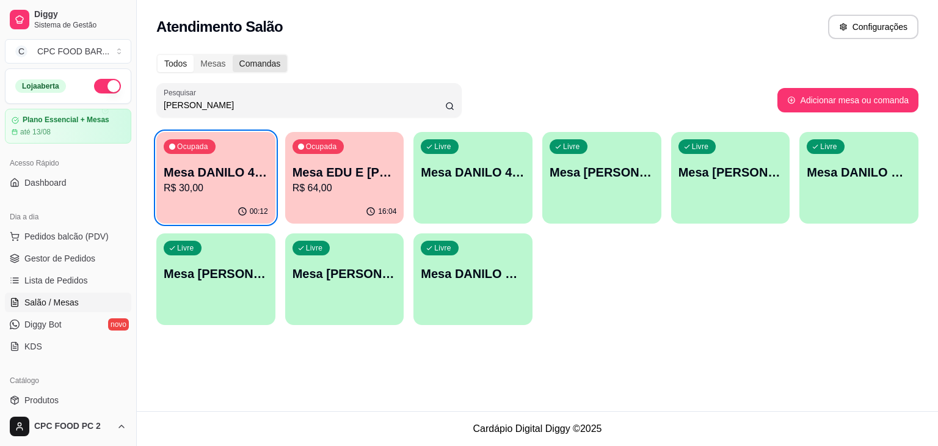
scroll to position [432, 0]
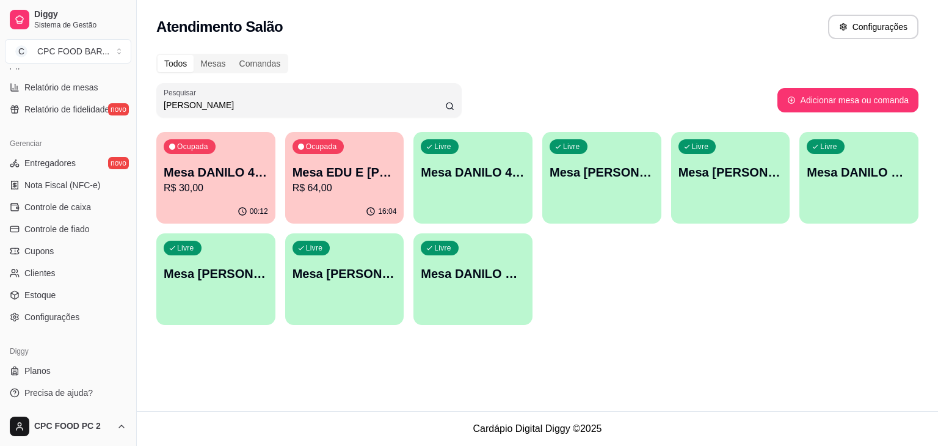
click at [280, 107] on input "DANILO" at bounding box center [304, 105] width 281 height 12
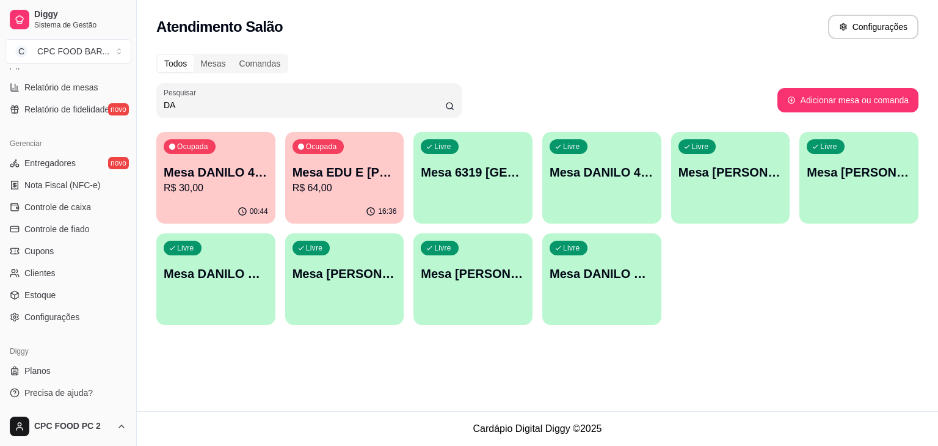
type input "D"
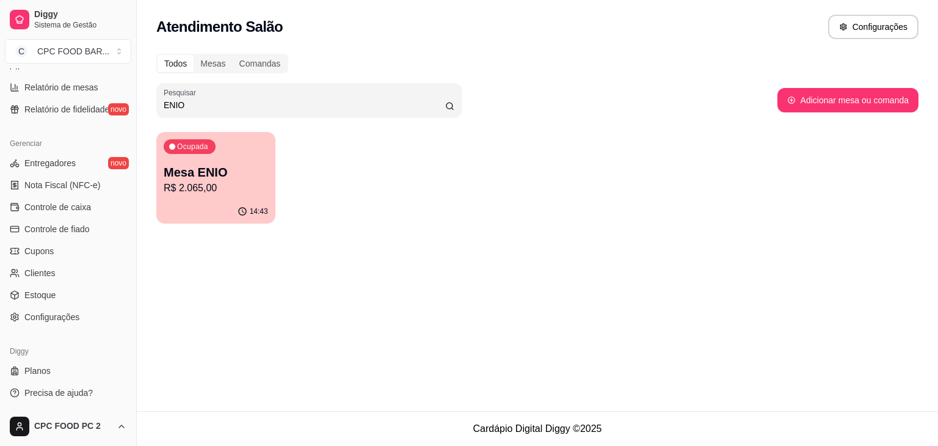
type input "ENIO"
click at [273, 186] on div "Ocupada Mesa ENIO R$ 2.065,00" at bounding box center [215, 166] width 119 height 68
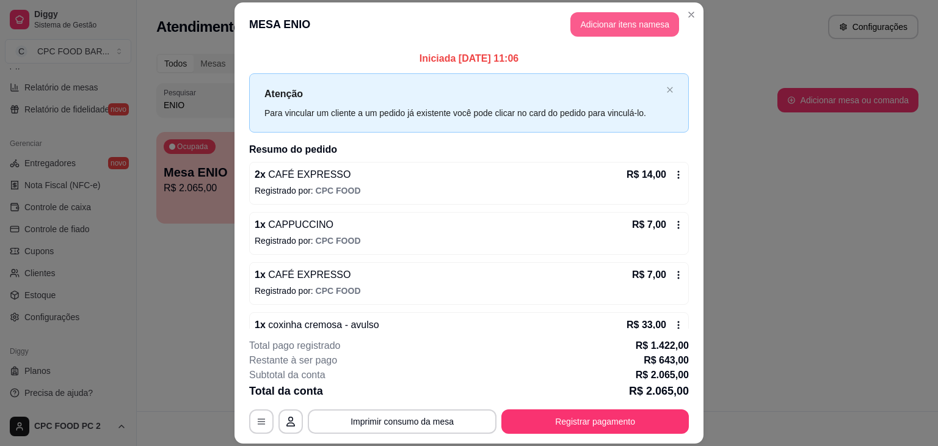
click at [642, 26] on button "Adicionar itens na mesa" at bounding box center [624, 24] width 109 height 24
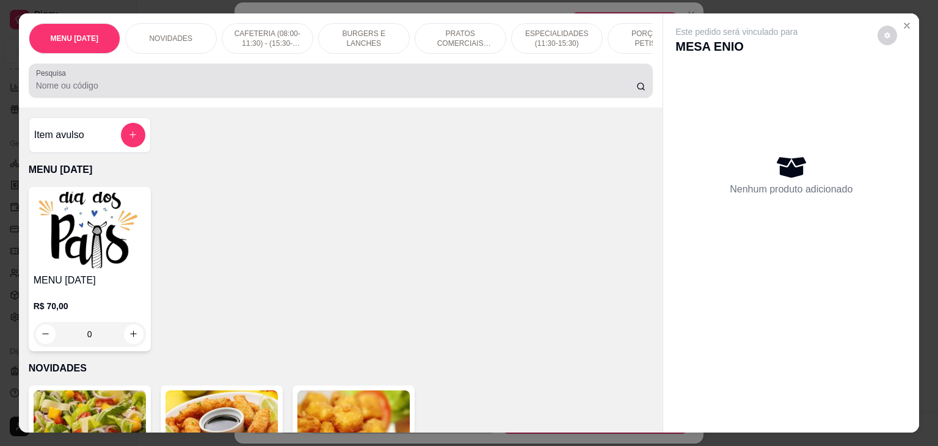
click at [516, 86] on input "Pesquisa" at bounding box center [336, 85] width 600 height 12
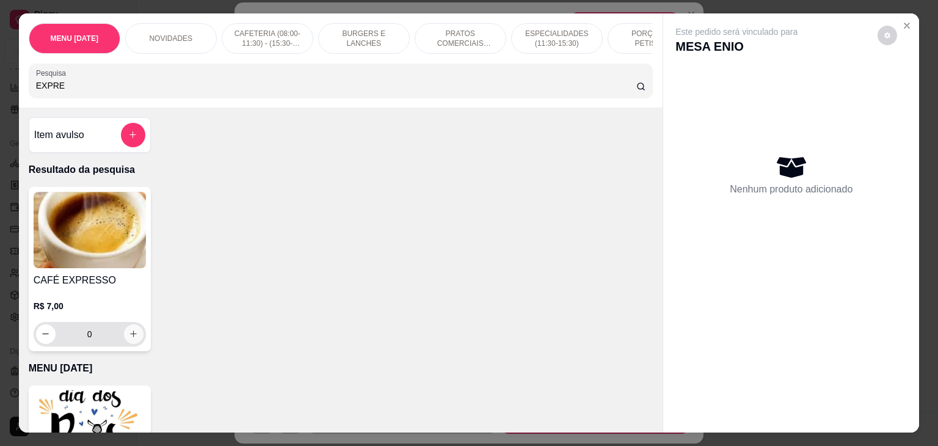
type input "EXPRE"
click at [131, 332] on button "increase-product-quantity" at bounding box center [133, 333] width 19 height 19
type input "1"
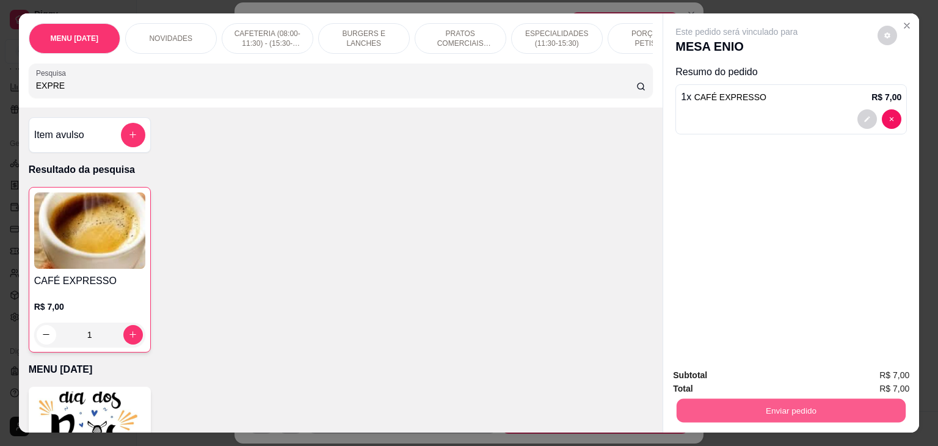
click at [691, 399] on button "Enviar pedido" at bounding box center [790, 411] width 229 height 24
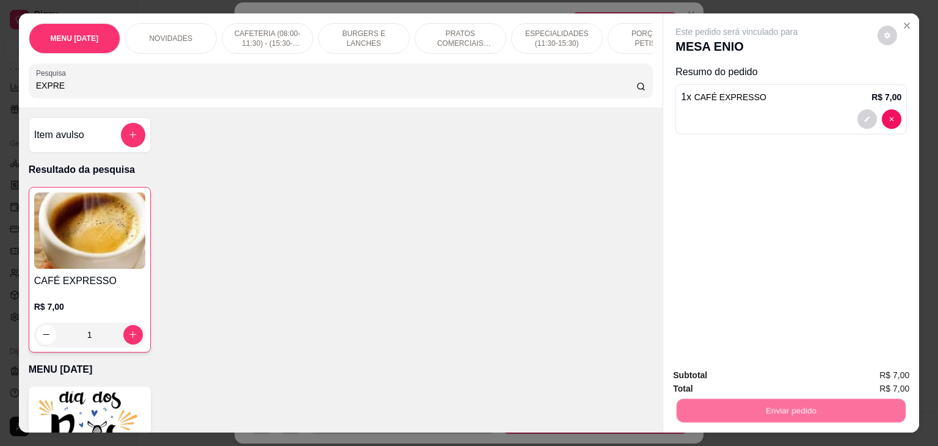
click at [712, 369] on button "Não registrar e enviar pedido" at bounding box center [749, 375] width 123 height 23
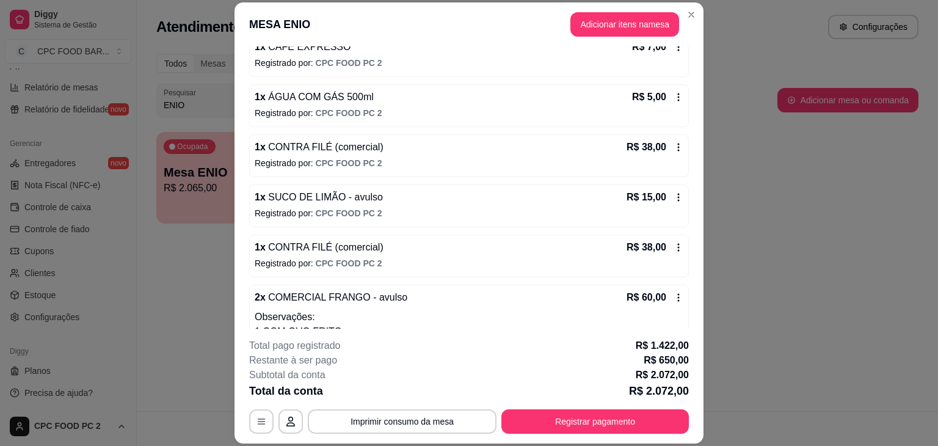
scroll to position [549, 0]
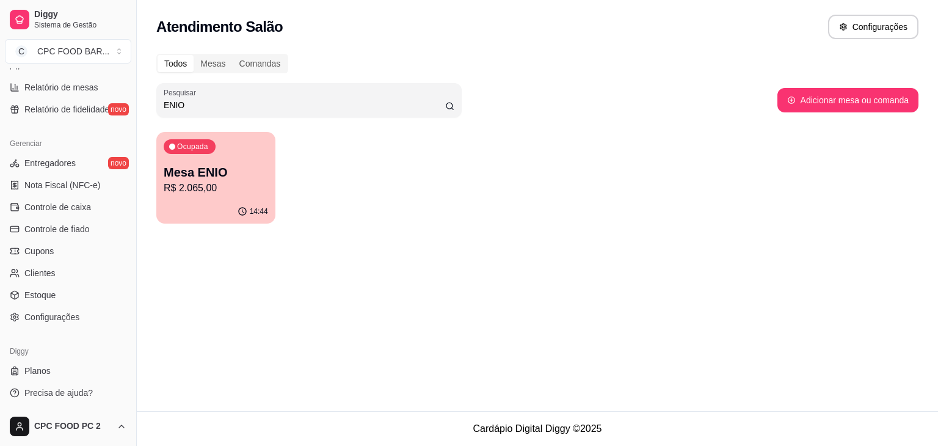
click at [786, 127] on div "Todos Mesas Comandas Pesquisar ENIO Adicionar mesa ou comanda Ocupada Mesa ENIO…" at bounding box center [537, 142] width 801 height 192
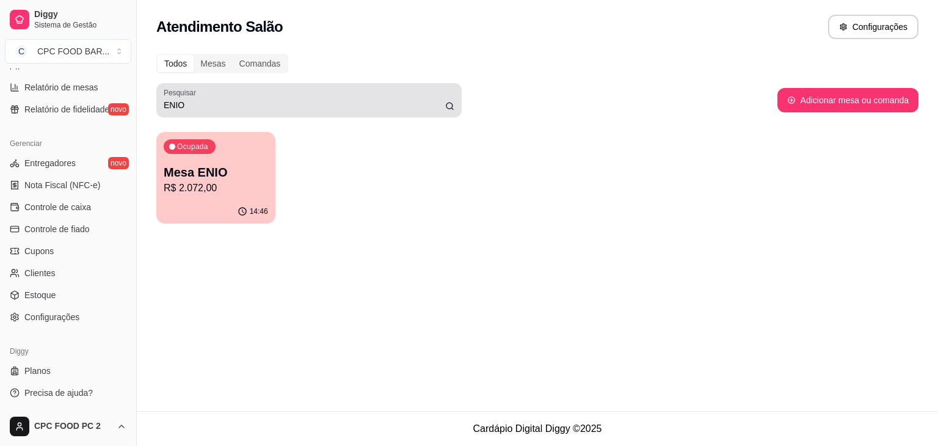
click at [256, 113] on div "Pesquisar ENIO" at bounding box center [308, 100] width 305 height 34
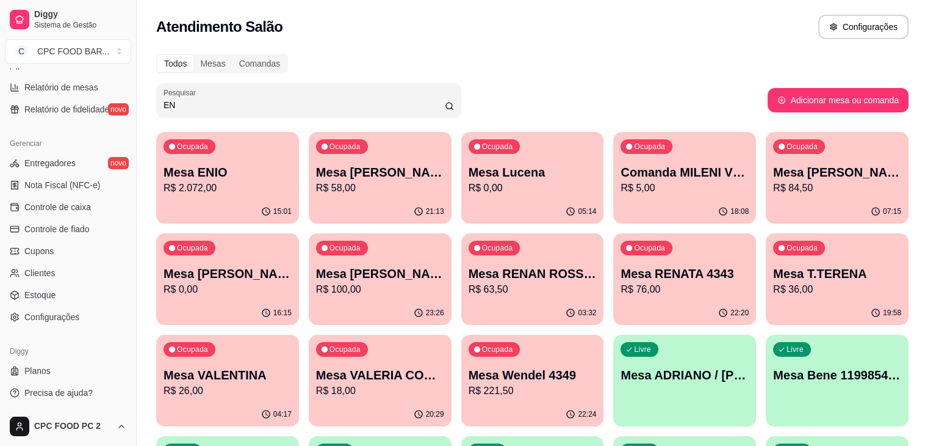
type input "E"
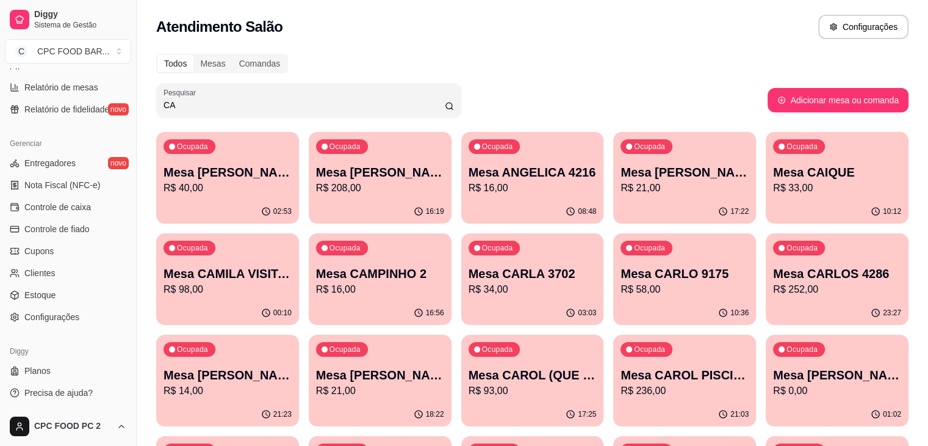
type input "C"
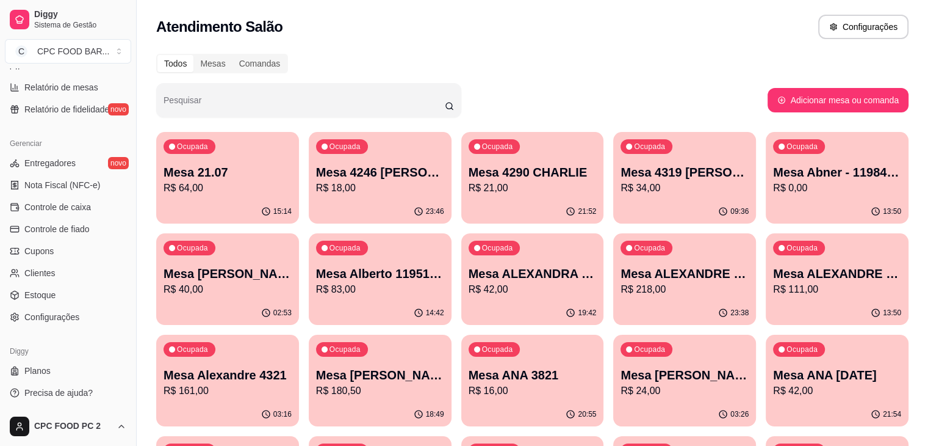
click at [274, 35] on h2 "Atendimento Salão" at bounding box center [219, 27] width 126 height 20
drag, startPoint x: 277, startPoint y: 32, endPoint x: 145, endPoint y: 11, distance: 133.5
click at [145, 11] on div "Atendimento Salão Configurações" at bounding box center [533, 23] width 792 height 46
click at [447, 42] on div "Atendimento Salão Configurações" at bounding box center [533, 23] width 792 height 46
click at [332, 101] on input "Pesquisar" at bounding box center [304, 105] width 281 height 12
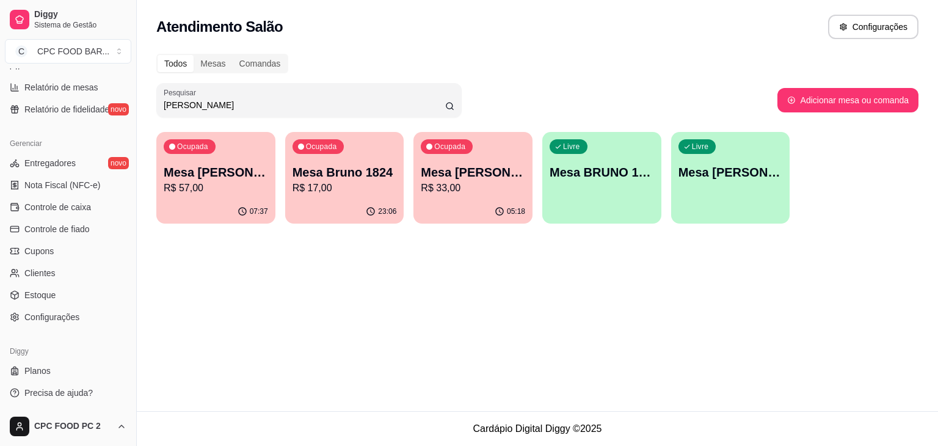
type input "BRUNO"
click at [340, 196] on div "Ocupada Mesa Bruno 1824 R$ 17,00" at bounding box center [344, 166] width 119 height 68
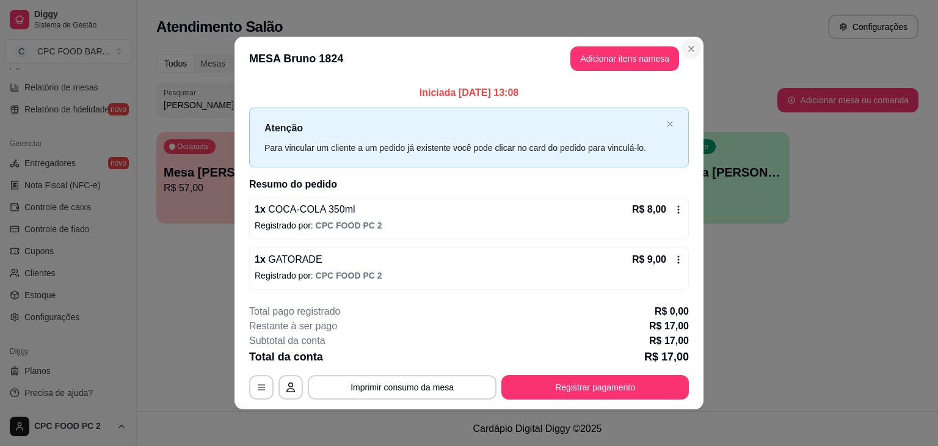
click at [698, 46] on header "MESA Bruno 1824 Adicionar itens na mesa" at bounding box center [468, 59] width 469 height 44
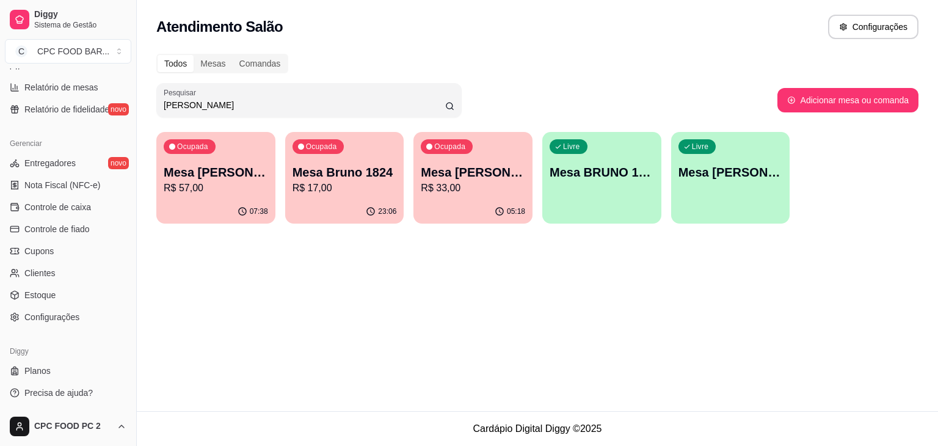
click at [634, 190] on div "Livre Mesa BRUNO 1347" at bounding box center [601, 170] width 119 height 77
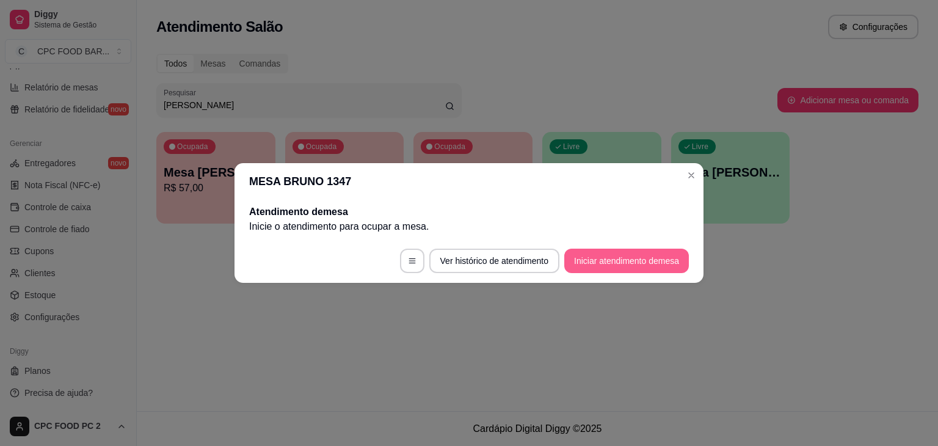
click at [605, 255] on button "Iniciar atendimento de mesa" at bounding box center [626, 260] width 125 height 24
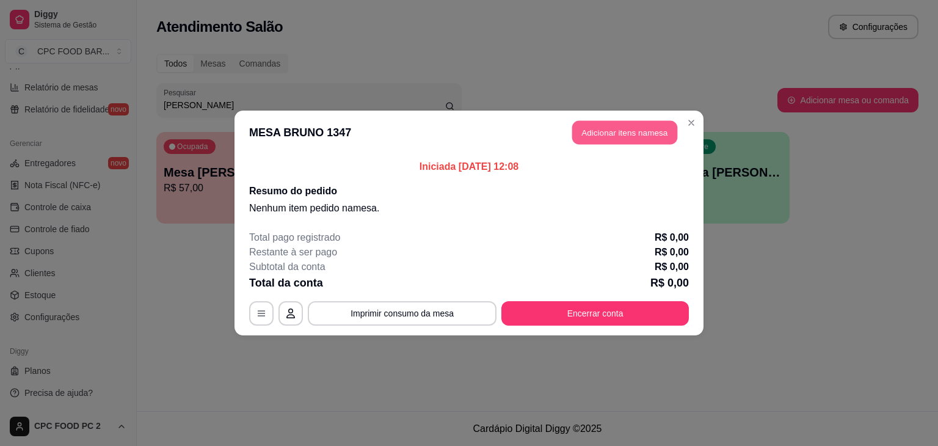
click at [605, 128] on button "Adicionar itens na mesa" at bounding box center [624, 133] width 105 height 24
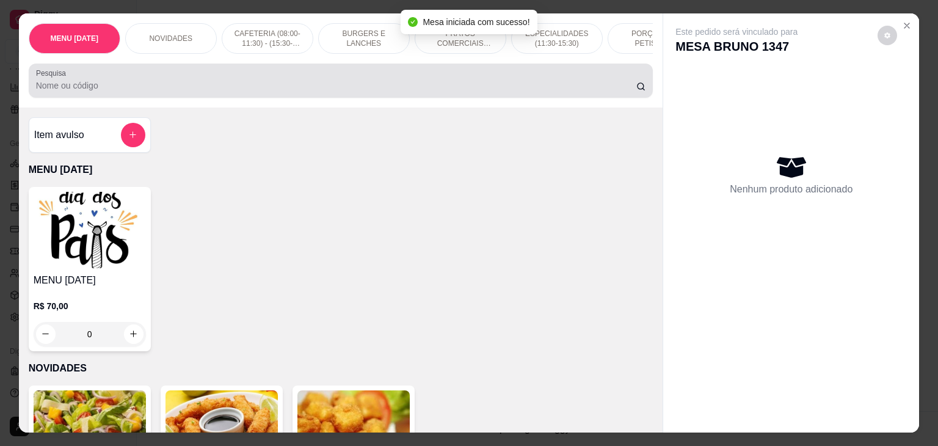
click at [408, 88] on input "Pesquisa" at bounding box center [336, 85] width 600 height 12
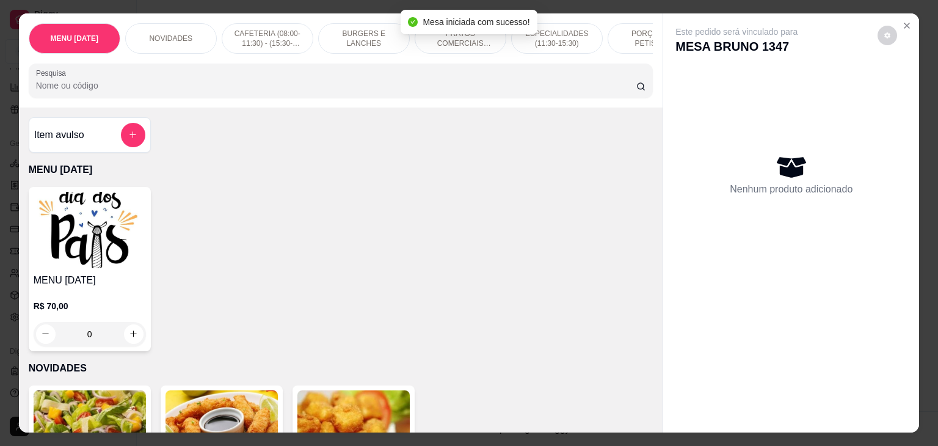
click at [407, 98] on div "Pesquisa" at bounding box center [341, 80] width 624 height 34
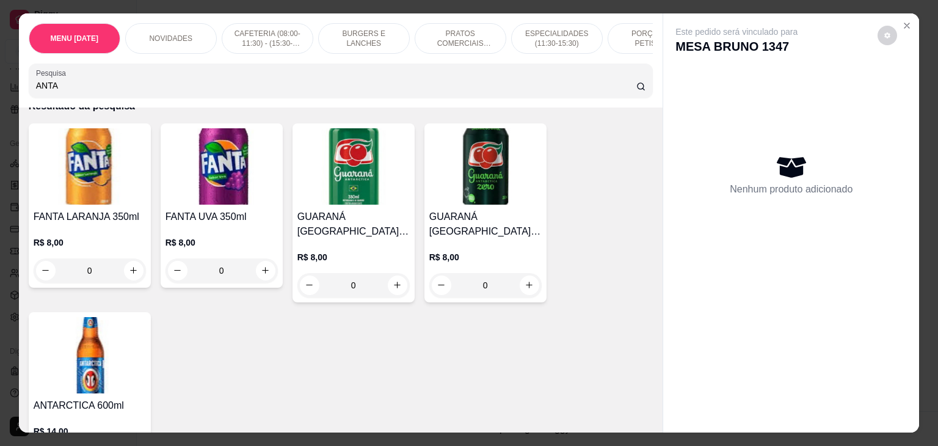
scroll to position [183, 0]
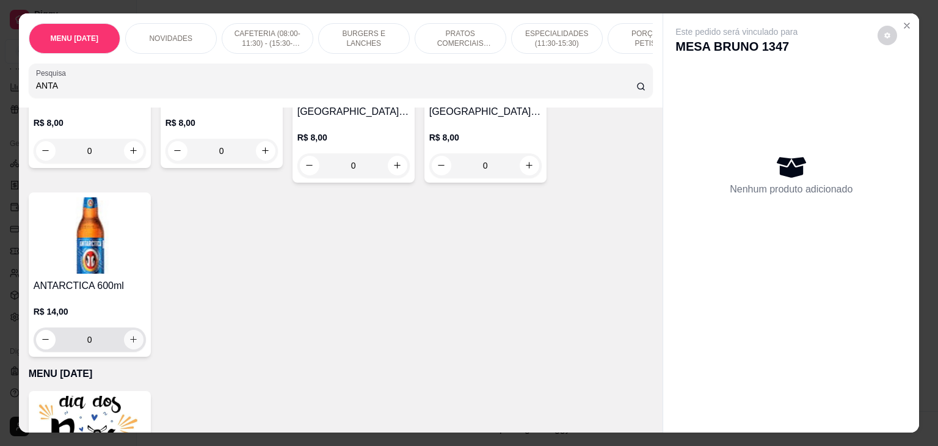
type input "ANTA"
click at [124, 345] on button "increase-product-quantity" at bounding box center [134, 340] width 20 height 20
type input "1"
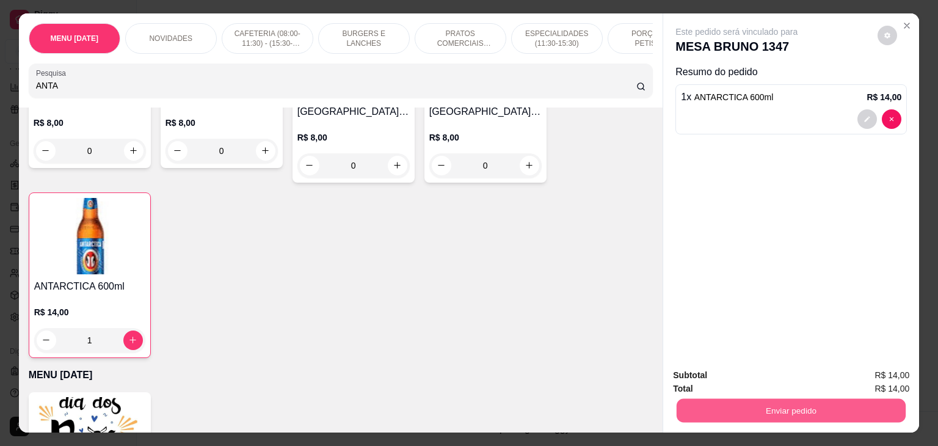
click at [730, 411] on button "Enviar pedido" at bounding box center [790, 411] width 229 height 24
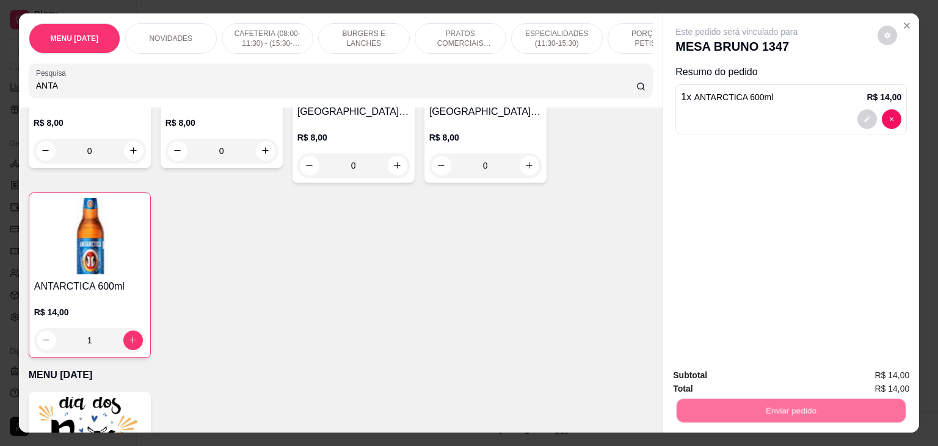
click at [752, 377] on button "Não registrar e enviar pedido" at bounding box center [750, 375] width 127 height 23
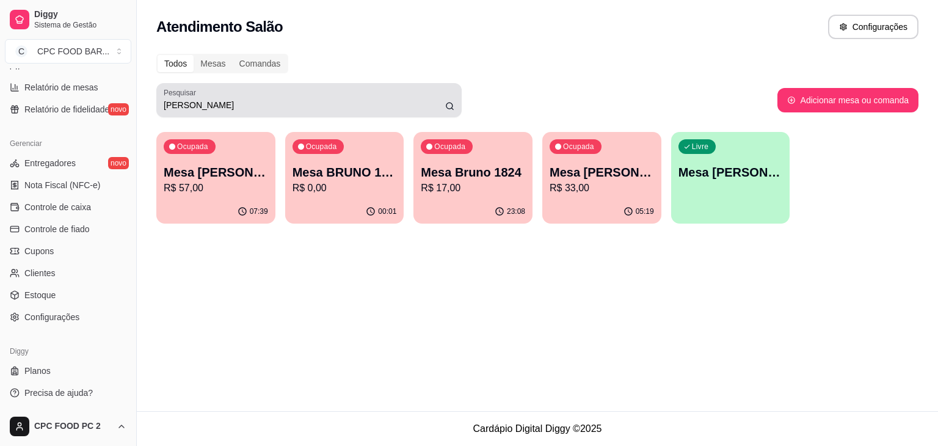
click at [354, 90] on div "BRUNO" at bounding box center [309, 100] width 291 height 24
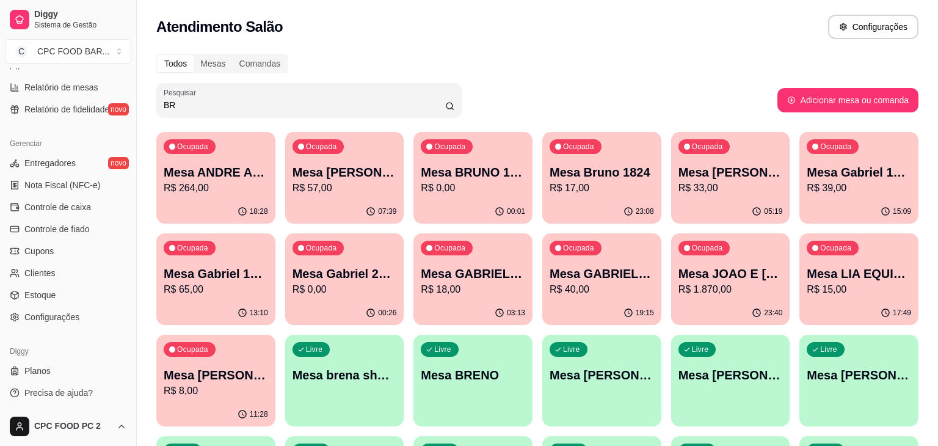
type input "B"
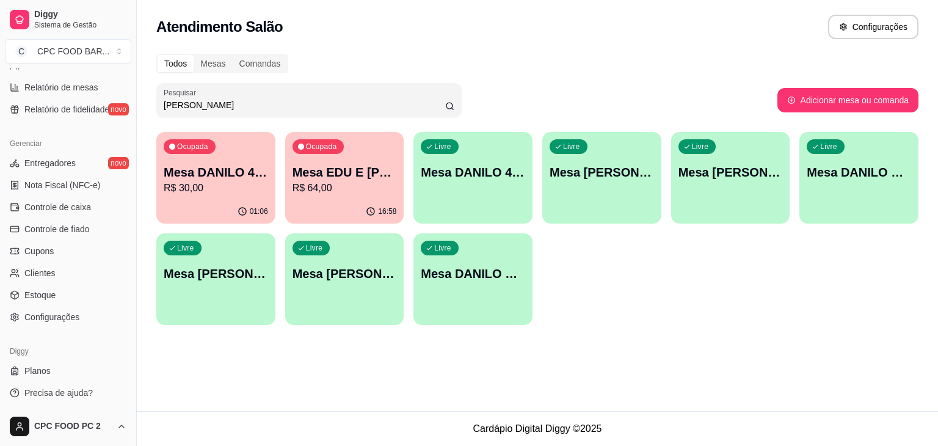
type input "DANILO"
click at [198, 204] on div "01:06" at bounding box center [215, 212] width 119 height 24
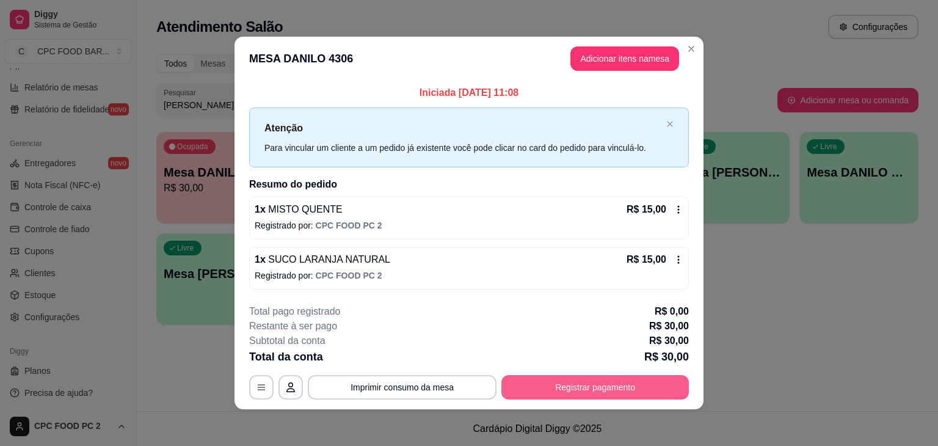
click at [566, 385] on button "Registrar pagamento" at bounding box center [594, 387] width 187 height 24
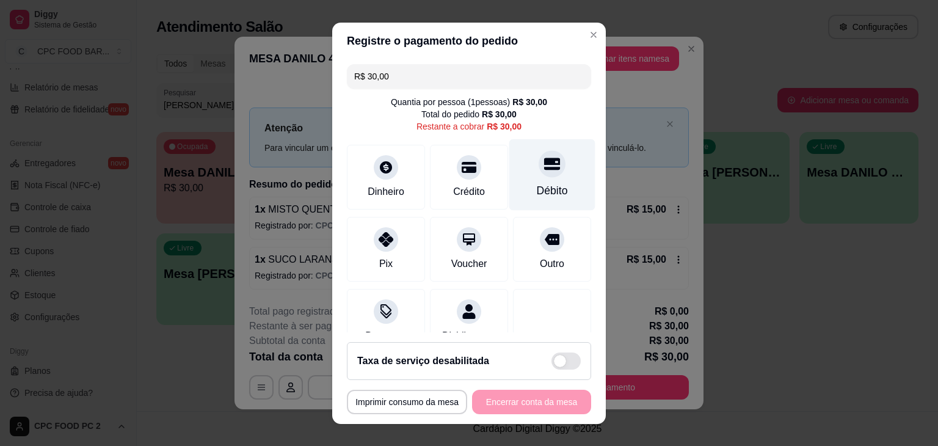
click at [544, 164] on icon at bounding box center [552, 164] width 16 height 16
type input "R$ 0,00"
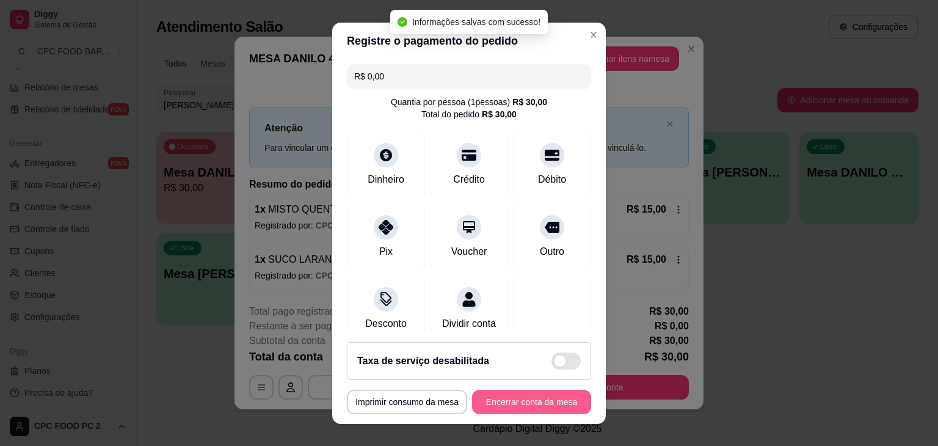
click at [530, 396] on button "Encerrar conta da mesa" at bounding box center [531, 401] width 119 height 24
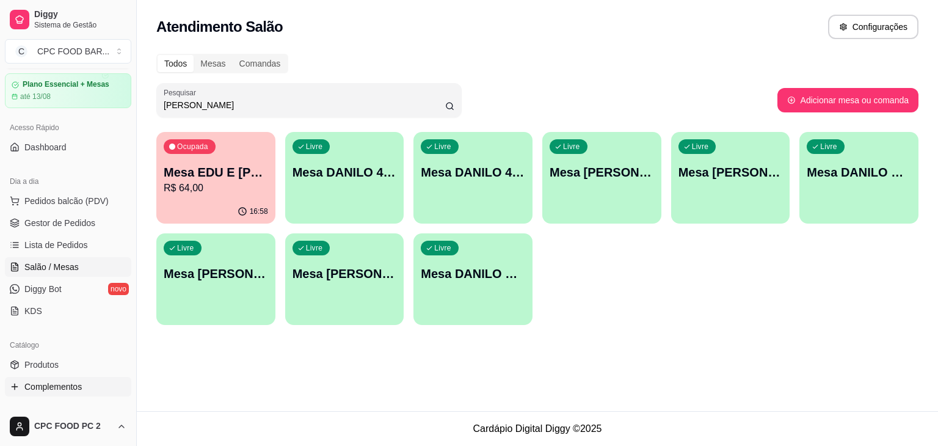
scroll to position [5, 0]
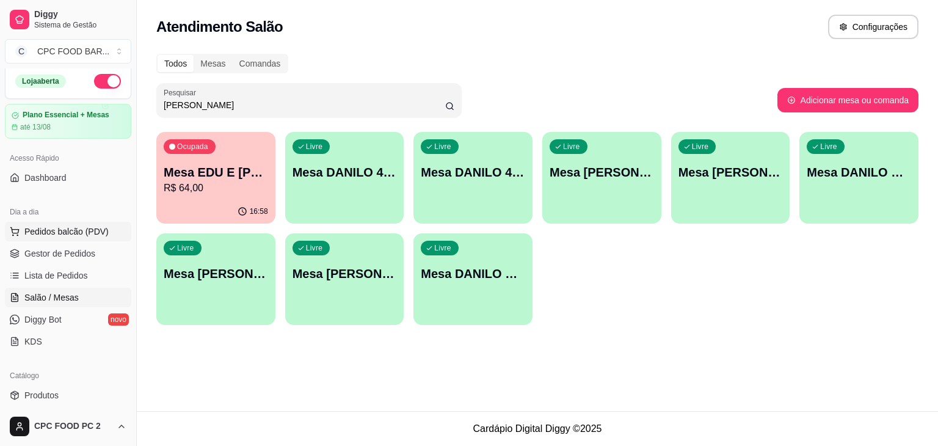
click at [64, 237] on button "Pedidos balcão (PDV)" at bounding box center [68, 232] width 126 height 20
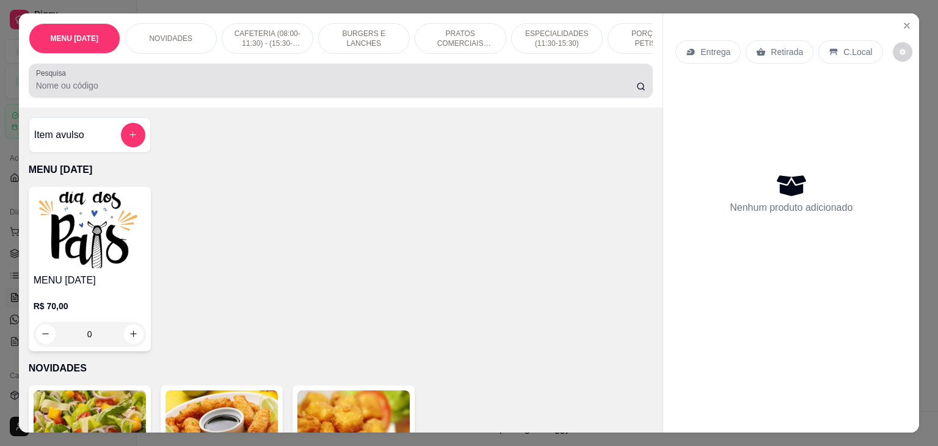
click at [198, 83] on div at bounding box center [341, 80] width 610 height 24
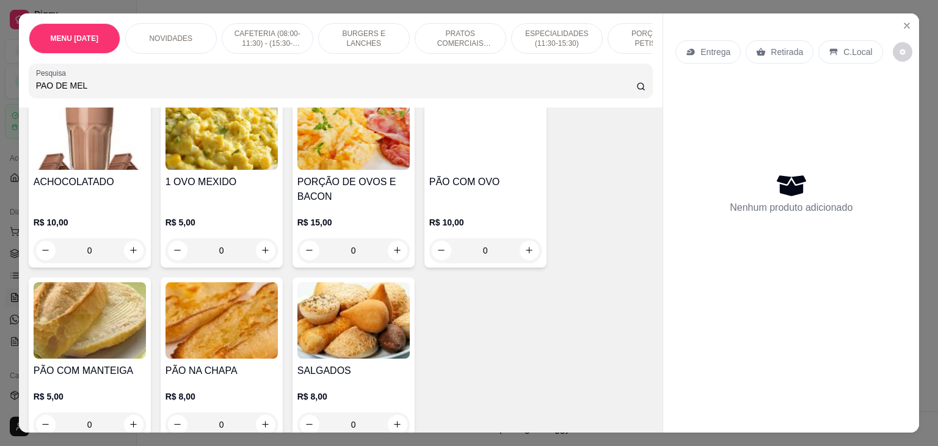
scroll to position [793, 0]
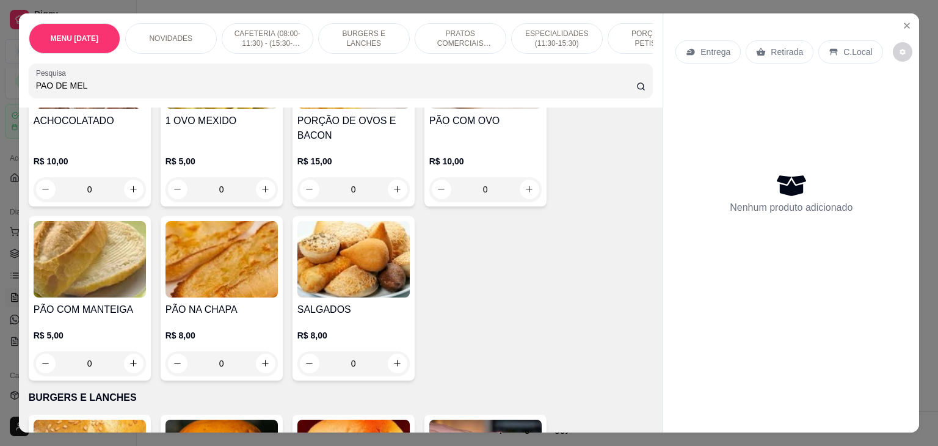
drag, startPoint x: 47, startPoint y: 92, endPoint x: 63, endPoint y: 81, distance: 19.8
click at [48, 92] on input "PAO DE MEL" at bounding box center [336, 85] width 600 height 12
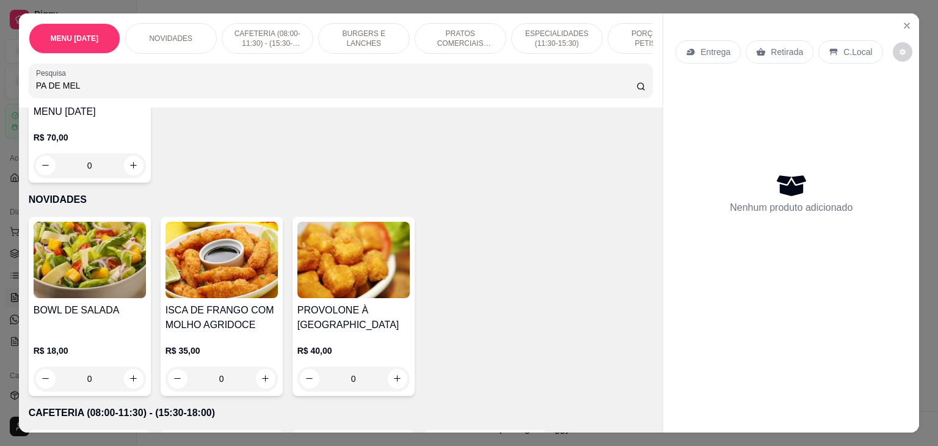
scroll to position [0, 0]
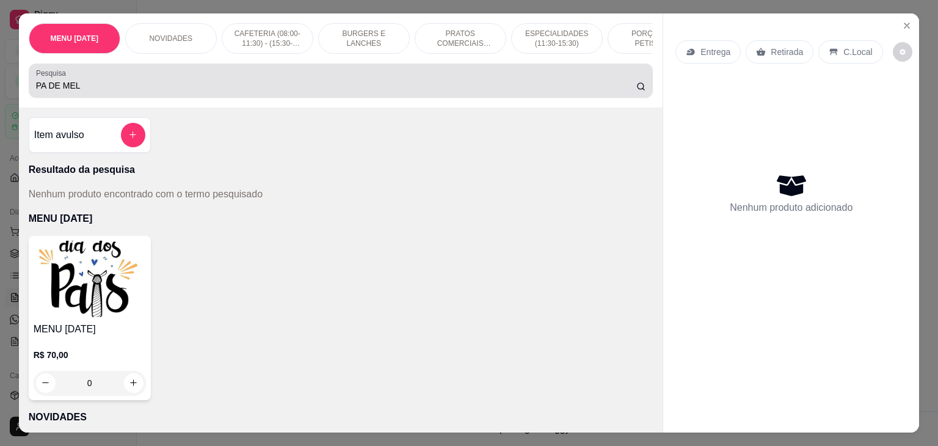
click at [124, 81] on div "PA DE MEL" at bounding box center [341, 80] width 610 height 24
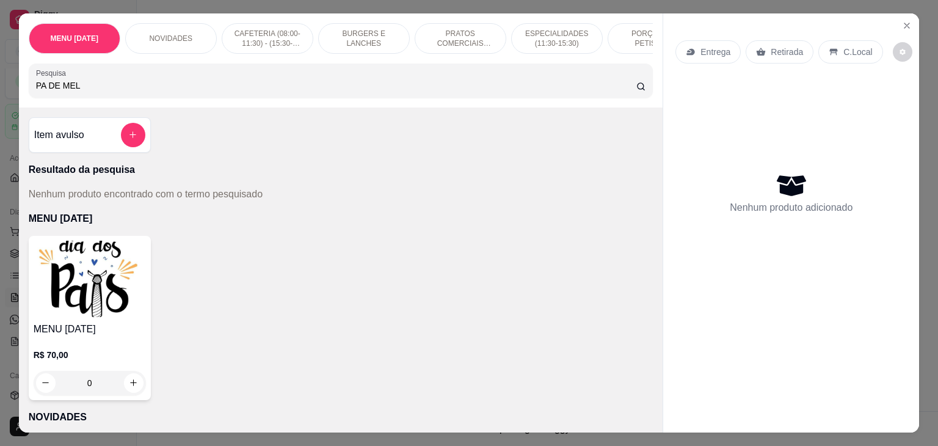
click at [49, 91] on input "PA DE MEL" at bounding box center [336, 85] width 600 height 12
click at [52, 91] on input "PA DE MEL" at bounding box center [336, 85] width 600 height 12
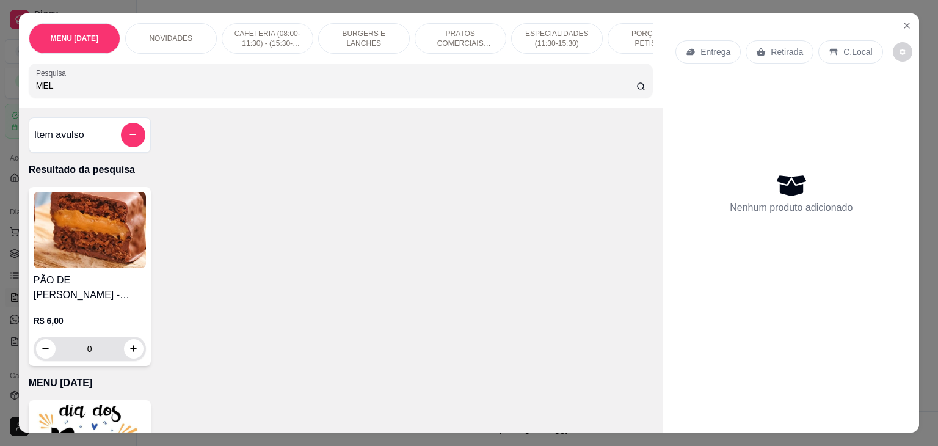
type input "MEL"
click at [139, 352] on div "0" at bounding box center [90, 348] width 112 height 24
click at [129, 349] on icon "increase-product-quantity" at bounding box center [133, 348] width 9 height 9
type input "1"
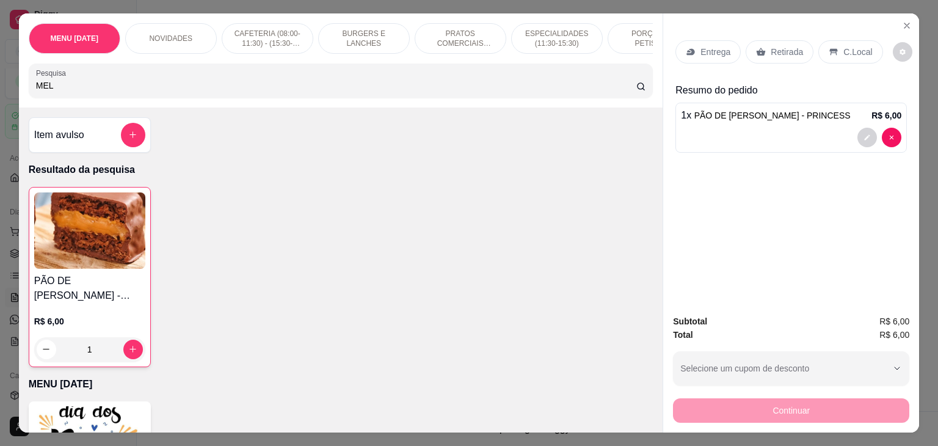
click at [172, 84] on input "MEL" at bounding box center [336, 85] width 600 height 12
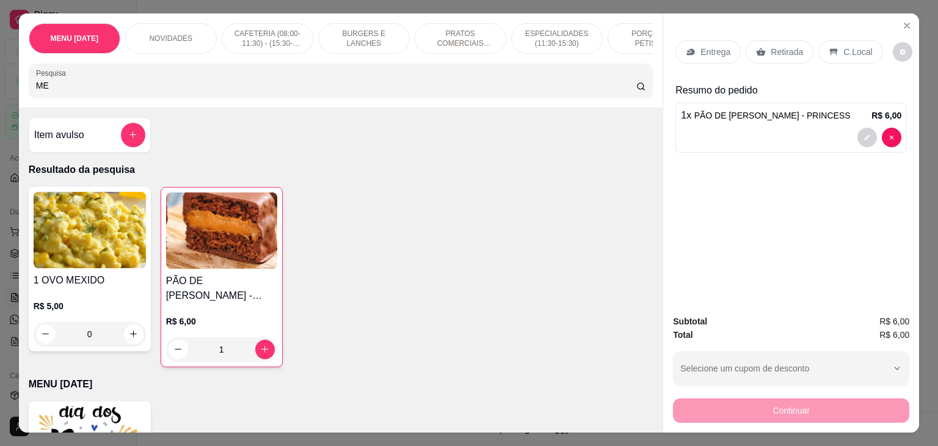
type input "M"
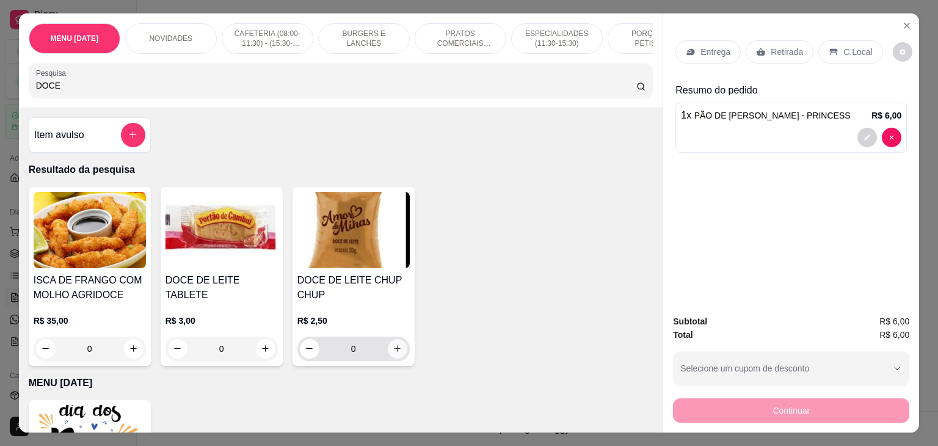
type input "DOCE"
click at [389, 342] on div "0" at bounding box center [353, 348] width 107 height 24
click at [392, 349] on icon "increase-product-quantity" at bounding box center [396, 348] width 9 height 9
type input "1"
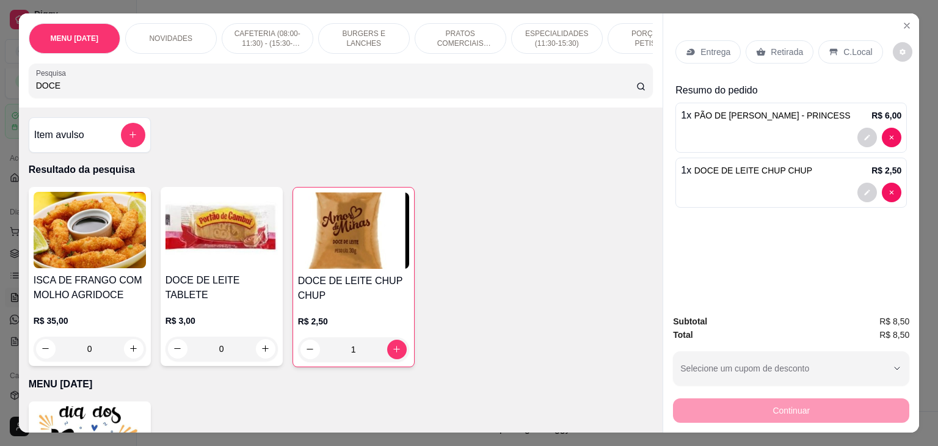
click at [269, 355] on div "DOCE DE LEITE TABLETE R$ 3,00 0" at bounding box center [222, 277] width 122 height 180
click at [266, 339] on button "increase-product-quantity" at bounding box center [266, 349] width 20 height 20
type input "1"
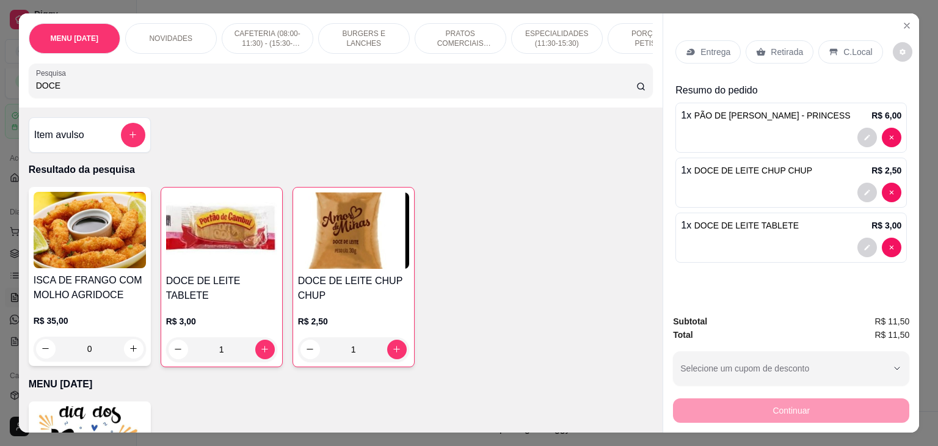
click at [845, 31] on div "Entrega Retirada C.Local" at bounding box center [790, 52] width 231 height 43
click at [845, 40] on div "C.Local" at bounding box center [850, 51] width 64 height 23
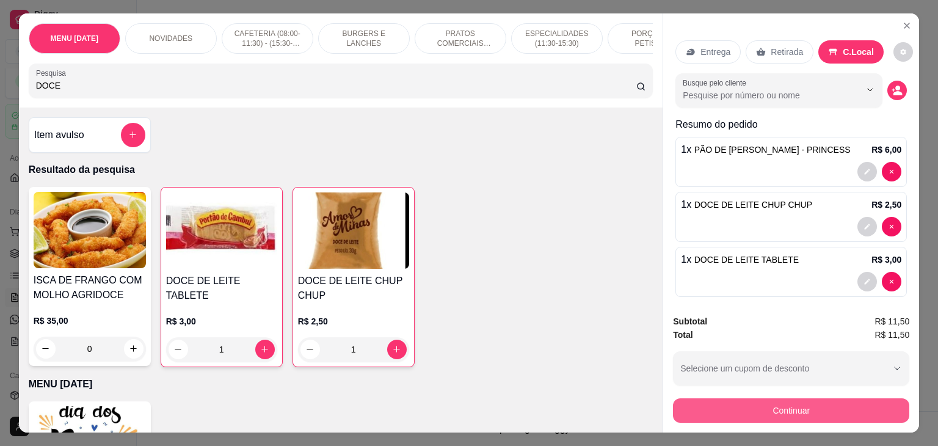
click at [829, 398] on button "Continuar" at bounding box center [791, 410] width 236 height 24
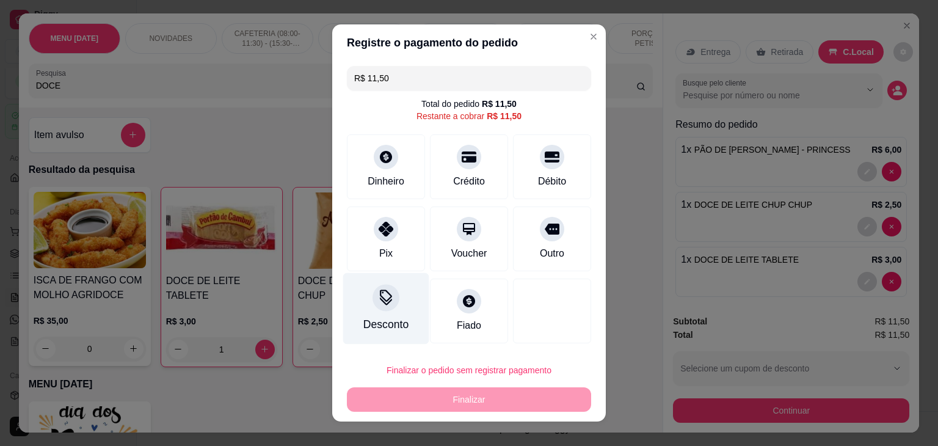
drag, startPoint x: 375, startPoint y: 252, endPoint x: 392, endPoint y: 266, distance: 21.3
click at [376, 253] on div "Pix" at bounding box center [386, 238] width 78 height 65
type input "R$ 0,00"
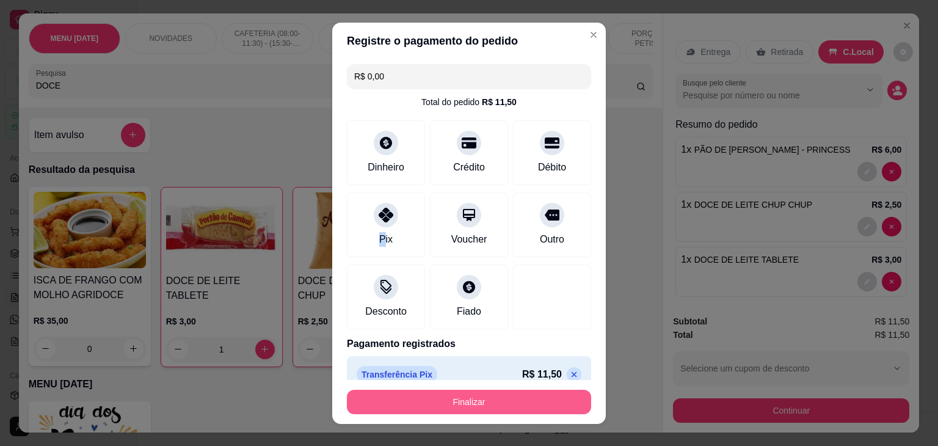
click at [447, 403] on button "Finalizar" at bounding box center [469, 401] width 244 height 24
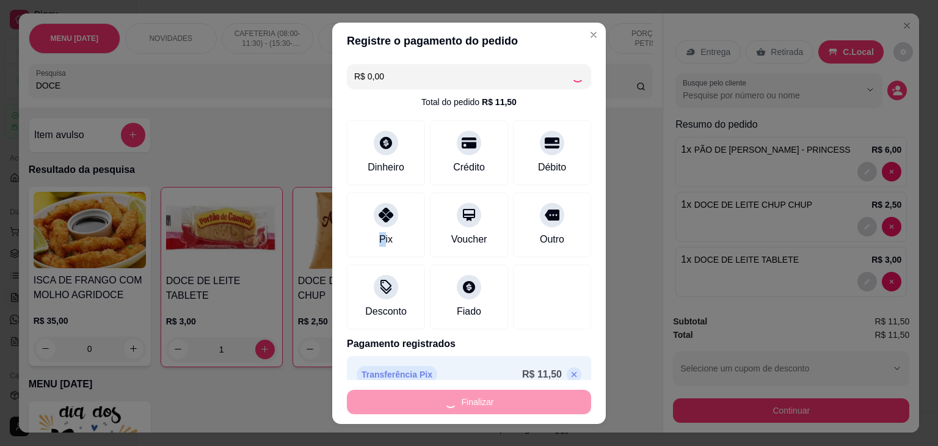
type input "0"
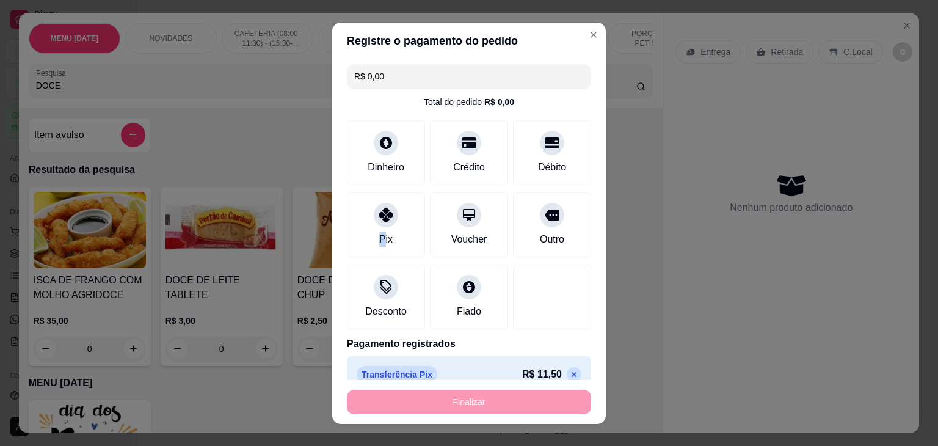
type input "-R$ 11,50"
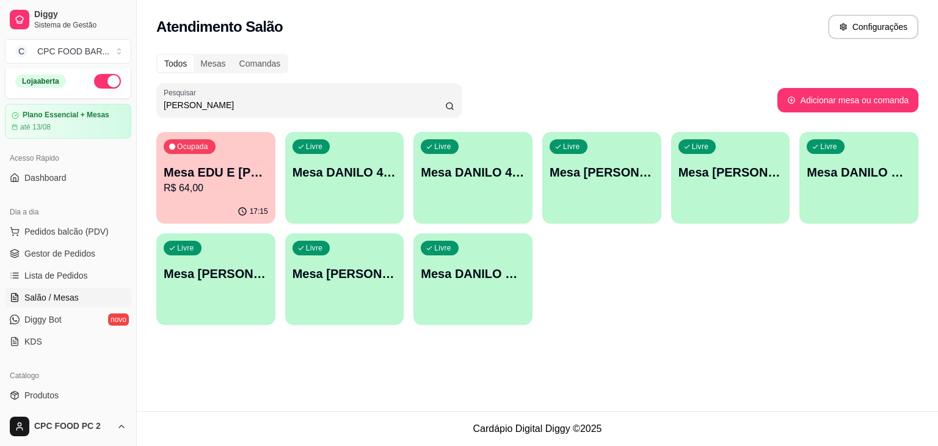
drag, startPoint x: 691, startPoint y: 330, endPoint x: 222, endPoint y: 105, distance: 520.1
click at [222, 105] on input "DANILO" at bounding box center [304, 105] width 281 height 12
drag, startPoint x: 222, startPoint y: 105, endPoint x: 0, endPoint y: 70, distance: 224.9
click at [0, 70] on div "Diggy Sistema de Gestão C CPC FOOD BAR ... Loja aberta Plano Essencial + Mesas …" at bounding box center [469, 223] width 938 height 446
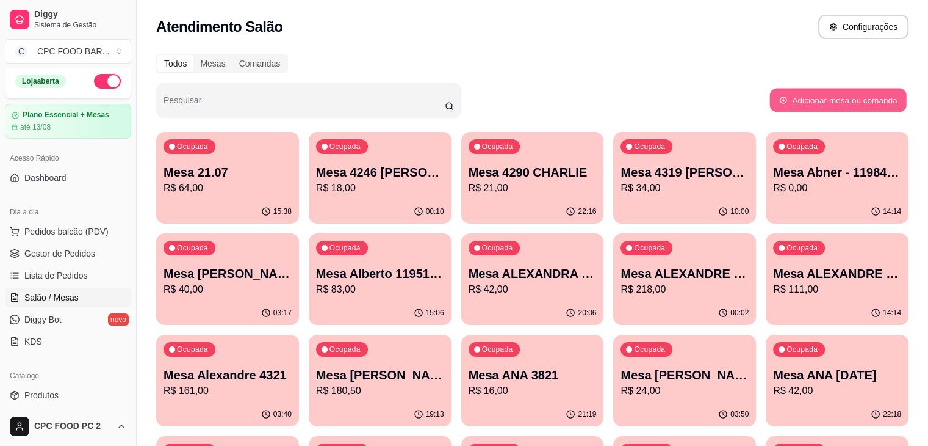
click at [822, 101] on button "Adicionar mesa ou comanda" at bounding box center [838, 101] width 137 height 24
select select "TABLE"
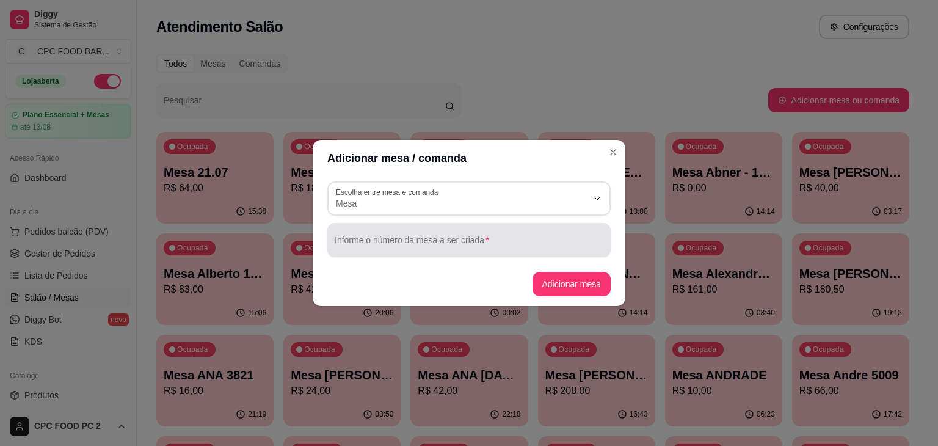
click at [342, 237] on div at bounding box center [468, 240] width 269 height 24
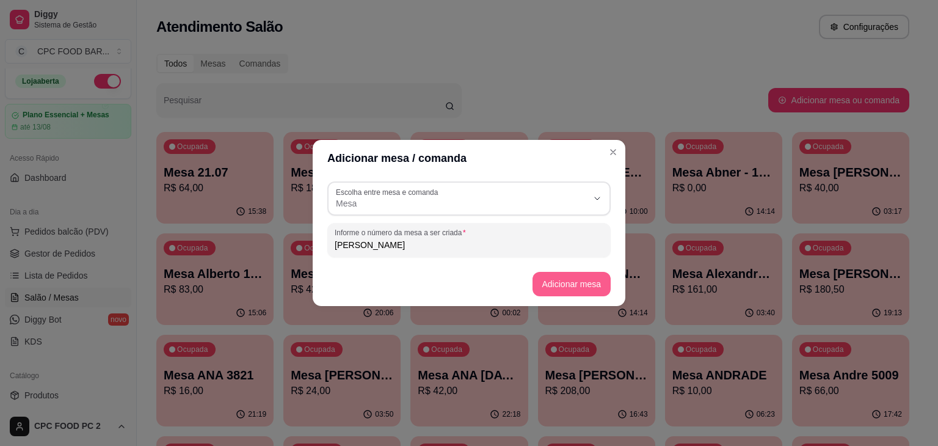
type input "[PERSON_NAME]"
click at [552, 279] on button "Adicionar mesa" at bounding box center [571, 284] width 76 height 24
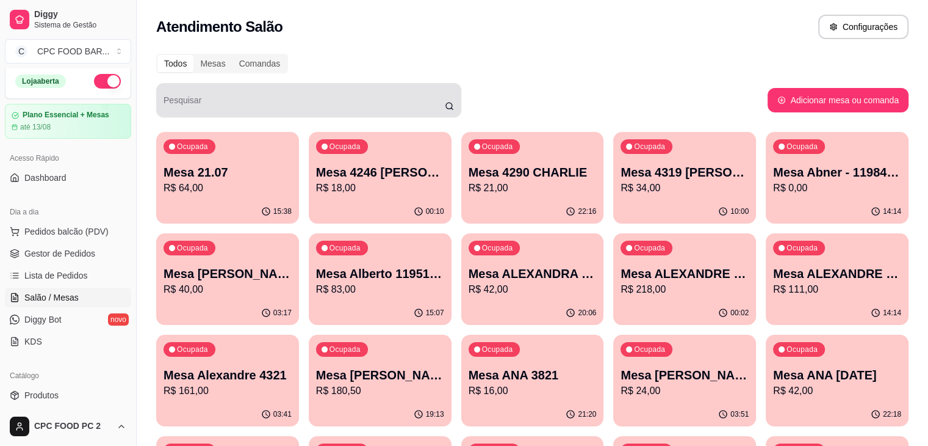
click at [261, 102] on input "Pesquisar" at bounding box center [304, 105] width 281 height 12
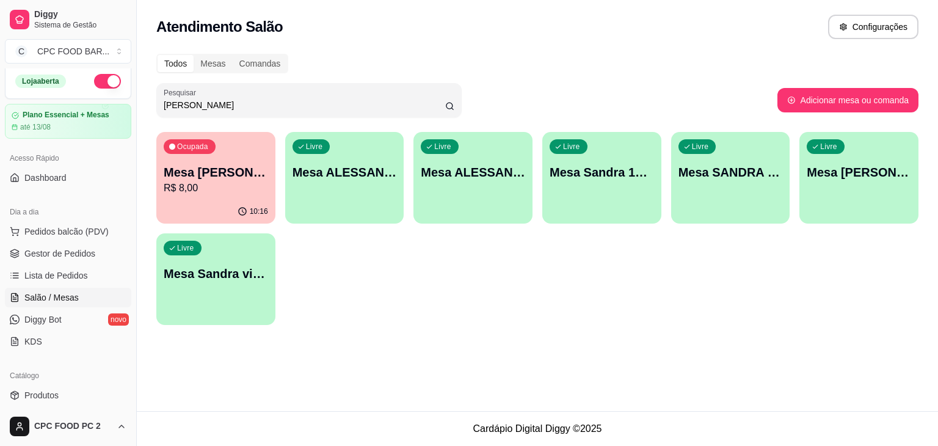
type input "[PERSON_NAME]"
click at [874, 159] on div "Livre Mesa SANDRA BANDA" at bounding box center [858, 170] width 115 height 74
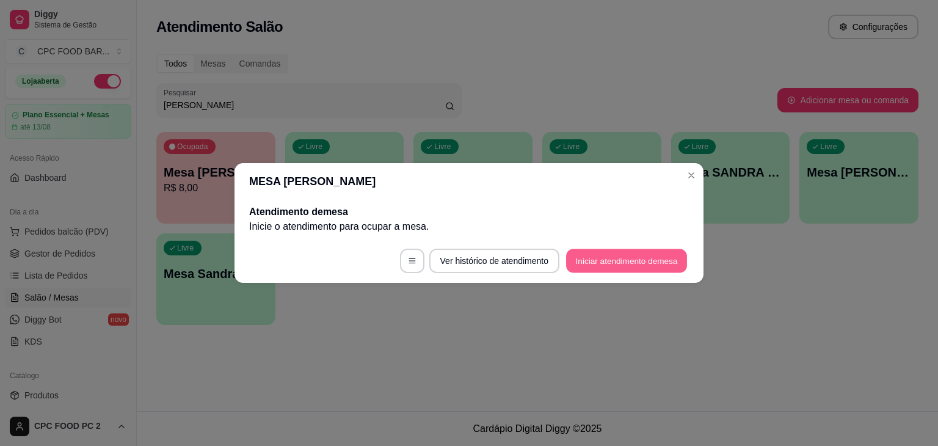
click at [613, 264] on button "Iniciar atendimento de mesa" at bounding box center [626, 261] width 121 height 24
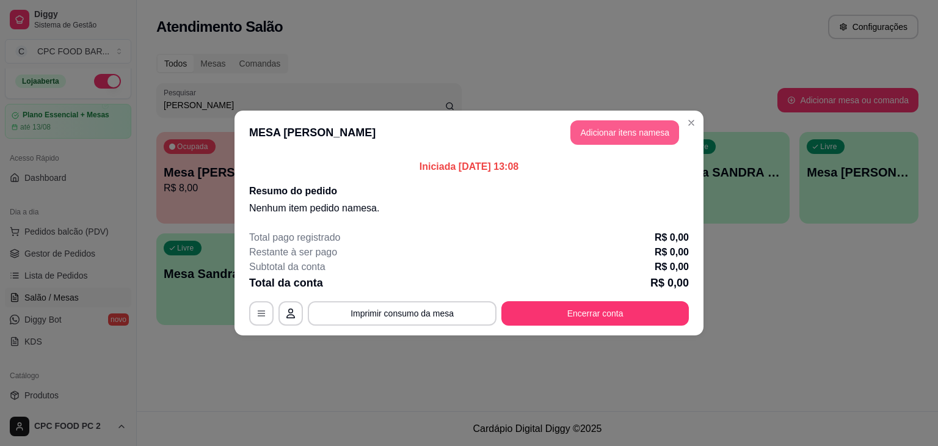
click at [606, 126] on button "Adicionar itens na mesa" at bounding box center [624, 132] width 109 height 24
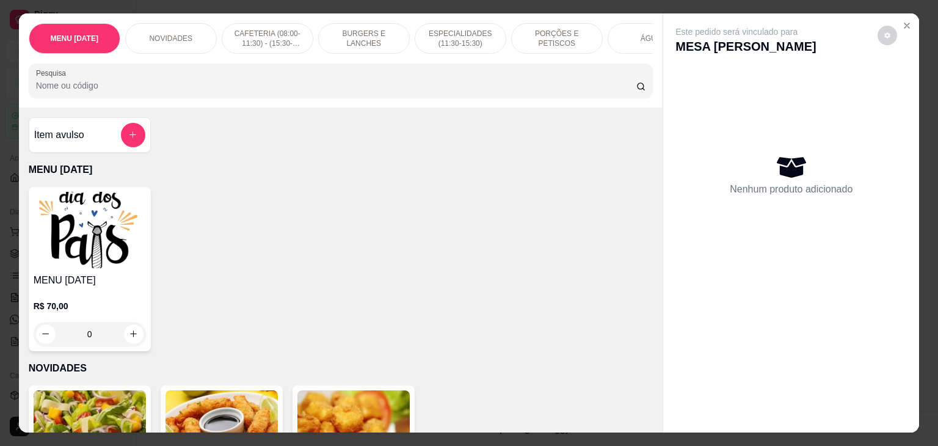
click at [158, 84] on input "Pesquisa" at bounding box center [336, 85] width 600 height 12
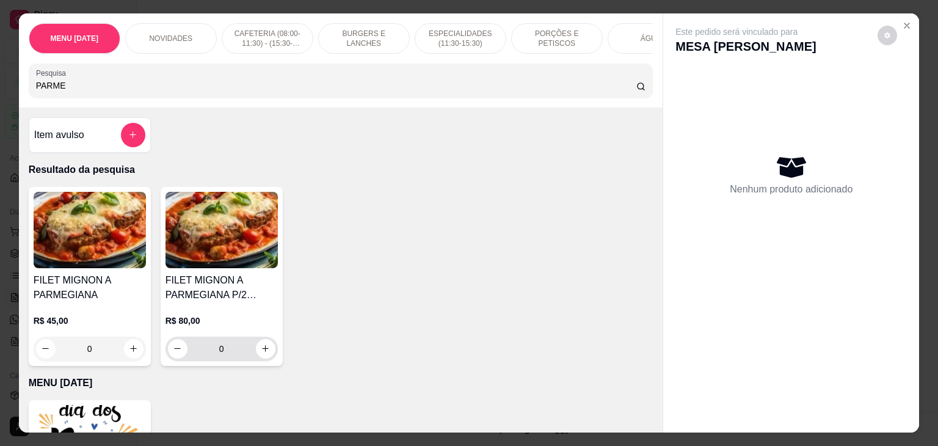
type input "PARME"
click at [264, 349] on icon "increase-product-quantity" at bounding box center [265, 348] width 9 height 9
type input "1"
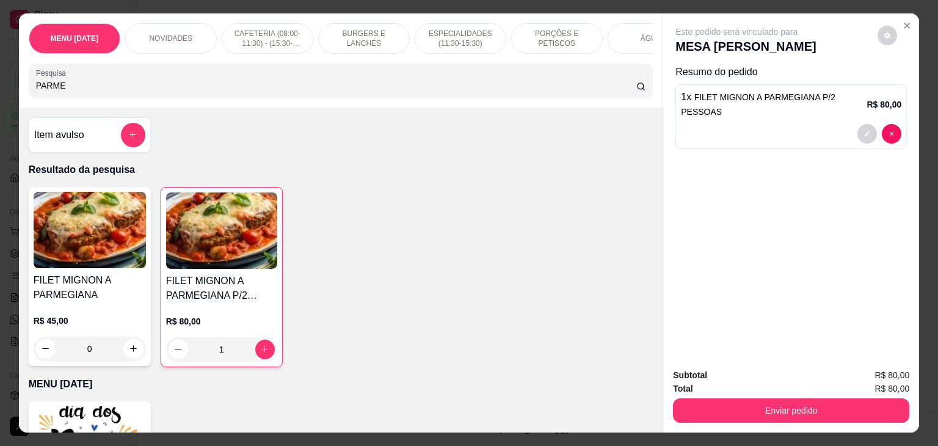
drag, startPoint x: 107, startPoint y: 89, endPoint x: 0, endPoint y: 96, distance: 107.6
click at [0, 96] on div "MENU DIA DOS PAIS NOVIDADES CAFETERIA (08:00-11:30) - (15:30-18:00) BURGERS E L…" at bounding box center [469, 223] width 938 height 446
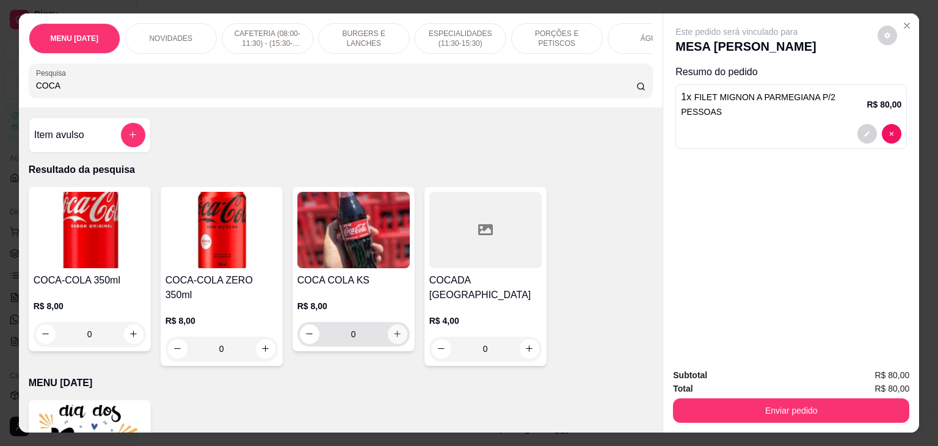
type input "COCA"
click at [396, 338] on icon "increase-product-quantity" at bounding box center [396, 333] width 9 height 9
type input "1"
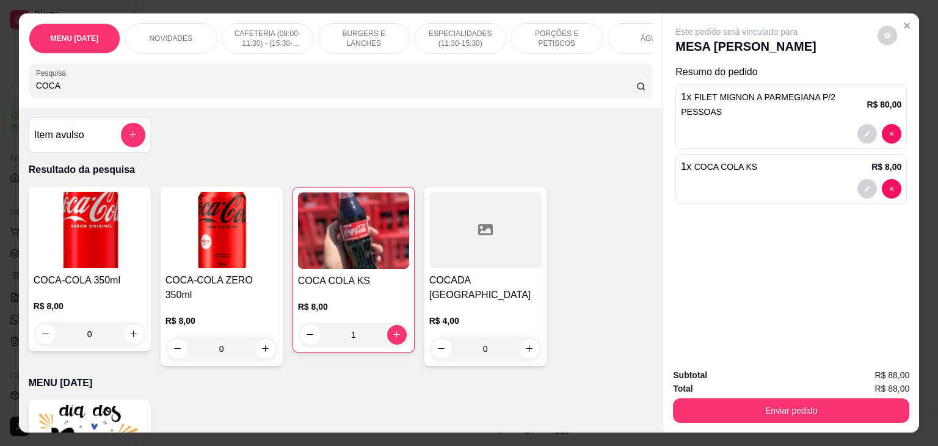
click at [863, 154] on div "1 x COCA COLA KS R$ 8,00" at bounding box center [790, 179] width 231 height 50
click at [864, 179] on button "decrease-product-quantity" at bounding box center [867, 188] width 19 height 19
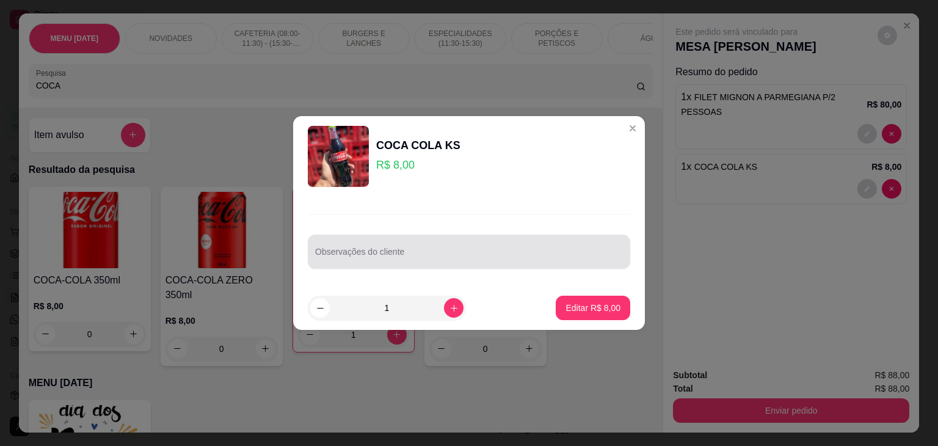
click at [466, 249] on div at bounding box center [469, 251] width 308 height 24
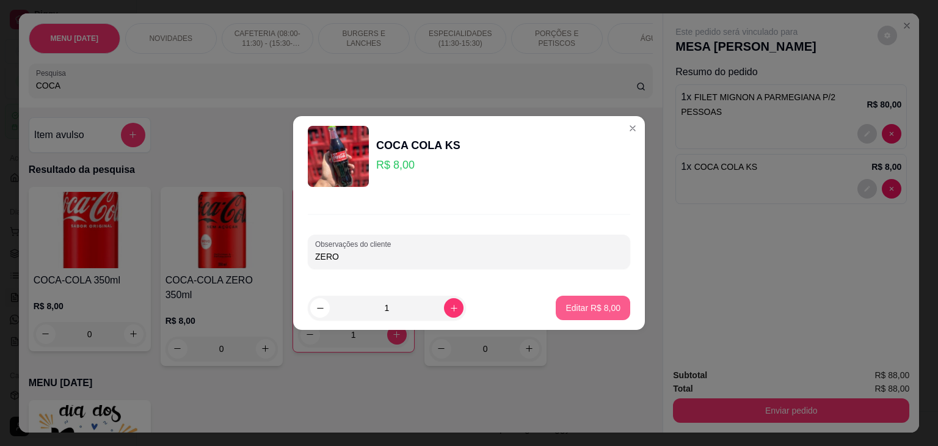
type input "ZERO"
click at [594, 302] on p "Editar R$ 8,00" at bounding box center [592, 308] width 55 height 12
type input "0"
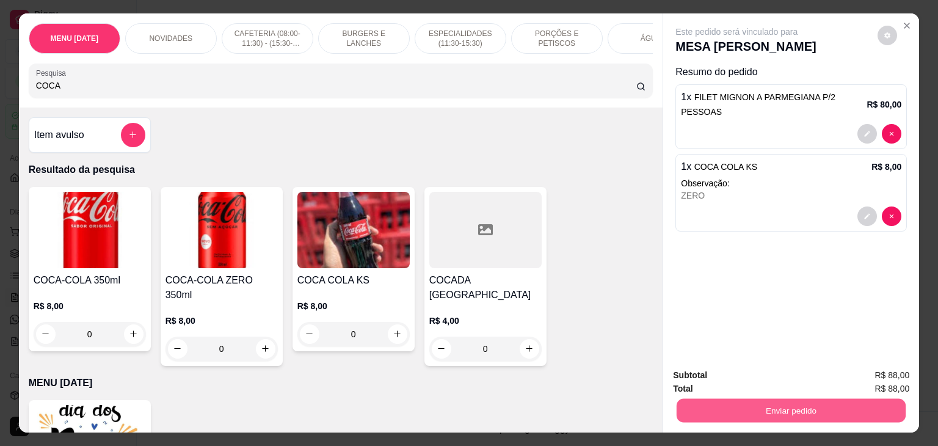
click at [797, 404] on button "Enviar pedido" at bounding box center [790, 411] width 229 height 24
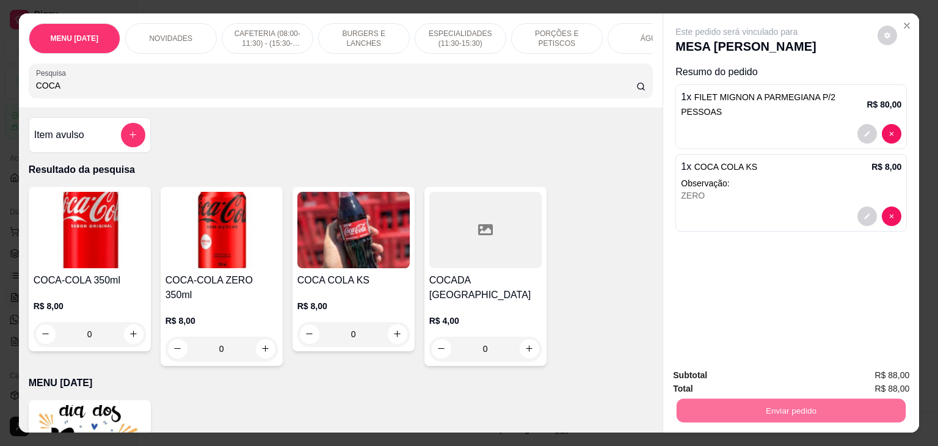
click at [762, 370] on button "Não registrar e enviar pedido" at bounding box center [749, 375] width 123 height 23
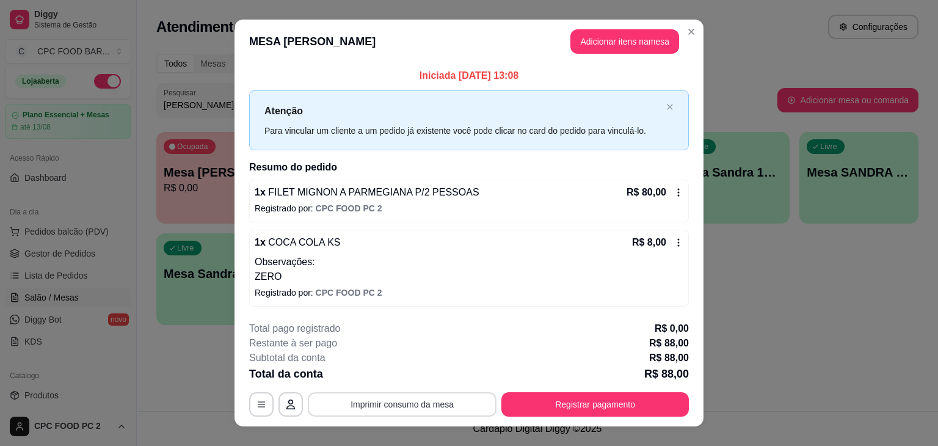
click at [377, 403] on button "Imprimir consumo da mesa" at bounding box center [402, 404] width 189 height 24
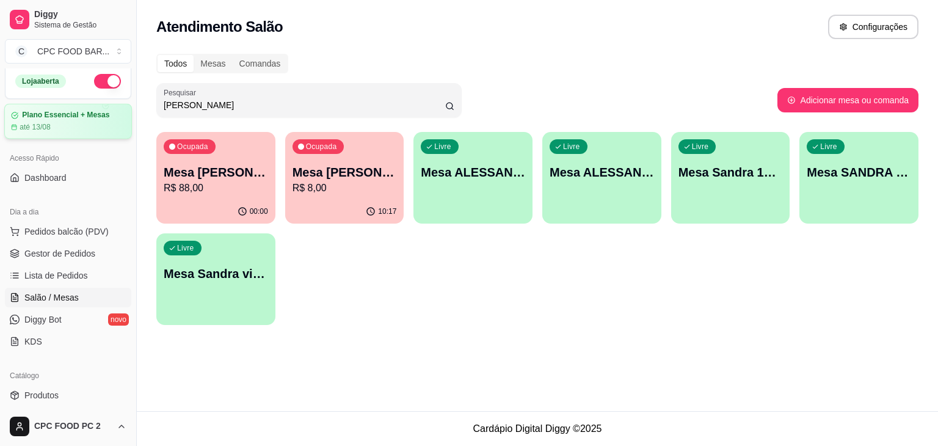
drag, startPoint x: 200, startPoint y: 105, endPoint x: 120, endPoint y: 109, distance: 80.7
click at [120, 109] on div "Diggy Sistema de Gestão C CPC FOOD BAR ... Loja aberta Plano Essencial + Mesas …" at bounding box center [469, 223] width 938 height 446
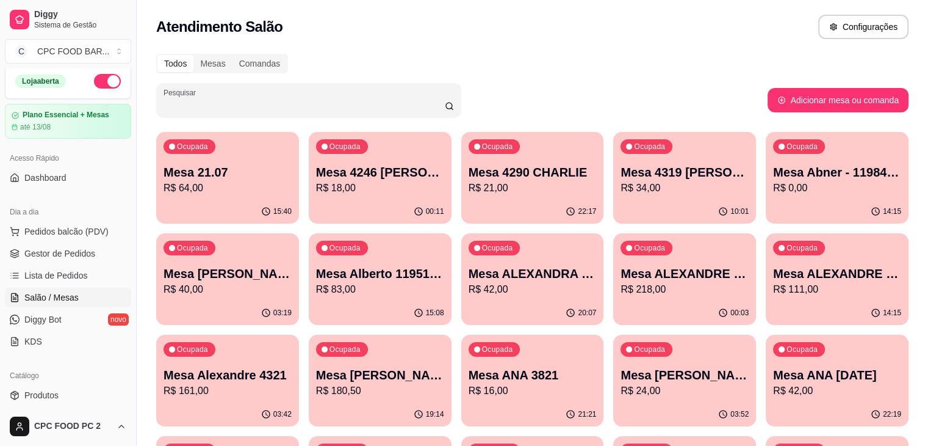
click at [277, 105] on input "Pesquisar" at bounding box center [304, 105] width 281 height 12
click at [366, 57] on div "Todos Mesas Comandas" at bounding box center [532, 64] width 753 height 20
click at [189, 99] on input "Pesquisar" at bounding box center [304, 105] width 281 height 12
click at [201, 104] on input "Pesquisar" at bounding box center [304, 105] width 281 height 12
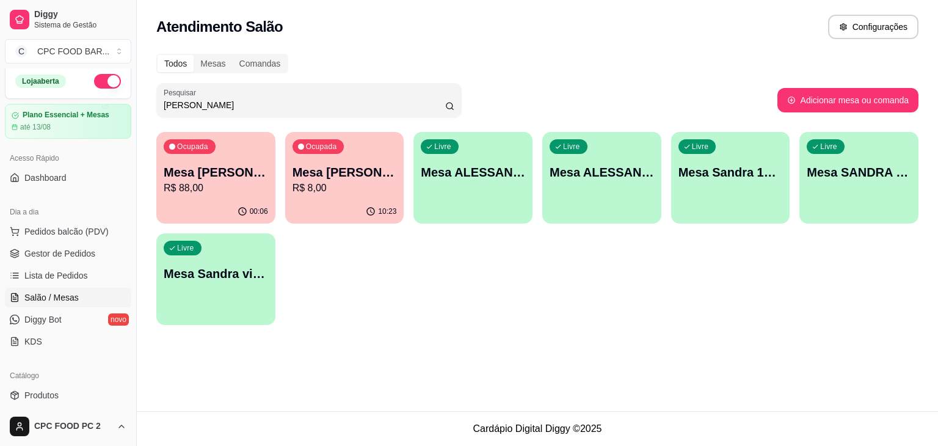
drag, startPoint x: 247, startPoint y: 101, endPoint x: 78, endPoint y: 96, distance: 169.1
click at [78, 96] on div "Diggy Sistema de Gestão C CPC FOOD BAR ... Loja aberta Plano Essencial + Mesas …" at bounding box center [469, 223] width 938 height 446
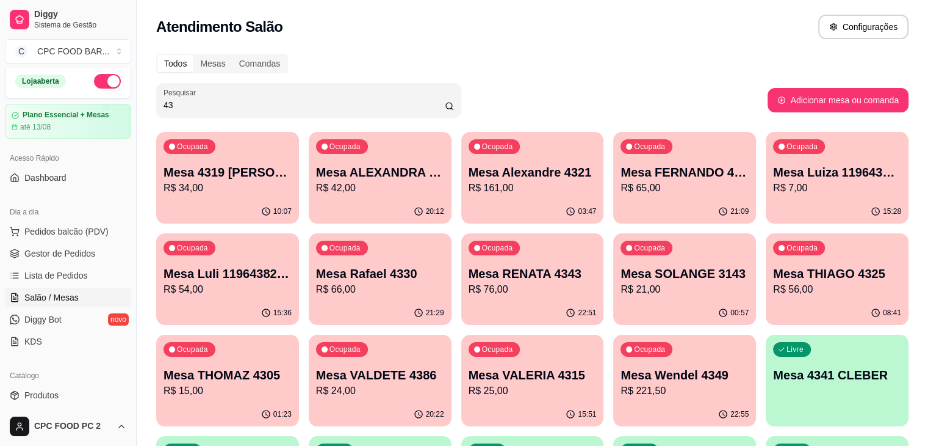
type input "4"
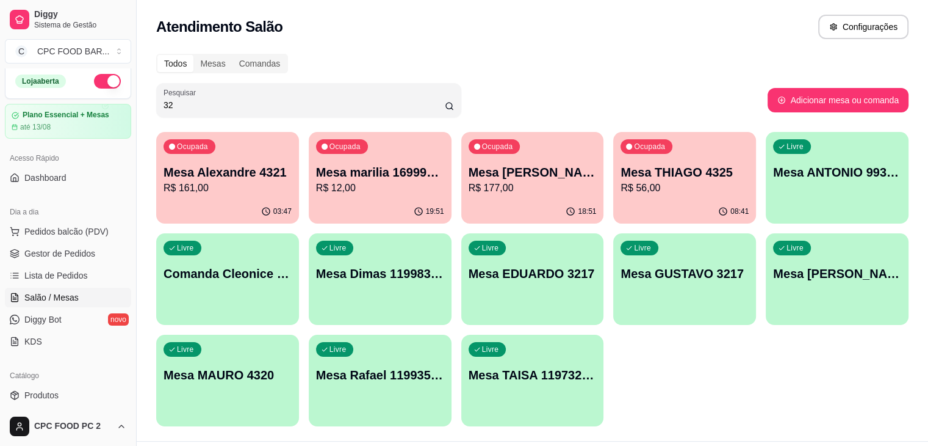
type input "3"
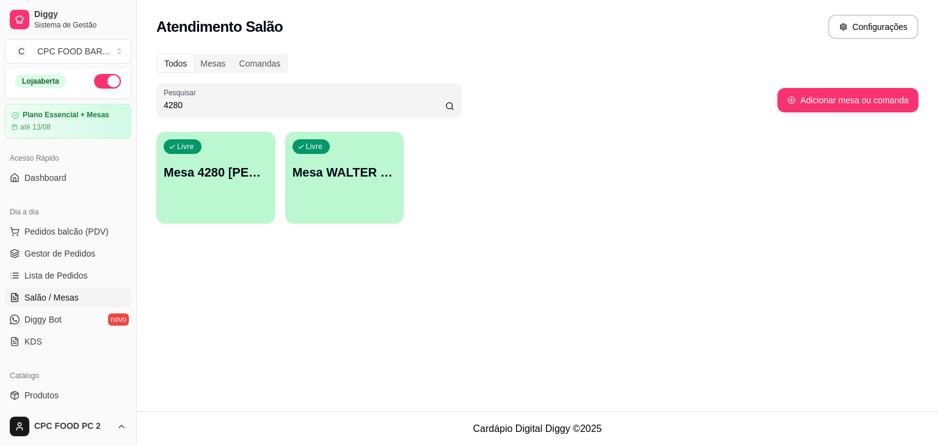
type input "4280"
click at [200, 171] on p "Mesa 4280 [PERSON_NAME]" at bounding box center [216, 172] width 104 height 17
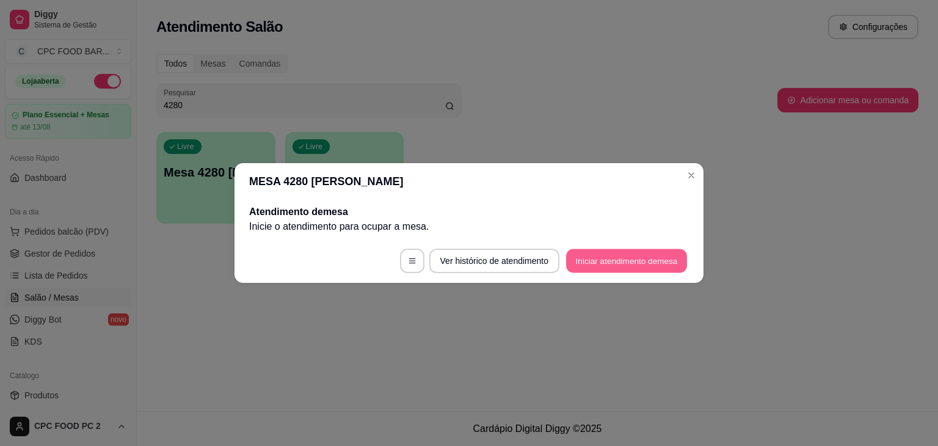
click at [616, 261] on button "Iniciar atendimento de mesa" at bounding box center [626, 261] width 121 height 24
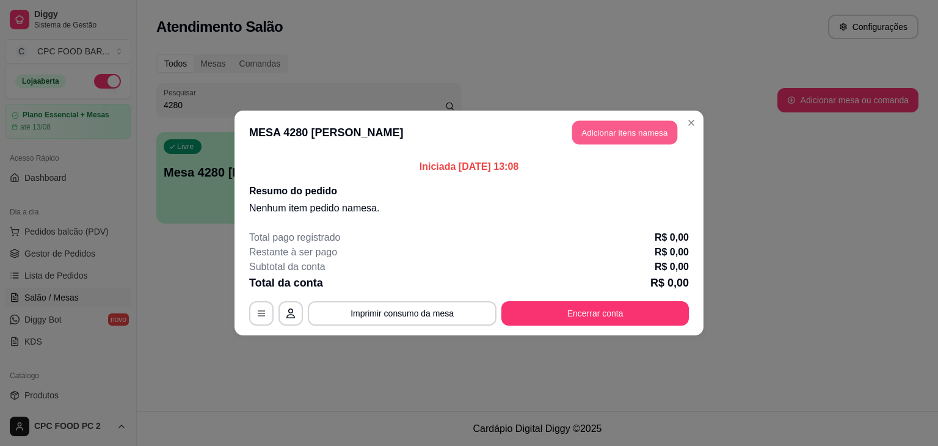
click at [587, 128] on button "Adicionar itens na mesa" at bounding box center [624, 133] width 105 height 24
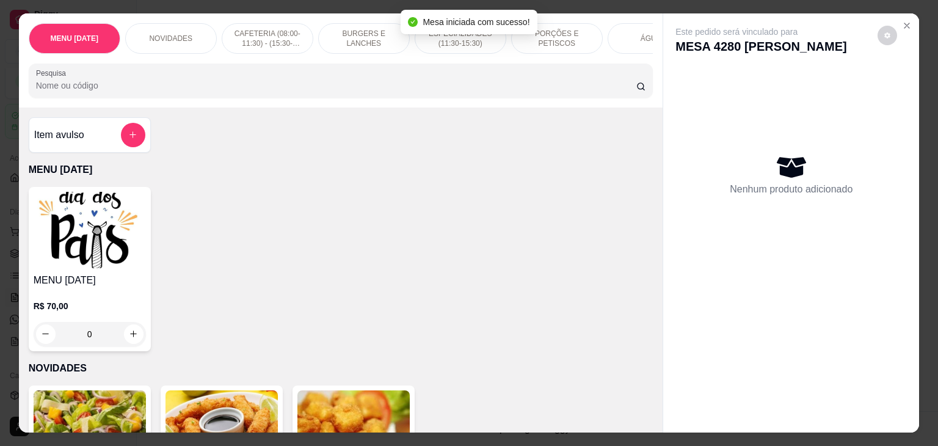
click at [276, 92] on input "Pesquisa" at bounding box center [336, 85] width 600 height 12
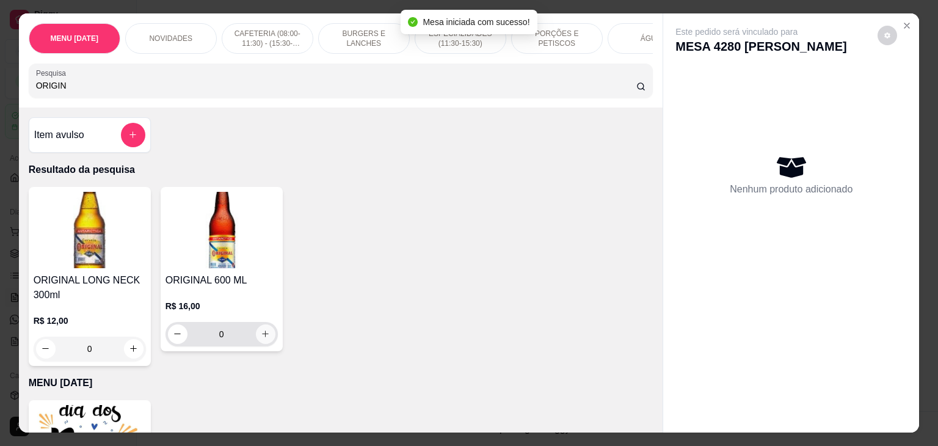
type input "ORIGIN"
click at [262, 333] on icon "increase-product-quantity" at bounding box center [265, 334] width 9 height 9
type input "1"
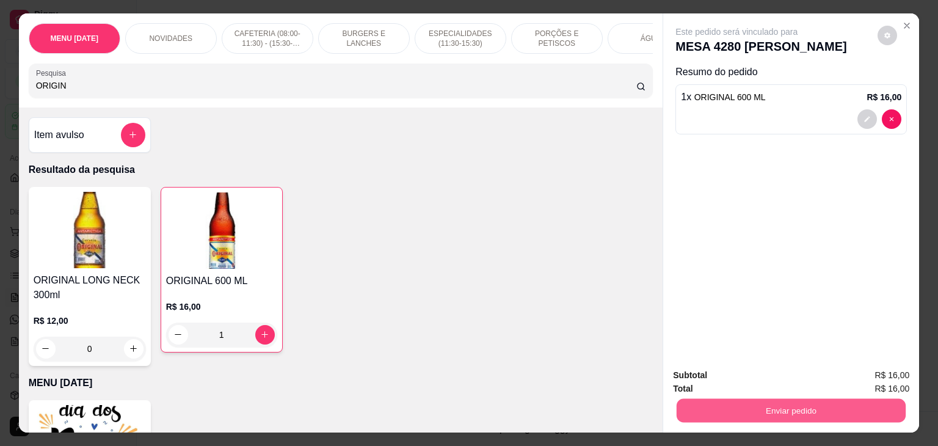
click at [701, 399] on button "Enviar pedido" at bounding box center [790, 411] width 229 height 24
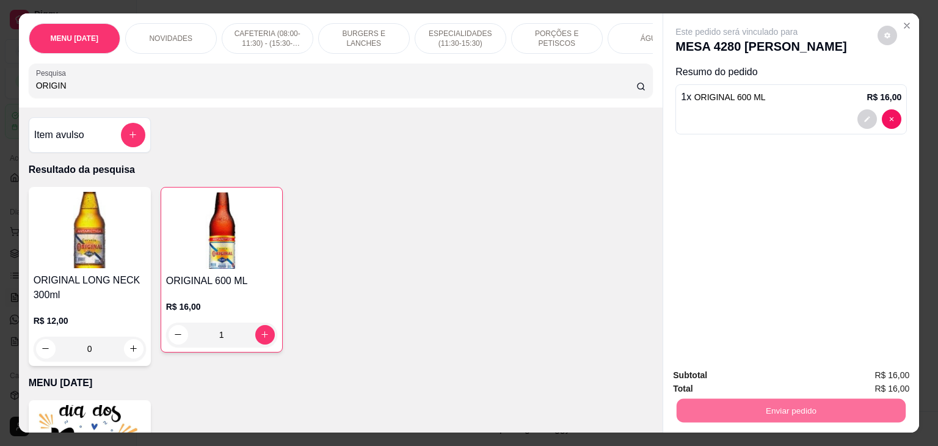
click at [708, 379] on button "Não registrar e enviar pedido" at bounding box center [749, 375] width 123 height 23
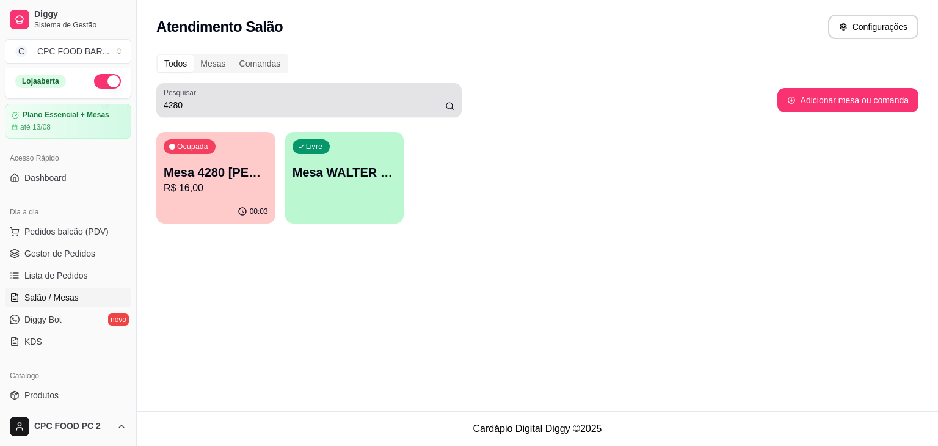
click at [344, 114] on div "Pesquisar 4280" at bounding box center [308, 100] width 305 height 34
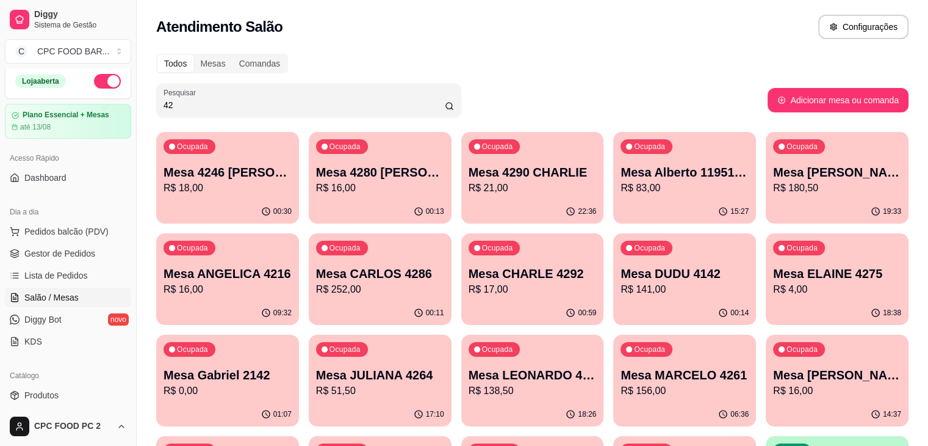
type input "4"
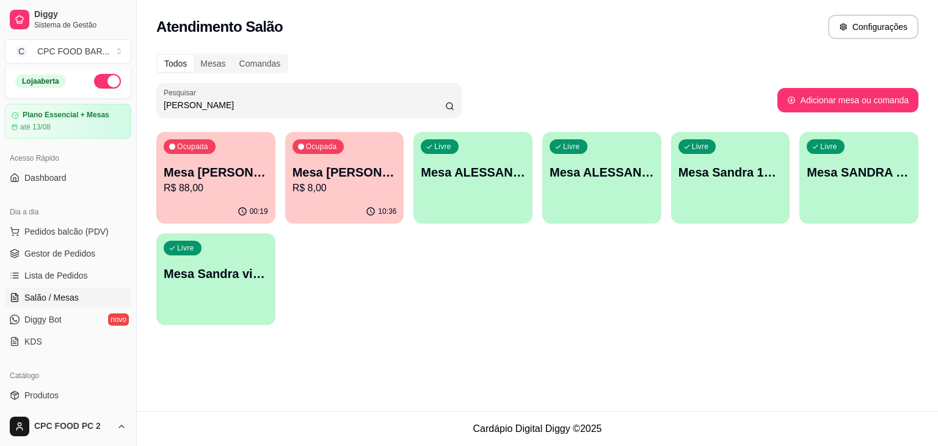
type input "[PERSON_NAME]"
click at [327, 183] on p "R$ 8,00" at bounding box center [344, 188] width 104 height 15
click at [212, 193] on p "R$ 88,00" at bounding box center [216, 188] width 104 height 15
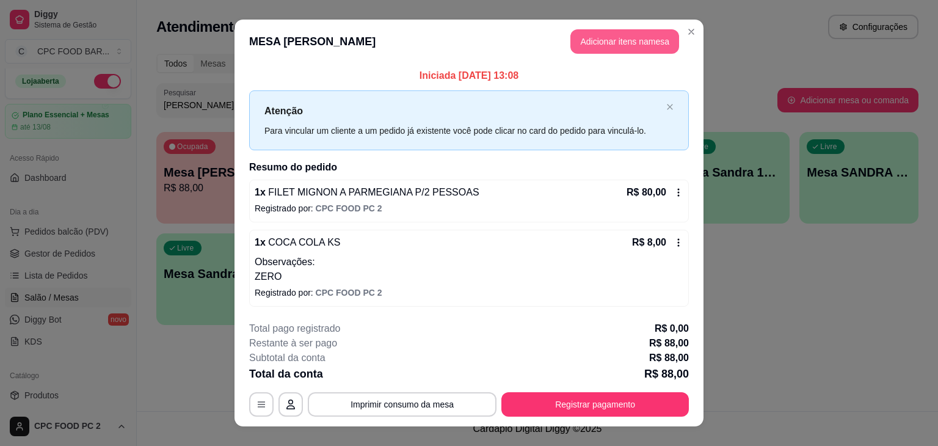
click at [604, 43] on button "Adicionar itens na mesa" at bounding box center [624, 41] width 109 height 24
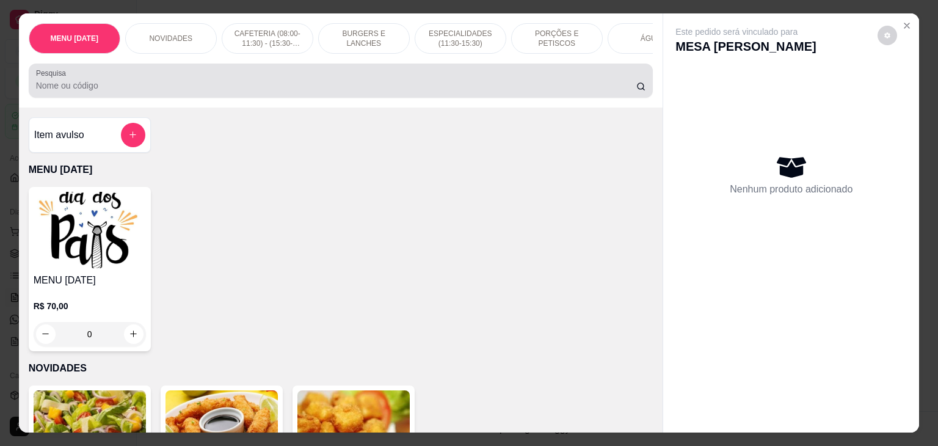
click at [433, 89] on input "Pesquisa" at bounding box center [336, 85] width 600 height 12
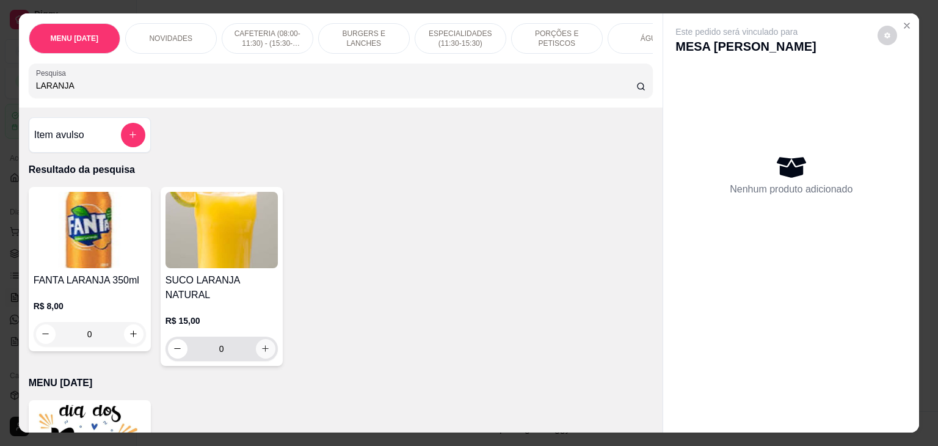
type input "LARANJA"
click at [261, 344] on icon "increase-product-quantity" at bounding box center [265, 348] width 9 height 9
type input "1"
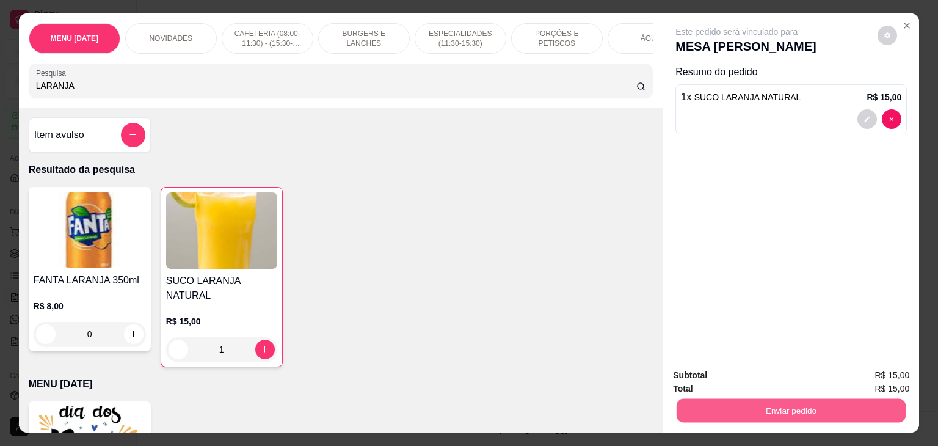
click at [867, 409] on button "Enviar pedido" at bounding box center [790, 411] width 229 height 24
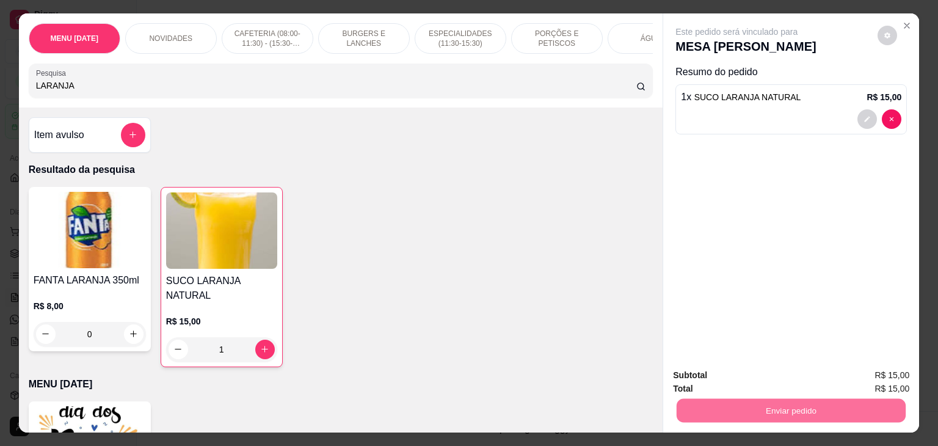
click at [766, 378] on button "Não registrar e enviar pedido" at bounding box center [750, 375] width 127 height 23
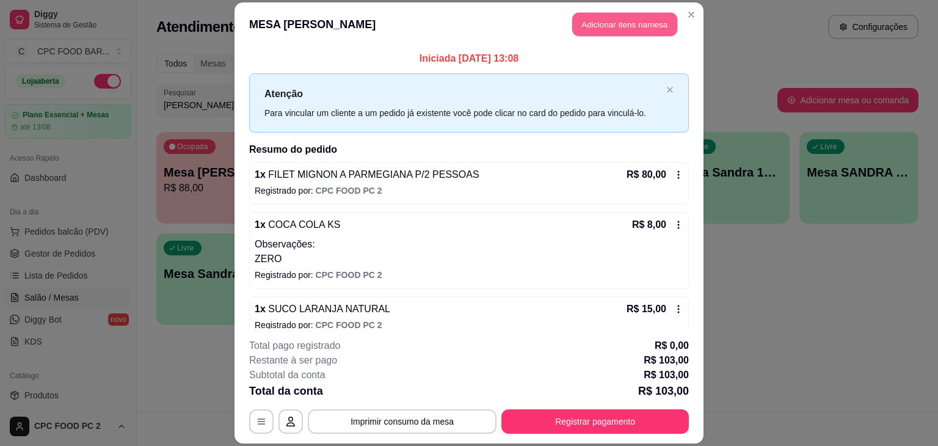
click at [623, 23] on button "Adicionar itens na mesa" at bounding box center [624, 24] width 105 height 24
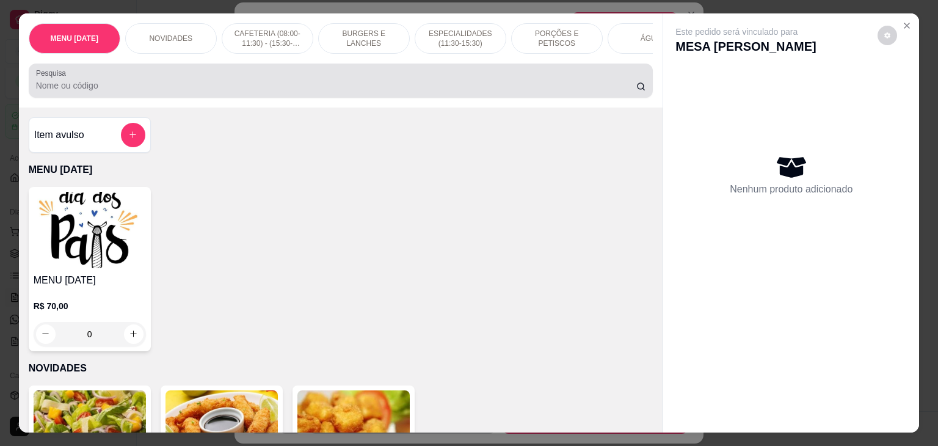
click at [557, 89] on input "Pesquisa" at bounding box center [336, 85] width 600 height 12
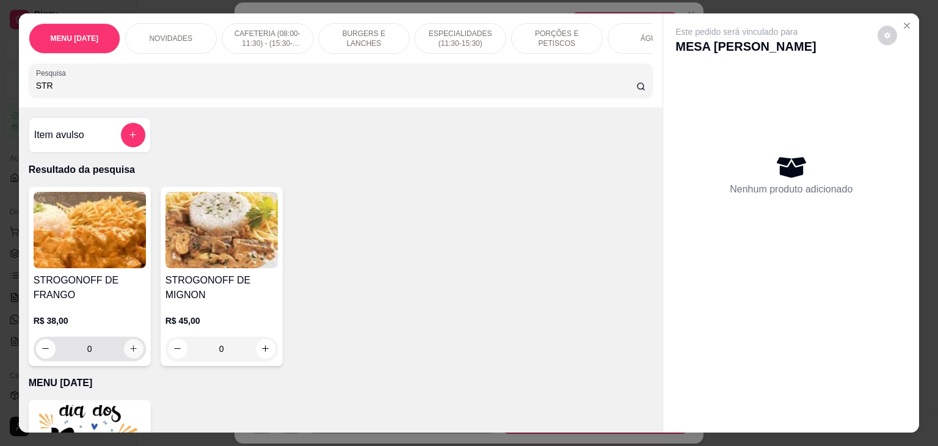
type input "STR"
click at [131, 351] on icon "increase-product-quantity" at bounding box center [134, 348] width 6 height 6
type input "1"
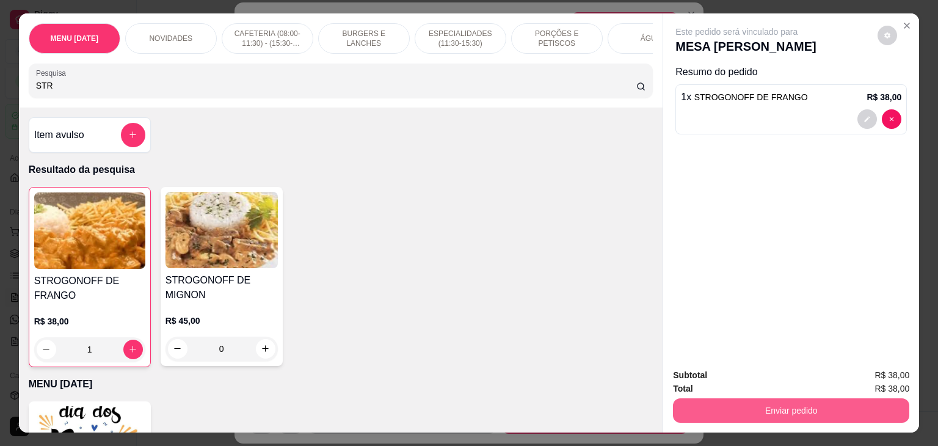
click at [690, 404] on button "Enviar pedido" at bounding box center [791, 410] width 236 height 24
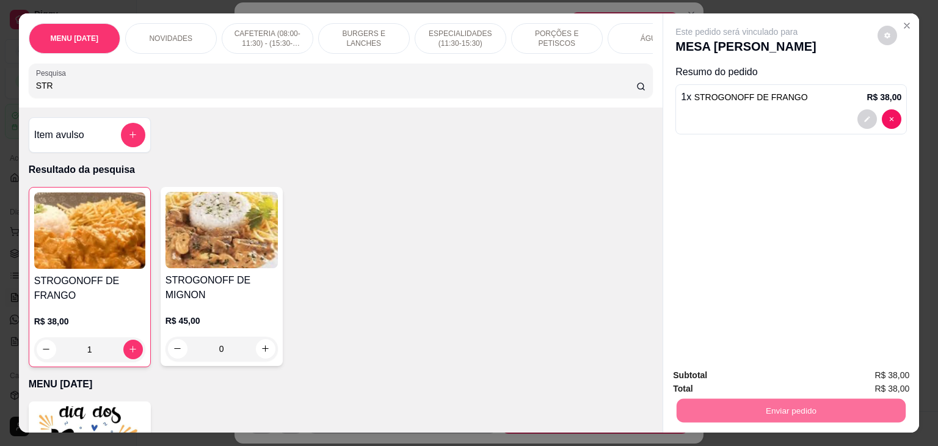
click at [710, 374] on button "Não registrar e enviar pedido" at bounding box center [750, 375] width 127 height 23
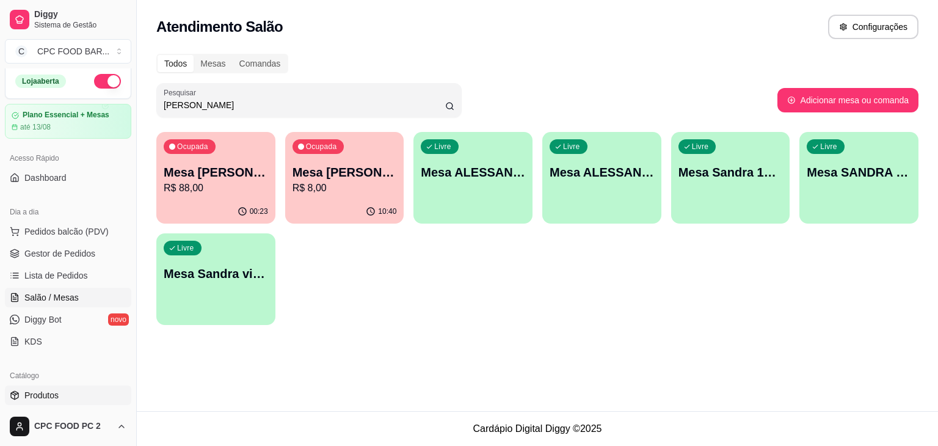
click at [81, 392] on link "Produtos" at bounding box center [68, 395] width 126 height 20
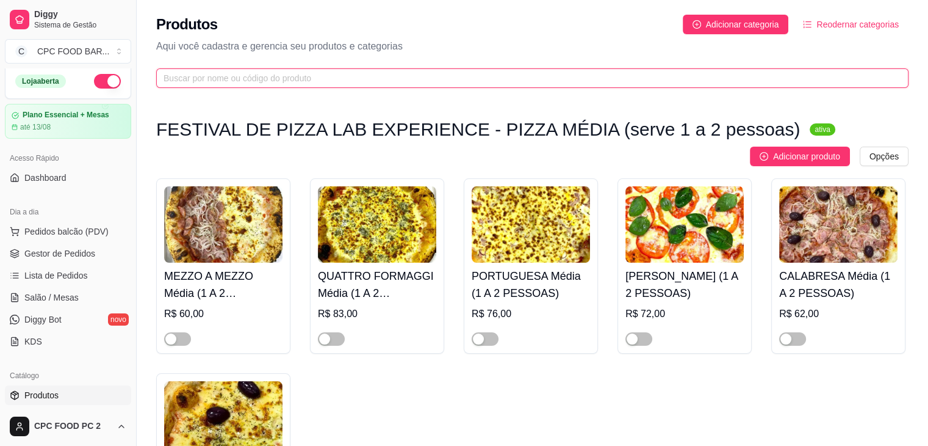
click at [353, 82] on input "text" at bounding box center [528, 77] width 728 height 13
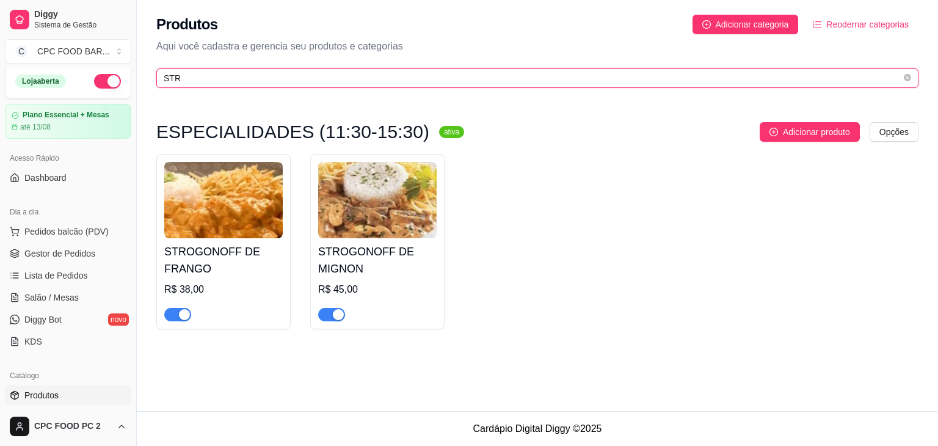
type input "STR"
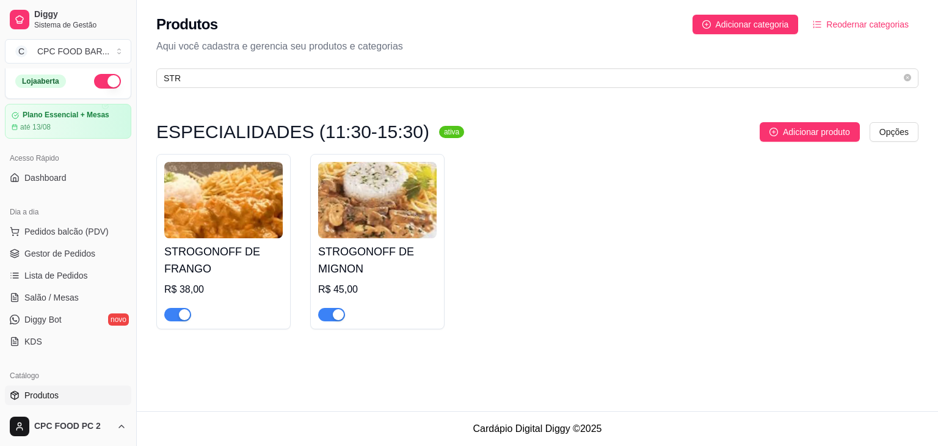
click at [325, 320] on span "button" at bounding box center [331, 314] width 27 height 13
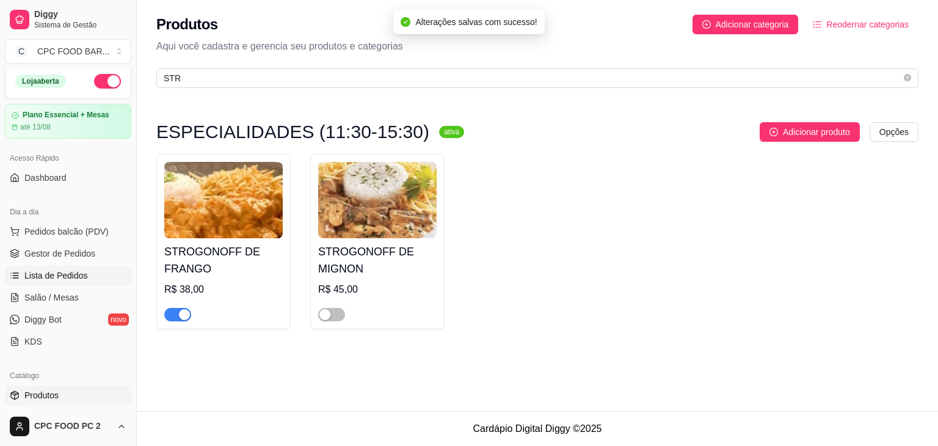
click at [40, 276] on span "Lista de Pedidos" at bounding box center [55, 275] width 63 height 12
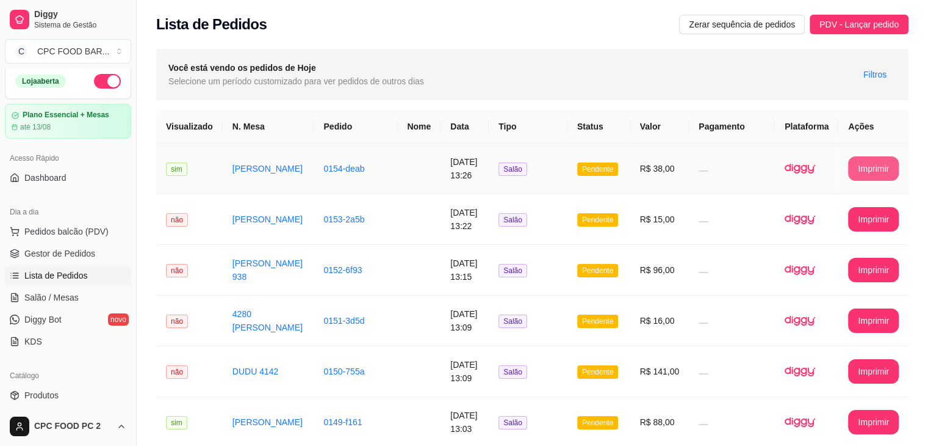
click at [872, 168] on button "Imprimir" at bounding box center [873, 168] width 51 height 24
click at [24, 287] on link "Salão / Mesas" at bounding box center [68, 297] width 126 height 20
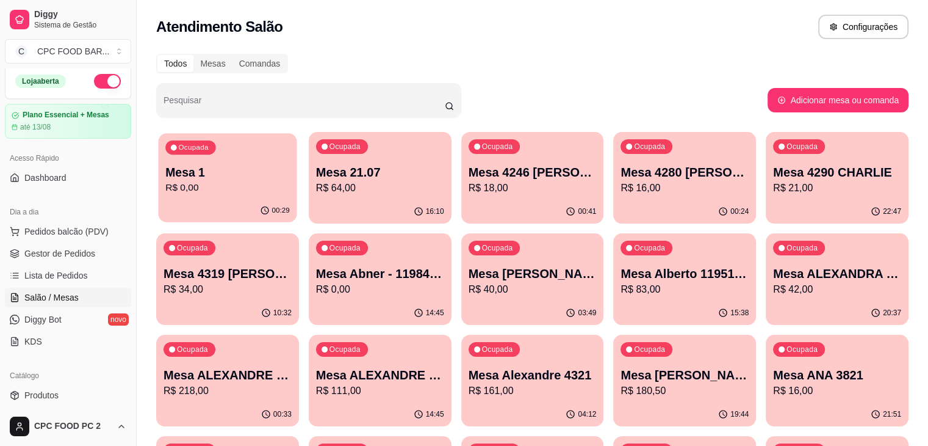
click at [231, 203] on div "00:29" at bounding box center [228, 210] width 139 height 23
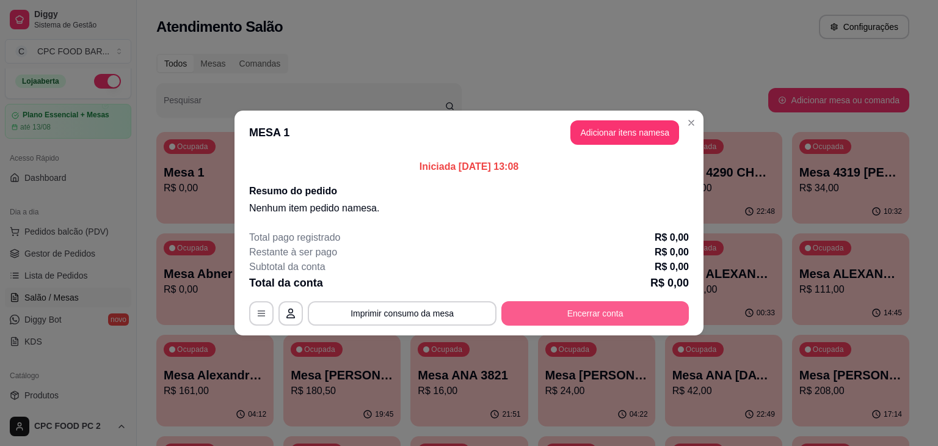
click at [555, 308] on button "Encerrar conta" at bounding box center [594, 313] width 187 height 24
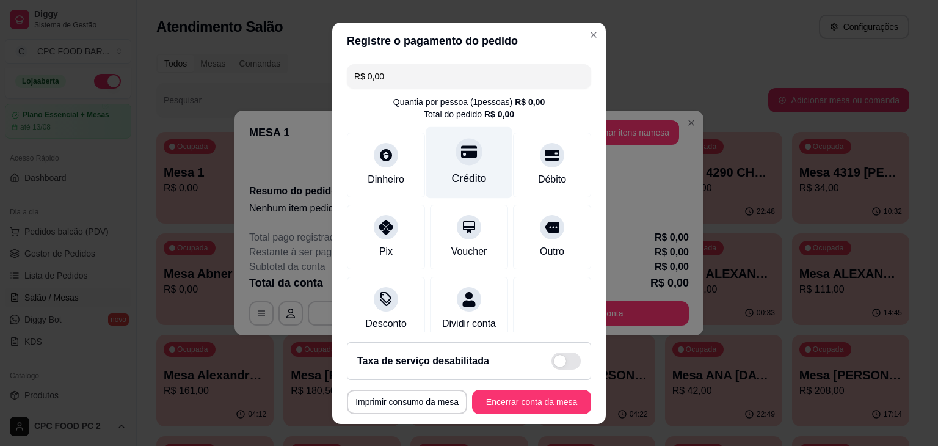
click at [478, 161] on div "Crédito" at bounding box center [469, 161] width 86 height 71
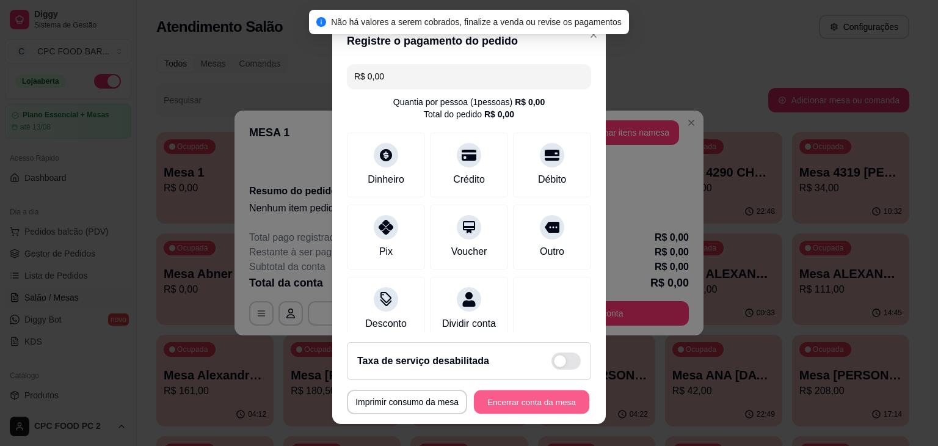
click at [540, 400] on button "Encerrar conta da mesa" at bounding box center [531, 401] width 115 height 24
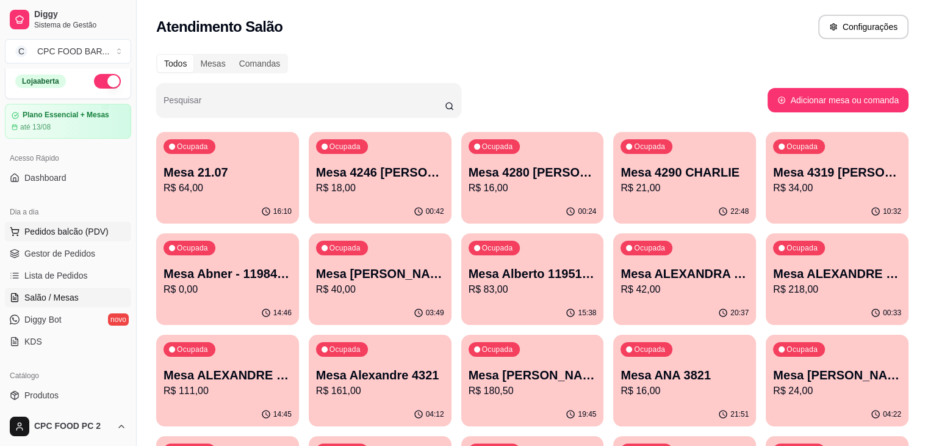
click at [84, 235] on span "Pedidos balcão (PDV)" at bounding box center [66, 231] width 84 height 12
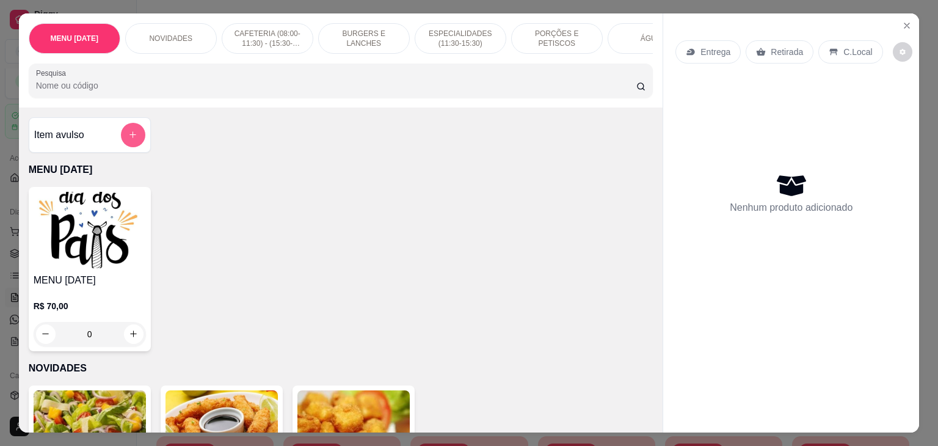
click at [125, 145] on button "add-separate-item" at bounding box center [133, 135] width 24 height 24
click at [904, 23] on icon "Close" at bounding box center [906, 25] width 5 height 5
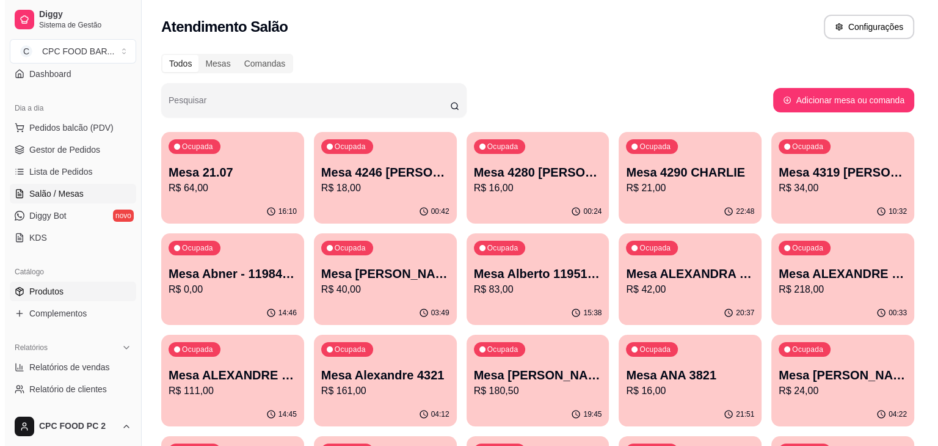
scroll to position [127, 0]
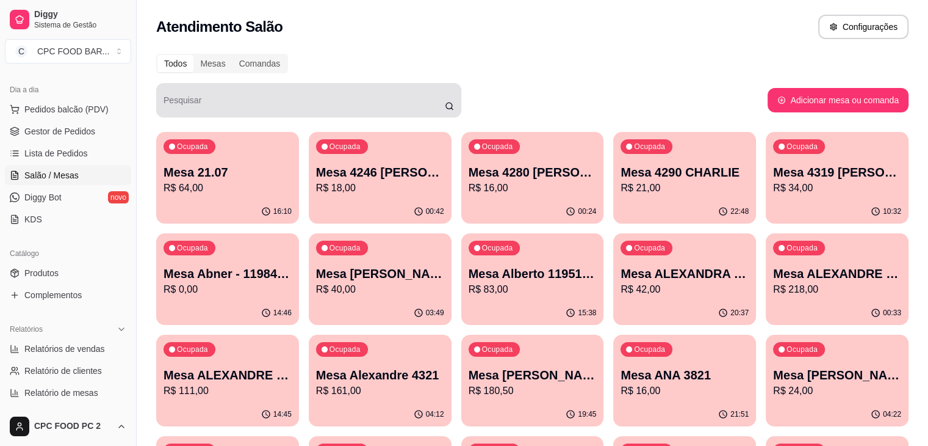
click at [247, 99] on input "Pesquisar" at bounding box center [304, 105] width 281 height 12
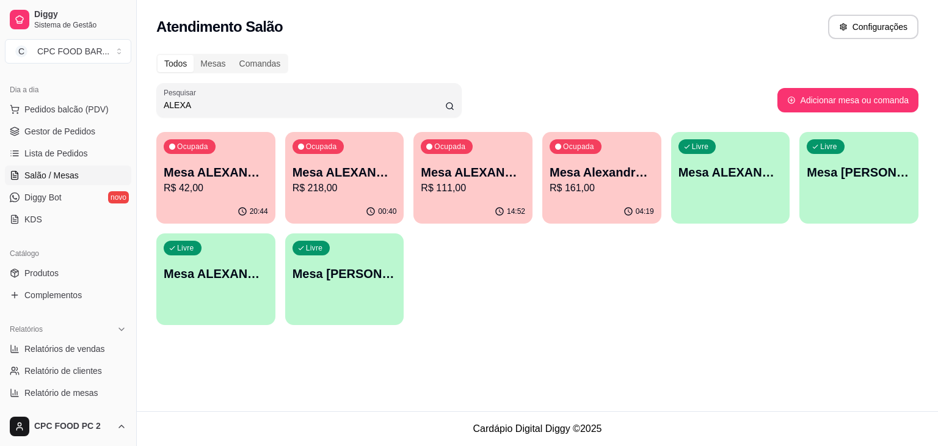
type input "ALEXA"
click at [359, 203] on div "00:40" at bounding box center [344, 212] width 119 height 24
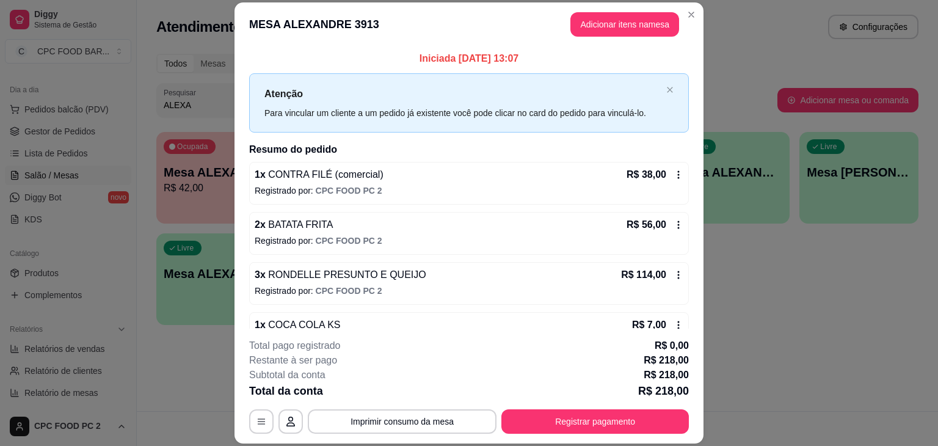
scroll to position [79, 0]
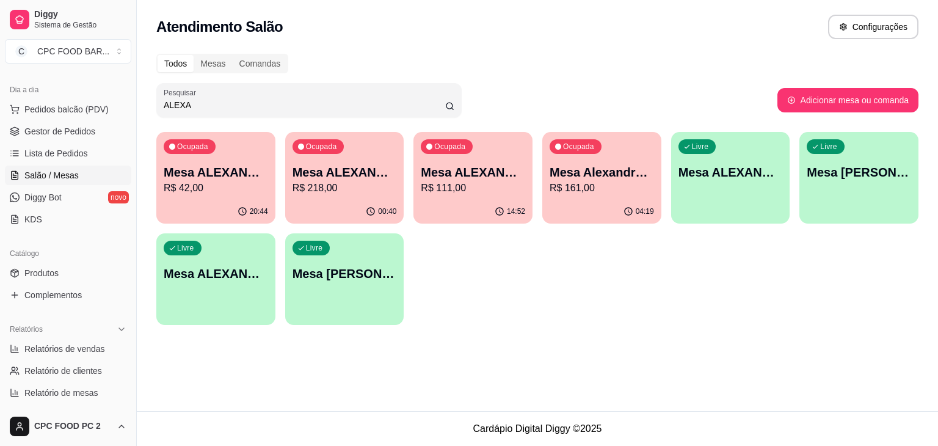
click at [229, 154] on div "Ocupada Mesa ALEXANDRA 4310 R$ 42,00" at bounding box center [215, 166] width 119 height 68
click at [452, 143] on p "Ocupada" at bounding box center [449, 147] width 31 height 10
click at [614, 170] on p "Mesa Alexandre 4321" at bounding box center [601, 172] width 104 height 17
click at [356, 186] on p "R$ 218,00" at bounding box center [344, 188] width 104 height 15
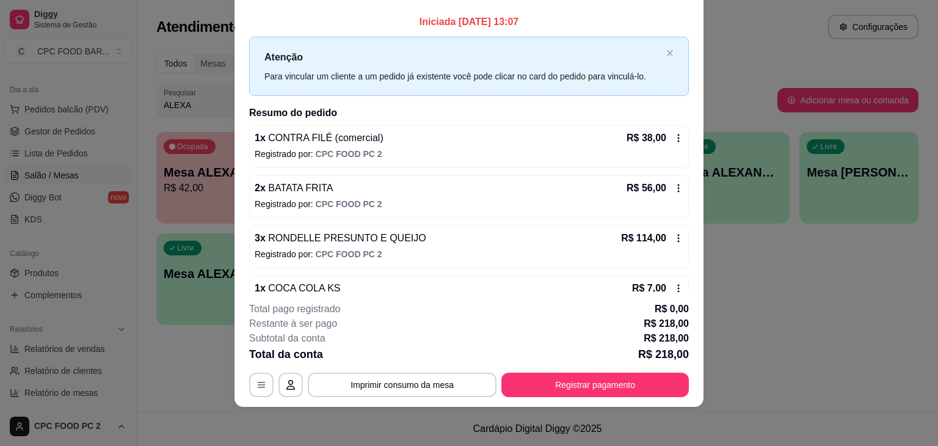
scroll to position [0, 0]
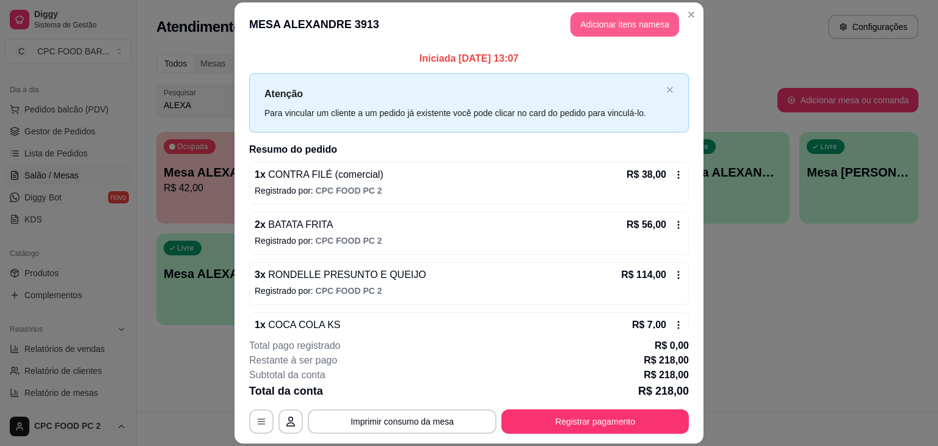
click at [609, 29] on button "Adicionar itens na mesa" at bounding box center [624, 24] width 109 height 24
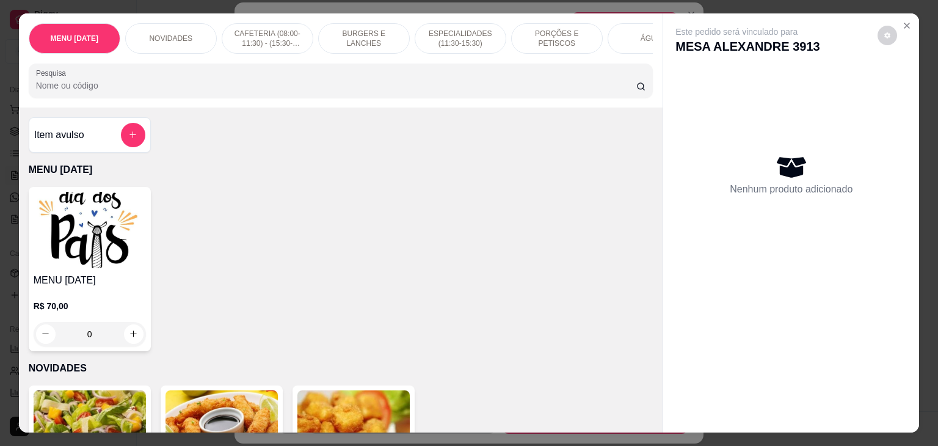
click at [161, 89] on input "Pesquisa" at bounding box center [336, 85] width 600 height 12
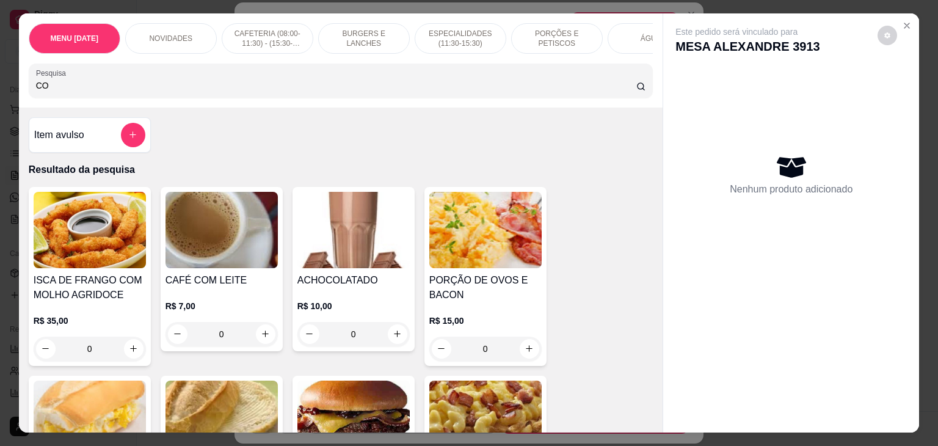
type input "C"
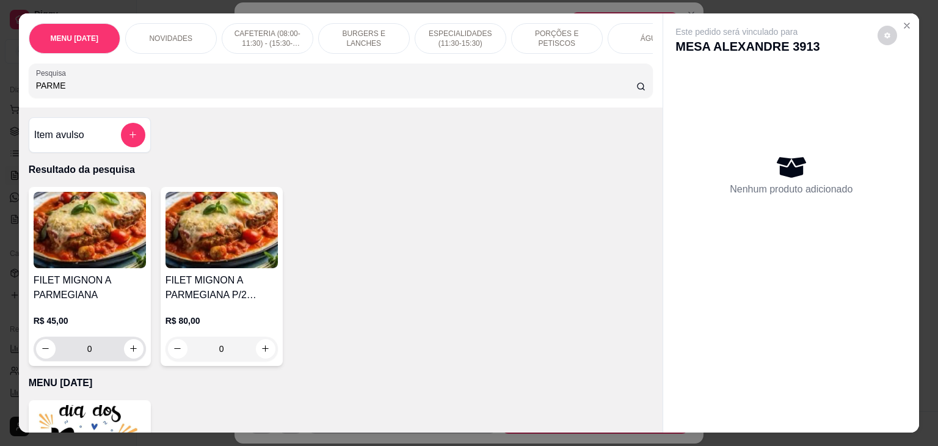
type input "PARME"
click at [129, 353] on icon "increase-product-quantity" at bounding box center [133, 348] width 9 height 9
type input "1"
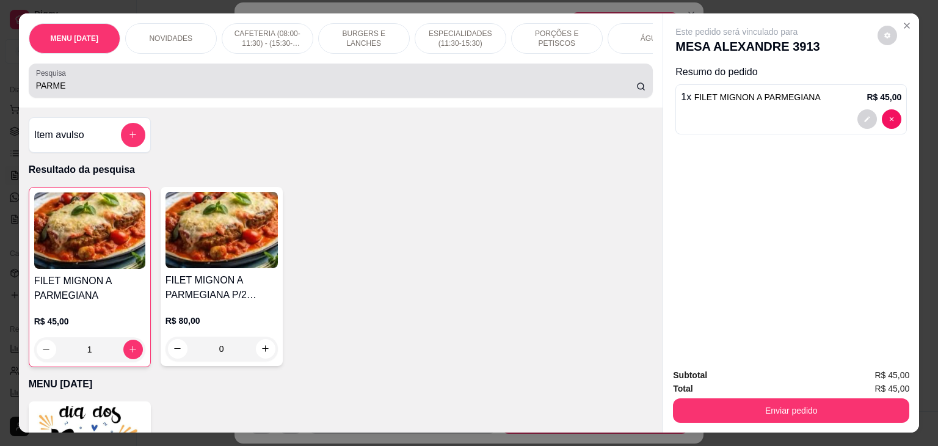
click at [229, 93] on div "PARME" at bounding box center [341, 80] width 610 height 24
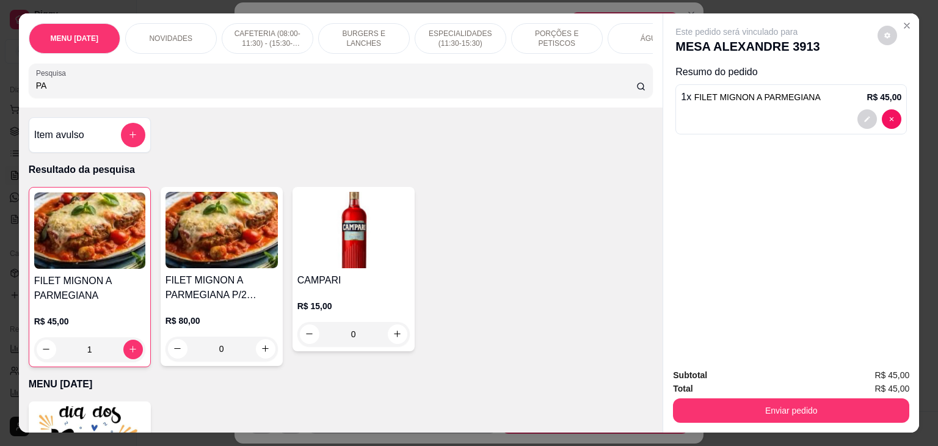
type input "P"
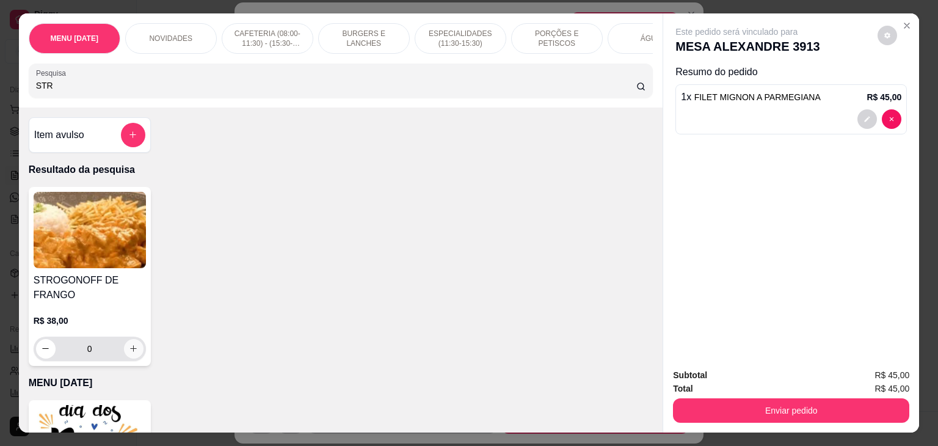
type input "STR"
click at [129, 352] on icon "increase-product-quantity" at bounding box center [133, 348] width 9 height 9
type input "1"
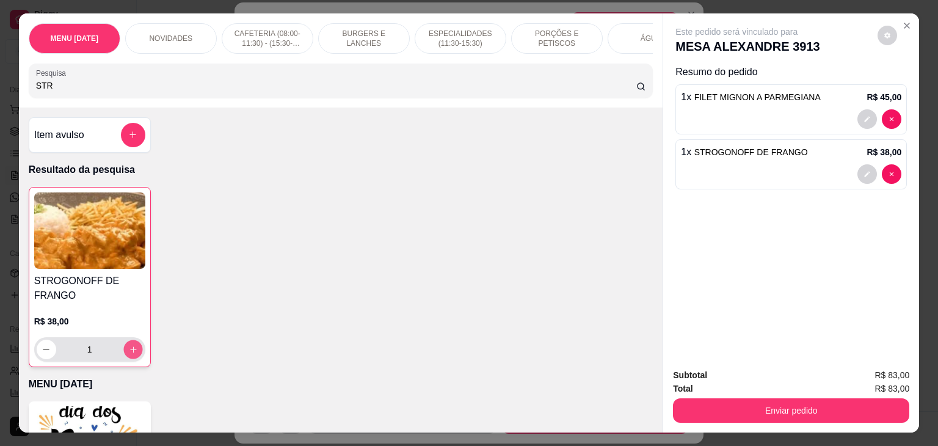
click at [129, 352] on icon "increase-product-quantity" at bounding box center [132, 349] width 9 height 9
type input "2"
click at [121, 139] on div at bounding box center [133, 135] width 24 height 24
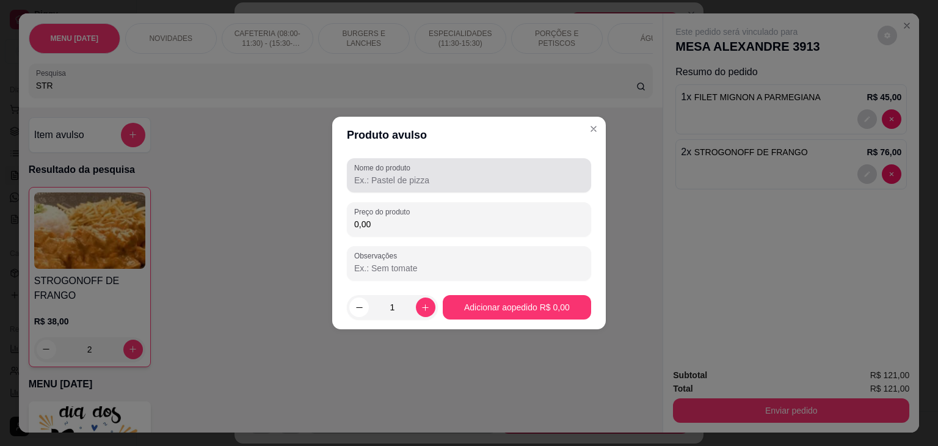
click at [355, 179] on input "Nome do produto" at bounding box center [468, 180] width 229 height 12
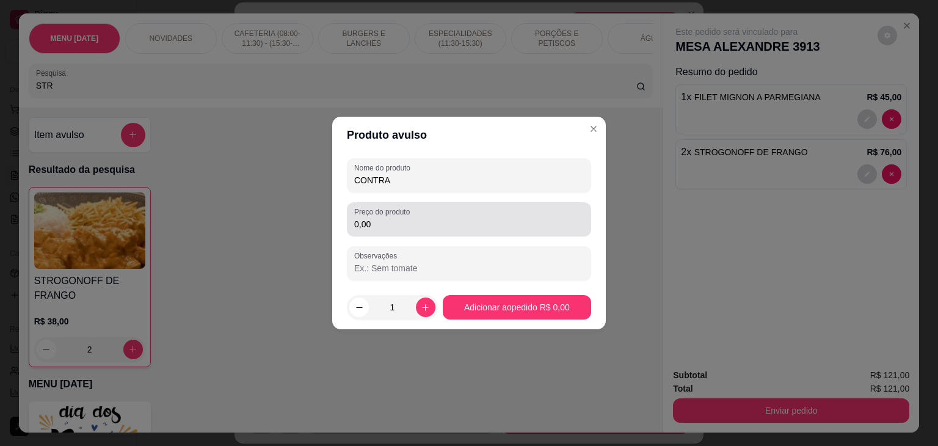
type input "CONTRA"
click at [493, 229] on input "0,00" at bounding box center [468, 224] width 229 height 12
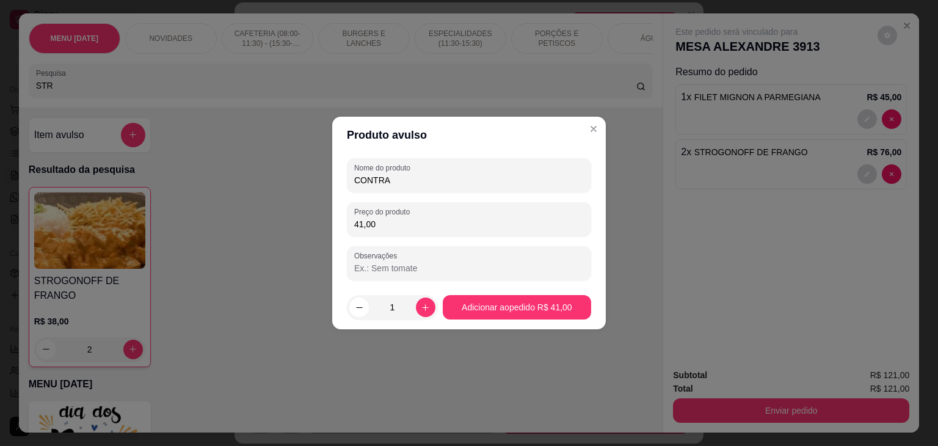
type input "41,00"
click at [474, 181] on input "CONTRA" at bounding box center [468, 180] width 229 height 12
type input "CONTRA COM OVO"
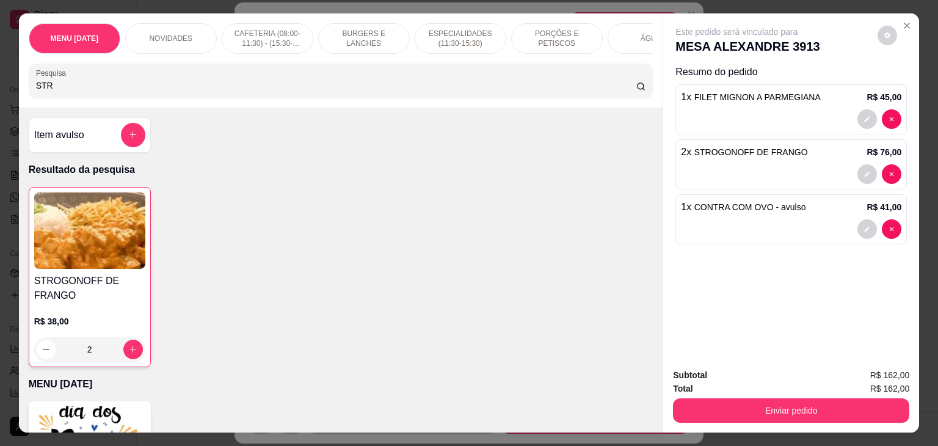
click at [437, 107] on div "MENU DIA DOS PAIS NOVIDADES CAFETERIA (08:00-11:30) - (15:30-18:00) BURGERS E L…" at bounding box center [341, 60] width 644 height 94
click at [433, 92] on input "STR" at bounding box center [336, 85] width 600 height 12
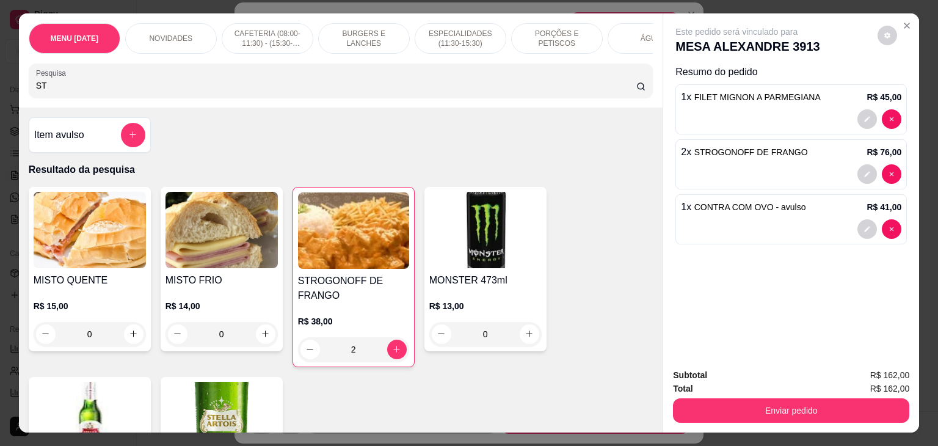
type input "S"
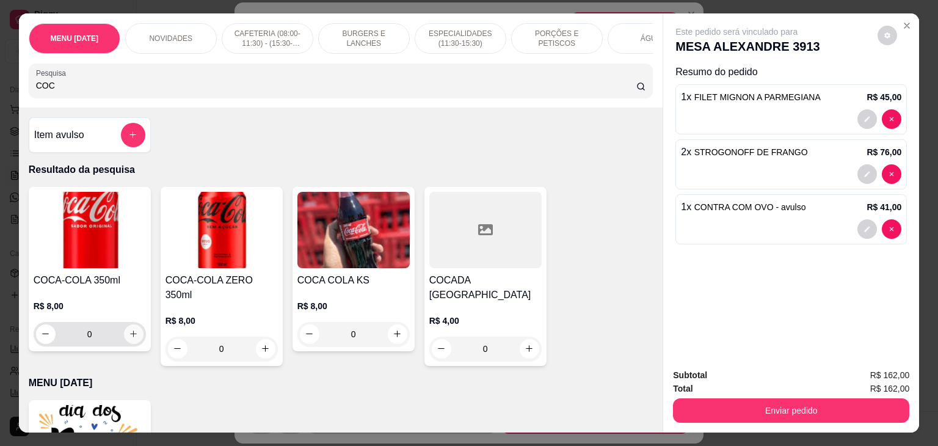
type input "COC"
click at [129, 338] on icon "increase-product-quantity" at bounding box center [133, 333] width 9 height 9
type input "1"
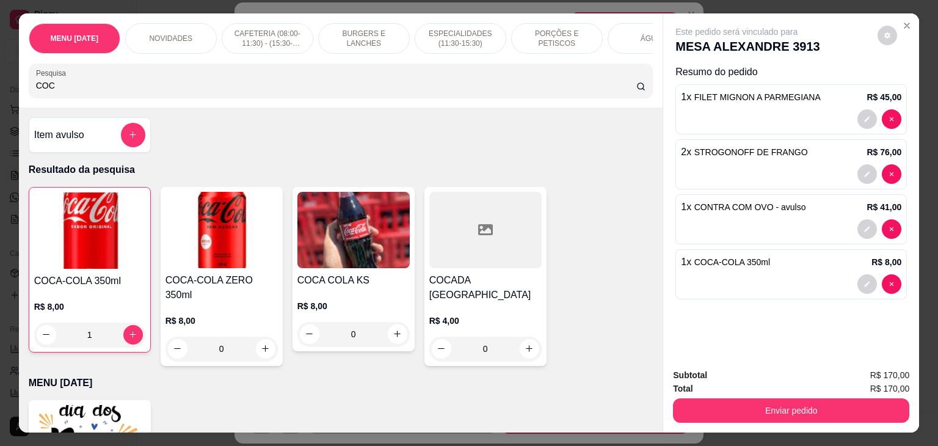
scroll to position [0, 546]
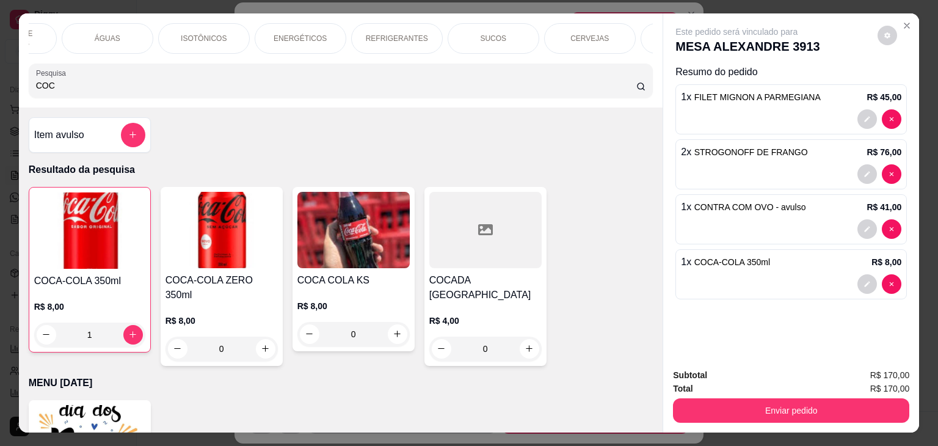
click at [575, 60] on div "MENU DIA DOS PAIS NOVIDADES CAFETERIA (08:00-11:30) - (15:30-18:00) BURGERS E L…" at bounding box center [341, 60] width 644 height 94
click at [368, 37] on p "REFRIGERANTES" at bounding box center [397, 39] width 62 height 10
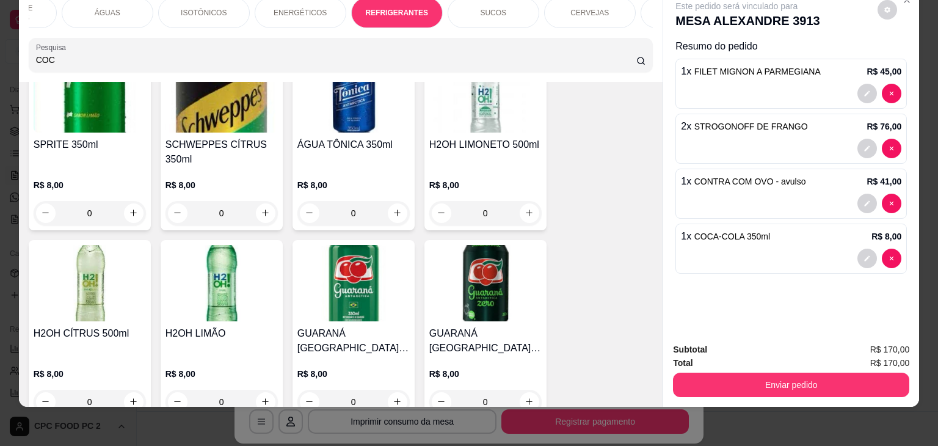
scroll to position [3720, 0]
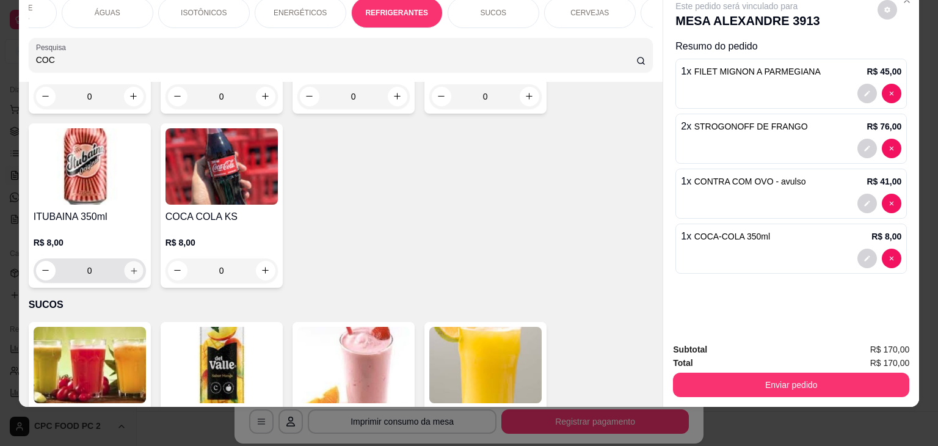
click at [132, 266] on icon "increase-product-quantity" at bounding box center [133, 270] width 9 height 9
type input "1"
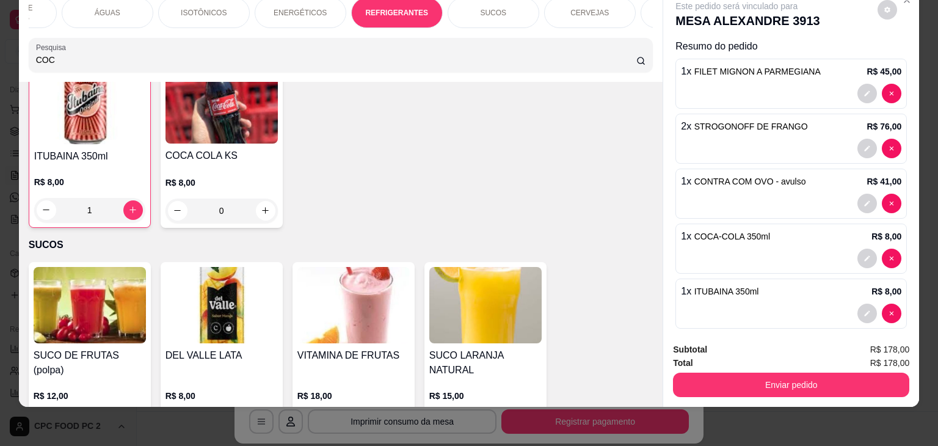
scroll to position [3842, 0]
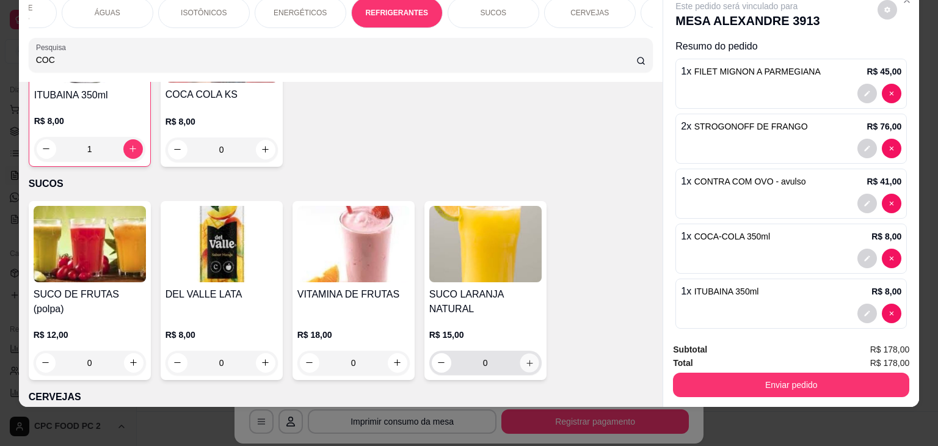
click at [524, 358] on icon "increase-product-quantity" at bounding box center [528, 362] width 9 height 9
type input "1"
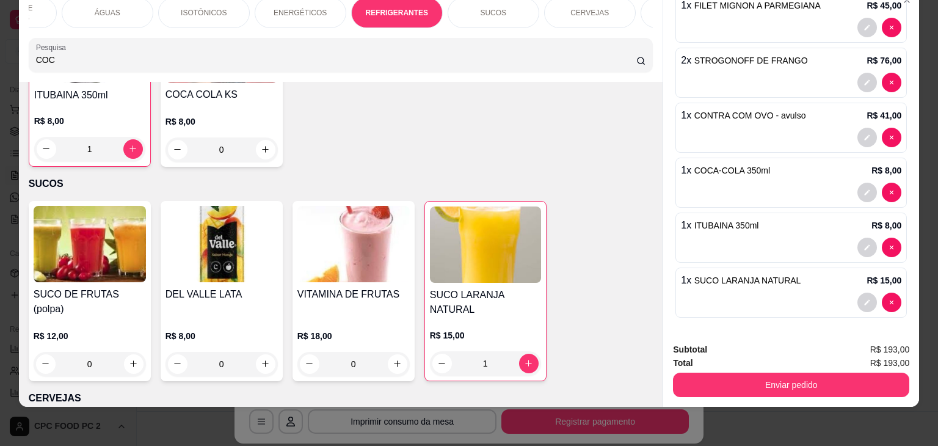
scroll to position [66, 0]
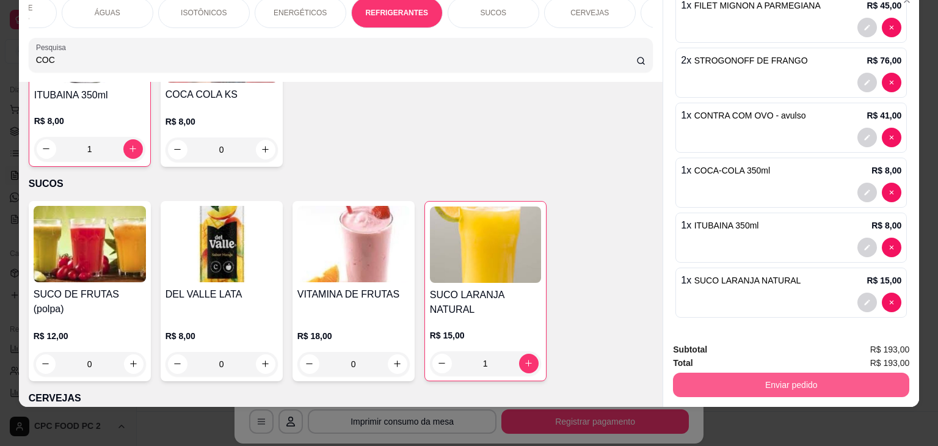
click at [775, 380] on button "Enviar pedido" at bounding box center [791, 384] width 236 height 24
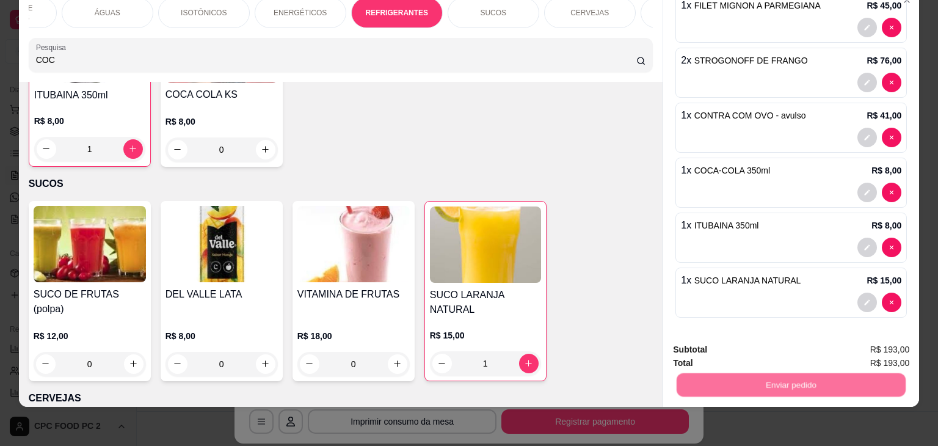
click at [729, 351] on button "Não registrar e enviar pedido" at bounding box center [749, 344] width 123 height 23
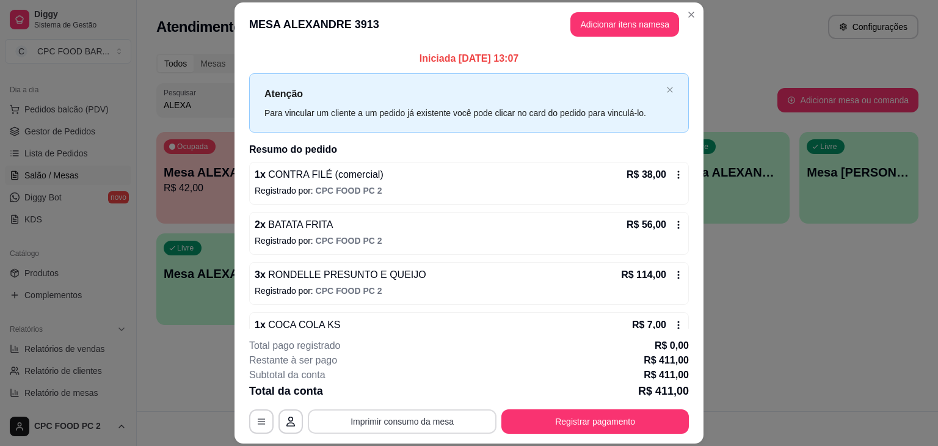
click at [410, 421] on button "Imprimir consumo da mesa" at bounding box center [402, 421] width 189 height 24
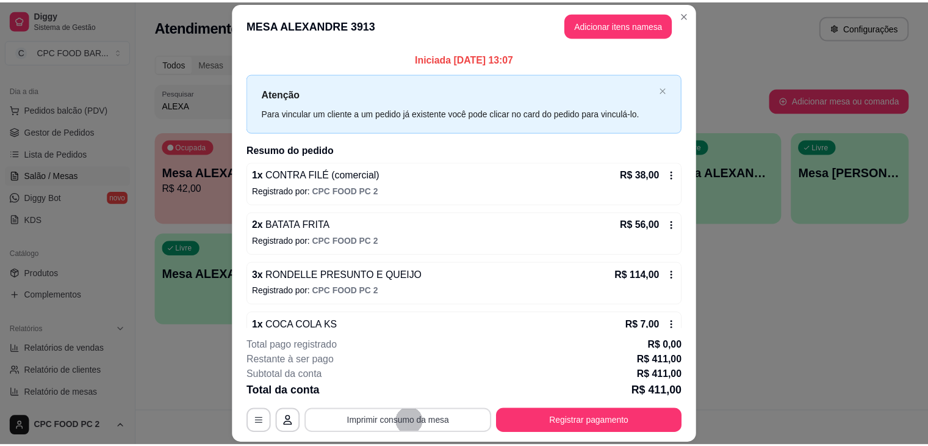
scroll to position [0, 0]
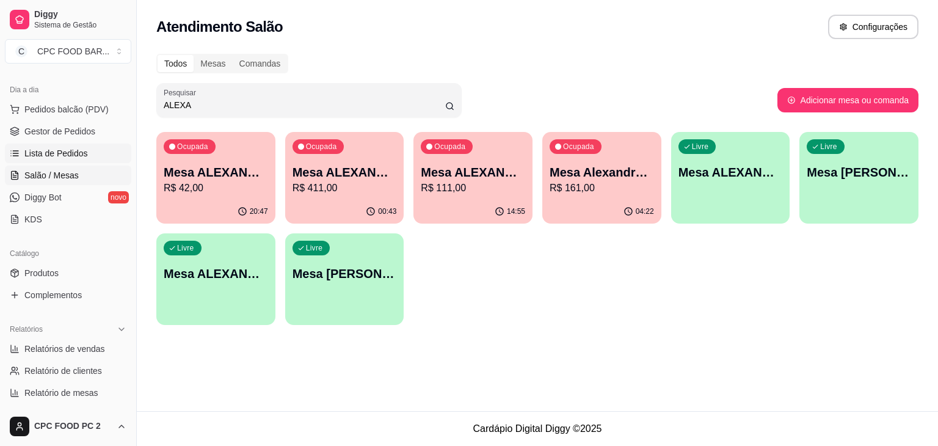
click at [68, 153] on span "Lista de Pedidos" at bounding box center [55, 153] width 63 height 12
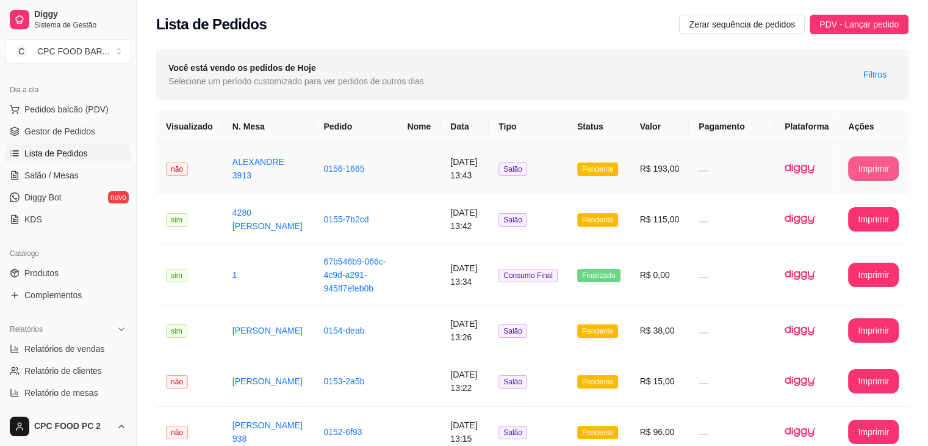
click at [861, 168] on button "Imprimir" at bounding box center [873, 168] width 51 height 24
click at [696, 205] on td at bounding box center [732, 219] width 86 height 51
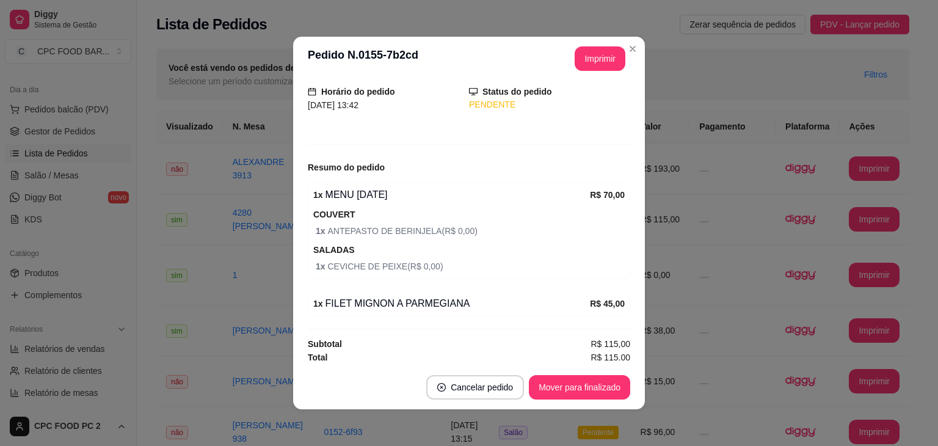
scroll to position [82, 0]
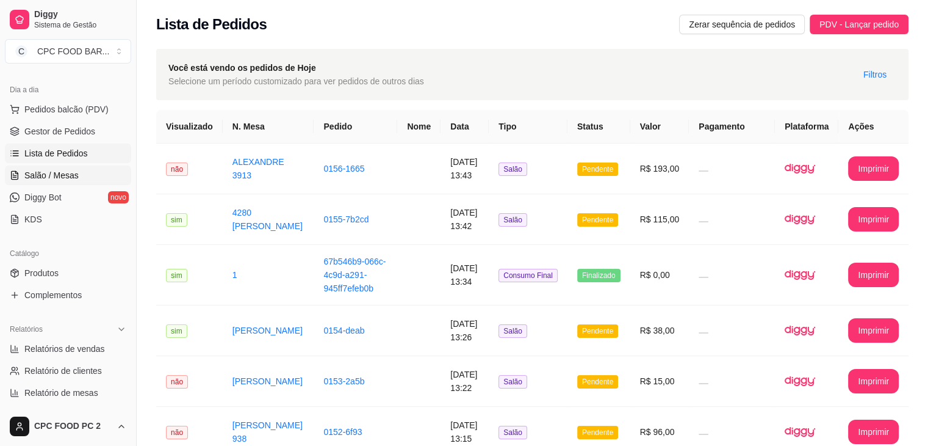
click at [34, 172] on span "Salão / Mesas" at bounding box center [51, 175] width 54 height 12
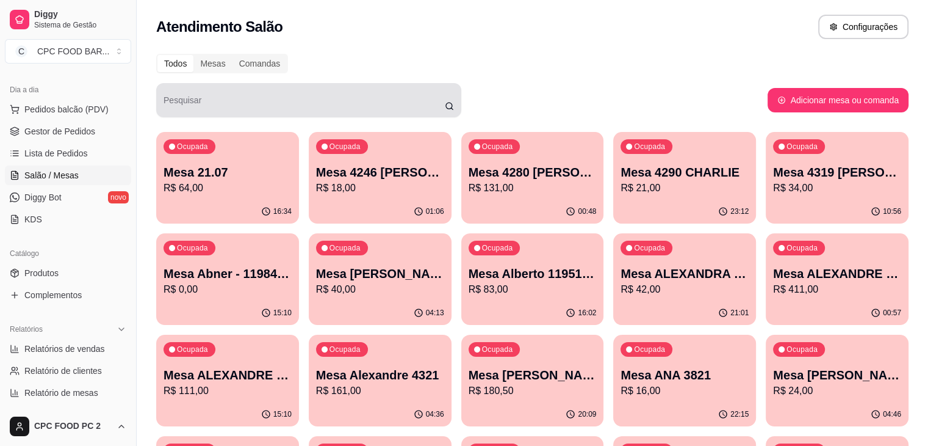
click at [402, 97] on div at bounding box center [309, 100] width 291 height 24
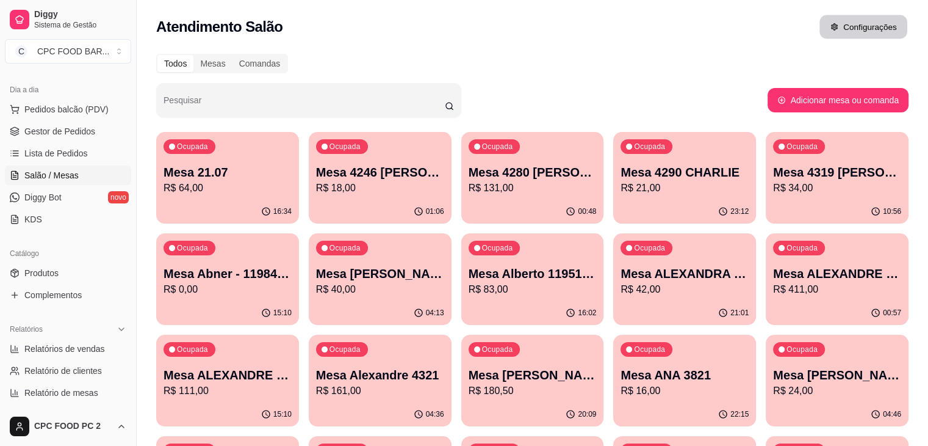
click at [834, 20] on button "Configurações" at bounding box center [864, 27] width 88 height 24
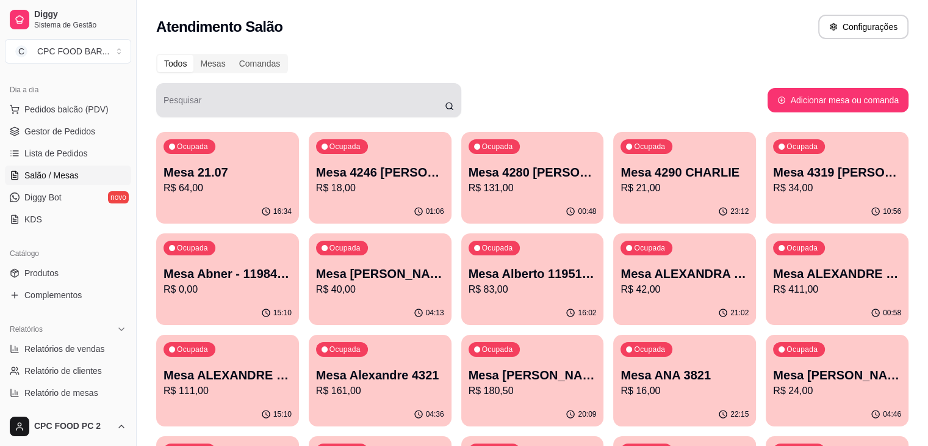
click at [303, 97] on div at bounding box center [309, 100] width 291 height 24
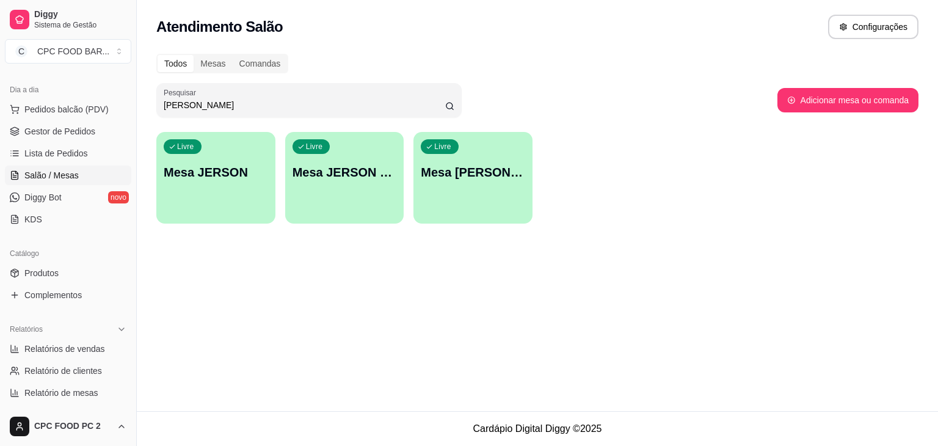
type input "JER"
click at [227, 206] on div "Livre Mesa JERSON" at bounding box center [215, 170] width 115 height 74
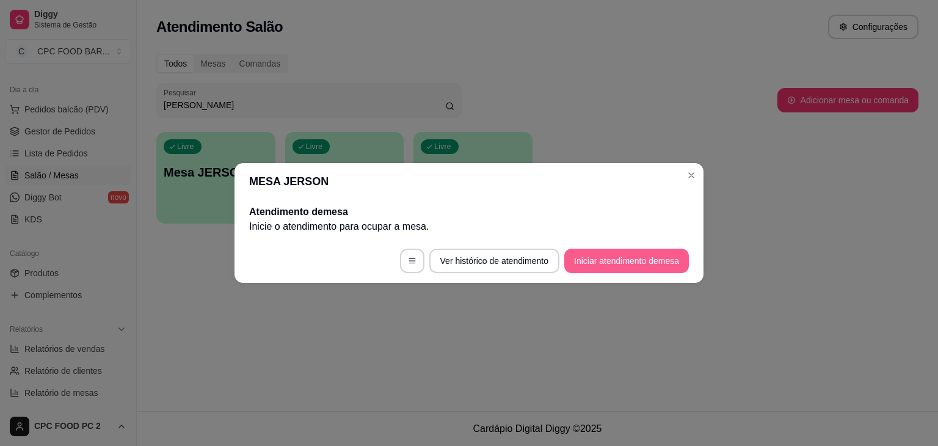
click at [605, 270] on button "Iniciar atendimento de mesa" at bounding box center [626, 260] width 125 height 24
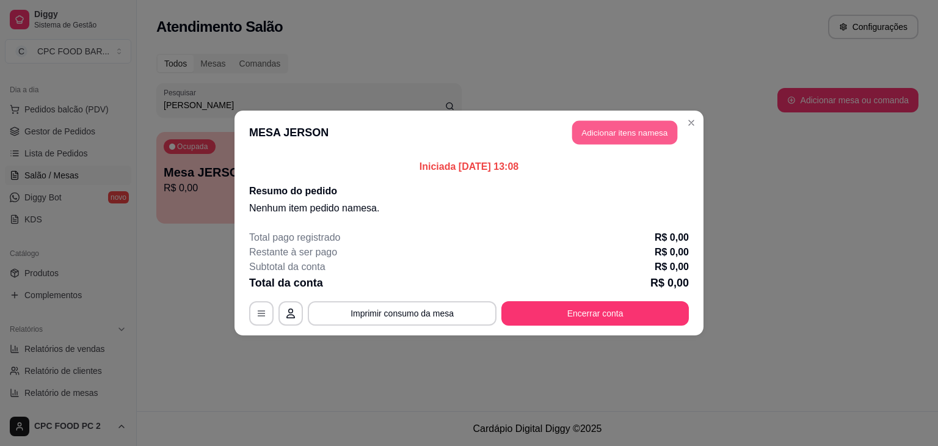
click at [605, 128] on button "Adicionar itens na mesa" at bounding box center [624, 133] width 105 height 24
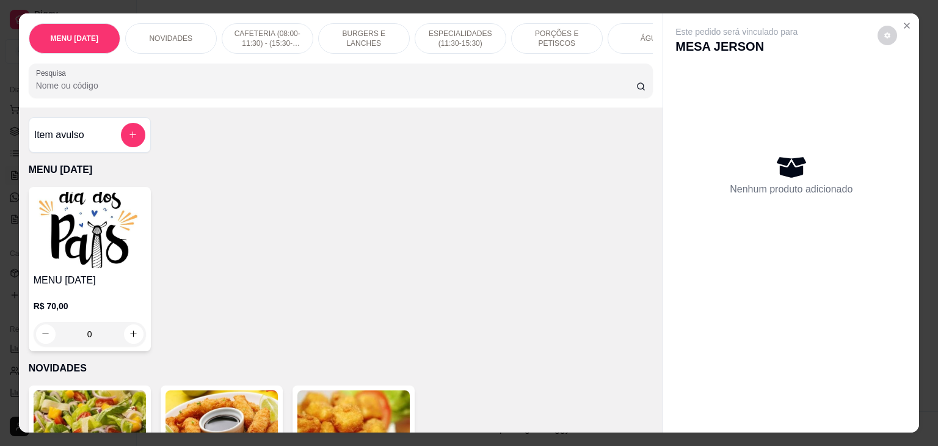
click at [109, 84] on input "Pesquisa" at bounding box center [336, 85] width 600 height 12
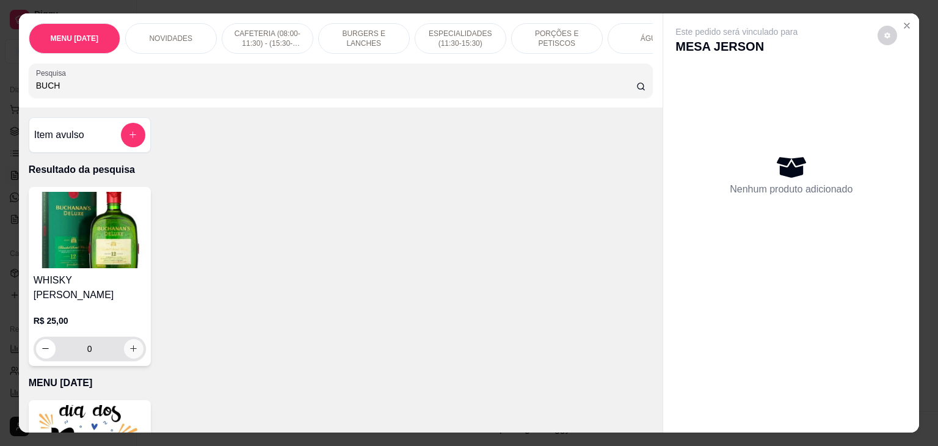
type input "BUCH"
click at [131, 339] on button "increase-product-quantity" at bounding box center [134, 349] width 20 height 20
type input "1"
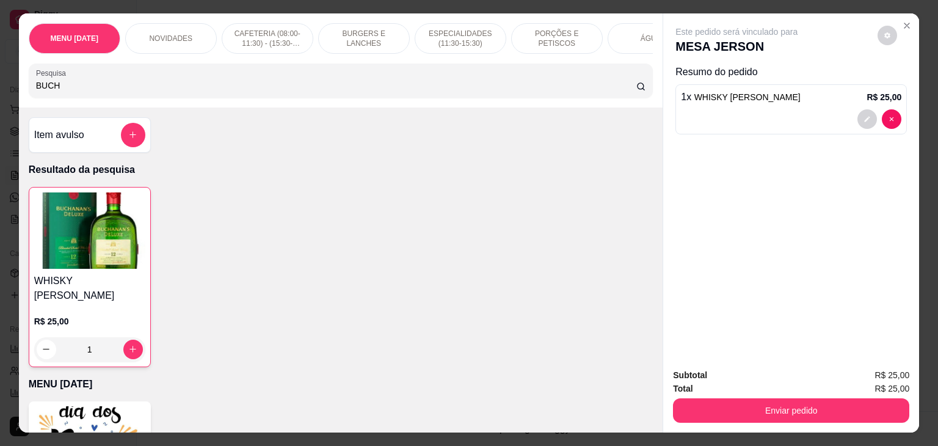
drag, startPoint x: 768, startPoint y: 419, endPoint x: 763, endPoint y: 392, distance: 27.4
click at [767, 419] on div "Subtotal R$ 25,00 Total R$ 25,00 Enviar pedido" at bounding box center [791, 395] width 256 height 74
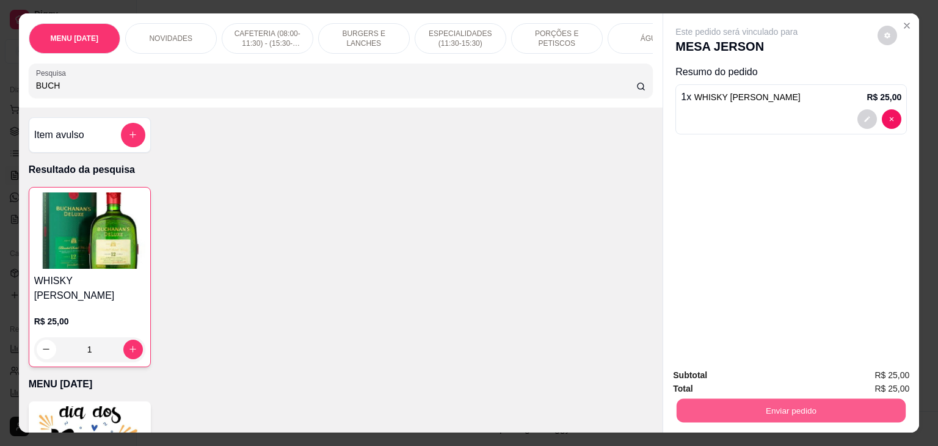
click at [763, 395] on div "Enviar pedido" at bounding box center [791, 408] width 236 height 27
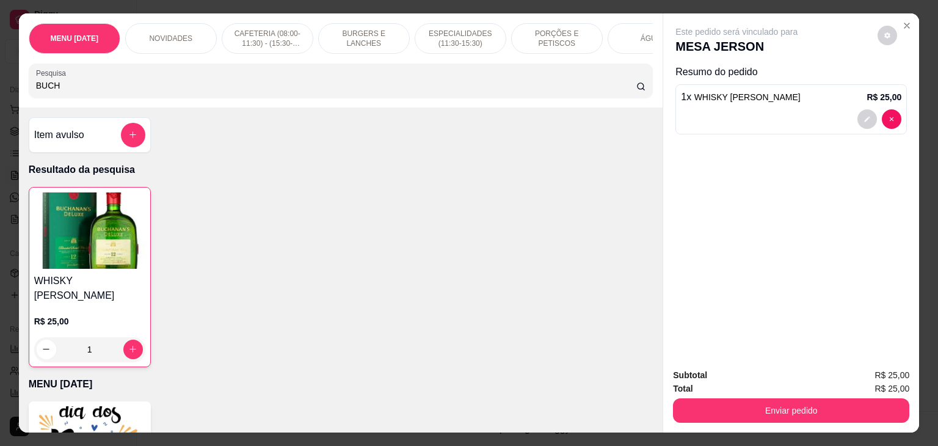
click at [715, 395] on div "Enviar pedido" at bounding box center [791, 408] width 236 height 27
click at [679, 383] on strong "Total" at bounding box center [683, 388] width 20 height 10
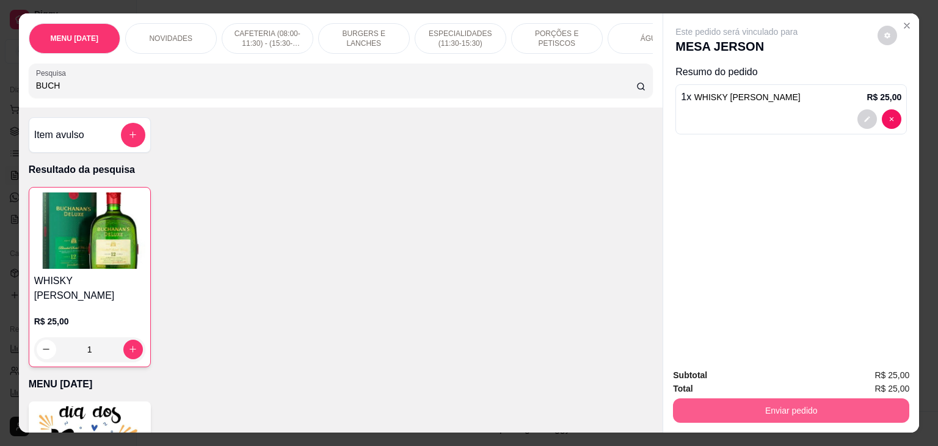
click at [739, 411] on button "Enviar pedido" at bounding box center [791, 410] width 236 height 24
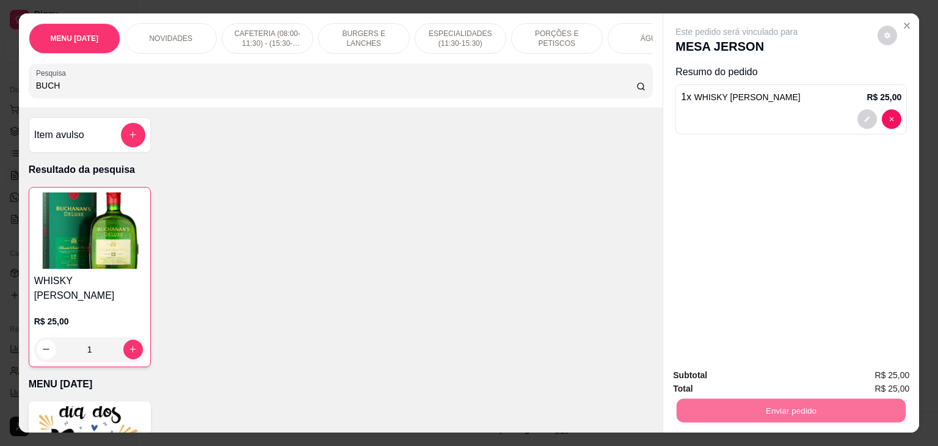
click at [715, 380] on button "Não registrar e enviar pedido" at bounding box center [750, 375] width 127 height 23
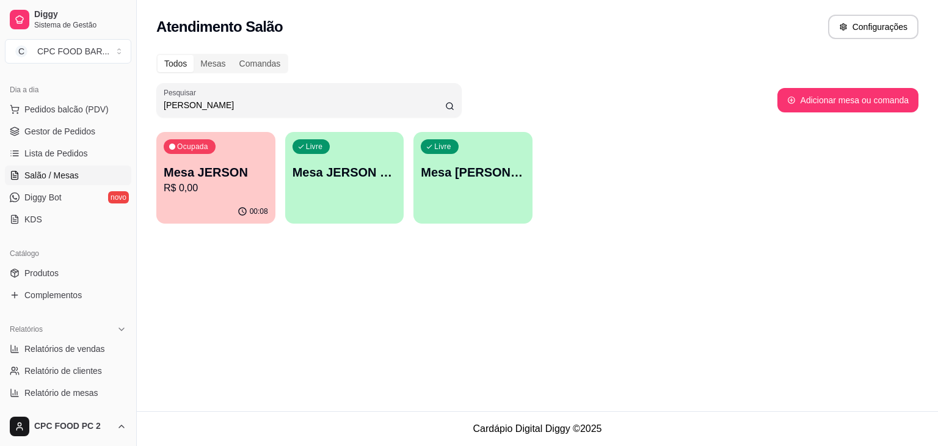
drag, startPoint x: 201, startPoint y: 106, endPoint x: 143, endPoint y: 106, distance: 58.0
click at [143, 106] on div "Todos Mesas Comandas Pesquisar JER Adicionar mesa ou comanda Ocupada Mesa JERSO…" at bounding box center [537, 142] width 801 height 192
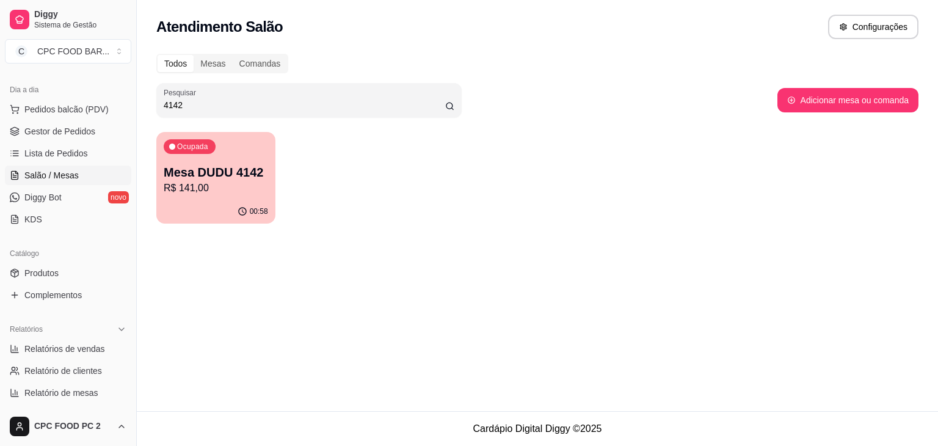
type input "4142"
click at [228, 159] on div "Ocupada Mesa DUDU 4142 R$ 141,00" at bounding box center [215, 166] width 115 height 66
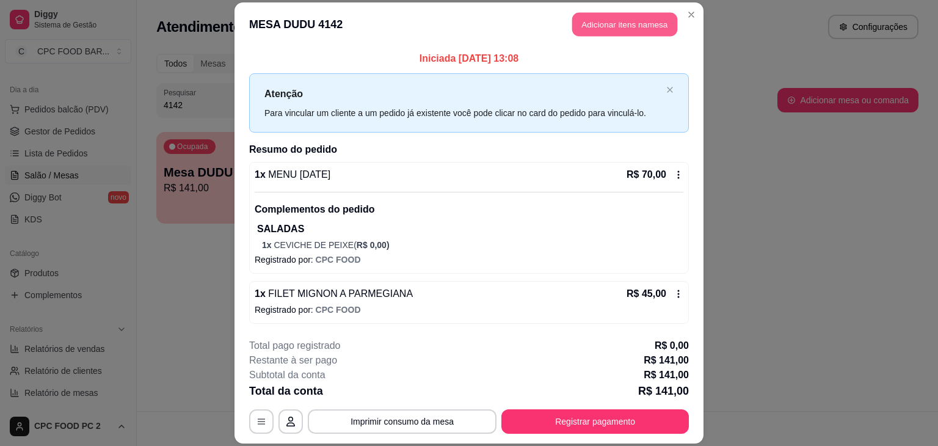
click at [591, 31] on button "Adicionar itens na mesa" at bounding box center [624, 24] width 105 height 24
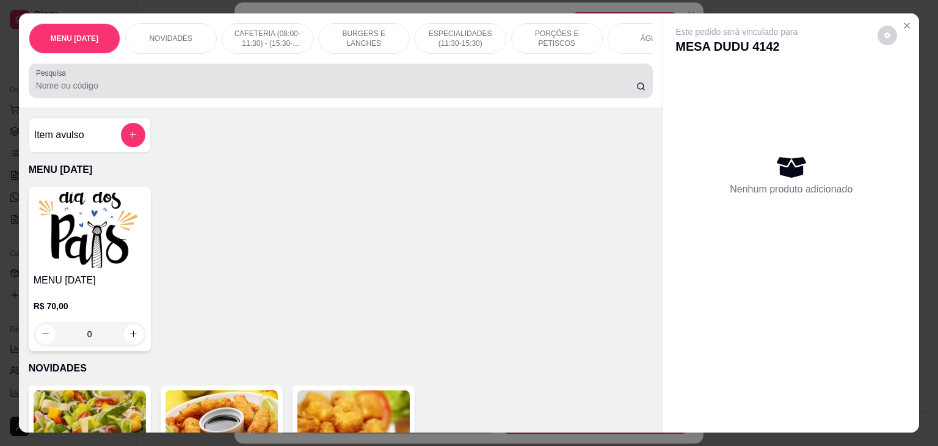
click at [182, 90] on input "Pesquisa" at bounding box center [336, 85] width 600 height 12
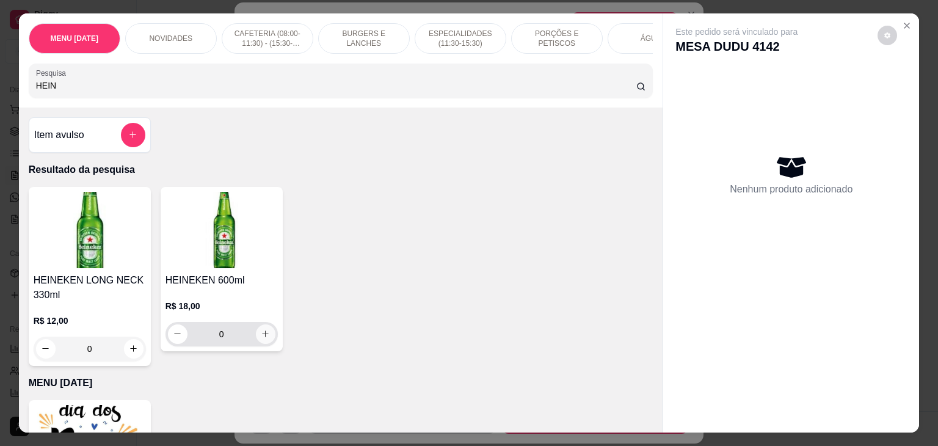
type input "HEIN"
click at [265, 335] on icon "increase-product-quantity" at bounding box center [265, 333] width 9 height 9
type input "1"
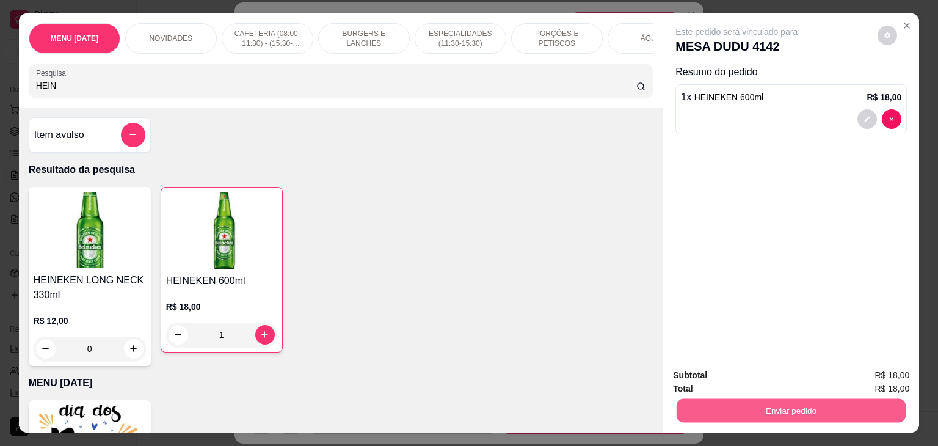
click at [820, 413] on button "Enviar pedido" at bounding box center [790, 411] width 229 height 24
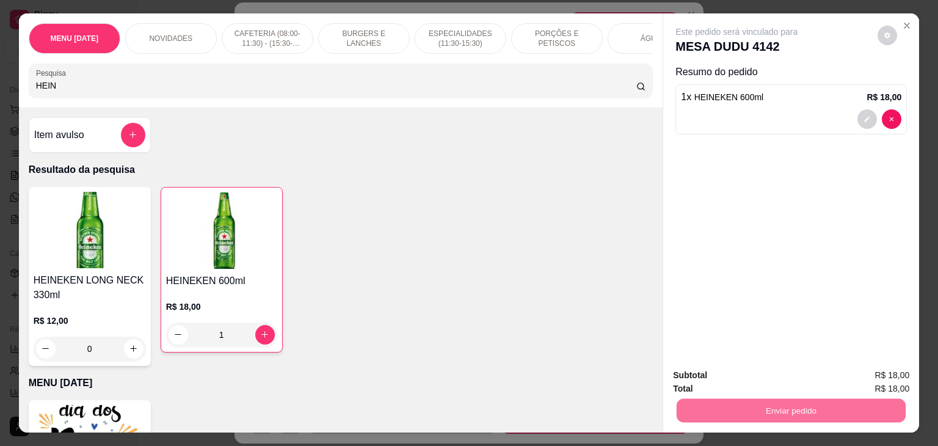
click at [796, 380] on button "Não registrar e enviar pedido" at bounding box center [750, 375] width 127 height 23
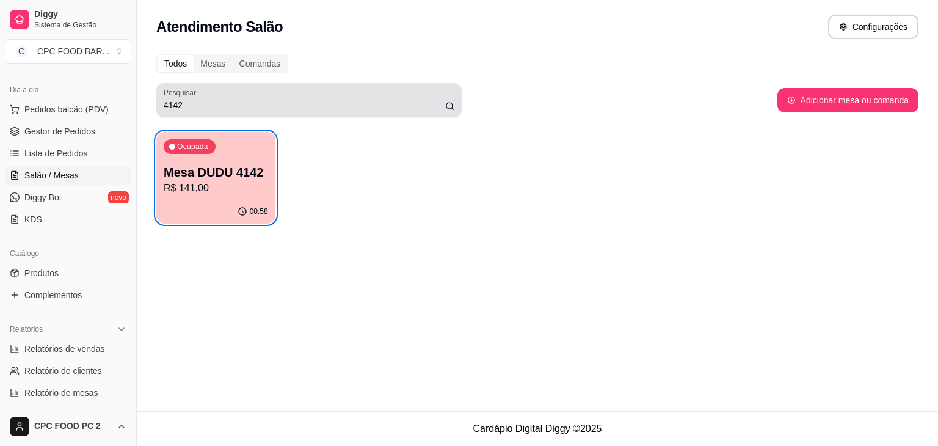
click at [342, 97] on div "4142" at bounding box center [309, 100] width 291 height 24
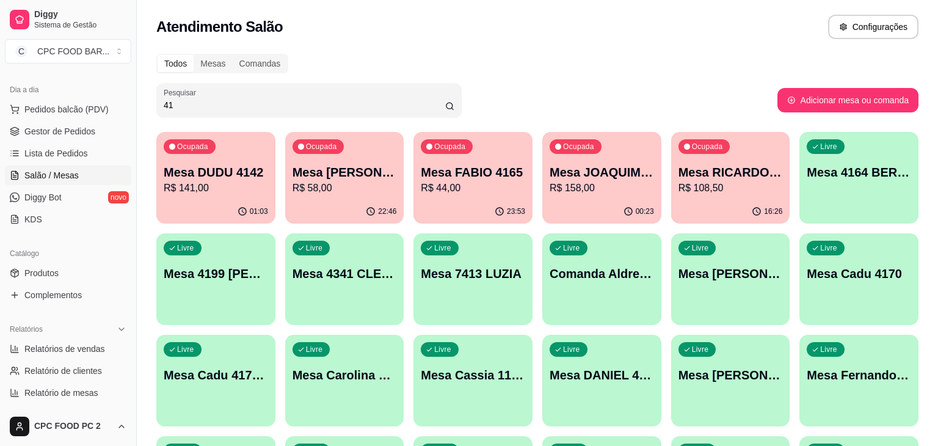
type input "4"
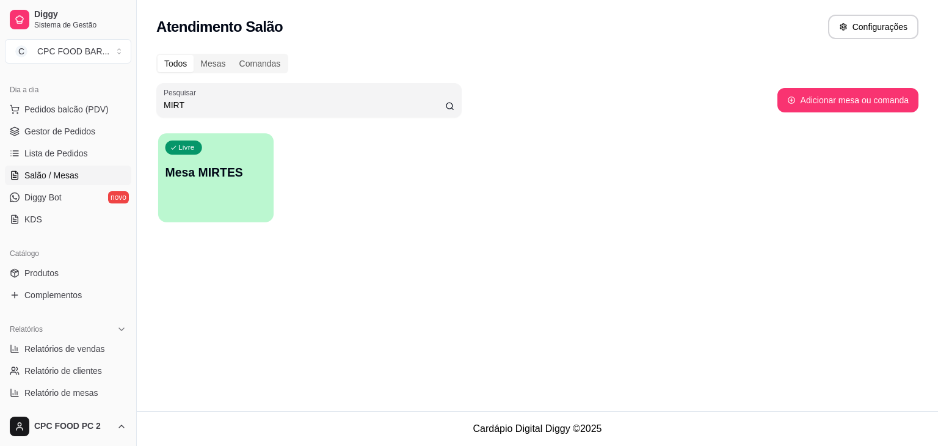
click at [273, 174] on div "Livre Mesa MIRTES" at bounding box center [215, 170] width 115 height 74
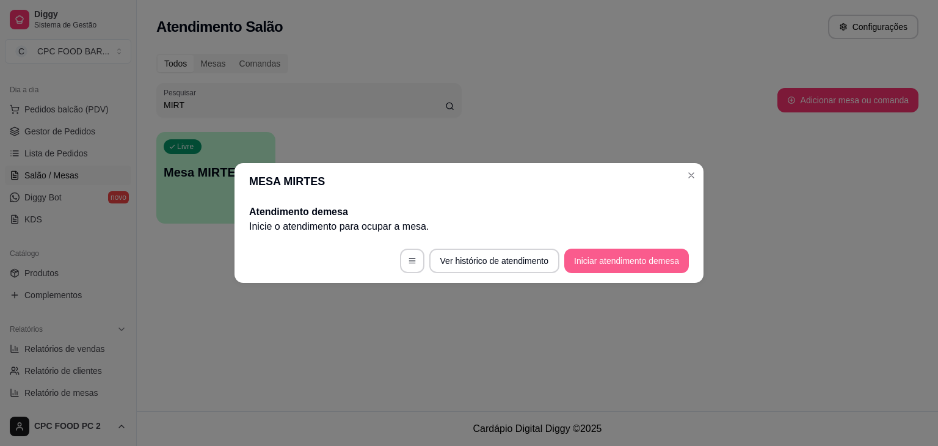
click at [677, 263] on button "Iniciar atendimento de mesa" at bounding box center [626, 260] width 125 height 24
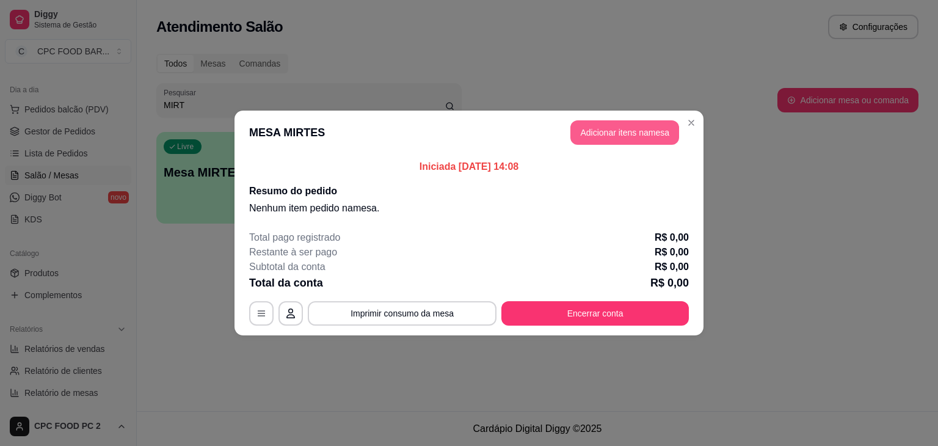
click at [643, 132] on button "Adicionar itens na mesa" at bounding box center [624, 132] width 109 height 24
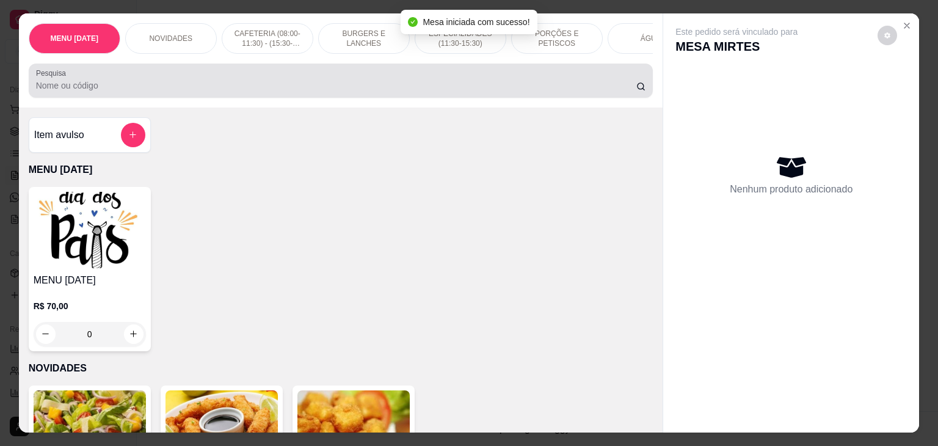
click at [258, 92] on input "Pesquisa" at bounding box center [336, 85] width 600 height 12
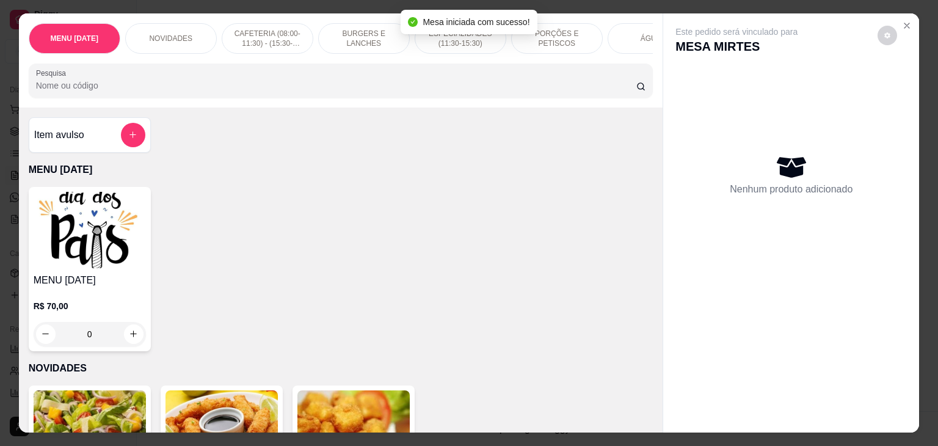
click at [120, 340] on div "0" at bounding box center [90, 334] width 112 height 24
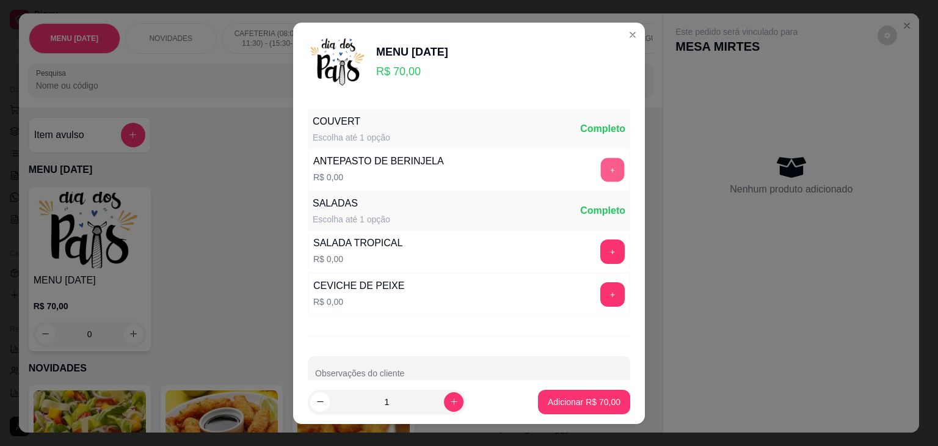
click at [601, 161] on button "+" at bounding box center [613, 169] width 24 height 24
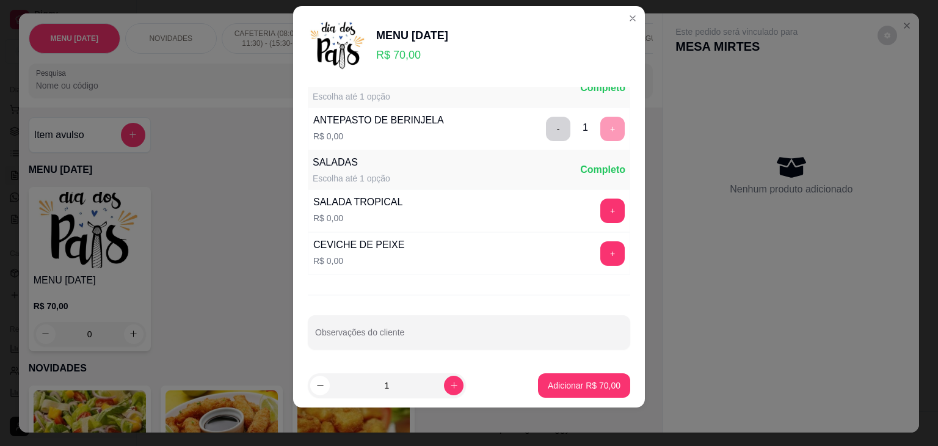
scroll to position [26, 0]
click at [600, 257] on button "+" at bounding box center [612, 251] width 24 height 24
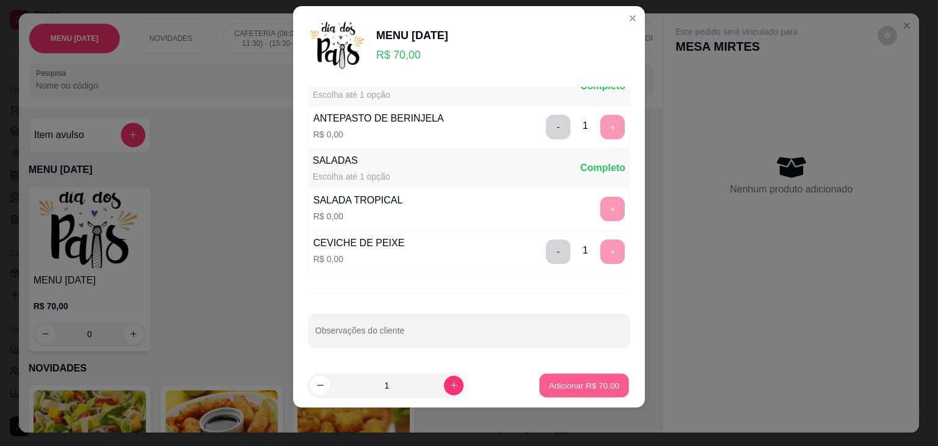
click at [600, 384] on p "Adicionar R$ 70,00" at bounding box center [584, 385] width 71 height 12
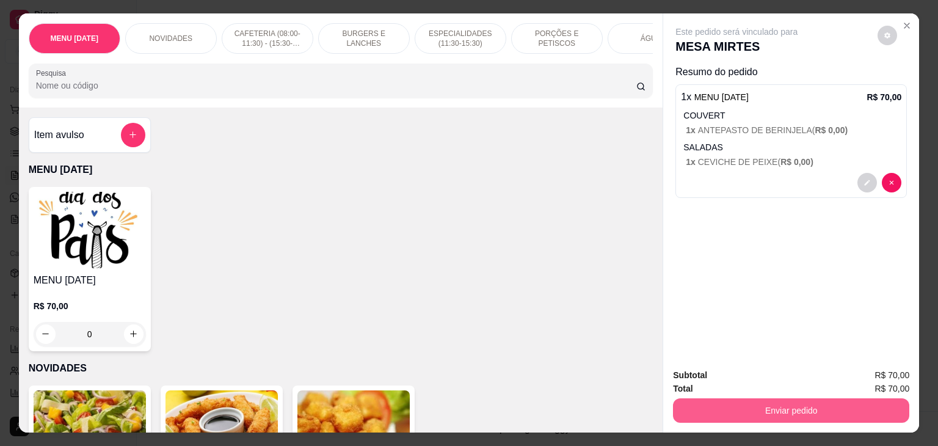
click at [713, 405] on button "Enviar pedido" at bounding box center [791, 410] width 236 height 24
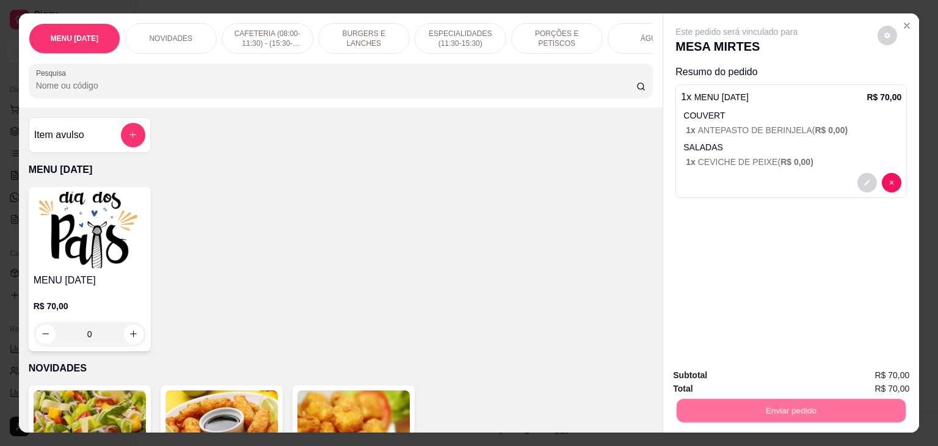
click at [734, 384] on button "Não registrar e enviar pedido" at bounding box center [750, 375] width 127 height 23
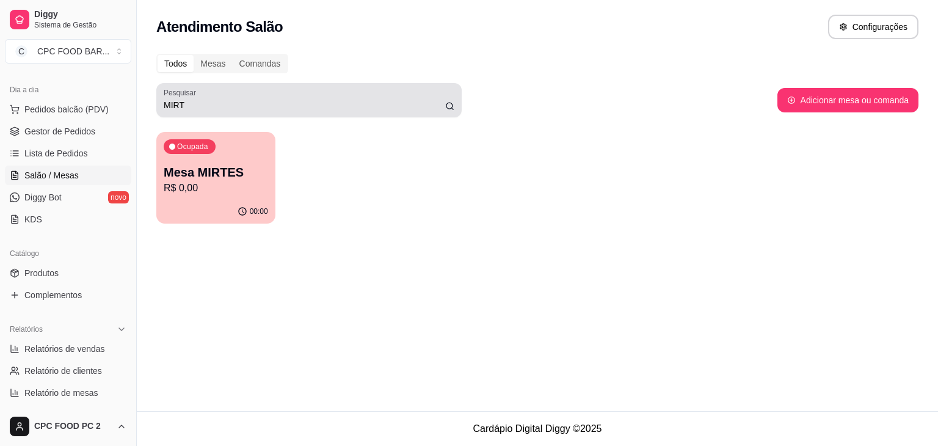
click at [220, 112] on div "MIRT" at bounding box center [309, 100] width 291 height 24
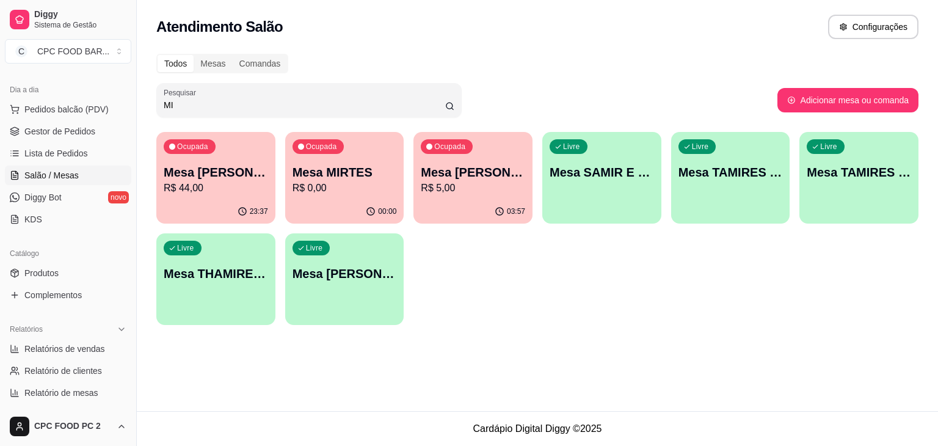
type input "M"
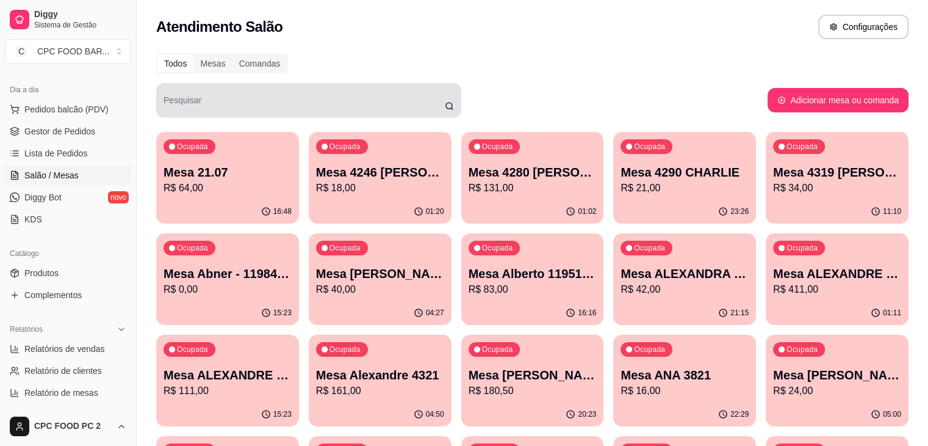
click at [293, 98] on div at bounding box center [309, 100] width 291 height 24
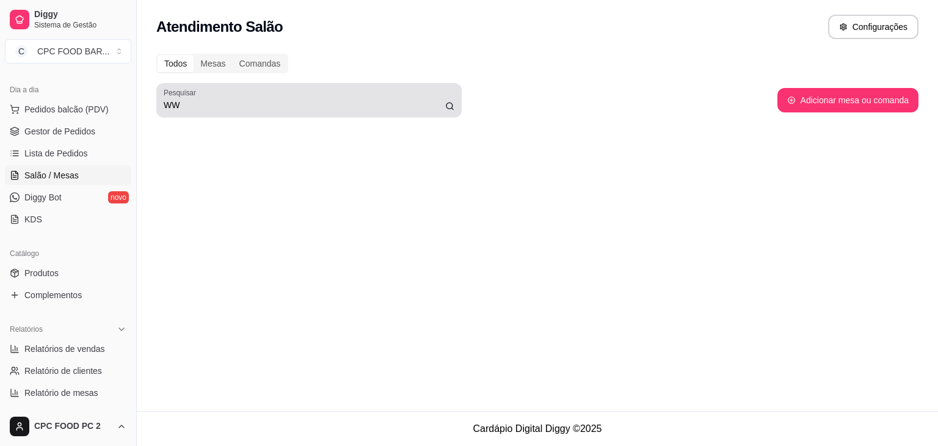
click at [293, 98] on div "WW" at bounding box center [309, 100] width 291 height 24
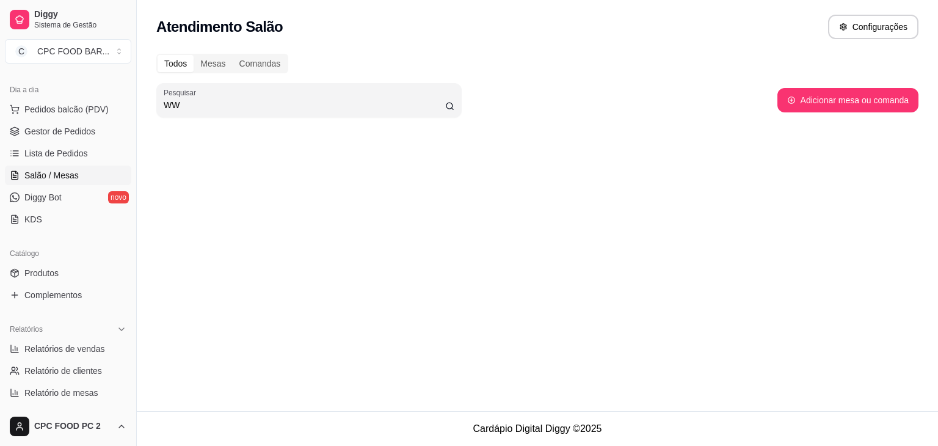
type input "W"
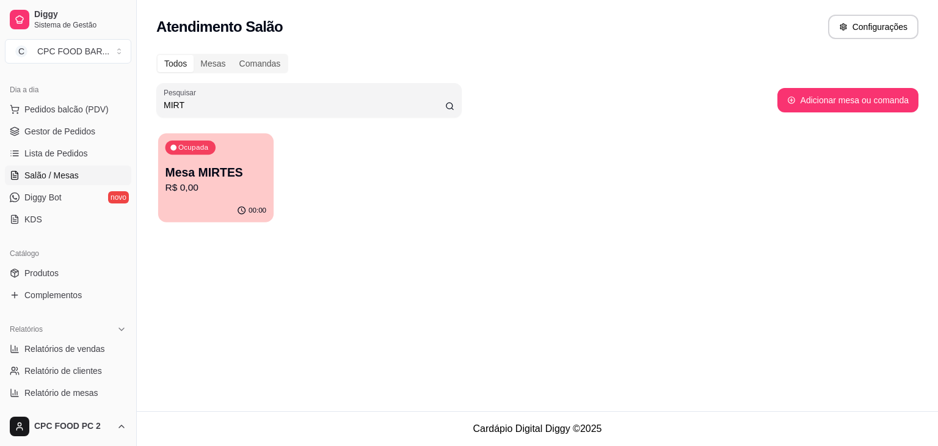
click at [254, 159] on div "Ocupada Mesa MIRTES R$ 0,00" at bounding box center [215, 166] width 115 height 66
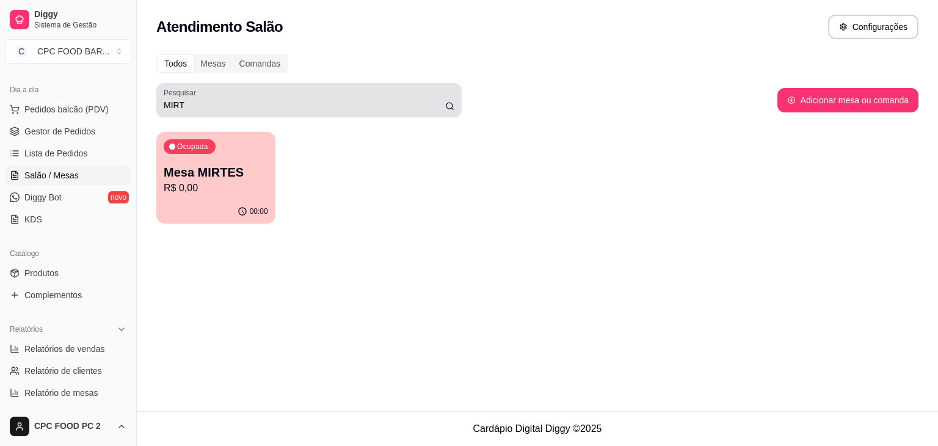
click at [256, 99] on input "MIRT" at bounding box center [304, 105] width 281 height 12
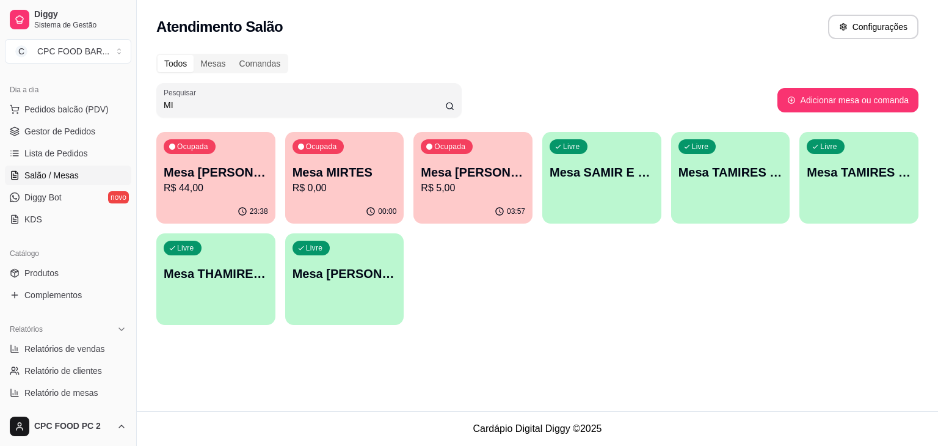
type input "M"
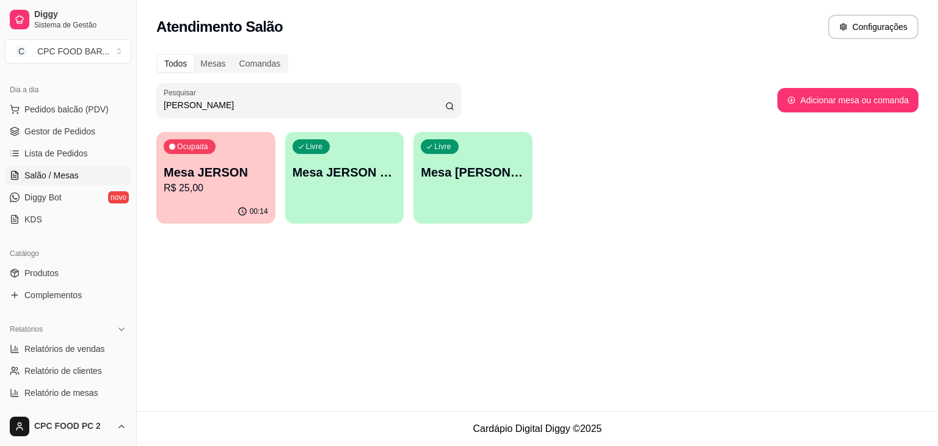
type input "JER"
click at [229, 181] on p "R$ 25,00" at bounding box center [215, 188] width 101 height 14
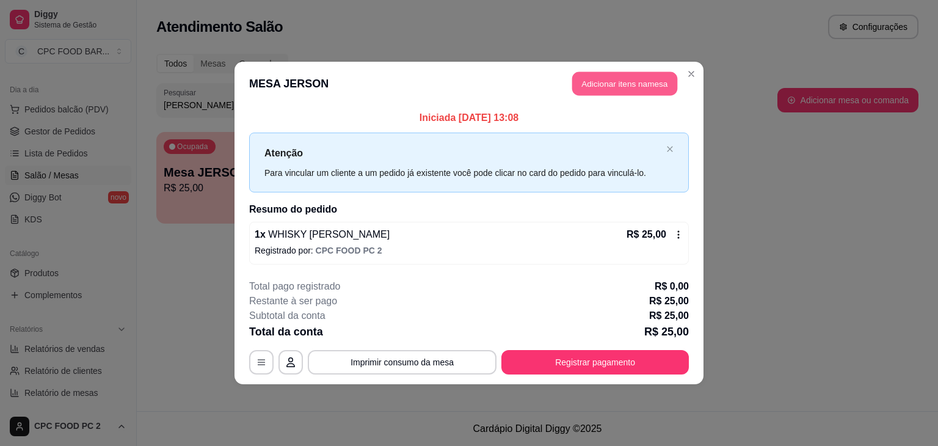
click at [623, 89] on button "Adicionar itens na mesa" at bounding box center [624, 84] width 105 height 24
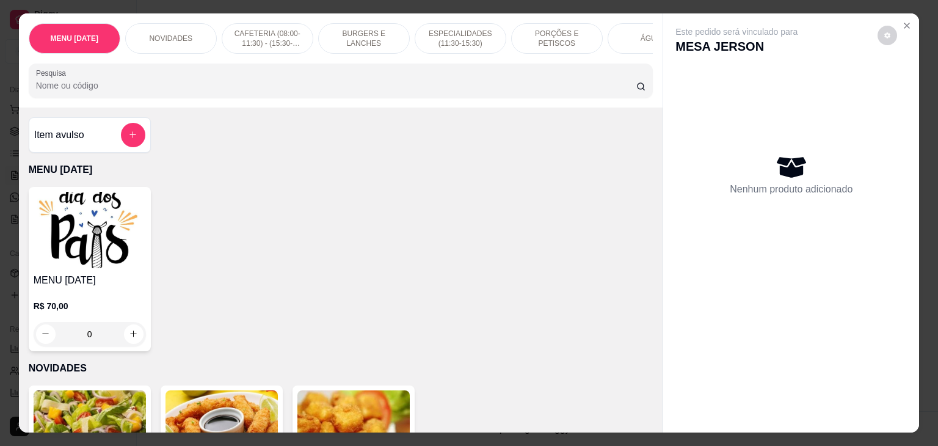
click at [331, 76] on div at bounding box center [341, 80] width 610 height 24
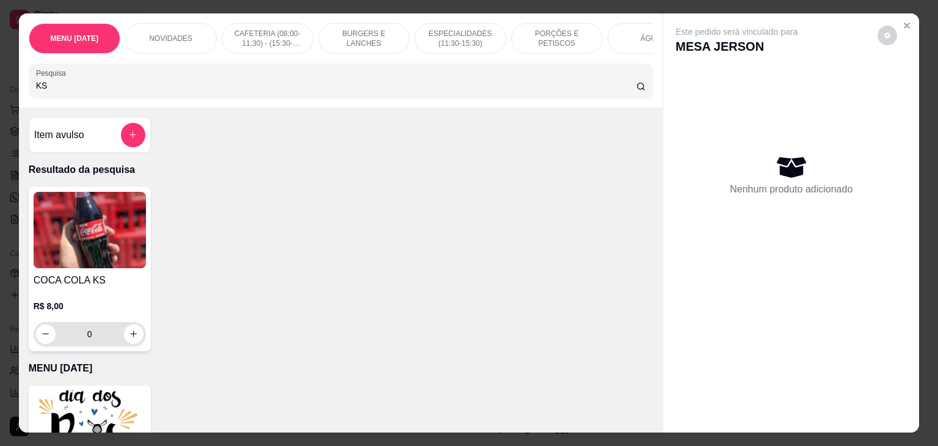
type input "KS"
click at [124, 336] on button "increase-product-quantity" at bounding box center [133, 333] width 19 height 19
type input "1"
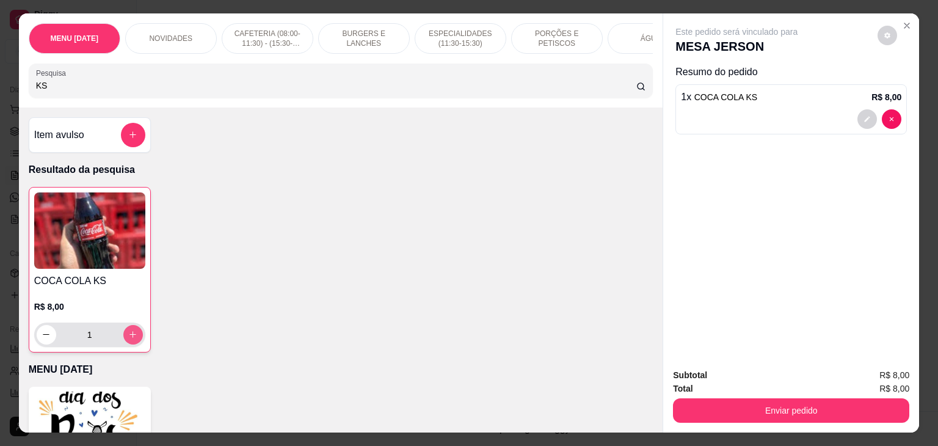
click at [128, 333] on button "increase-product-quantity" at bounding box center [133, 335] width 20 height 20
type input "2"
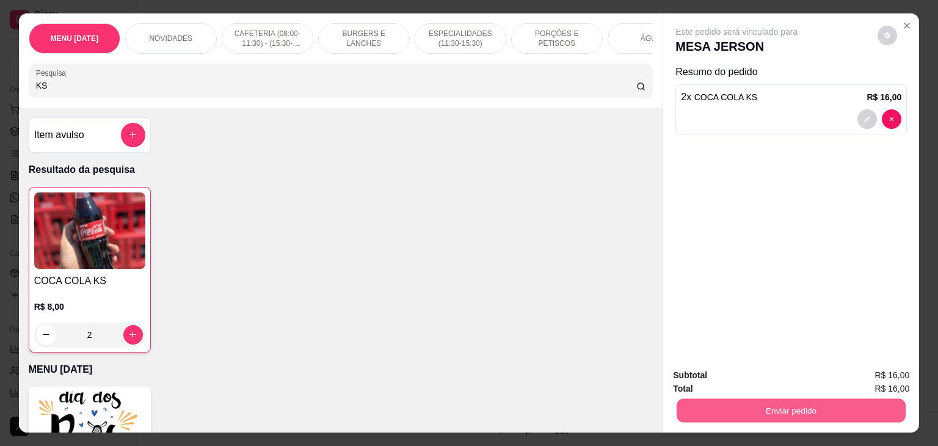
click at [726, 402] on button "Enviar pedido" at bounding box center [790, 411] width 229 height 24
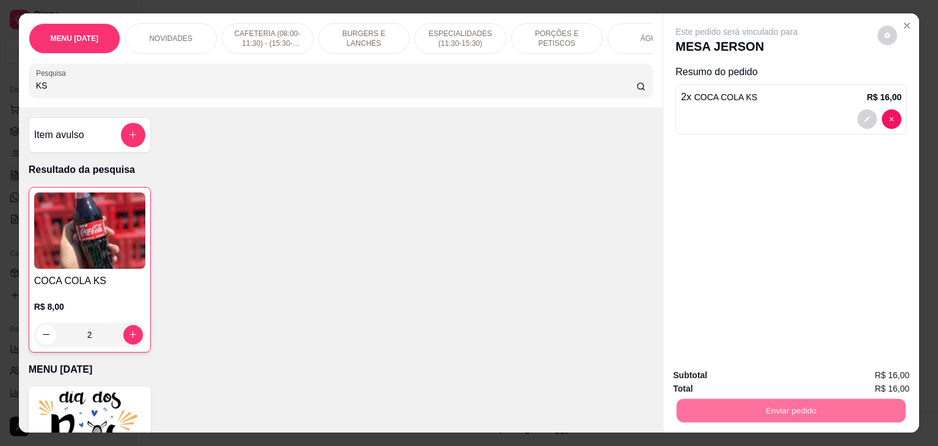
click at [737, 395] on div "Enviar pedido" at bounding box center [791, 408] width 236 height 27
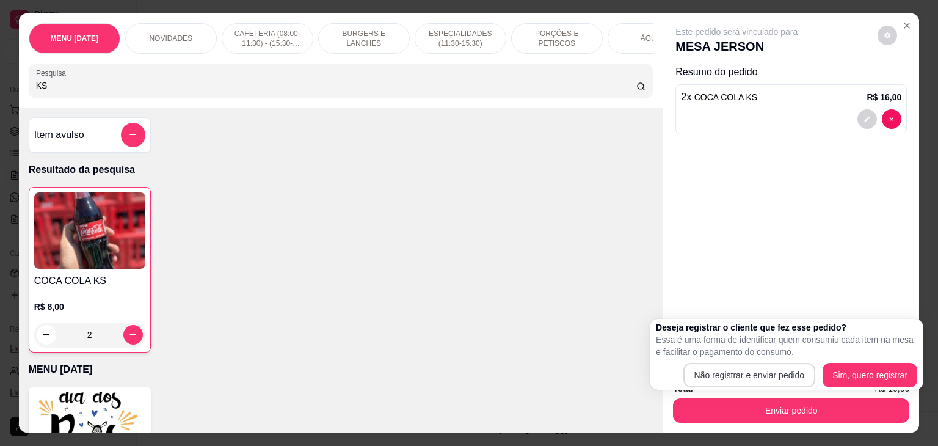
click at [733, 373] on div "Subtotal R$ 16,00" at bounding box center [791, 374] width 236 height 13
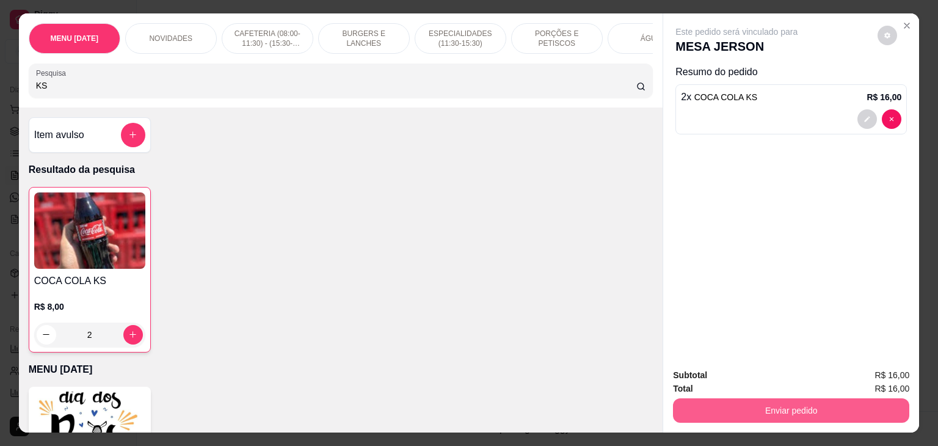
click at [724, 411] on button "Enviar pedido" at bounding box center [791, 410] width 236 height 24
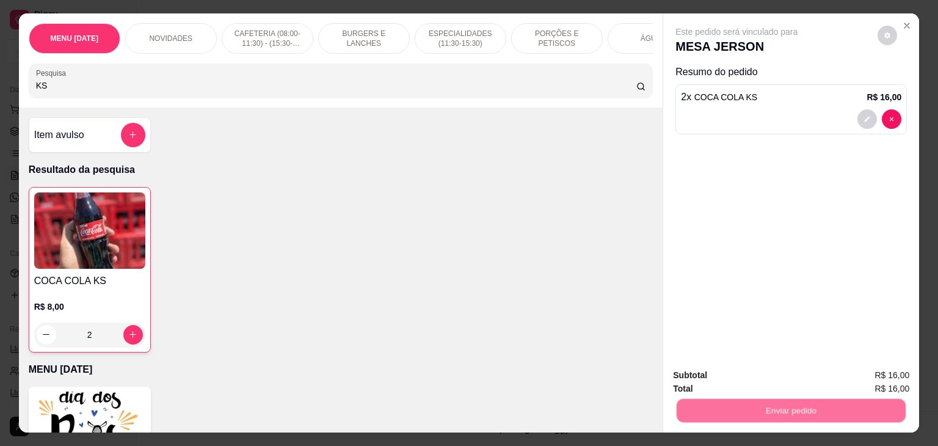
click at [747, 374] on button "Não registrar e enviar pedido" at bounding box center [749, 375] width 123 height 23
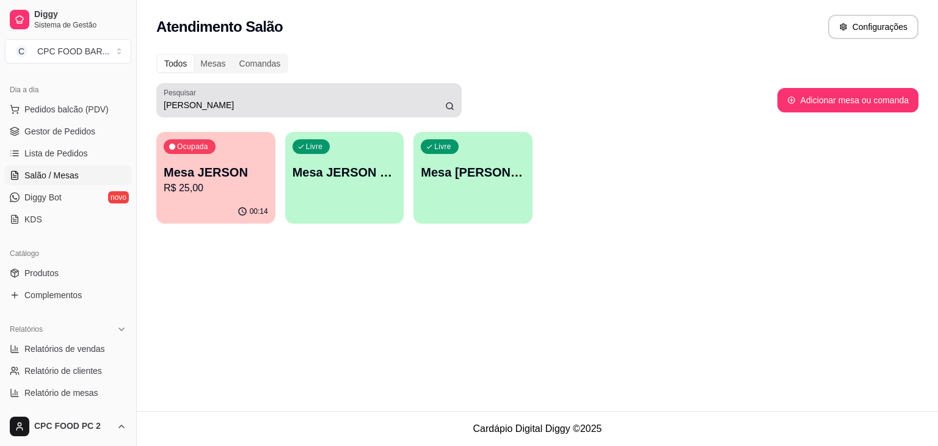
click at [388, 96] on div "JER" at bounding box center [309, 100] width 291 height 24
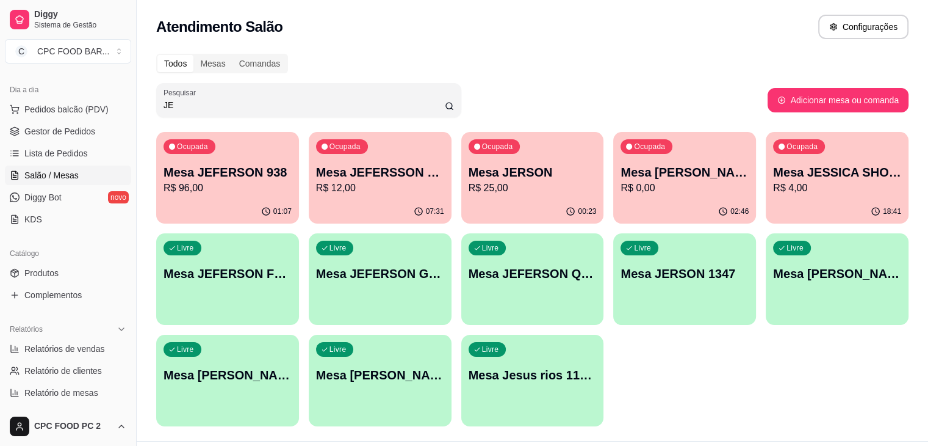
type input "J"
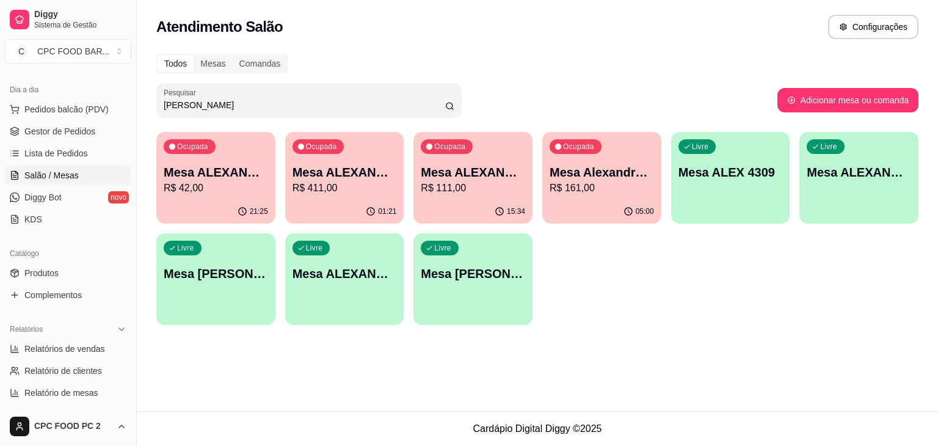
click at [613, 192] on p "R$ 161,00" at bounding box center [601, 188] width 104 height 15
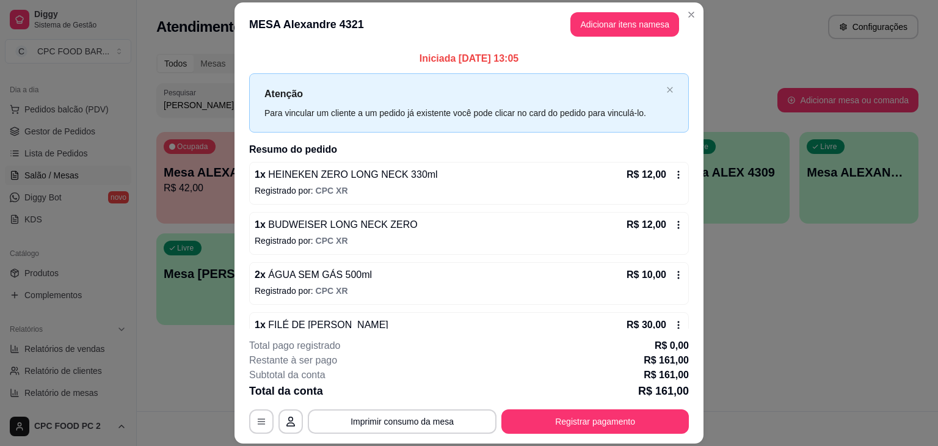
click at [685, 25] on header "MESA Alexandre 4321 Adicionar itens na mesa" at bounding box center [468, 24] width 469 height 44
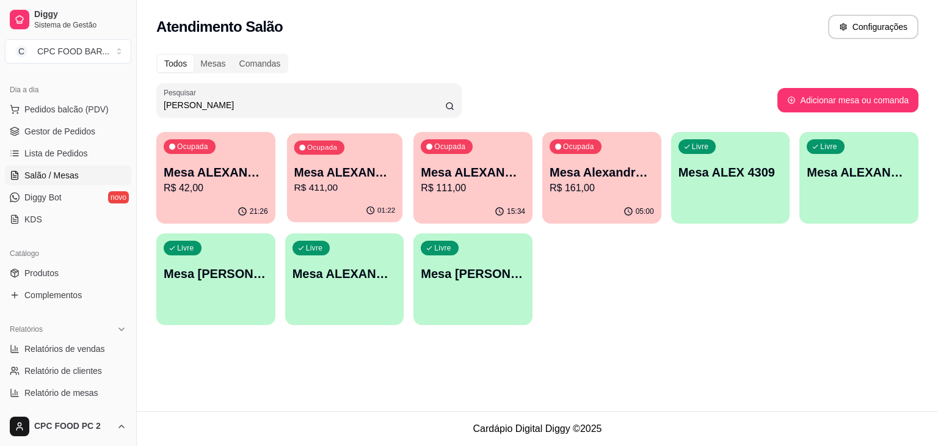
click at [320, 191] on p "R$ 411,00" at bounding box center [344, 188] width 101 height 14
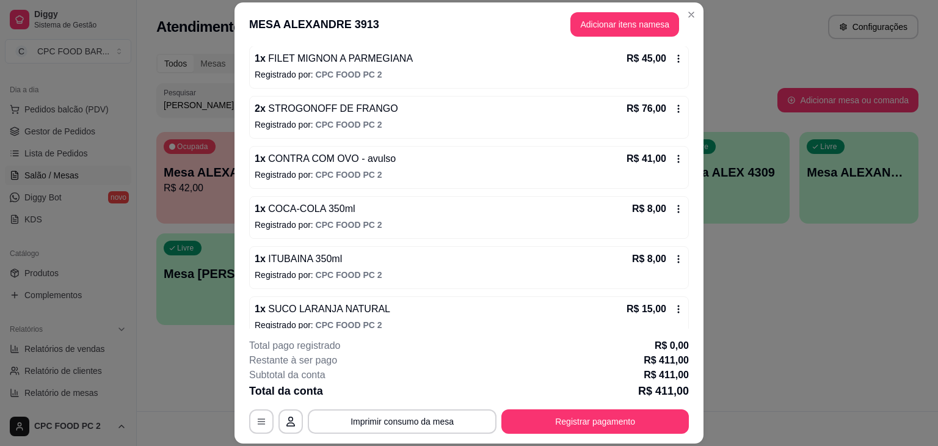
scroll to position [378, 0]
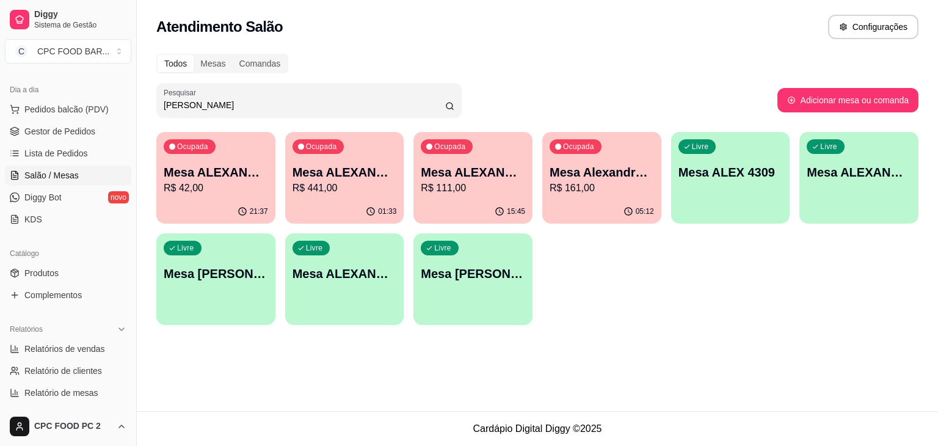
drag, startPoint x: 184, startPoint y: 109, endPoint x: 123, endPoint y: 106, distance: 60.5
click at [123, 106] on div "Diggy Sistema de Gestão C CPC FOOD BAR ... Loja aberta Plano Essencial + Mesas …" at bounding box center [469, 223] width 938 height 446
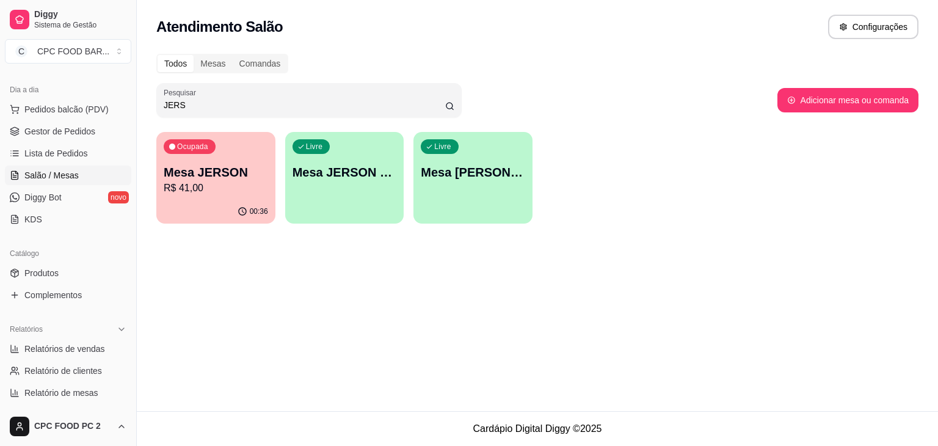
type input "JERS"
click at [208, 172] on p "Mesa JERSON" at bounding box center [216, 172] width 104 height 17
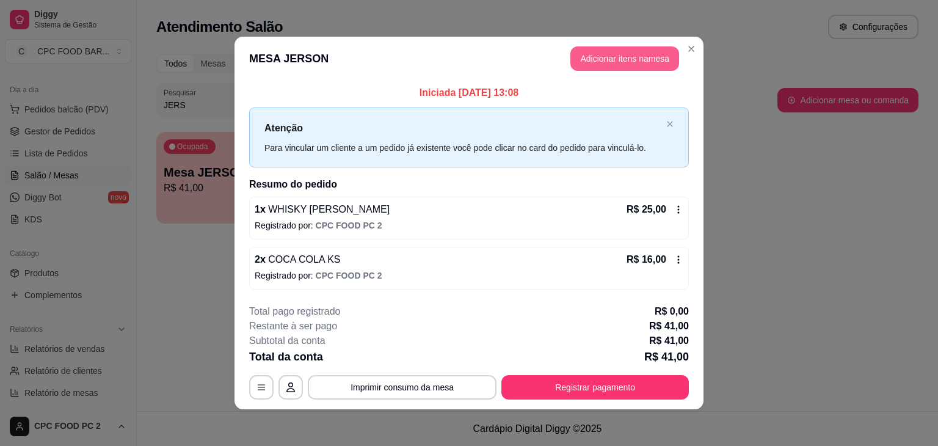
click at [620, 65] on button "Adicionar itens na mesa" at bounding box center [624, 58] width 109 height 24
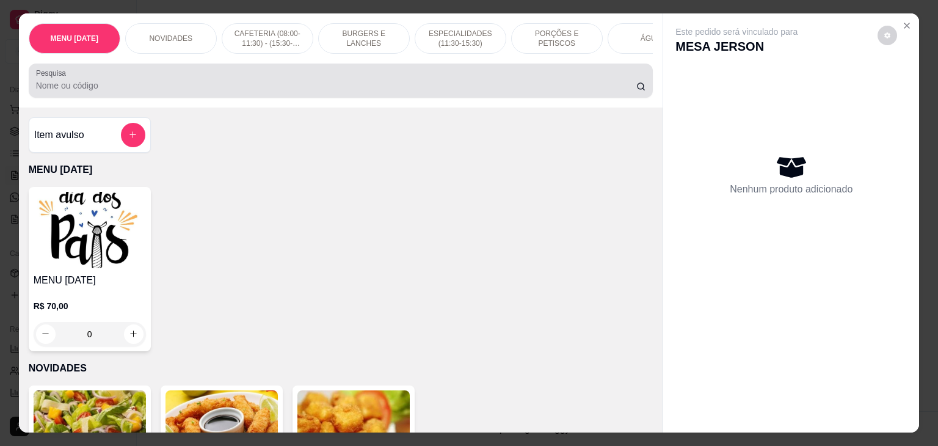
click at [243, 93] on div at bounding box center [341, 80] width 610 height 24
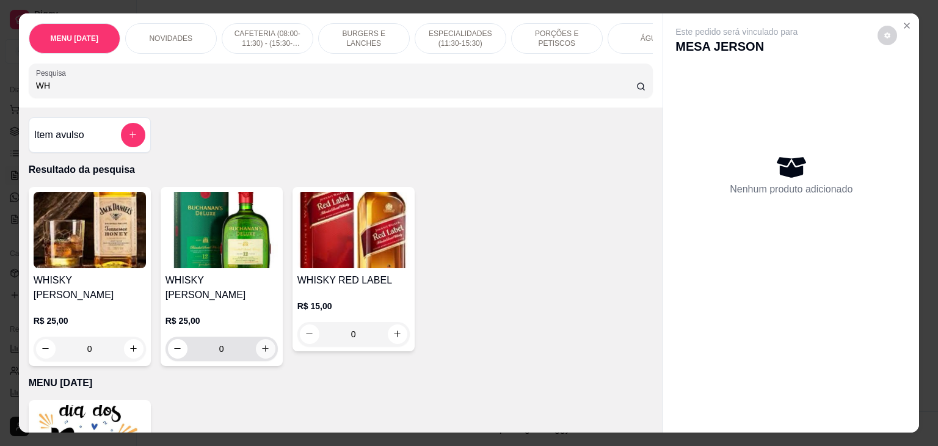
type input "WH"
click at [261, 344] on icon "increase-product-quantity" at bounding box center [265, 348] width 9 height 9
type input "1"
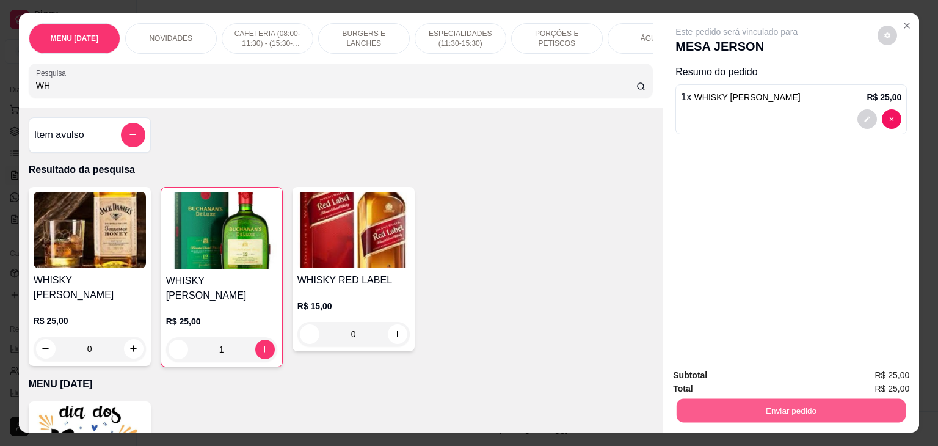
click at [742, 403] on button "Enviar pedido" at bounding box center [790, 411] width 229 height 24
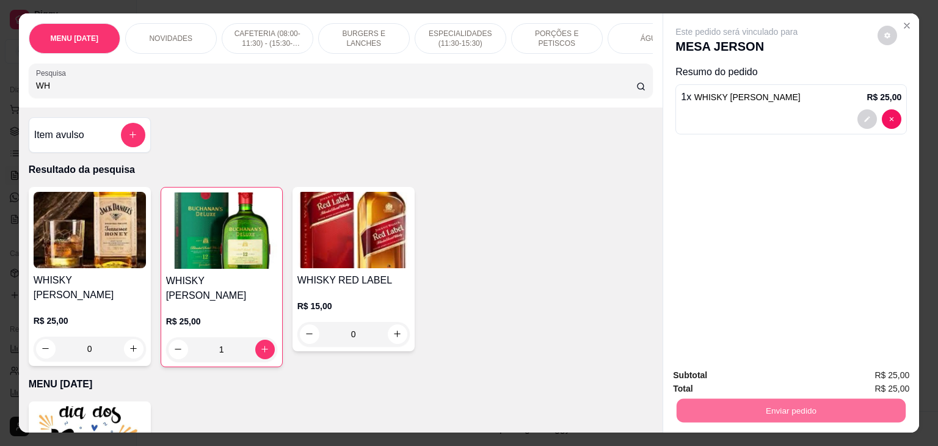
click at [737, 378] on button "Não registrar e enviar pedido" at bounding box center [750, 375] width 127 height 23
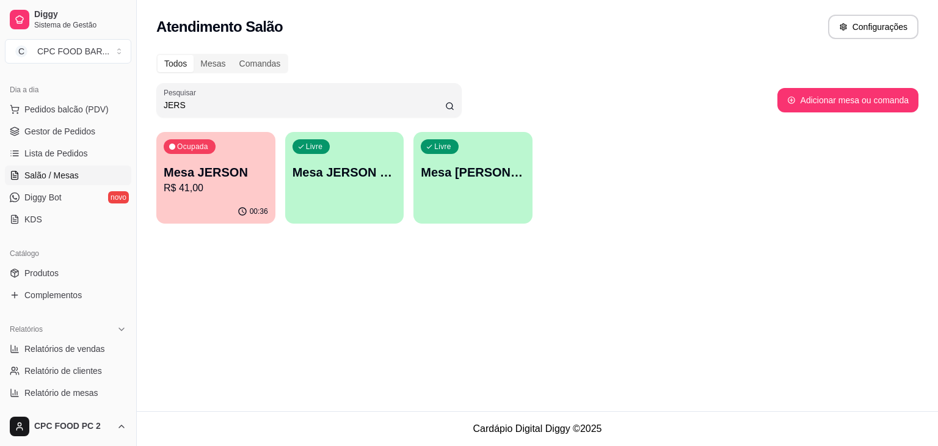
drag, startPoint x: 187, startPoint y: 107, endPoint x: 154, endPoint y: 102, distance: 34.0
click at [154, 102] on div "Todos Mesas Comandas Pesquisar JERS Adicionar mesa ou comanda Ocupada Mesa JERS…" at bounding box center [537, 142] width 801 height 192
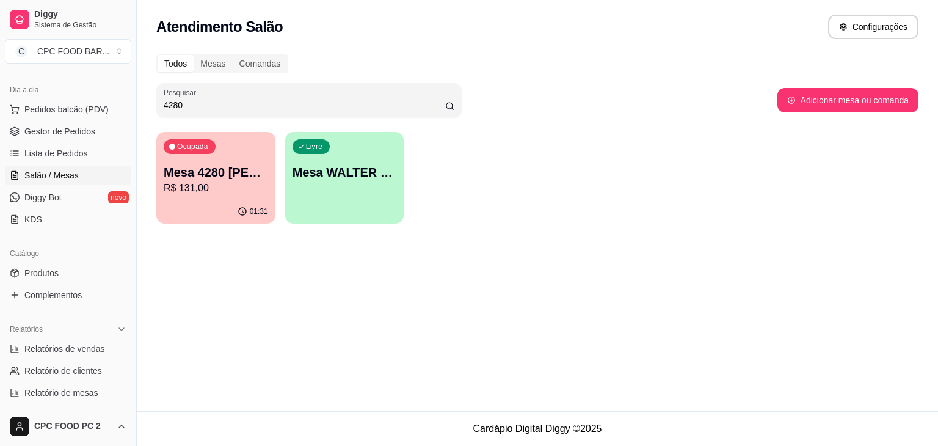
type input "4280"
click at [206, 168] on p "Mesa 4280 [PERSON_NAME]" at bounding box center [215, 172] width 101 height 16
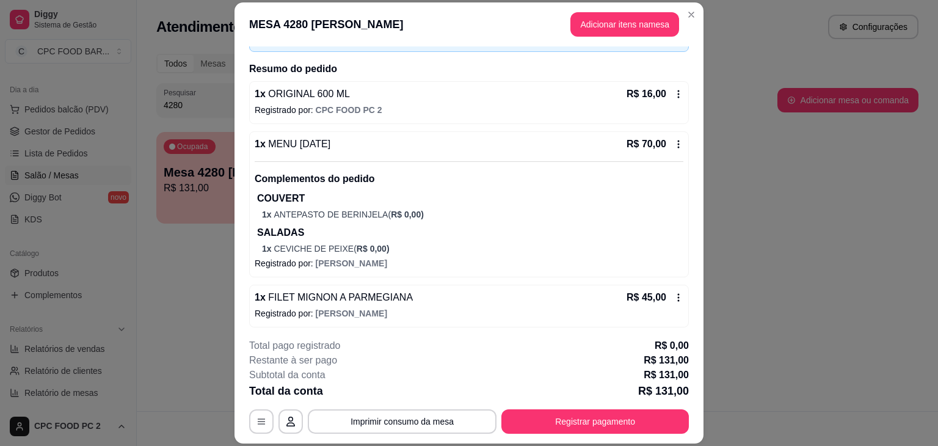
scroll to position [83, 0]
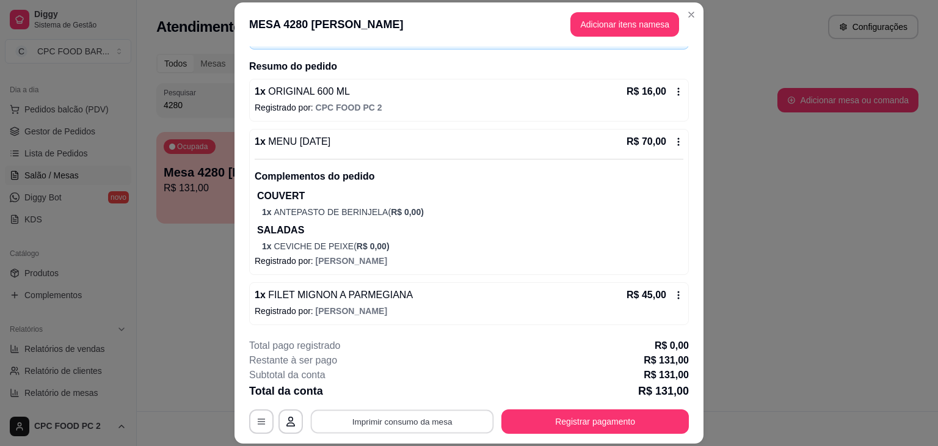
click at [399, 427] on button "Imprimir consumo da mesa" at bounding box center [402, 422] width 183 height 24
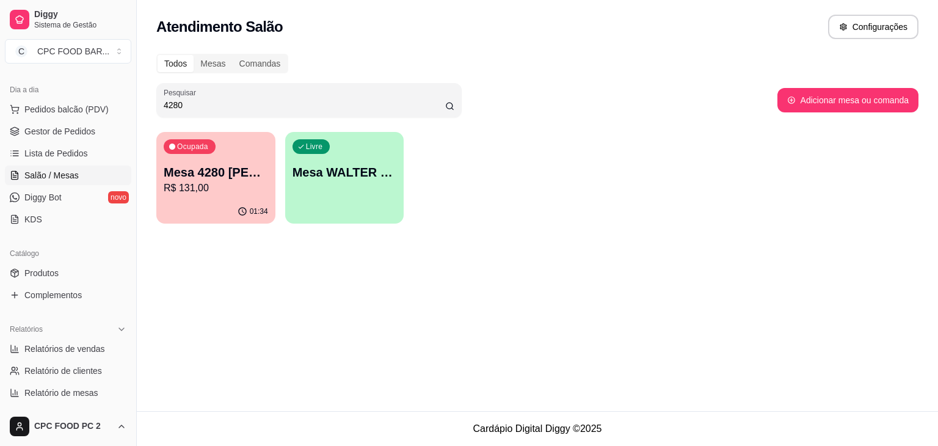
drag, startPoint x: 181, startPoint y: 106, endPoint x: 153, endPoint y: 98, distance: 29.8
click at [153, 98] on div "Todos Mesas Comandas Pesquisar 4280 Adicionar mesa ou comanda Ocupada Mesa 4280…" at bounding box center [537, 142] width 801 height 192
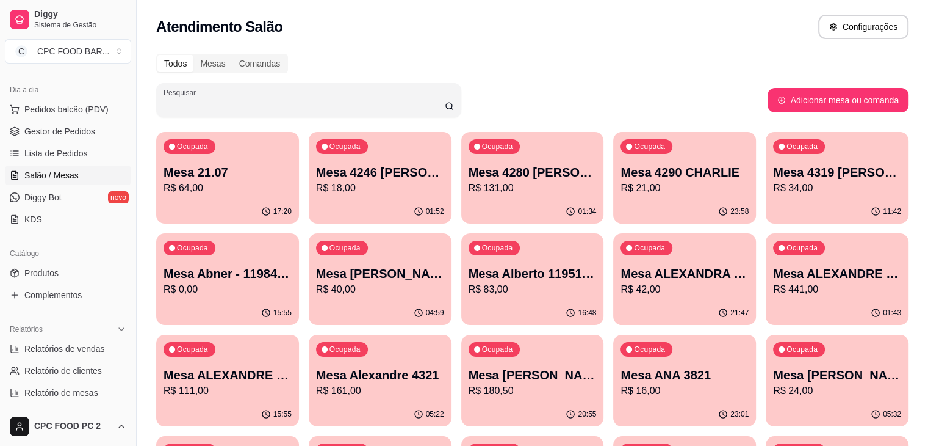
click at [258, 102] on input "Pesquisar" at bounding box center [304, 105] width 281 height 12
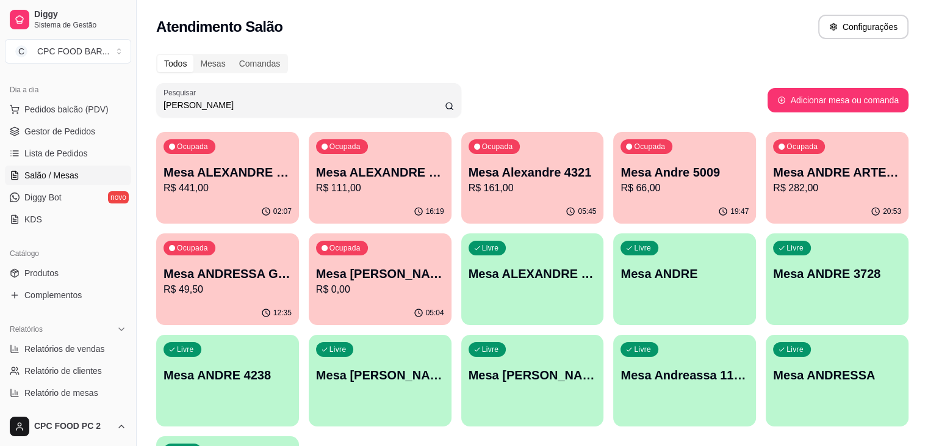
type input "ANDRE"
click at [768, 212] on div "20:53" at bounding box center [837, 210] width 139 height 23
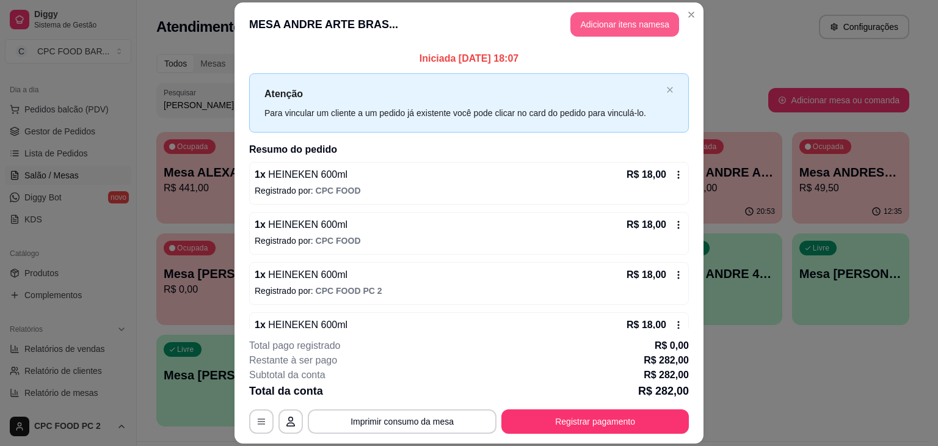
click at [656, 13] on button "Adicionar itens na mesa" at bounding box center [624, 24] width 109 height 24
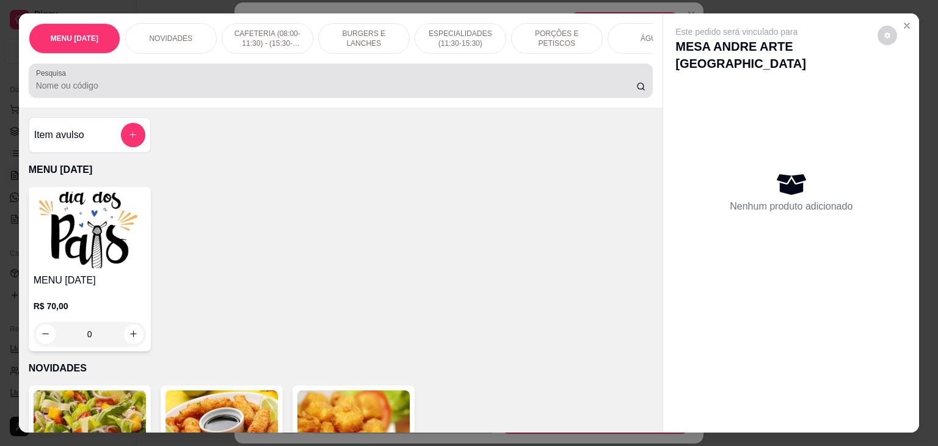
click at [425, 79] on div at bounding box center [341, 80] width 610 height 24
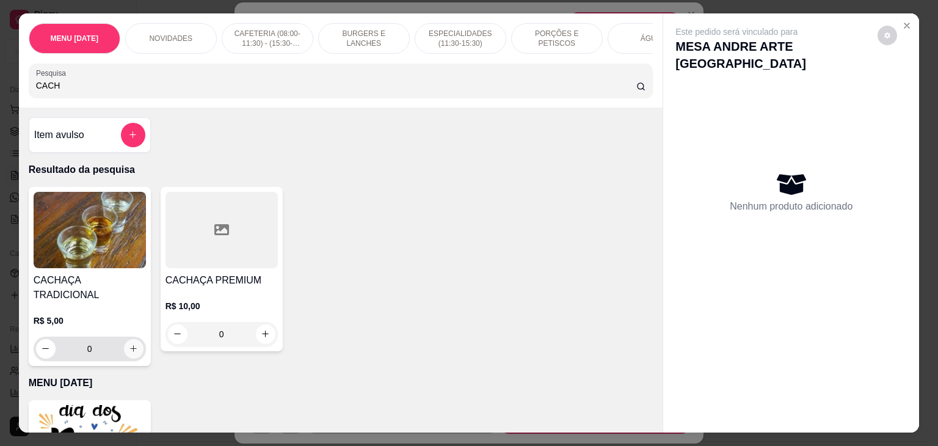
type input "CACH"
click at [140, 336] on div "0" at bounding box center [90, 348] width 112 height 24
click at [124, 341] on button "increase-product-quantity" at bounding box center [134, 349] width 20 height 20
type input "1"
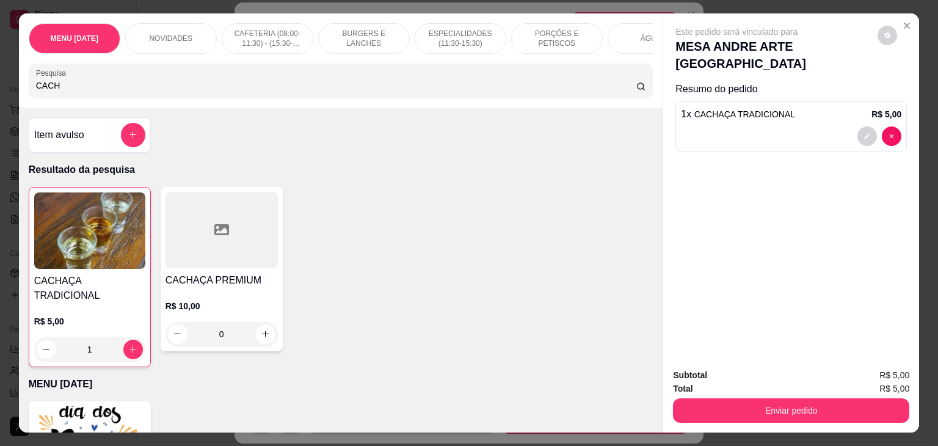
click at [761, 395] on div "Enviar pedido" at bounding box center [791, 408] width 236 height 27
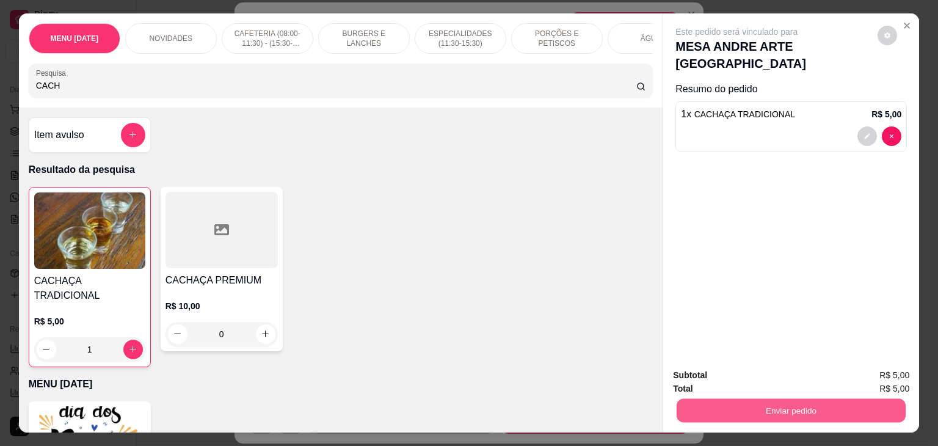
click at [760, 405] on button "Enviar pedido" at bounding box center [790, 411] width 229 height 24
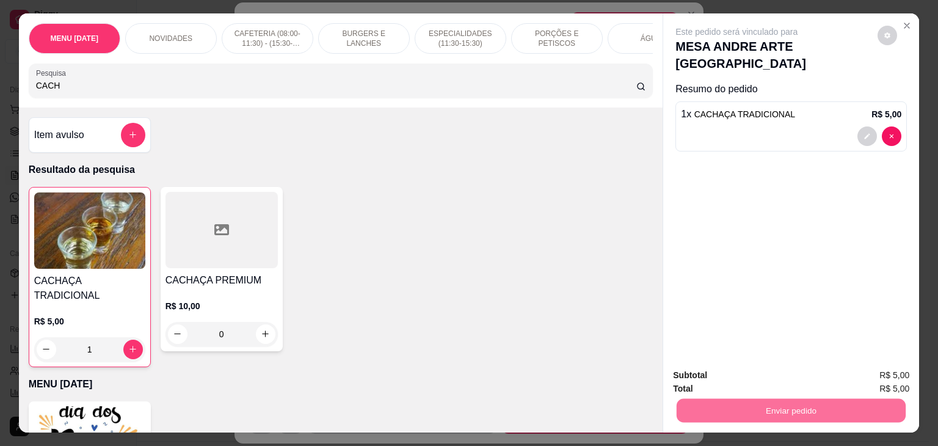
click at [750, 383] on button "Não registrar e enviar pedido" at bounding box center [750, 375] width 127 height 23
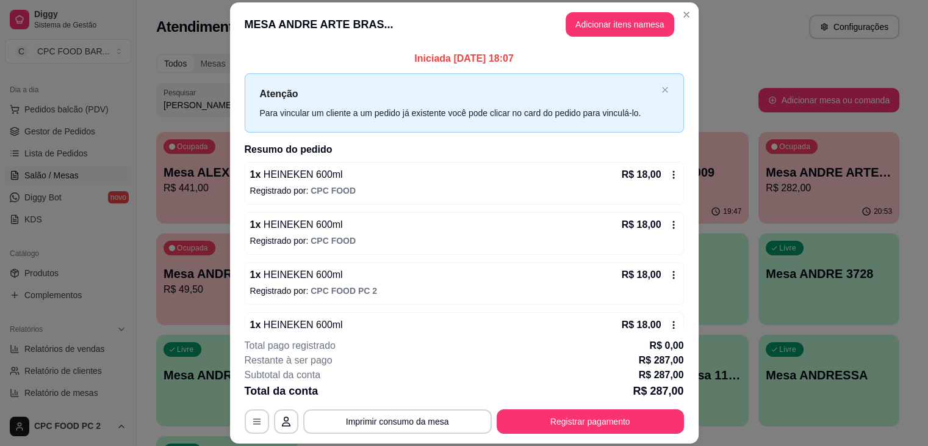
click at [211, 106] on input "ANDRE" at bounding box center [304, 105] width 281 height 12
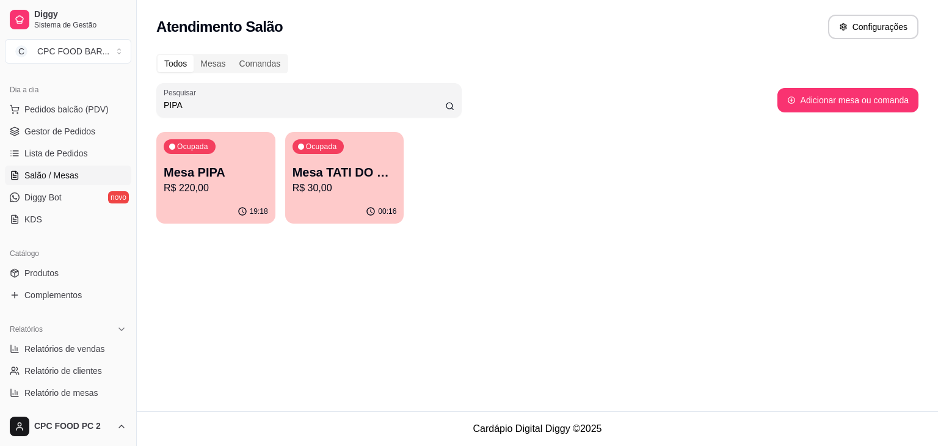
type input "PIPA"
click at [254, 161] on div "Ocupada Mesa PIPA R$ 220,00" at bounding box center [215, 166] width 115 height 66
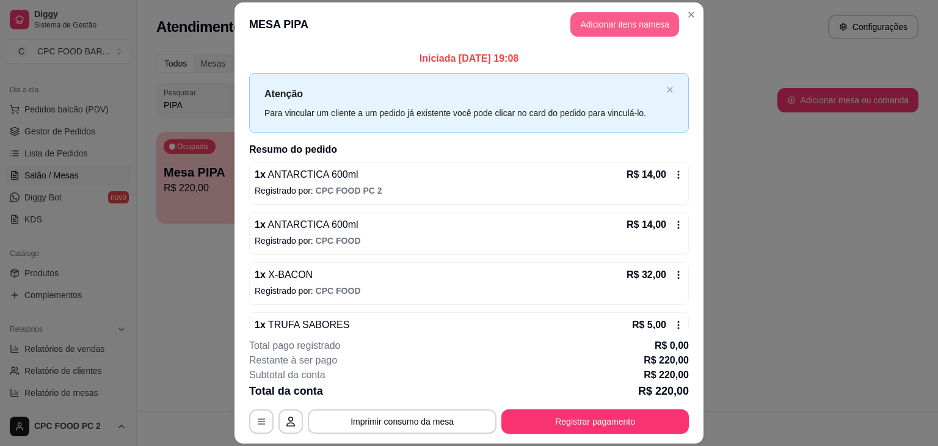
click at [618, 20] on button "Adicionar itens na mesa" at bounding box center [624, 24] width 109 height 24
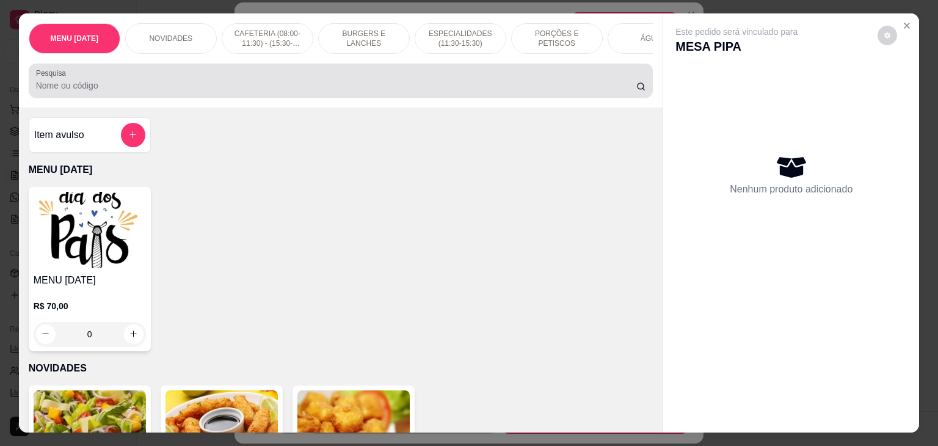
click at [176, 85] on input "Pesquisa" at bounding box center [336, 85] width 600 height 12
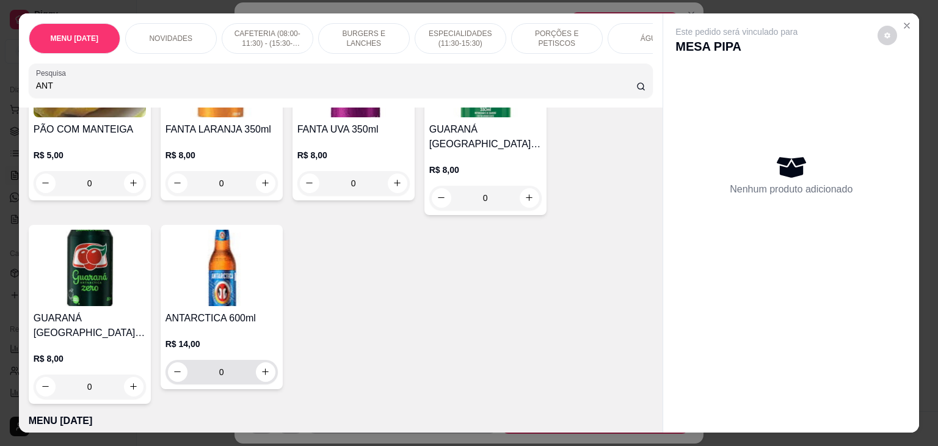
scroll to position [183, 0]
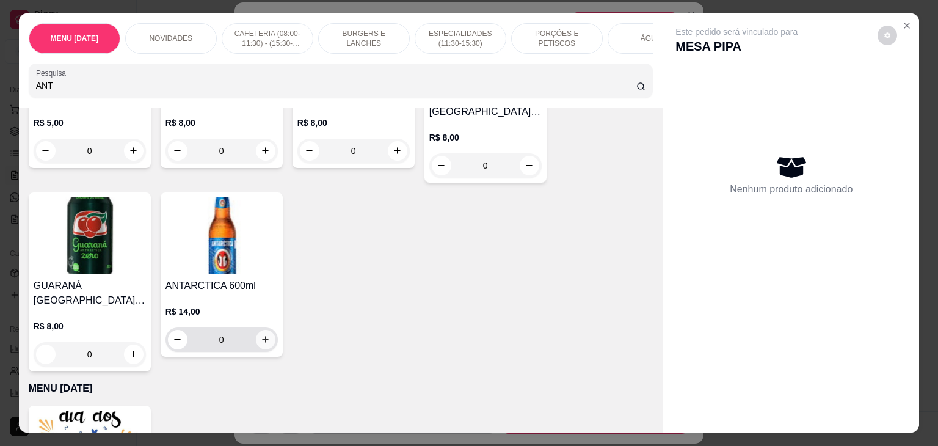
type input "ANT"
click at [261, 340] on icon "increase-product-quantity" at bounding box center [265, 339] width 9 height 9
type input "1"
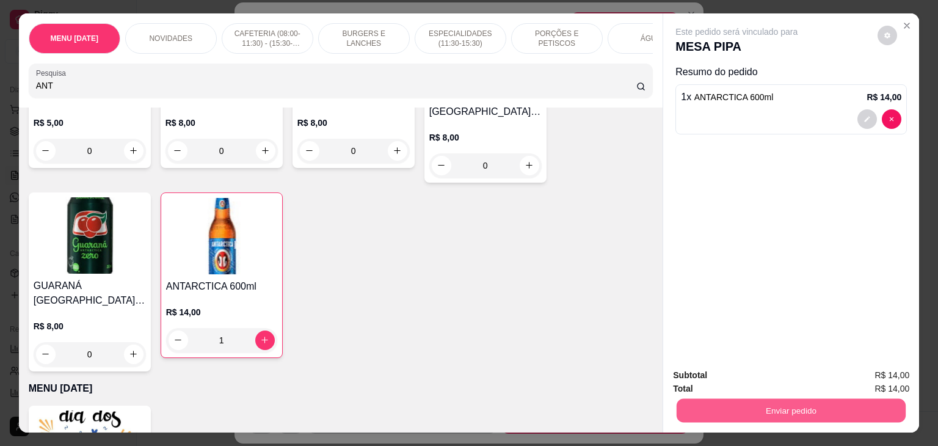
click at [808, 403] on button "Enviar pedido" at bounding box center [790, 411] width 229 height 24
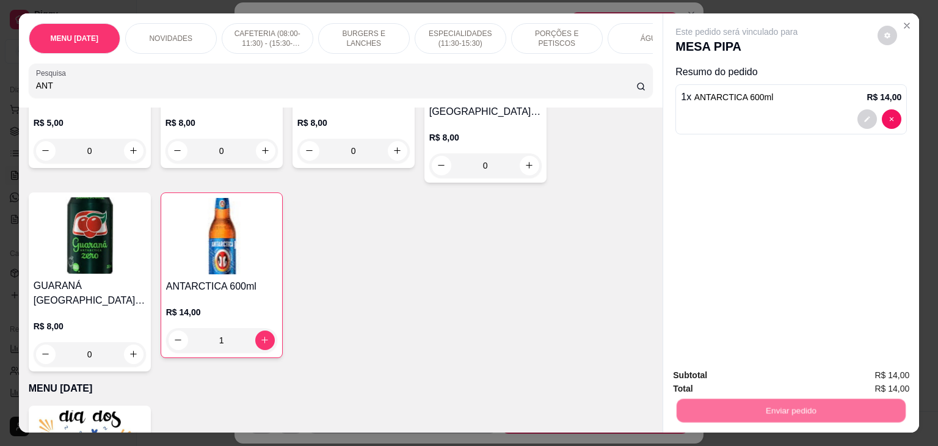
click at [779, 368] on button "Não registrar e enviar pedido" at bounding box center [750, 375] width 127 height 23
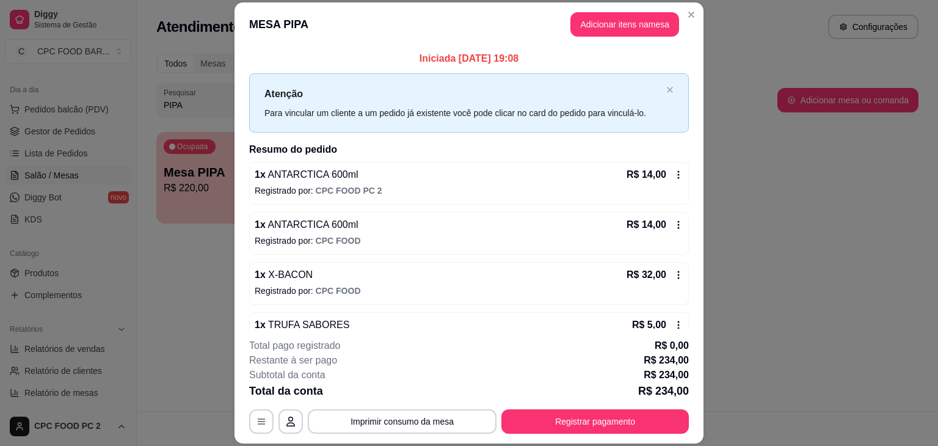
scroll to position [727, 0]
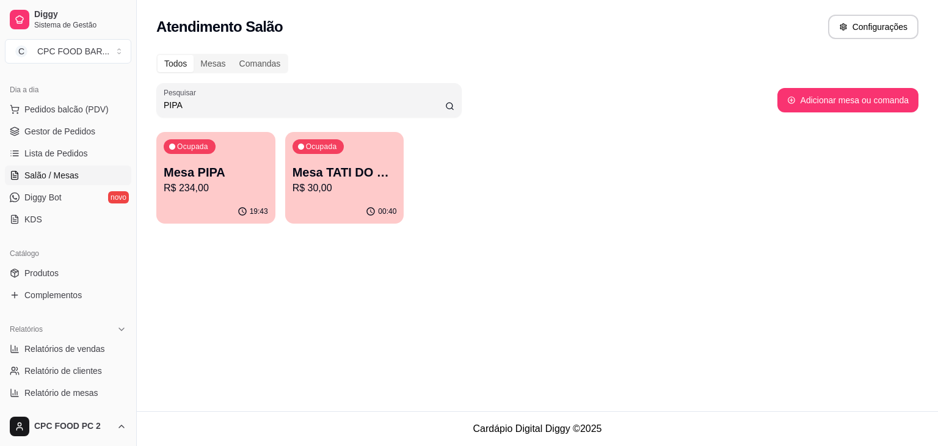
drag, startPoint x: 205, startPoint y: 110, endPoint x: 0, endPoint y: 110, distance: 205.1
click at [0, 110] on div "Diggy Sistema de Gestão C CPC FOOD BAR ... Loja aberta Plano Essencial + Mesas …" at bounding box center [469, 223] width 938 height 446
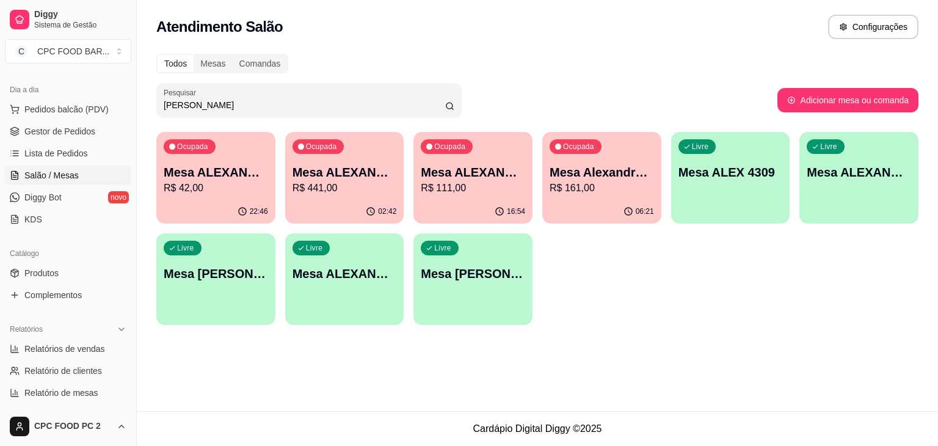
type input "ALEX"
click at [513, 175] on p "Mesa ALEXANDRE 4004" at bounding box center [472, 172] width 101 height 16
drag, startPoint x: 207, startPoint y: 103, endPoint x: 83, endPoint y: 93, distance: 124.3
click at [83, 93] on div "Diggy Sistema de Gestão C CPC FOOD BAR ... Loja aberta Plano Essencial + Mesas …" at bounding box center [469, 223] width 938 height 446
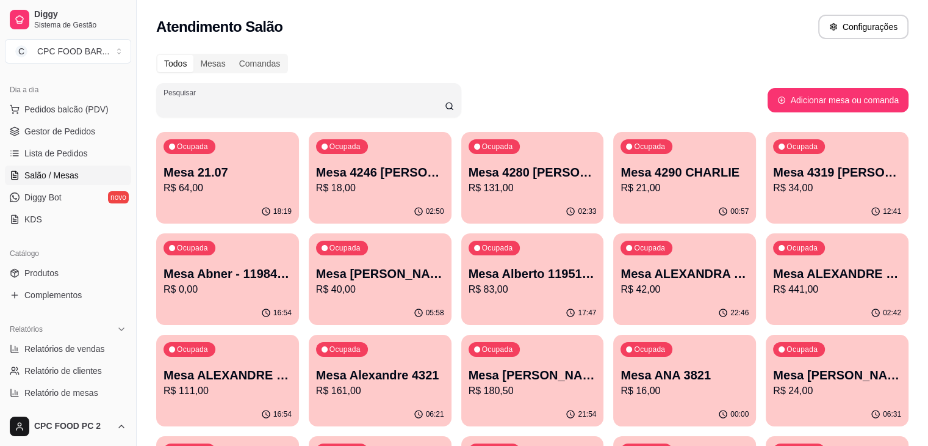
click at [258, 104] on input "Pesquisar" at bounding box center [304, 105] width 281 height 12
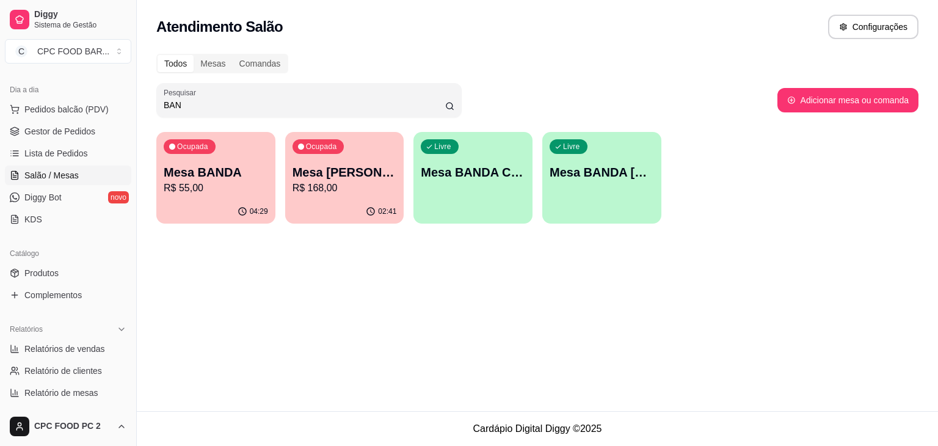
type input "BAN"
click at [240, 162] on div "Ocupada Mesa BANDA R$ 55,00" at bounding box center [215, 166] width 119 height 68
click at [362, 159] on div "Ocupada Mesa SANDRA BANDA R$ 168,00" at bounding box center [344, 166] width 119 height 68
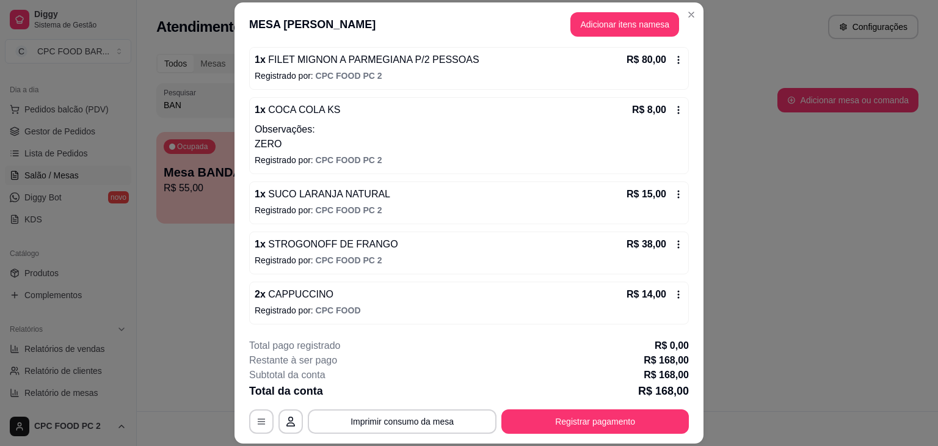
scroll to position [0, 0]
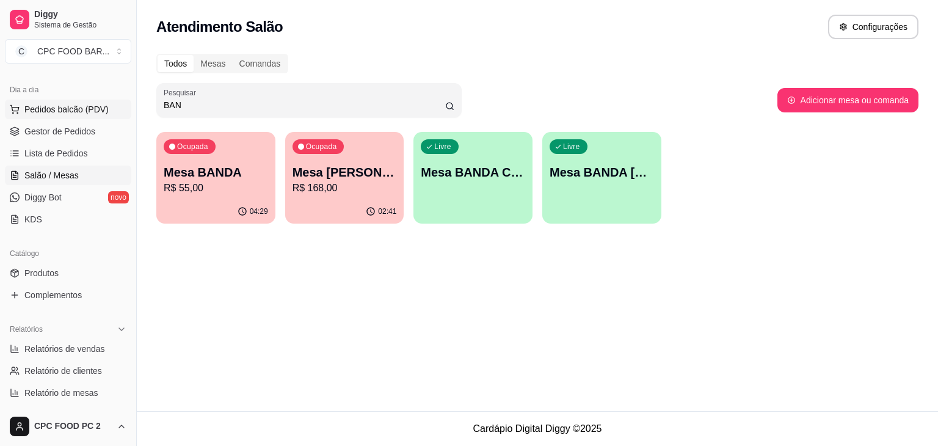
drag, startPoint x: 227, startPoint y: 110, endPoint x: 117, endPoint y: 110, distance: 109.9
click at [117, 110] on div "Diggy Sistema de Gestão C CPC FOOD BAR ... Loja aberta Plano Essencial + Mesas …" at bounding box center [469, 223] width 938 height 446
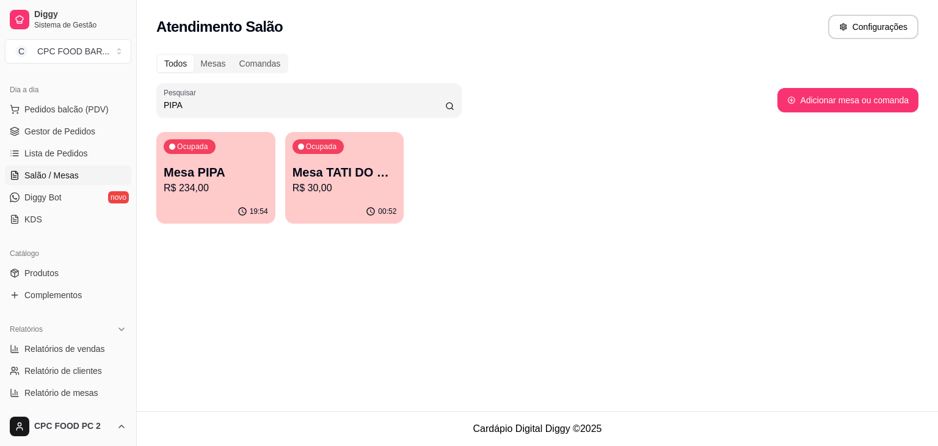
type input "PIPA"
click at [220, 175] on p "Mesa PIPA" at bounding box center [216, 172] width 104 height 17
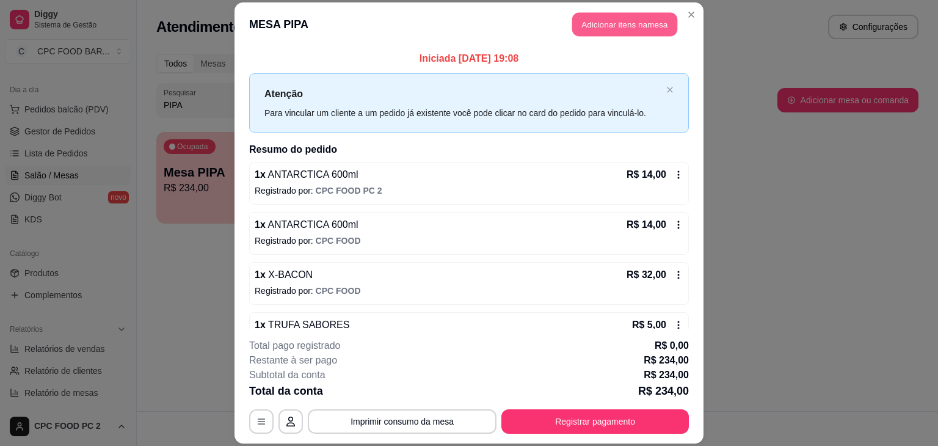
click at [635, 35] on button "Adicionar itens na mesa" at bounding box center [624, 24] width 105 height 24
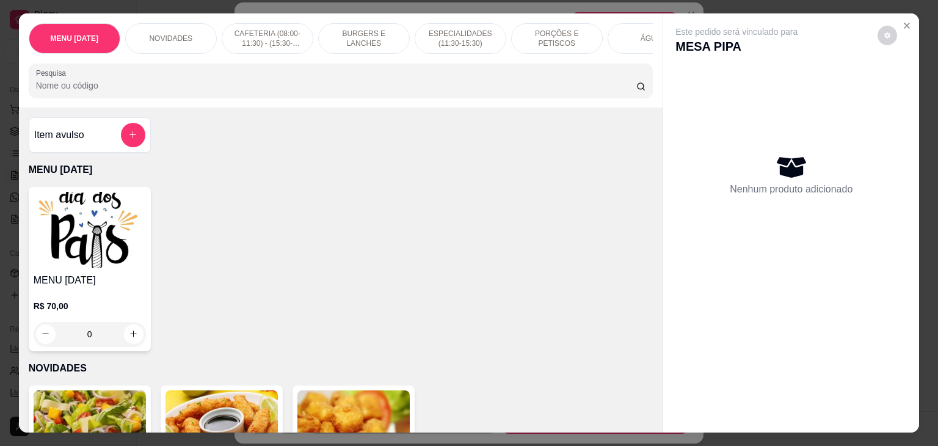
click at [438, 64] on div "MENU DIA DOS PAIS NOVIDADES CAFETERIA (08:00-11:30) - (15:30-18:00) BURGERS E L…" at bounding box center [341, 60] width 644 height 94
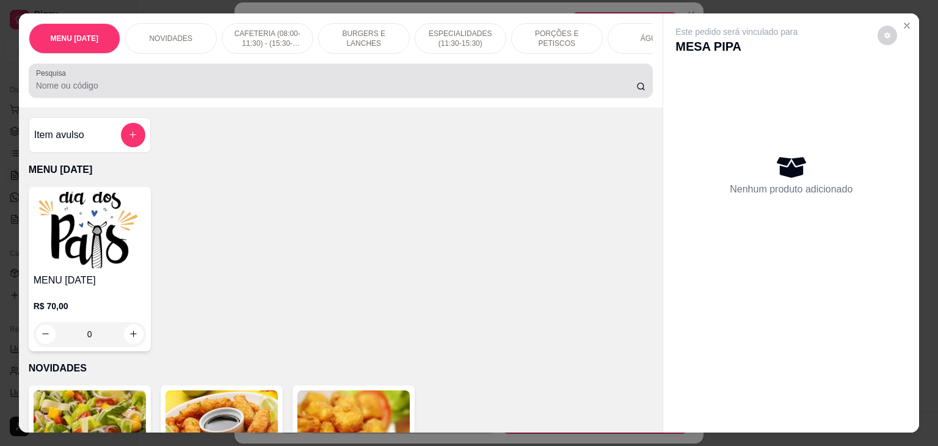
click at [452, 73] on div at bounding box center [341, 80] width 610 height 24
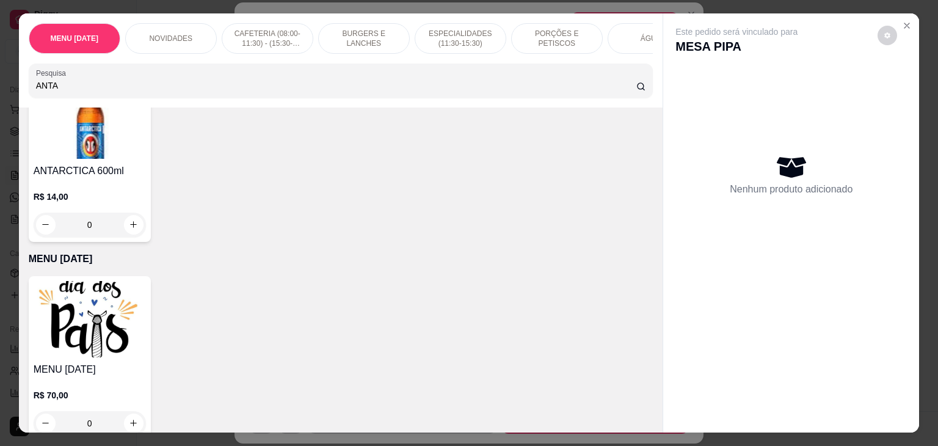
scroll to position [305, 0]
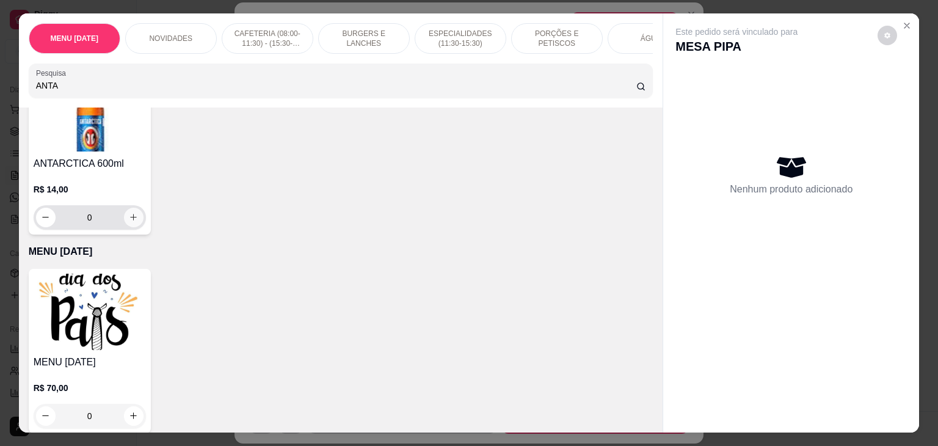
type input "ANTA"
click at [131, 220] on icon "increase-product-quantity" at bounding box center [134, 217] width 6 height 6
type input "1"
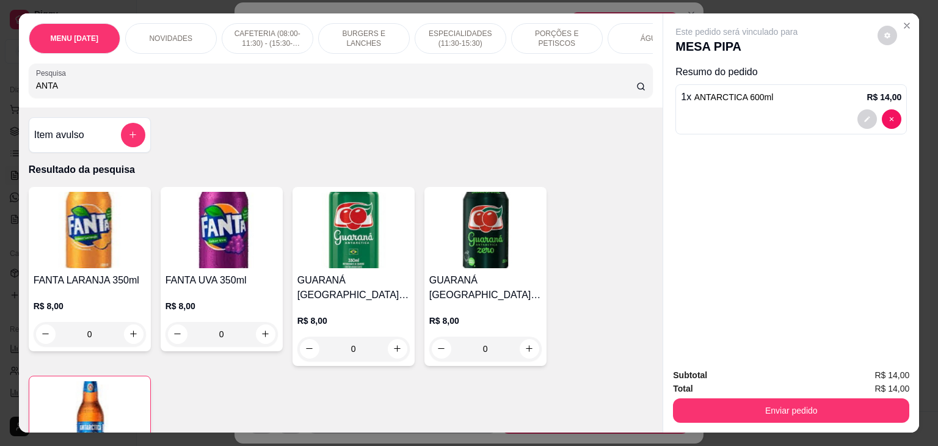
scroll to position [0, 0]
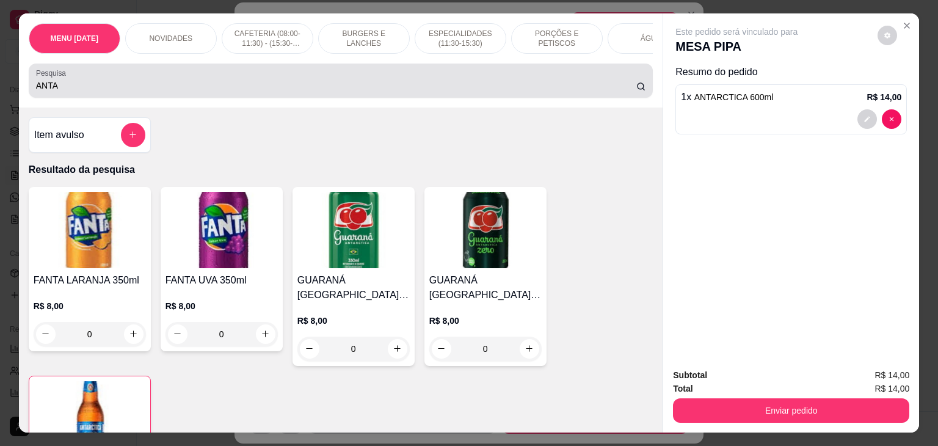
click at [584, 79] on div "ANTA" at bounding box center [341, 80] width 610 height 24
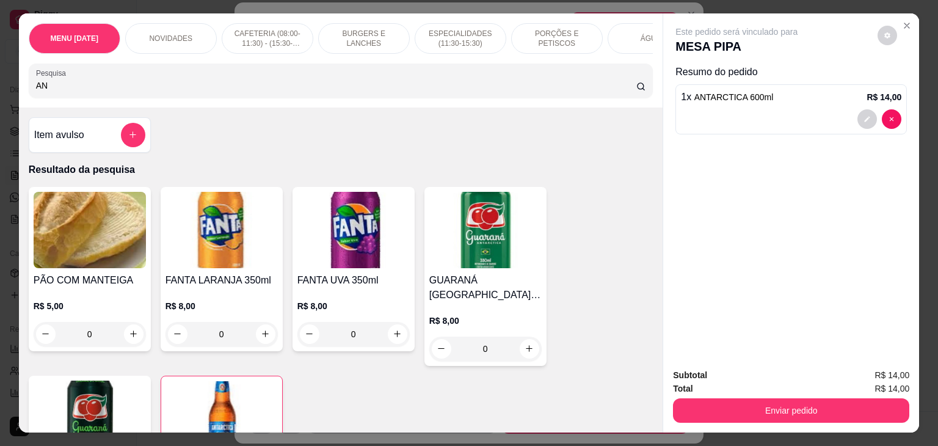
type input "A"
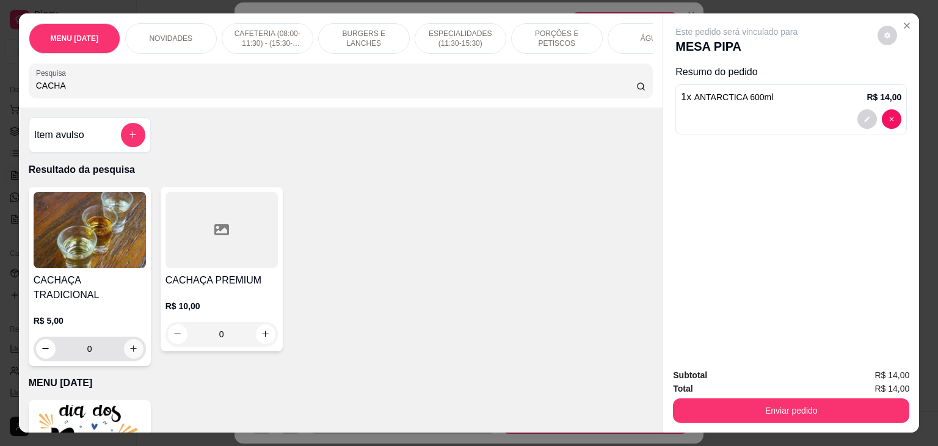
type input "CACHA"
click at [133, 344] on icon "increase-product-quantity" at bounding box center [133, 348] width 9 height 9
type input "1"
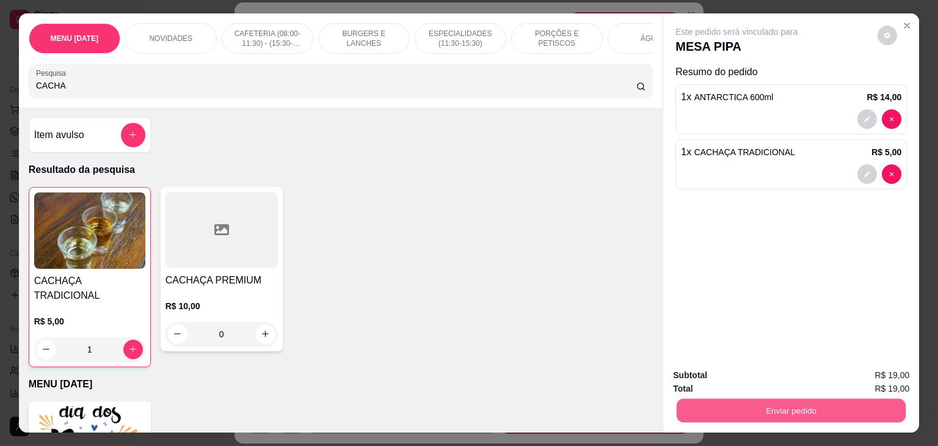
click at [791, 403] on button "Enviar pedido" at bounding box center [790, 411] width 229 height 24
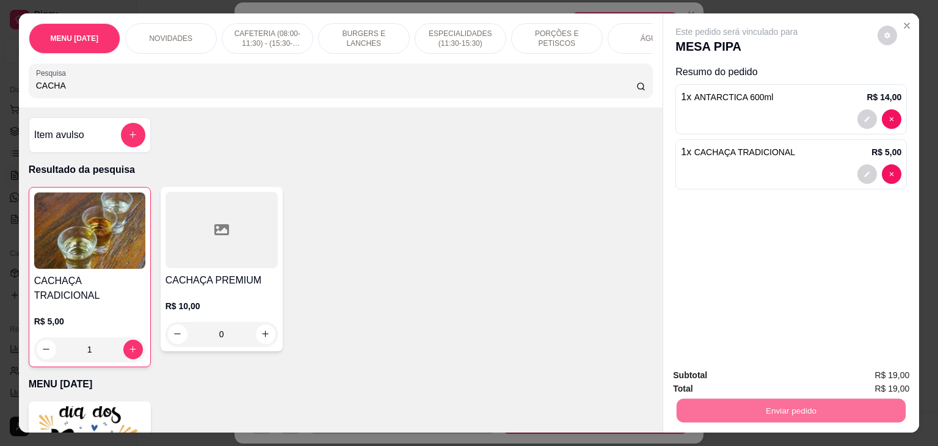
click at [754, 374] on button "Não registrar e enviar pedido" at bounding box center [749, 375] width 123 height 23
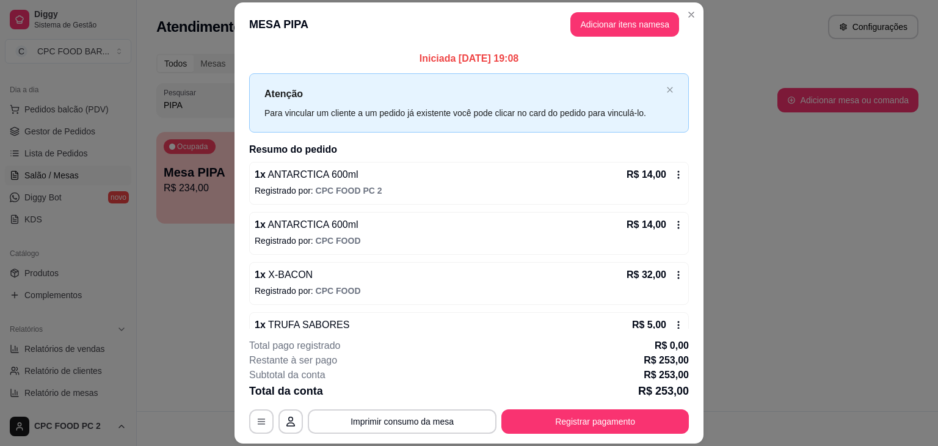
click at [676, 10] on header "MESA PIPA Adicionar itens na mesa" at bounding box center [468, 24] width 469 height 44
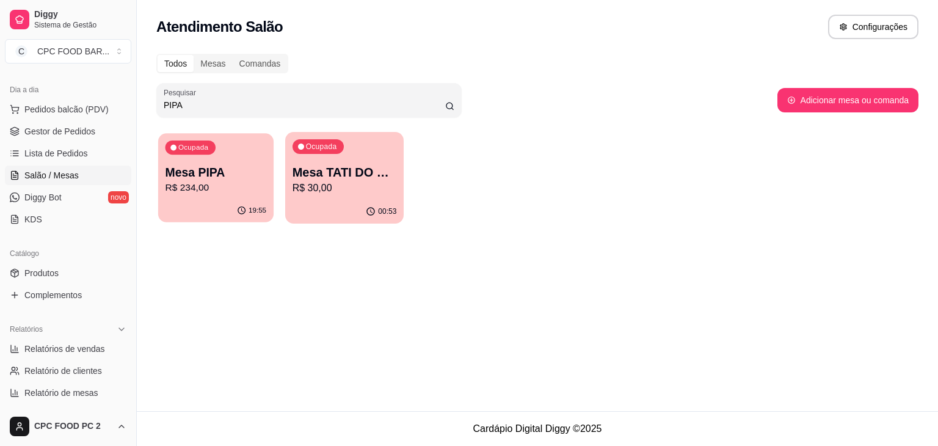
click at [201, 204] on div "19:55" at bounding box center [215, 210] width 115 height 23
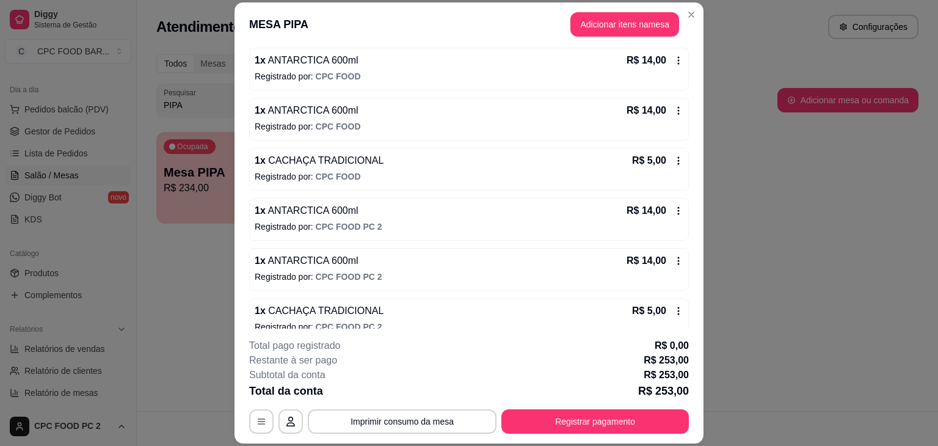
scroll to position [826, 0]
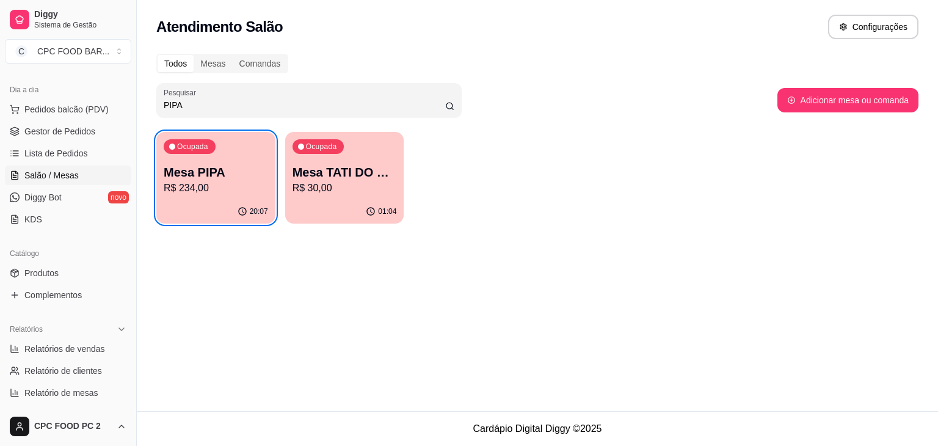
click at [491, 104] on div "Pesquisar PIPA" at bounding box center [466, 100] width 621 height 34
drag, startPoint x: 198, startPoint y: 102, endPoint x: 144, endPoint y: 97, distance: 53.9
click at [144, 97] on div "Todos Mesas Comandas Pesquisar PIPA Adicionar mesa ou comanda Ocupada Mesa PIPA…" at bounding box center [537, 142] width 801 height 192
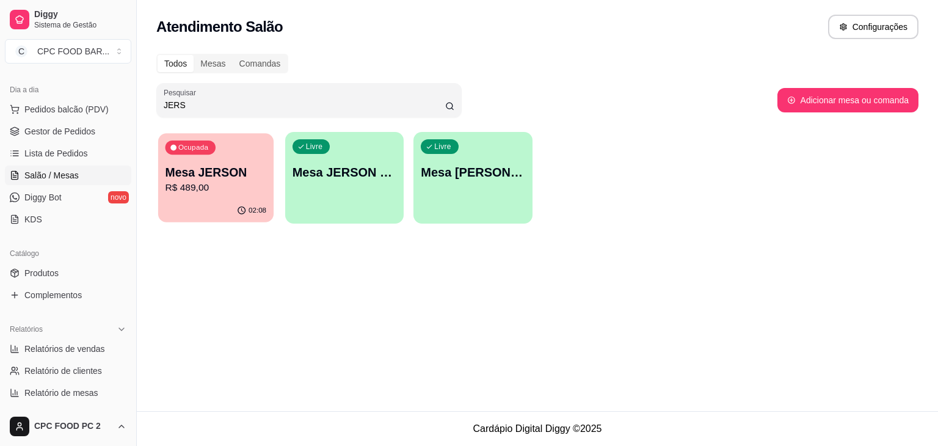
click at [232, 191] on p "R$ 489,00" at bounding box center [215, 188] width 101 height 14
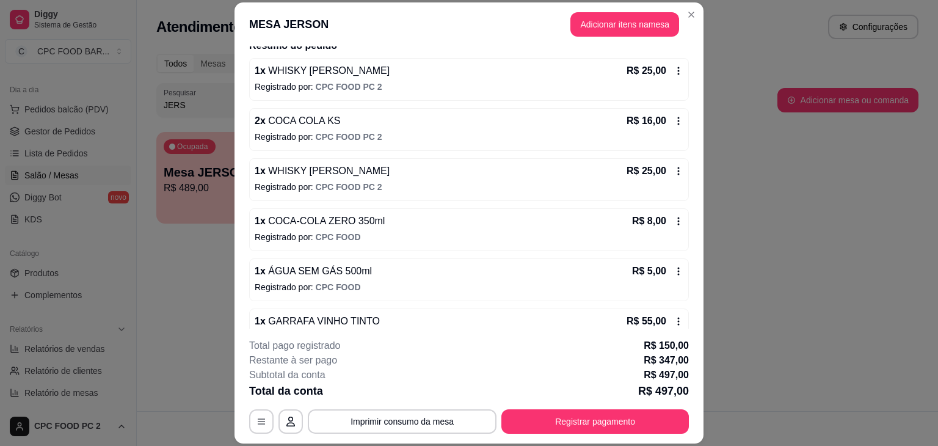
scroll to position [0, 0]
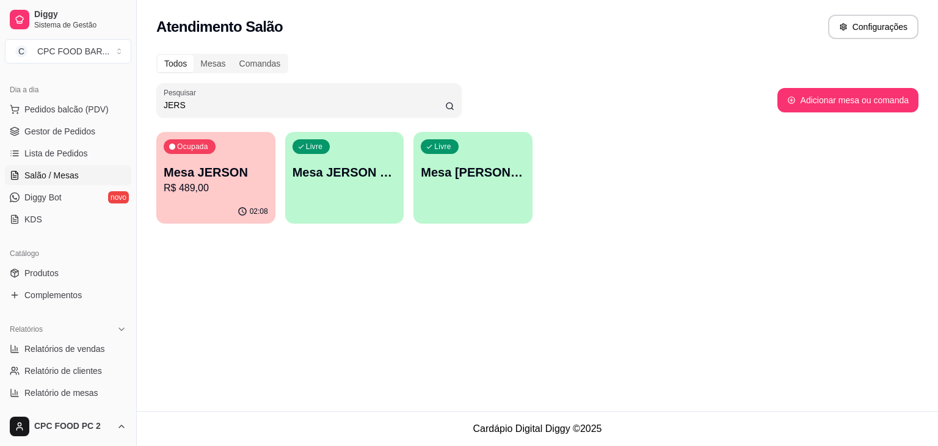
click at [203, 167] on p "Mesa JERSON" at bounding box center [216, 172] width 104 height 17
drag, startPoint x: 212, startPoint y: 106, endPoint x: 95, endPoint y: 101, distance: 117.3
click at [95, 101] on div "Diggy Sistema de Gestão C CPC FOOD BAR ... Loja aberta Plano Essencial + Mesas …" at bounding box center [469, 223] width 938 height 446
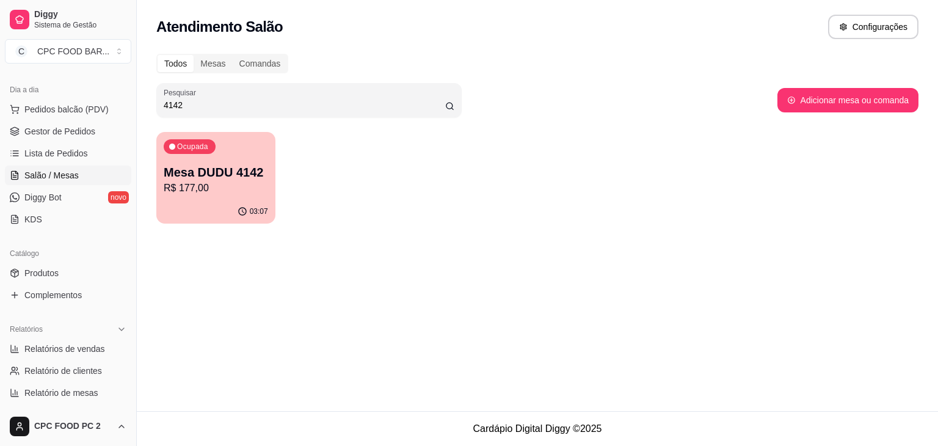
type input "4142"
click at [225, 183] on p "R$ 177,00" at bounding box center [216, 188] width 104 height 15
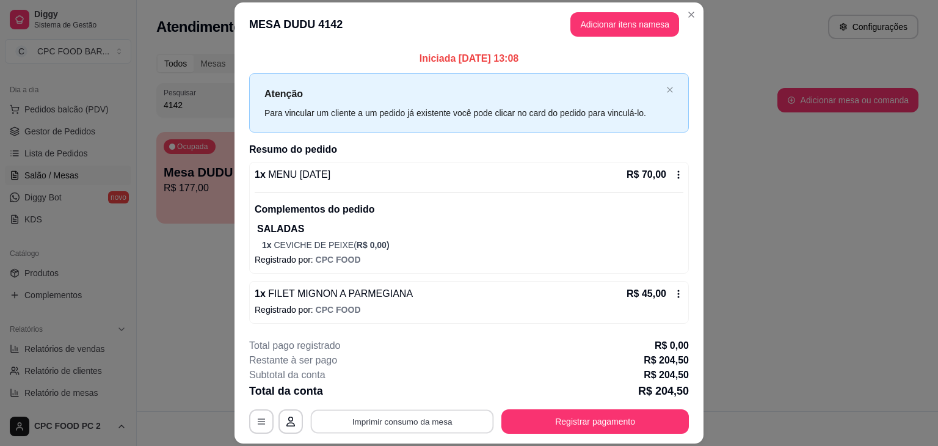
click at [378, 422] on button "Imprimir consumo da mesa" at bounding box center [402, 422] width 183 height 24
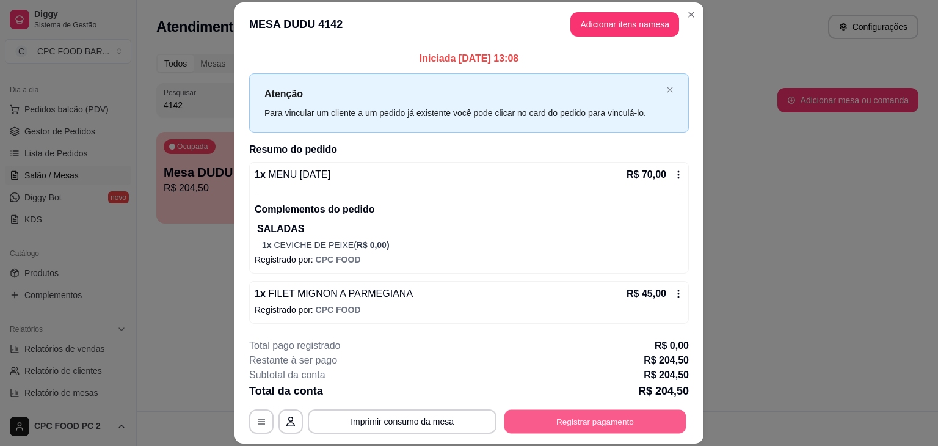
click at [596, 419] on button "Registrar pagamento" at bounding box center [595, 422] width 182 height 24
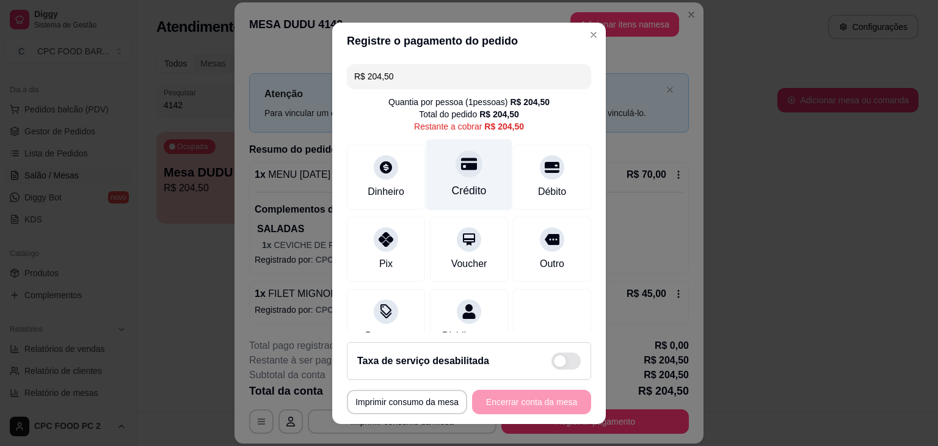
click at [469, 179] on div "Crédito" at bounding box center [469, 174] width 86 height 71
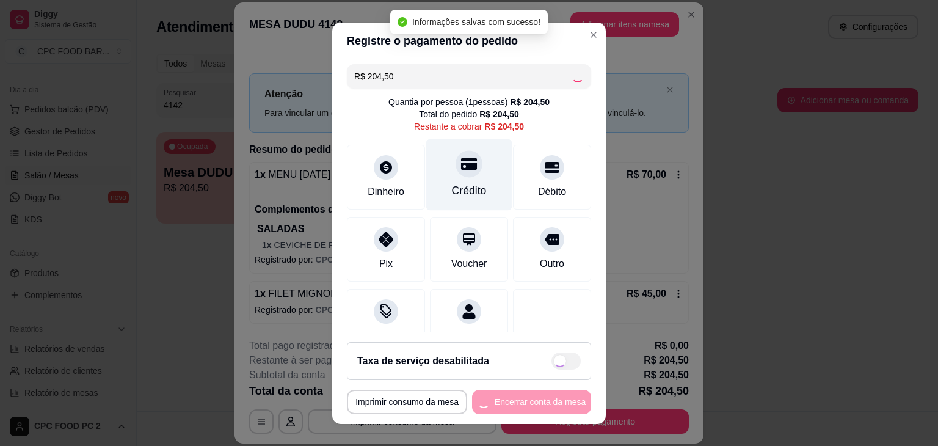
type input "R$ 0,00"
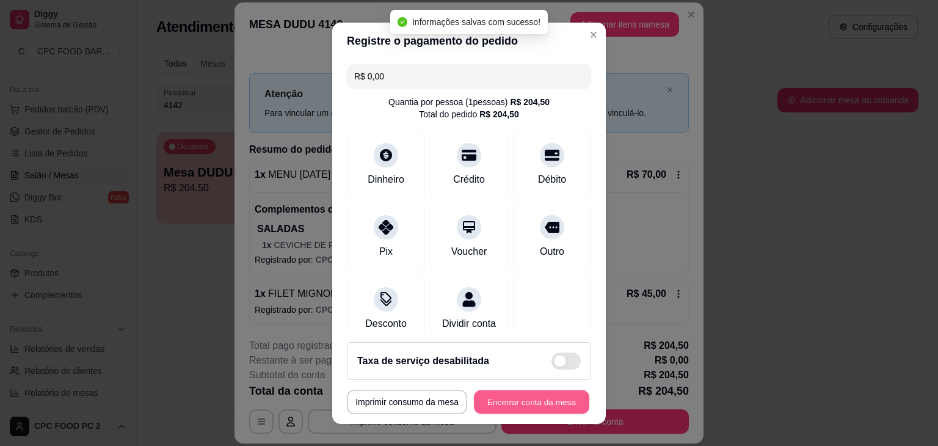
click at [527, 397] on button "Encerrar conta da mesa" at bounding box center [531, 401] width 115 height 24
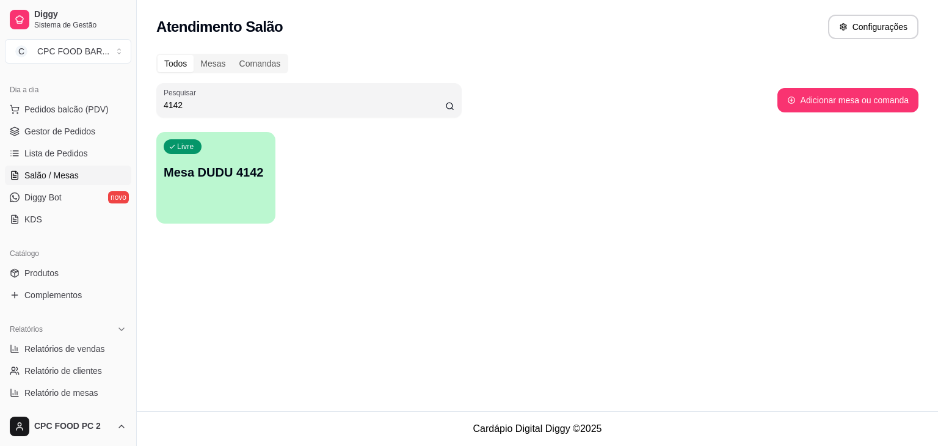
drag, startPoint x: 201, startPoint y: 110, endPoint x: 129, endPoint y: 109, distance: 72.6
click at [129, 109] on div "Diggy Sistema de Gestão C CPC FOOD BAR ... Loja aberta Plano Essencial + Mesas …" at bounding box center [469, 223] width 938 height 446
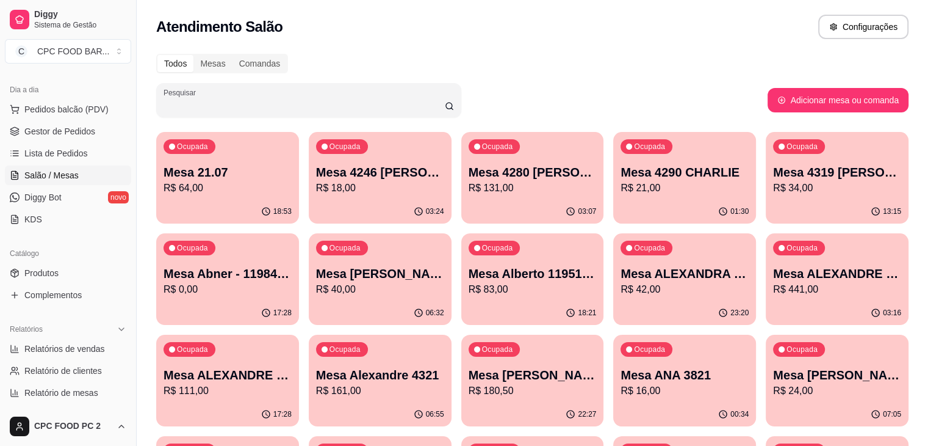
click at [378, 110] on input "Pesquisar" at bounding box center [304, 105] width 281 height 12
click at [282, 105] on input "Pesquisar" at bounding box center [304, 105] width 281 height 12
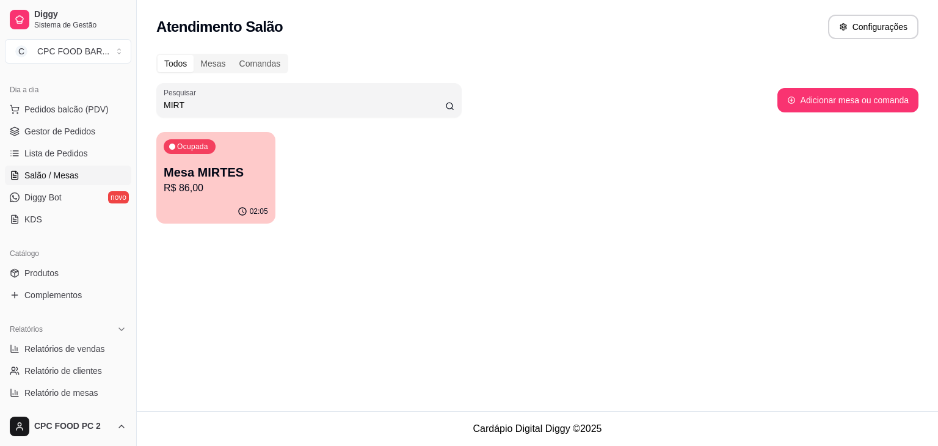
type input "MIRT"
click at [203, 176] on p "Mesa MIRTES" at bounding box center [215, 172] width 101 height 16
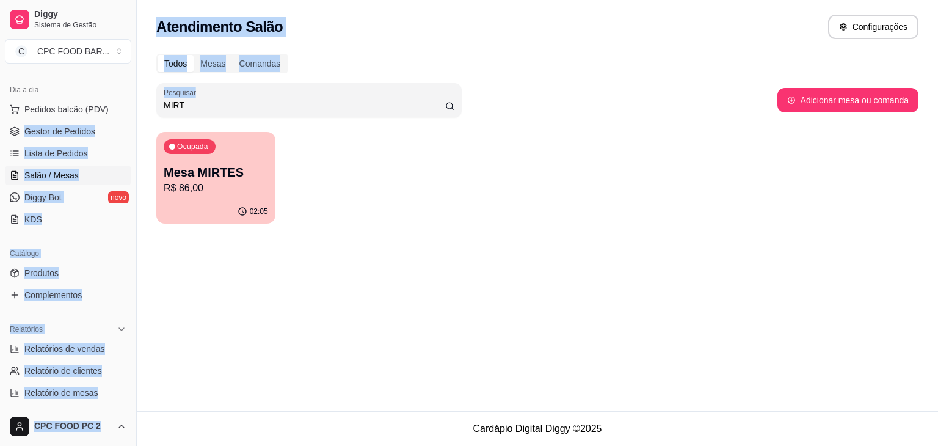
drag, startPoint x: 259, startPoint y: 111, endPoint x: 123, endPoint y: 102, distance: 137.0
click at [123, 102] on div "Diggy Sistema de Gestão C CPC FOOD BAR ... Loja aberta Plano Essencial + Mesas …" at bounding box center [469, 223] width 938 height 446
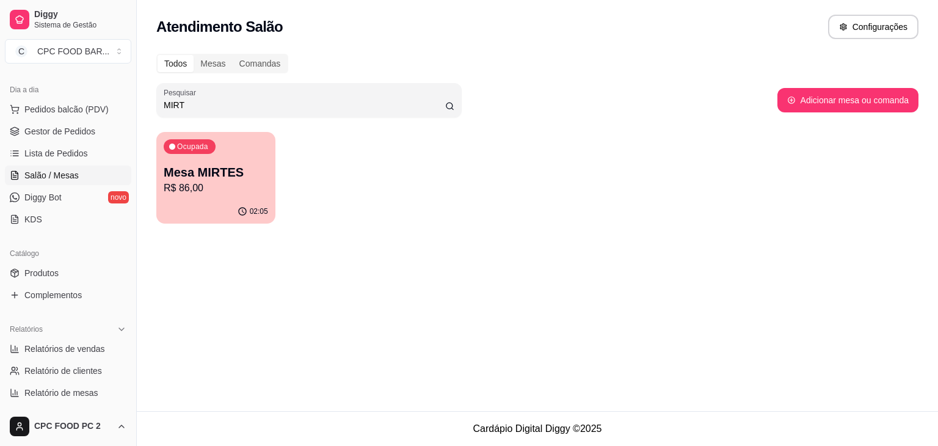
drag, startPoint x: 187, startPoint y: 103, endPoint x: 153, endPoint y: 100, distance: 34.3
click at [153, 100] on div "Todos Mesas Comandas Pesquisar MIRT Adicionar mesa ou comanda Ocupada Mesa MIRT…" at bounding box center [537, 142] width 801 height 192
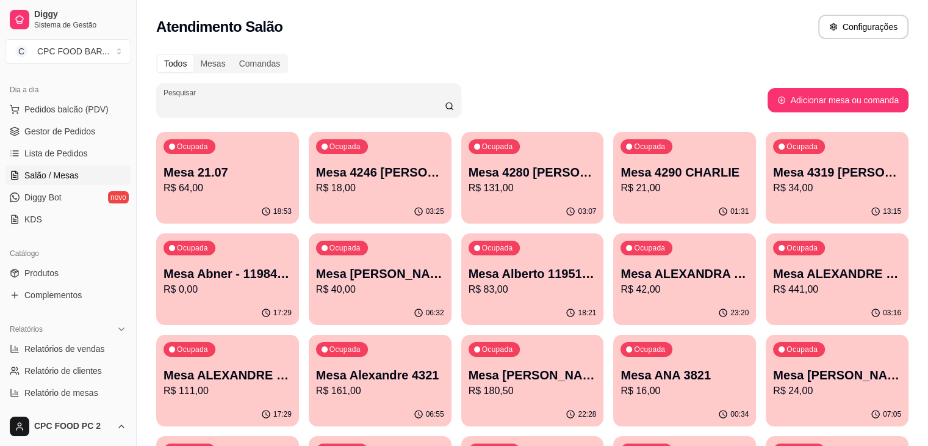
click at [182, 106] on input "Pesquisar" at bounding box center [304, 105] width 281 height 12
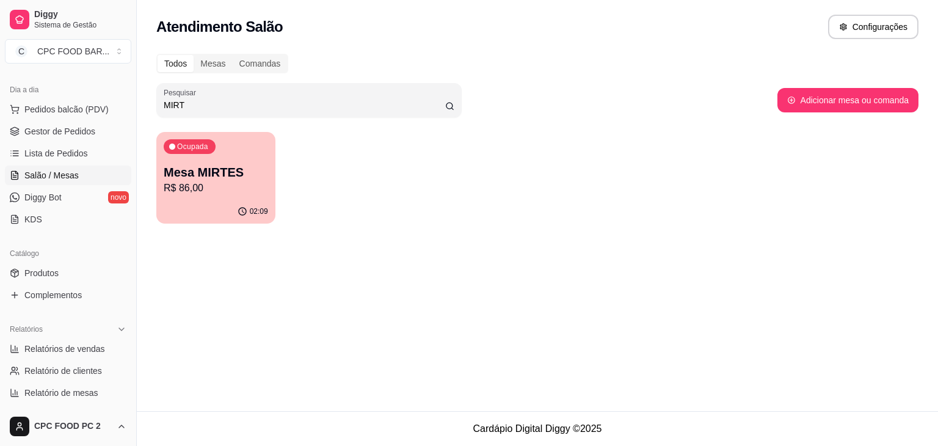
type input "MIRT"
click at [210, 170] on p "Mesa MIRTES" at bounding box center [215, 172] width 101 height 16
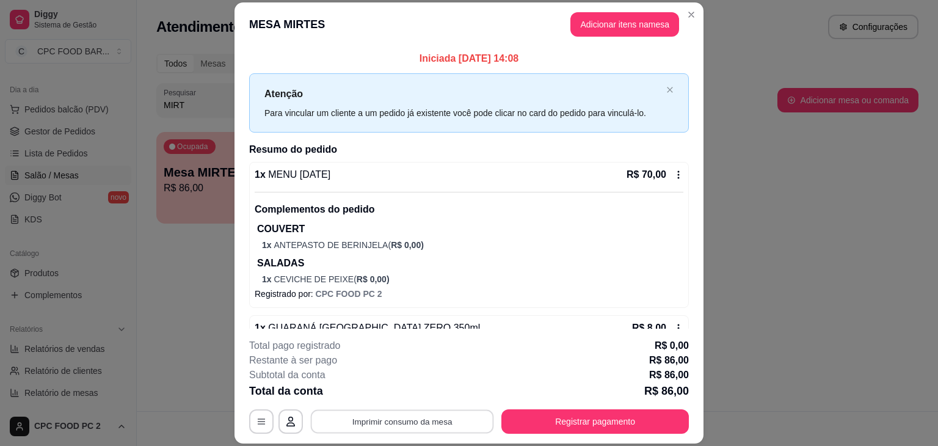
click at [418, 423] on button "Imprimir consumo da mesa" at bounding box center [402, 422] width 183 height 24
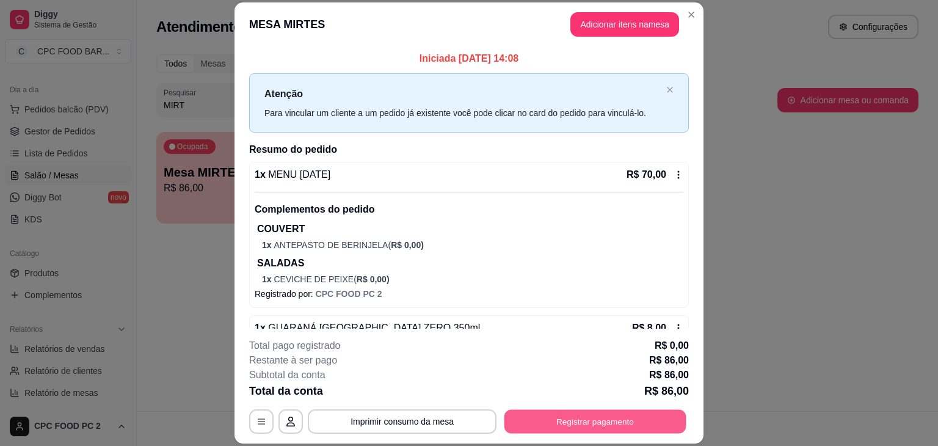
click at [576, 423] on button "Registrar pagamento" at bounding box center [595, 422] width 182 height 24
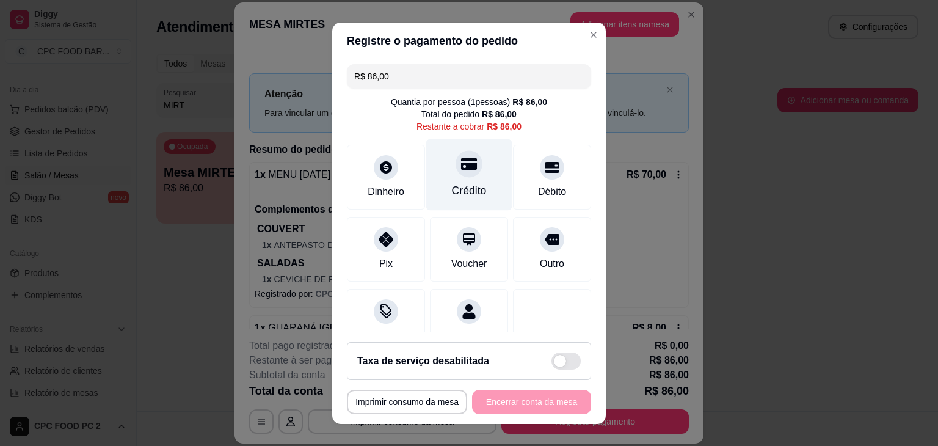
click at [459, 177] on div "Crédito" at bounding box center [469, 174] width 86 height 71
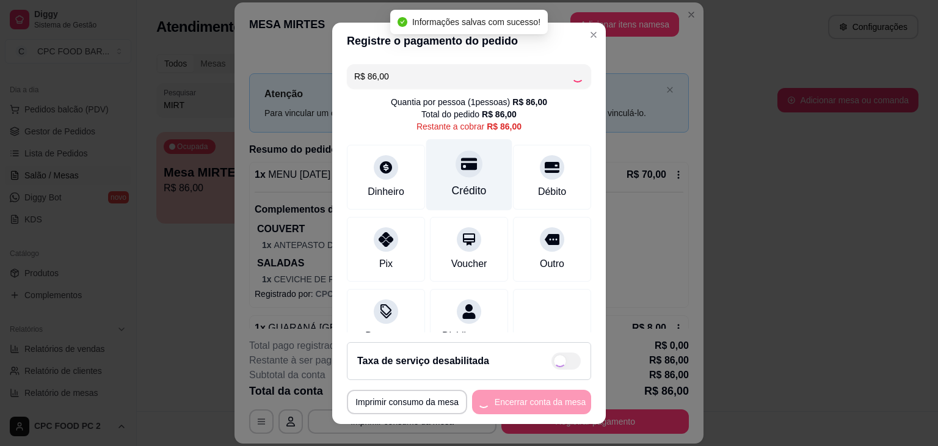
type input "R$ 0,00"
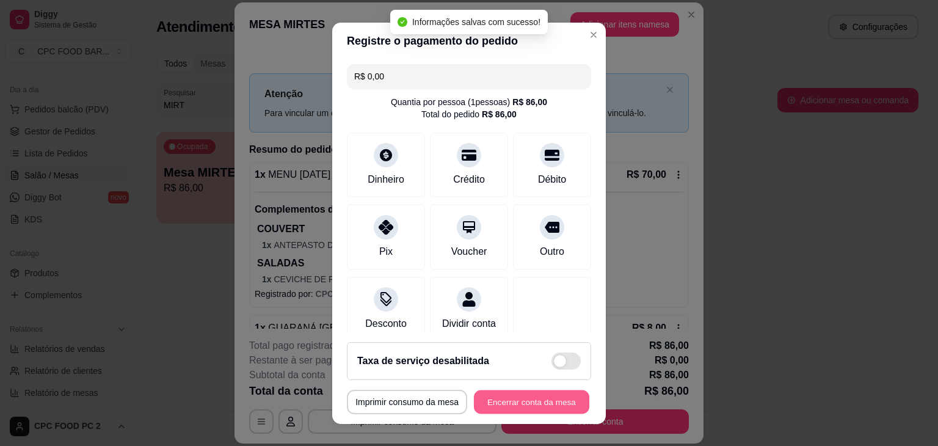
click at [482, 411] on button "Encerrar conta da mesa" at bounding box center [531, 401] width 115 height 24
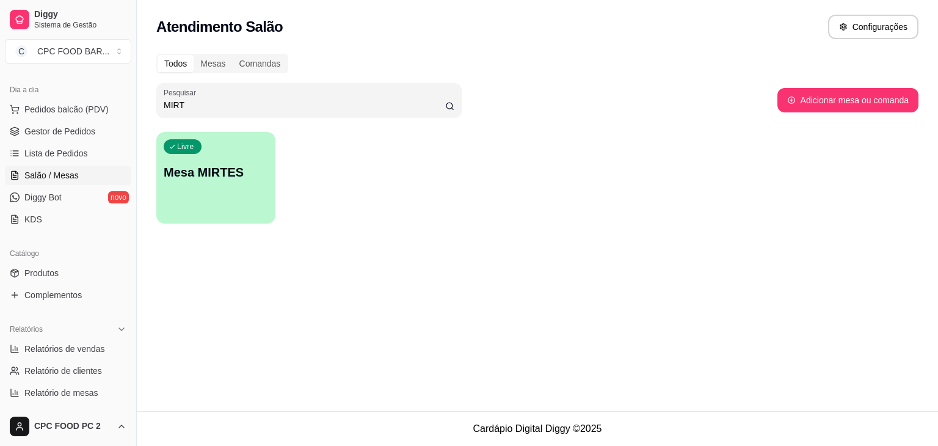
drag, startPoint x: 193, startPoint y: 108, endPoint x: 129, endPoint y: 98, distance: 64.2
click at [129, 98] on div "Diggy Sistema de Gestão C CPC FOOD BAR ... Loja aberta Plano Essencial + Mesas …" at bounding box center [469, 223] width 938 height 446
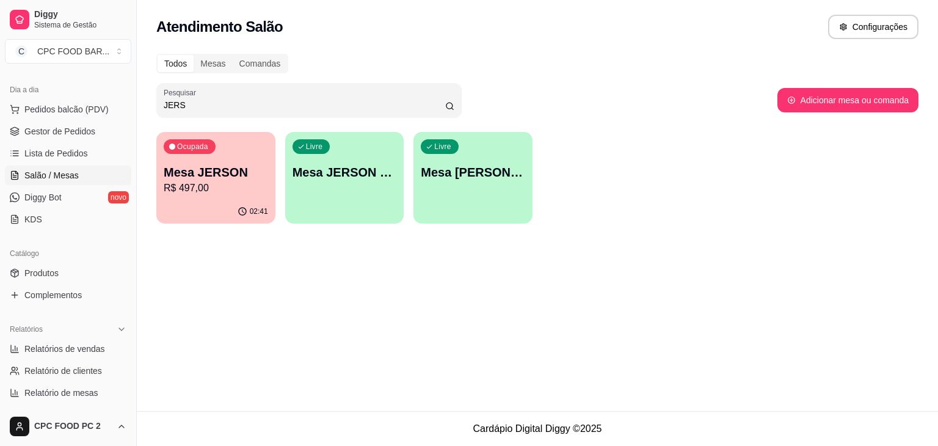
type input "JERS"
click at [213, 193] on p "R$ 497,00" at bounding box center [215, 188] width 101 height 14
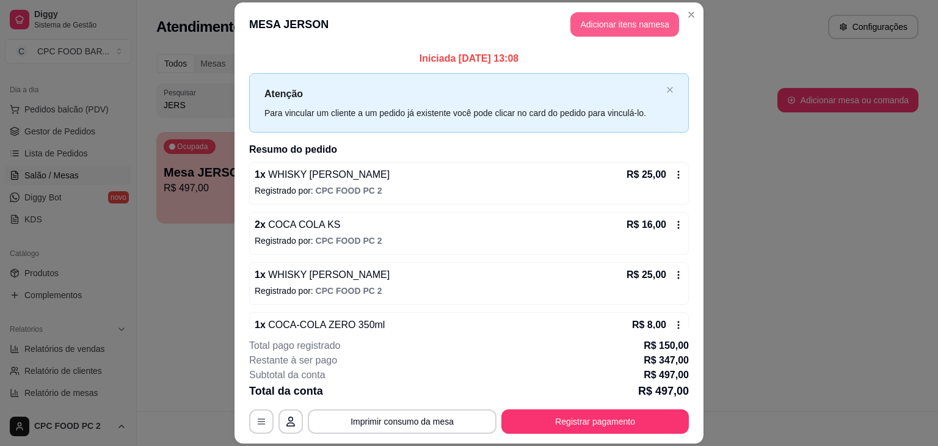
click at [588, 26] on button "Adicionar itens na mesa" at bounding box center [624, 24] width 109 height 24
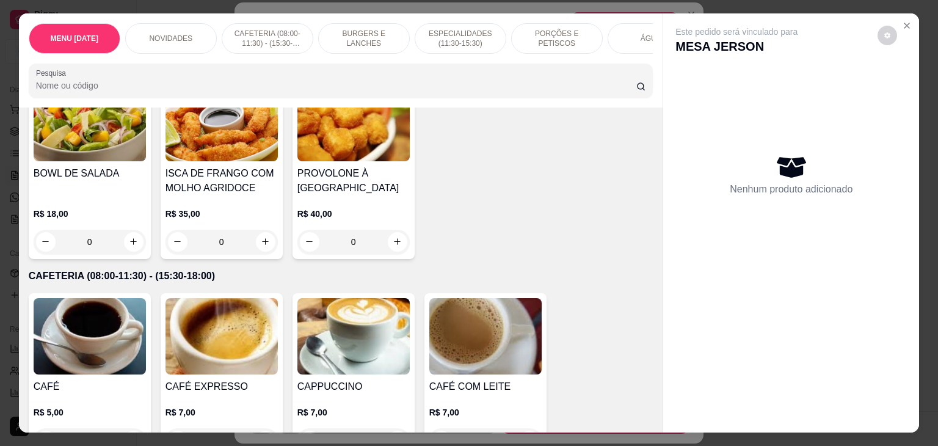
scroll to position [549, 0]
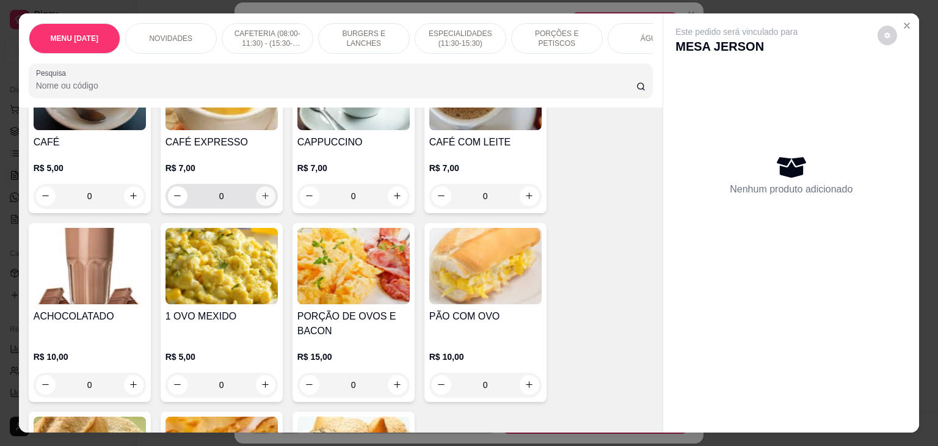
click at [261, 197] on icon "increase-product-quantity" at bounding box center [265, 195] width 9 height 9
type input "1"
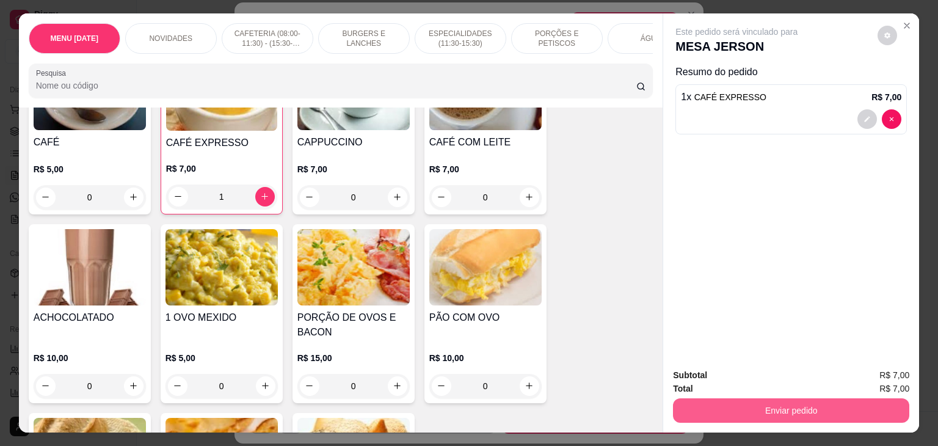
click at [702, 405] on button "Enviar pedido" at bounding box center [791, 410] width 236 height 24
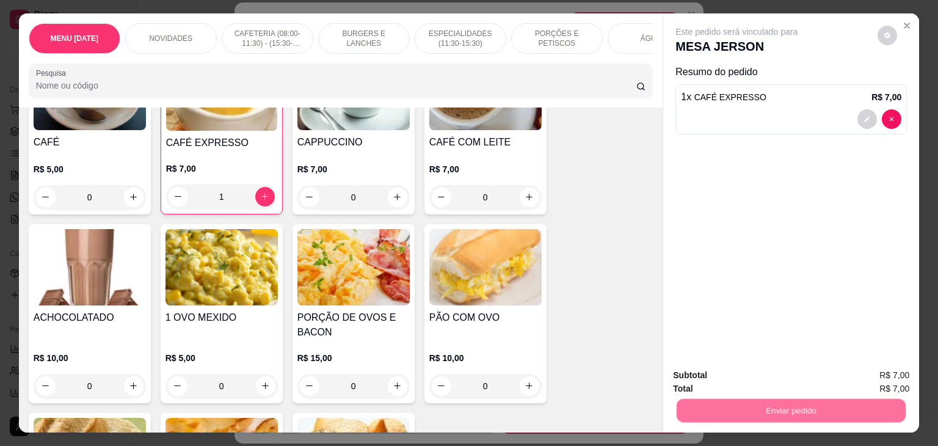
click at [708, 372] on button "Não registrar e enviar pedido" at bounding box center [749, 375] width 123 height 23
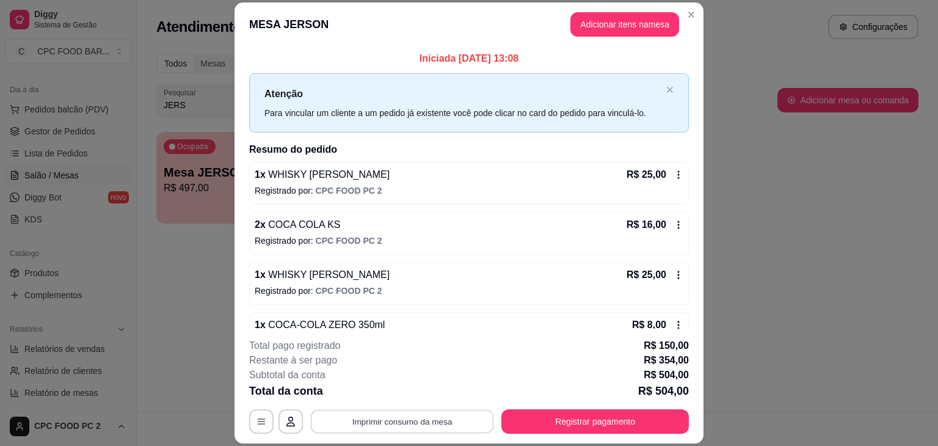
click at [408, 419] on button "Imprimir consumo da mesa" at bounding box center [402, 422] width 183 height 24
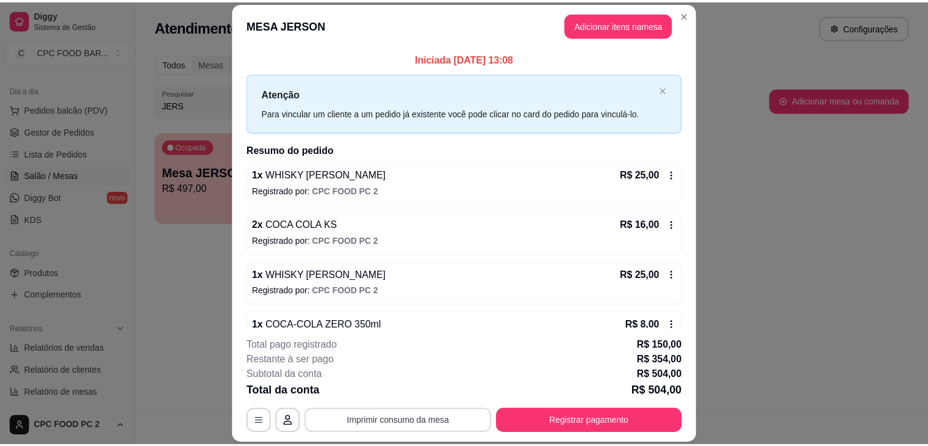
scroll to position [0, 0]
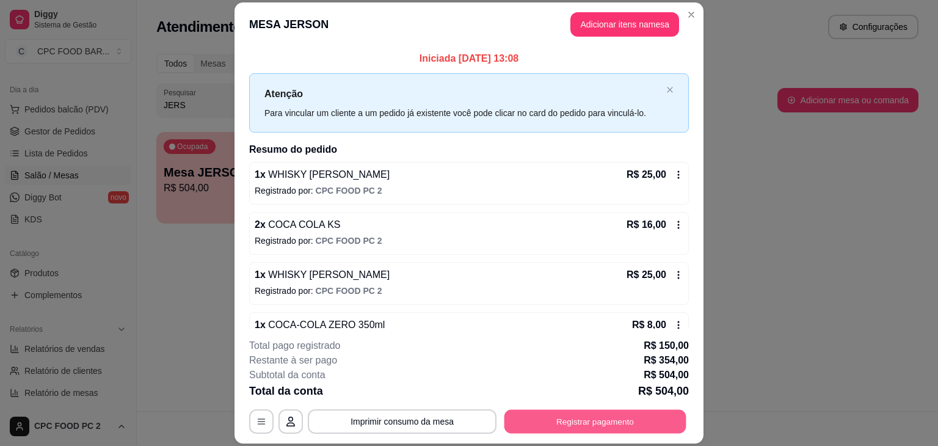
click at [593, 417] on button "Registrar pagamento" at bounding box center [595, 422] width 182 height 24
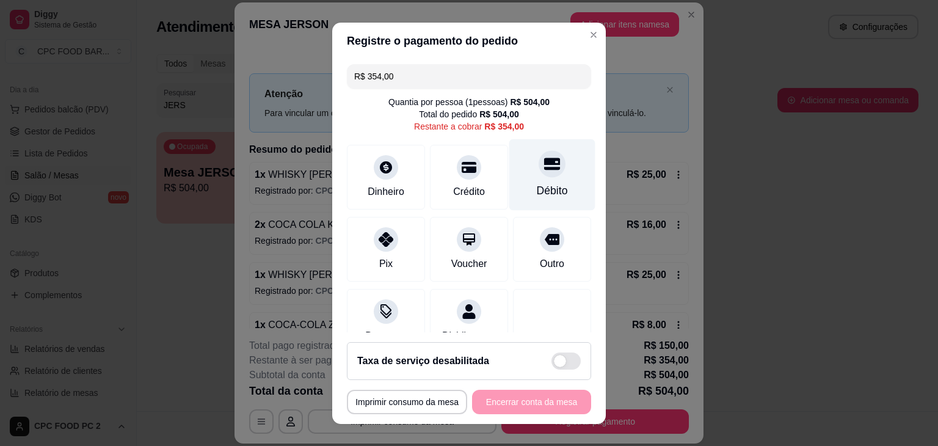
click at [544, 166] on icon at bounding box center [552, 164] width 16 height 16
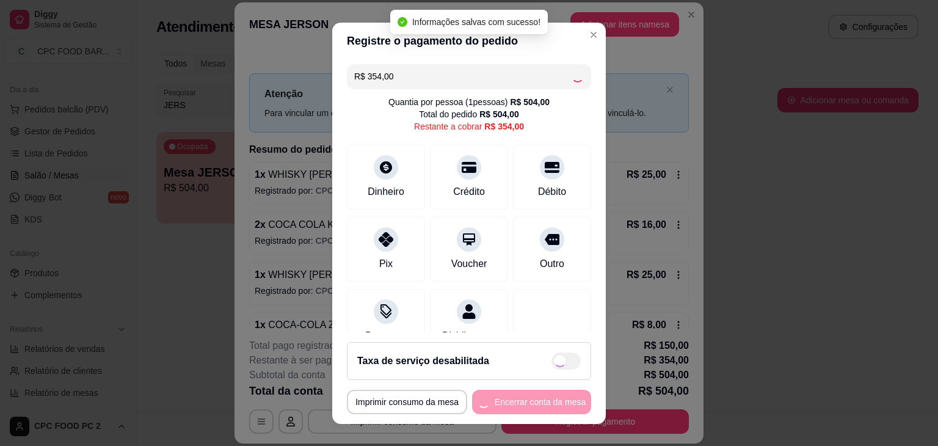
type input "R$ 0,00"
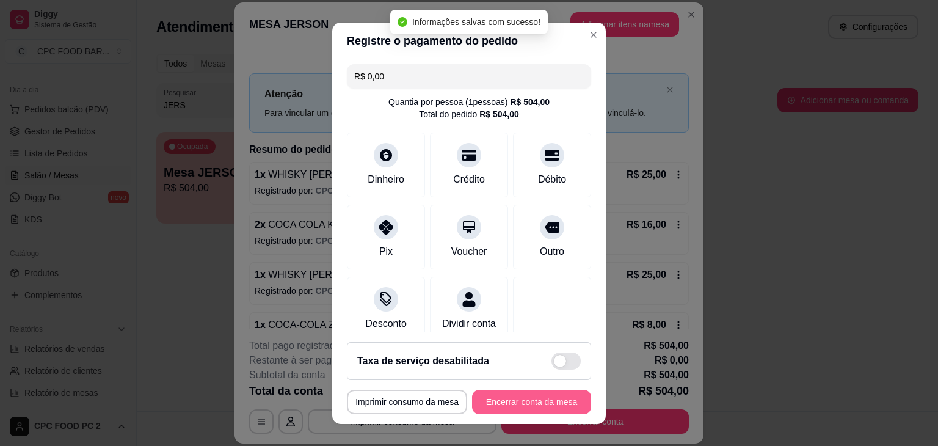
click at [508, 401] on button "Encerrar conta da mesa" at bounding box center [531, 401] width 119 height 24
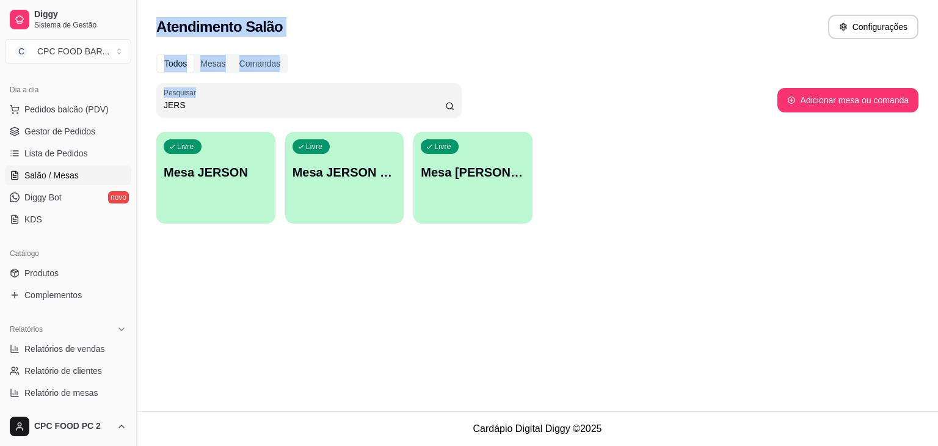
drag, startPoint x: 201, startPoint y: 97, endPoint x: 137, endPoint y: 103, distance: 63.7
click at [137, 103] on div "Diggy Sistema de Gestão C CPC FOOD BAR ... Loja aberta Plano Essencial + Mesas …" at bounding box center [469, 223] width 938 height 446
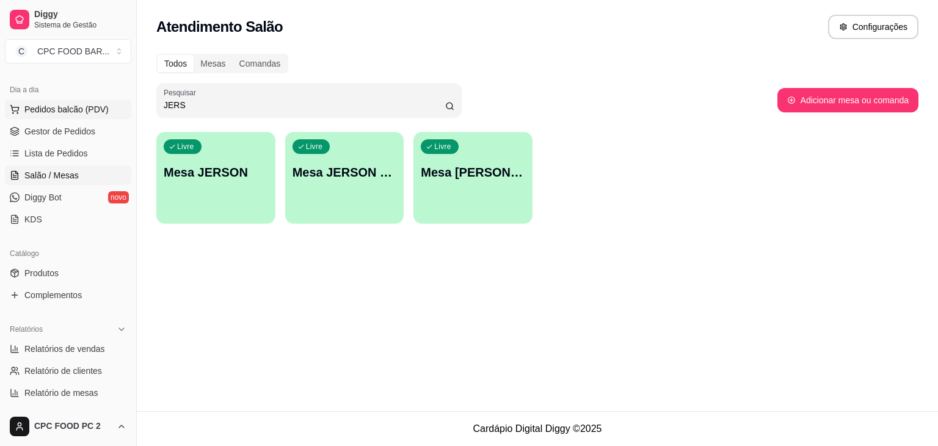
drag, startPoint x: 201, startPoint y: 108, endPoint x: 120, endPoint y: 101, distance: 82.1
click at [120, 101] on div "Diggy Sistema de Gestão C CPC FOOD BAR ... Loja aberta Plano Essencial + Mesas …" at bounding box center [469, 223] width 938 height 446
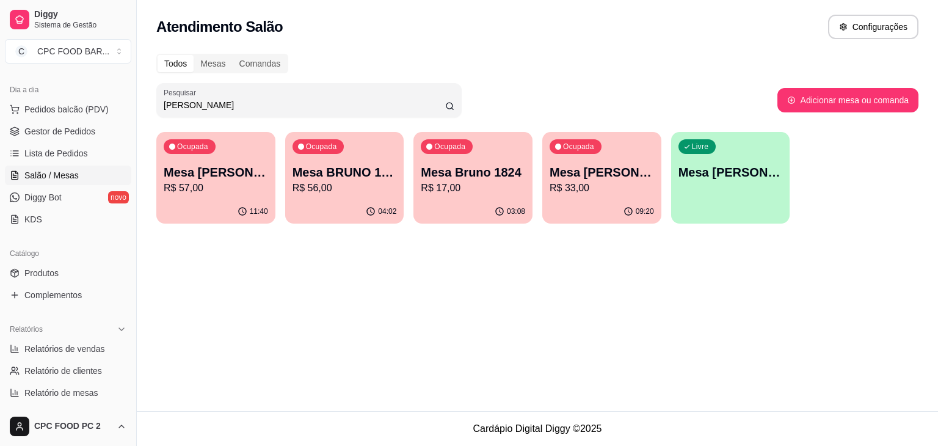
type input "BRUNO"
click at [384, 186] on p "R$ 56,00" at bounding box center [344, 188] width 101 height 14
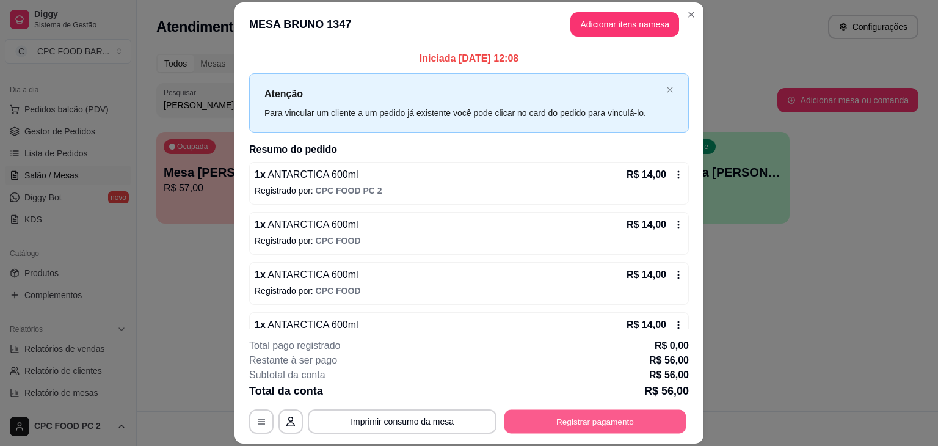
click at [569, 416] on button "Registrar pagamento" at bounding box center [595, 422] width 182 height 24
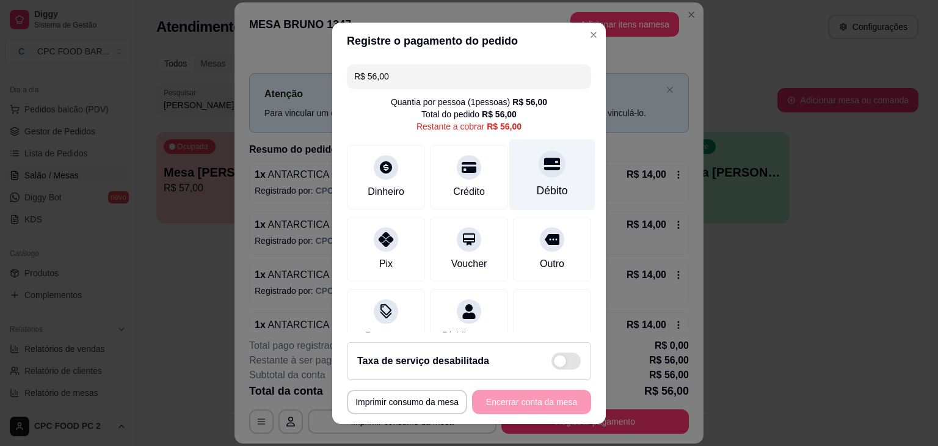
click at [509, 187] on div "Débito" at bounding box center [552, 174] width 86 height 71
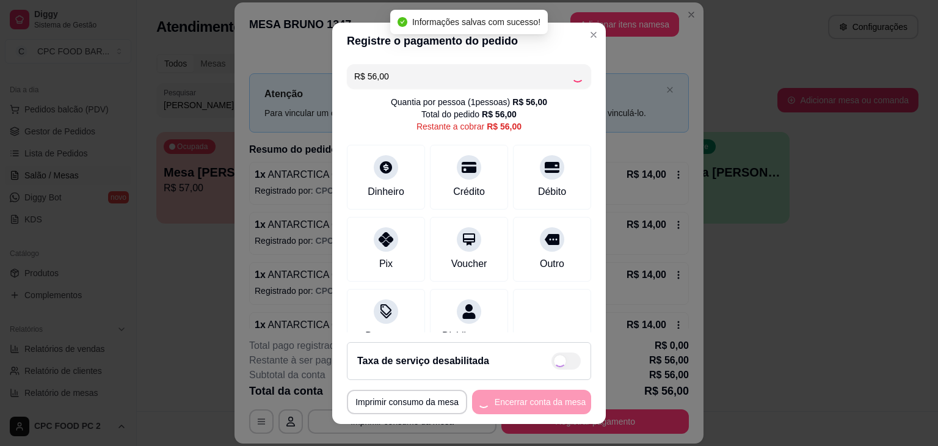
type input "R$ 0,00"
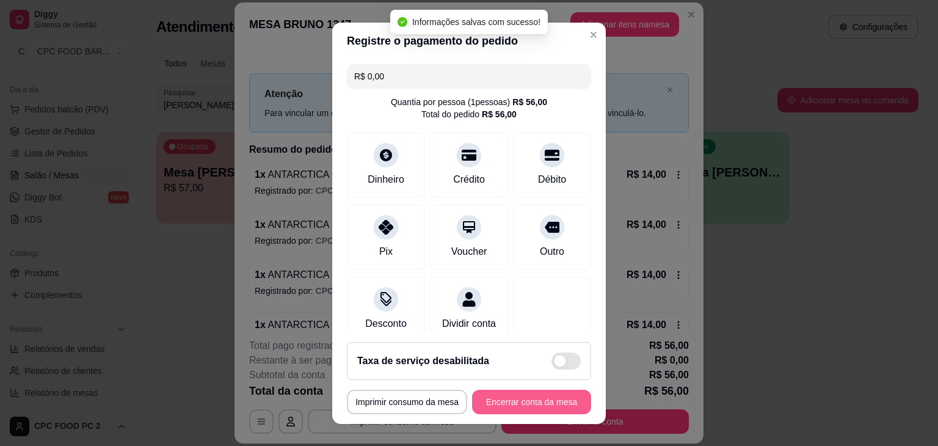
click at [491, 400] on button "Encerrar conta da mesa" at bounding box center [531, 401] width 119 height 24
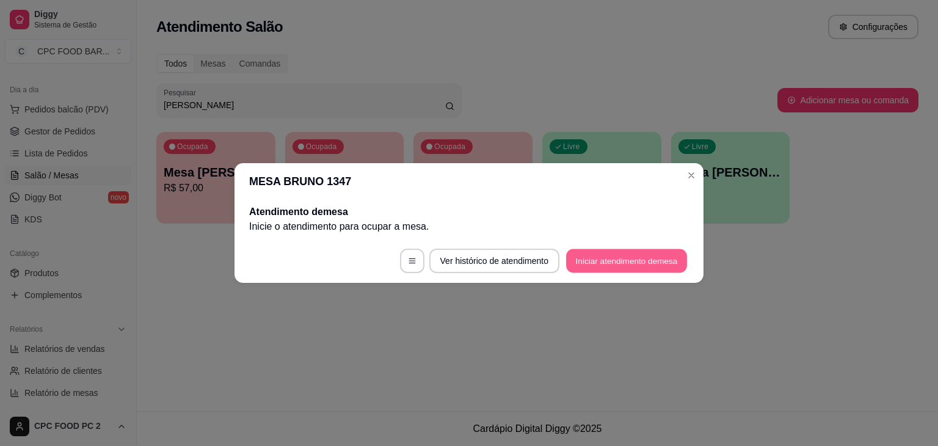
click at [583, 261] on button "Iniciar atendimento de mesa" at bounding box center [626, 261] width 121 height 24
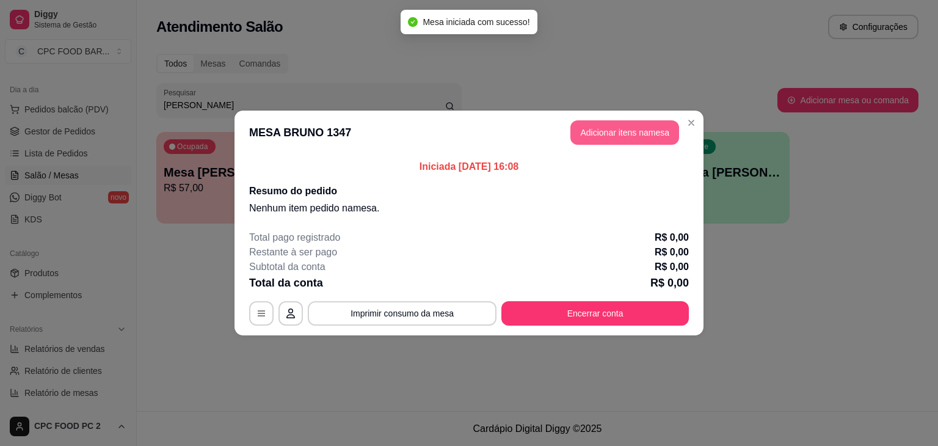
click at [589, 128] on button "Adicionar itens na mesa" at bounding box center [624, 132] width 109 height 24
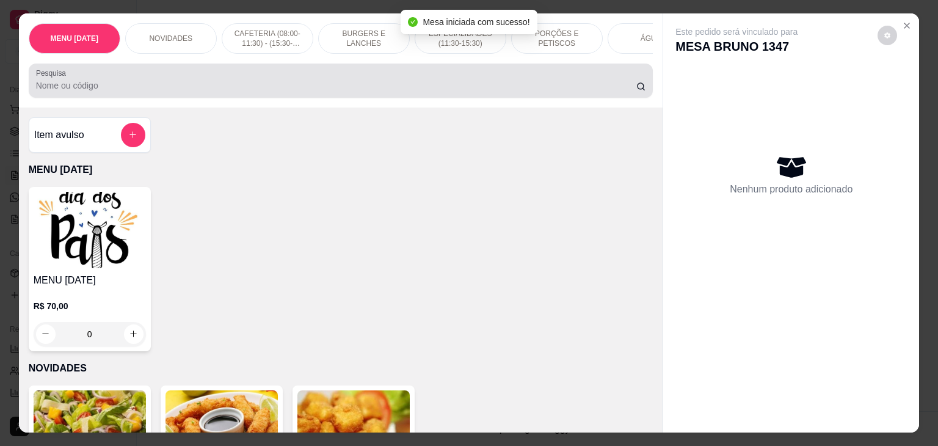
click at [347, 81] on div at bounding box center [341, 80] width 610 height 24
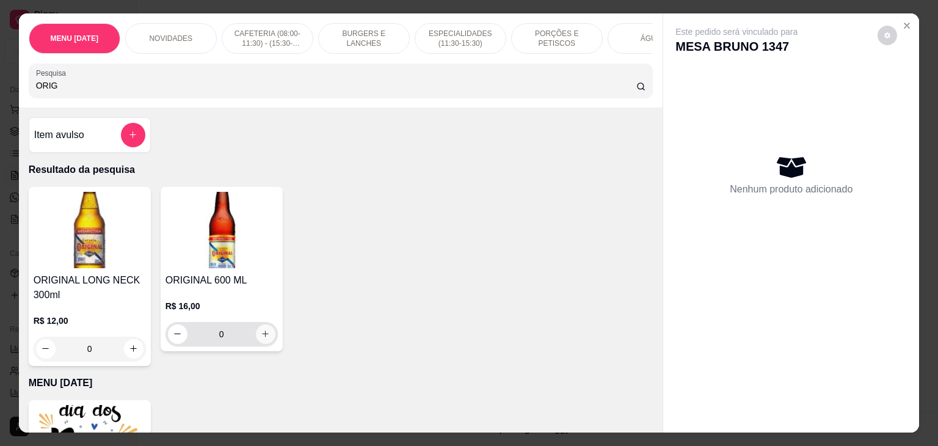
type input "ORIG"
click at [264, 334] on icon "increase-product-quantity" at bounding box center [265, 333] width 9 height 9
type input "1"
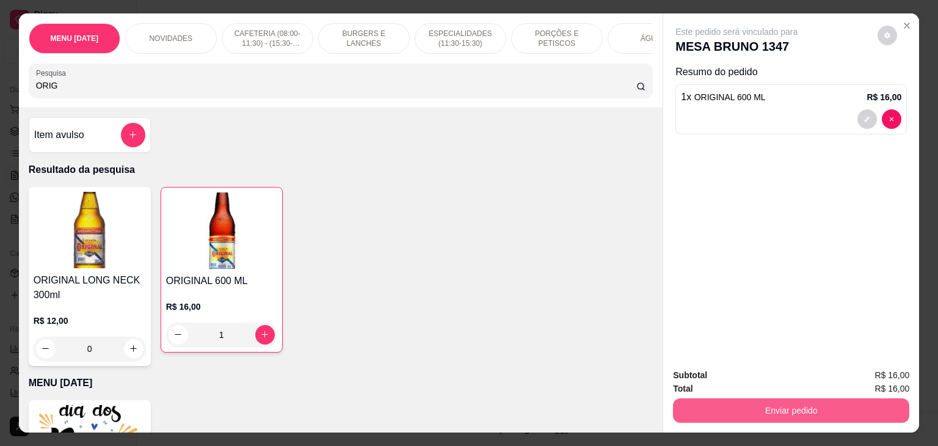
click at [792, 405] on button "Enviar pedido" at bounding box center [791, 410] width 236 height 24
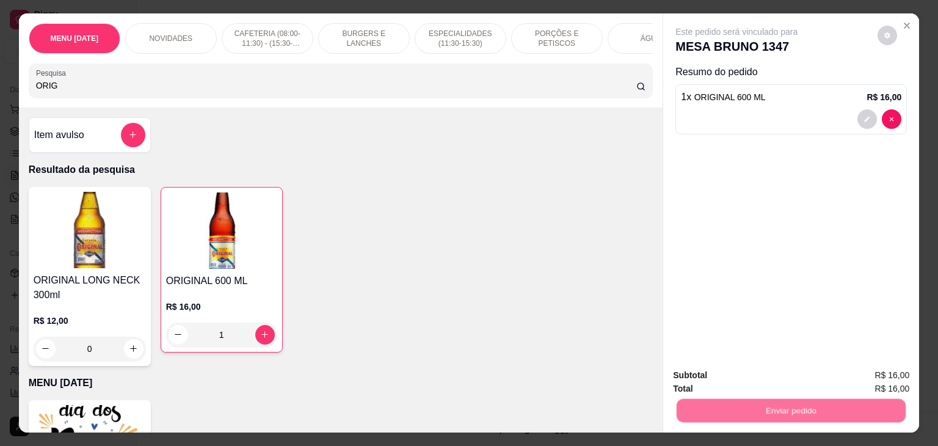
click at [768, 378] on button "Não registrar e enviar pedido" at bounding box center [750, 375] width 127 height 23
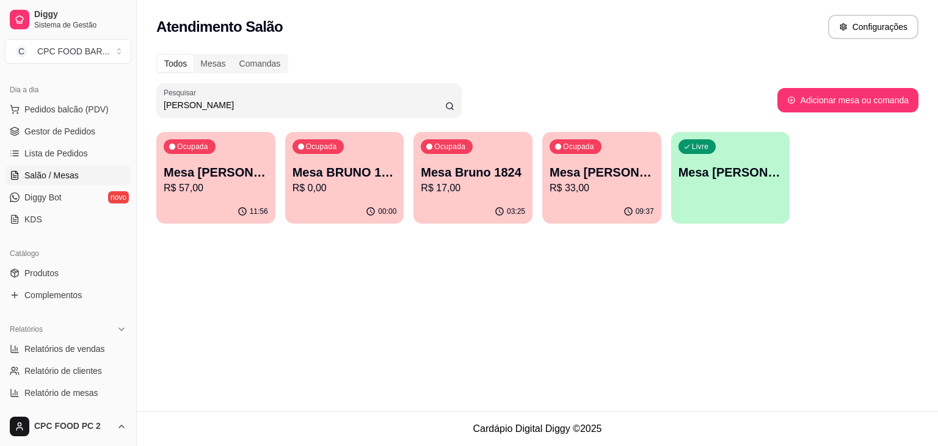
drag, startPoint x: 193, startPoint y: 103, endPoint x: 153, endPoint y: 99, distance: 39.9
click at [153, 99] on div "Todos Mesas Comandas Pesquisar BRUNO Adicionar mesa ou comanda Ocupada Mesa Bru…" at bounding box center [537, 142] width 801 height 192
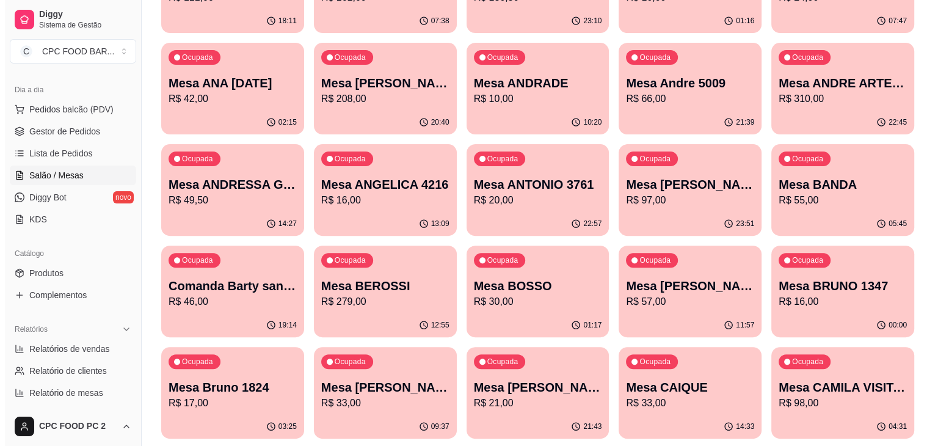
scroll to position [671, 0]
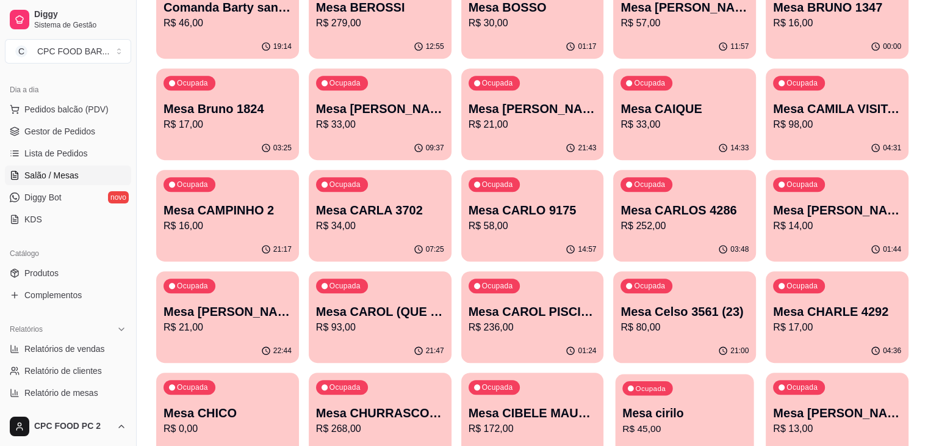
click at [623, 421] on p "R$ 45,00" at bounding box center [685, 428] width 125 height 14
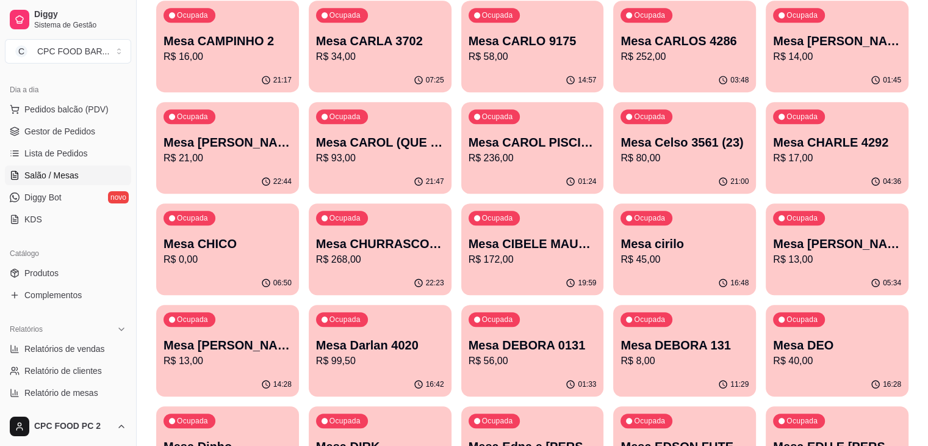
scroll to position [855, 0]
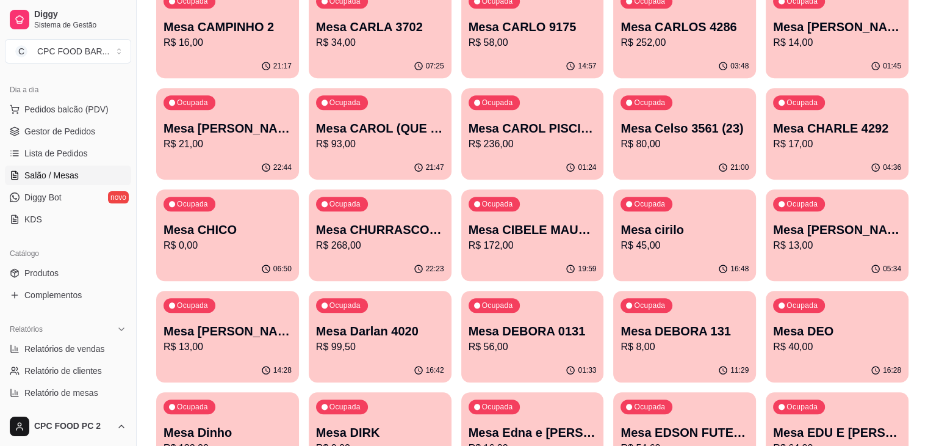
click at [444, 424] on p "Mesa DIRK" at bounding box center [380, 432] width 128 height 17
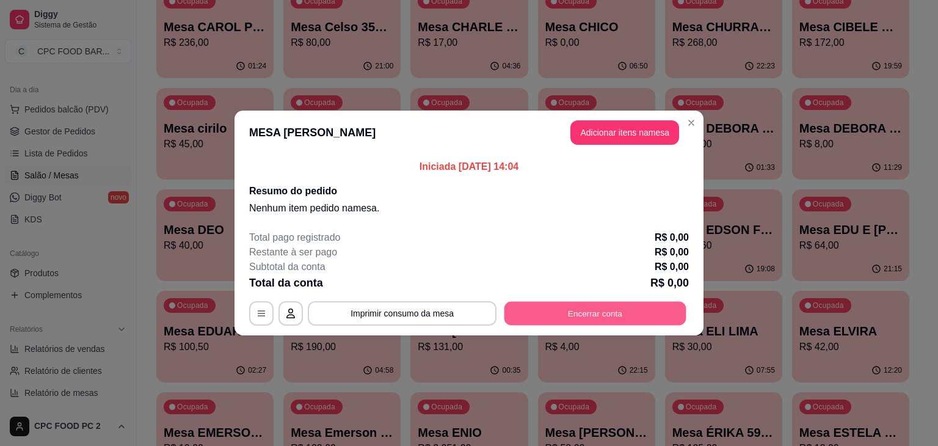
click at [591, 315] on button "Encerrar conta" at bounding box center [595, 314] width 182 height 24
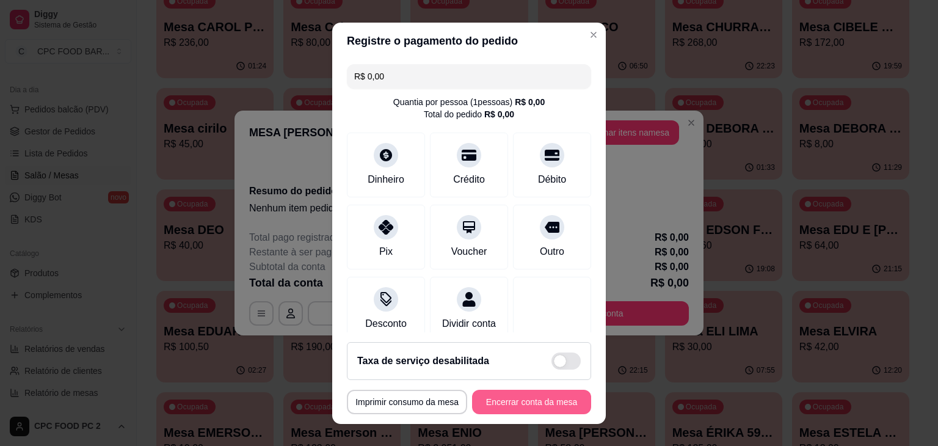
click at [506, 395] on button "Encerrar conta da mesa" at bounding box center [531, 401] width 119 height 24
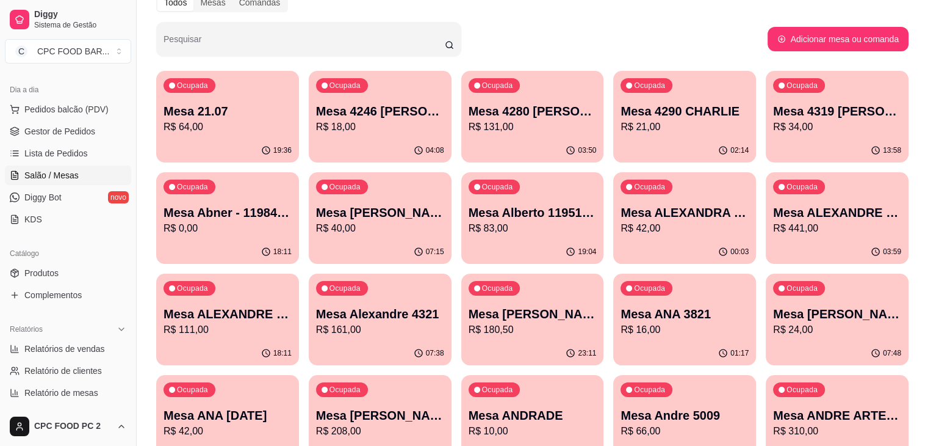
scroll to position [0, 0]
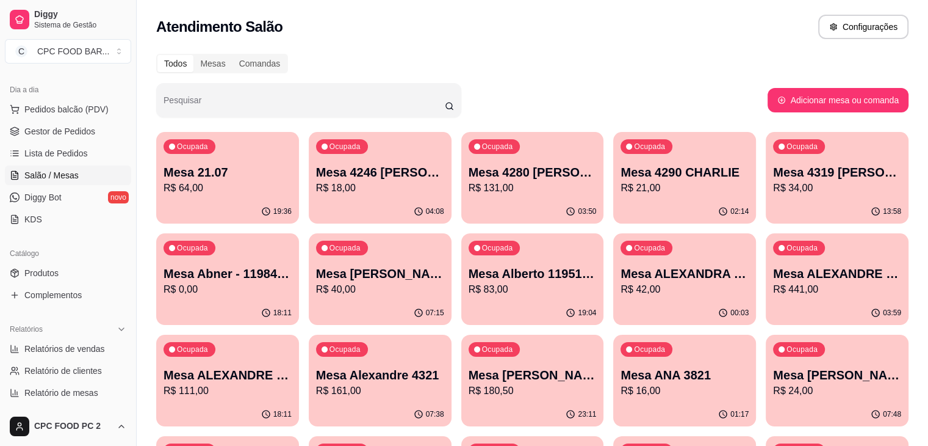
click at [220, 182] on p "R$ 64,00" at bounding box center [228, 188] width 128 height 15
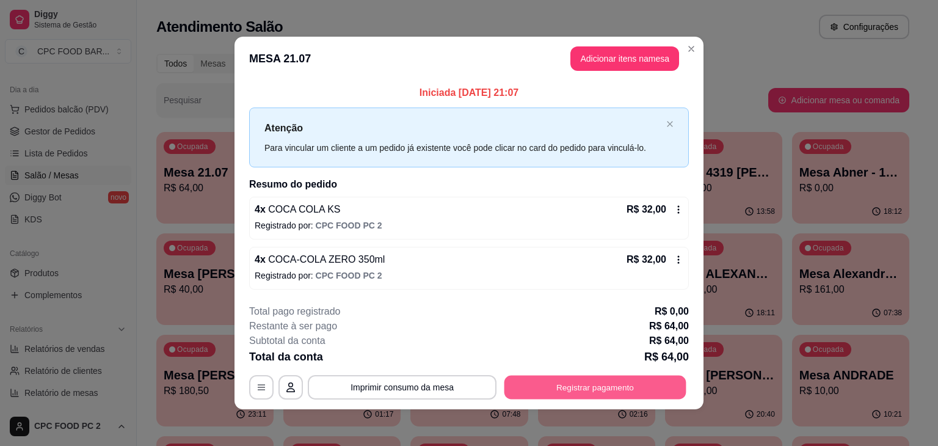
click at [606, 378] on button "Registrar pagamento" at bounding box center [595, 387] width 182 height 24
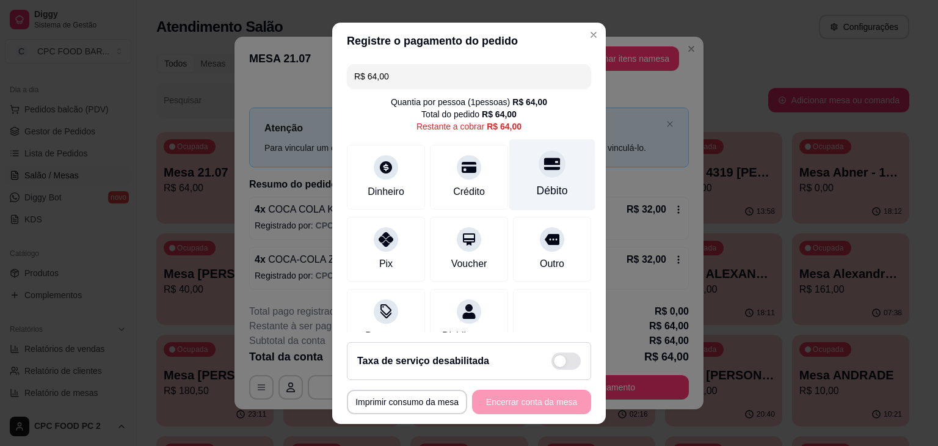
click at [534, 176] on div "Débito" at bounding box center [552, 174] width 86 height 71
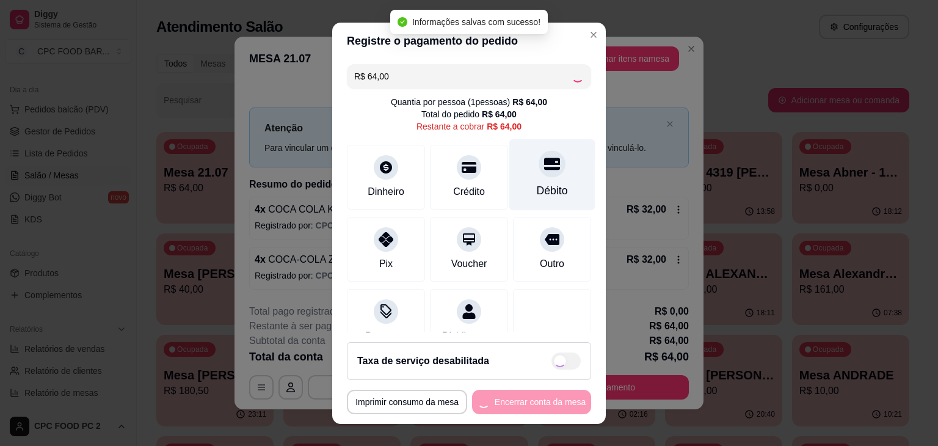
type input "R$ 0,00"
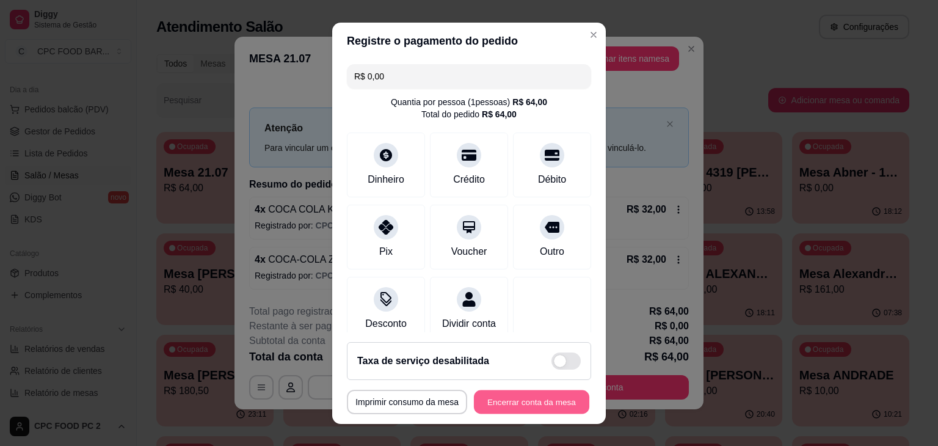
click at [524, 399] on button "Encerrar conta da mesa" at bounding box center [531, 401] width 115 height 24
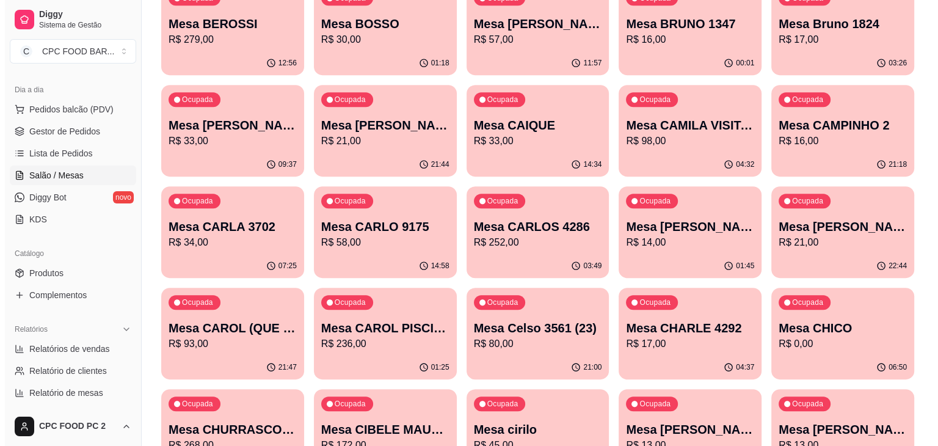
scroll to position [671, 0]
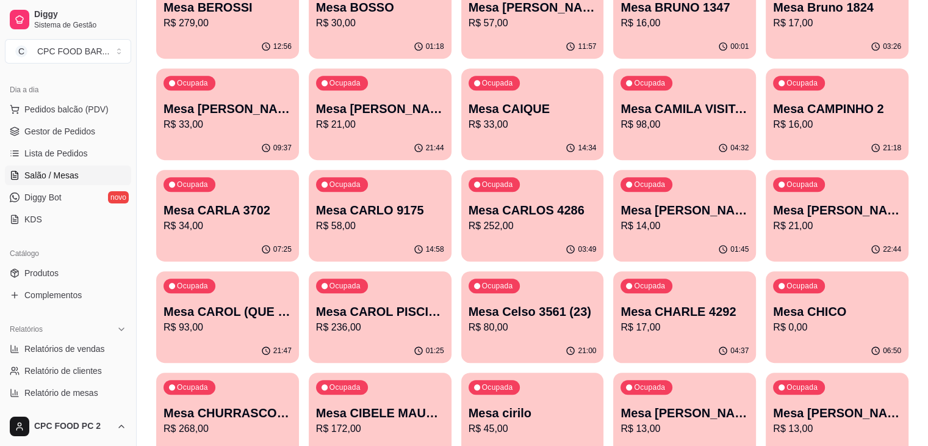
click at [299, 372] on div "Ocupada Mesa CHURRASCO FUTEBOL R$ 268,00" at bounding box center [227, 406] width 143 height 68
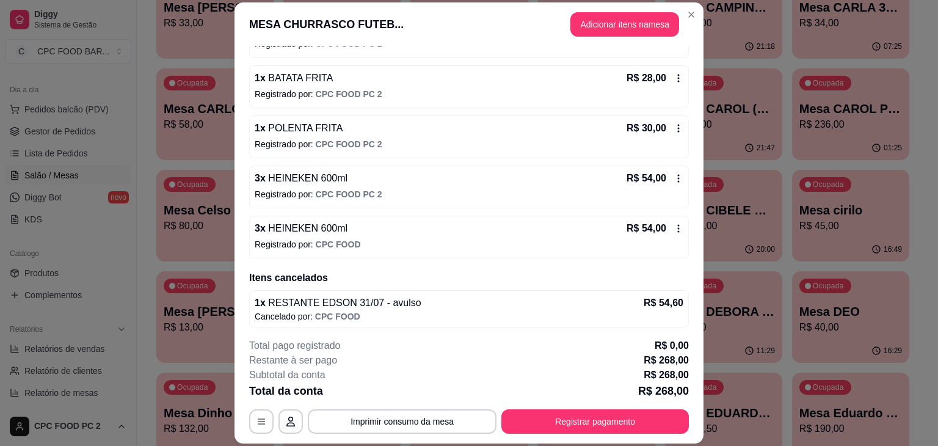
scroll to position [298, 0]
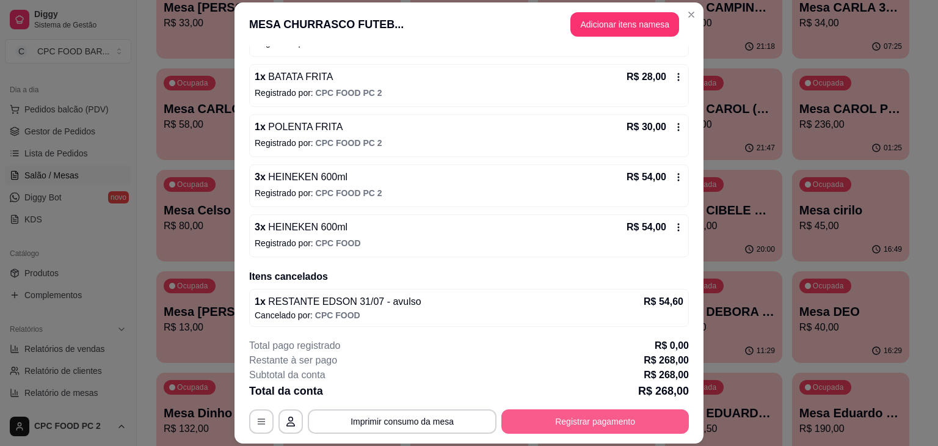
click at [601, 420] on button "Registrar pagamento" at bounding box center [594, 421] width 187 height 24
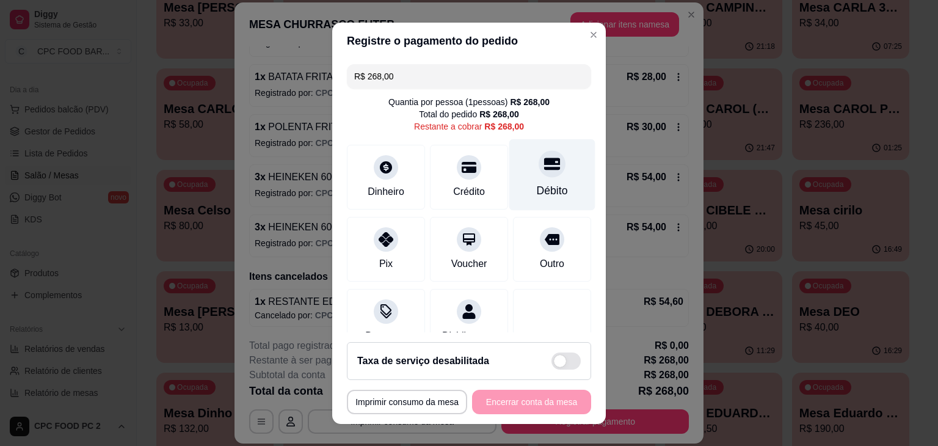
click at [540, 192] on div "Débito" at bounding box center [552, 190] width 31 height 16
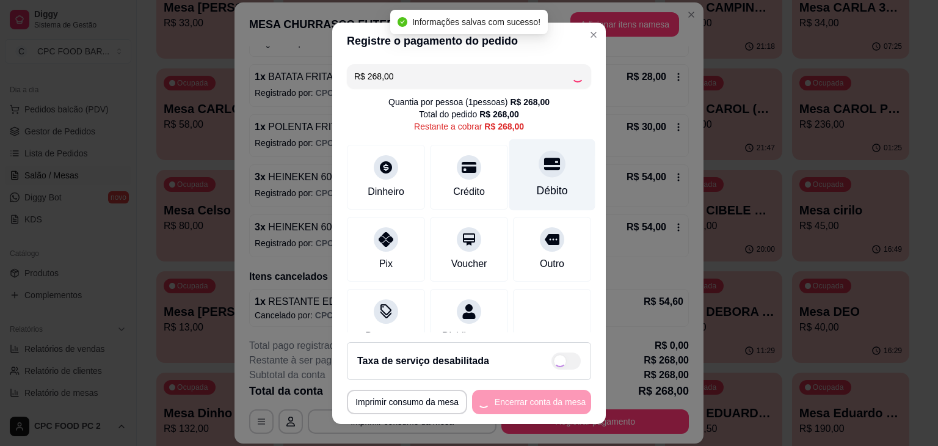
type input "R$ 0,00"
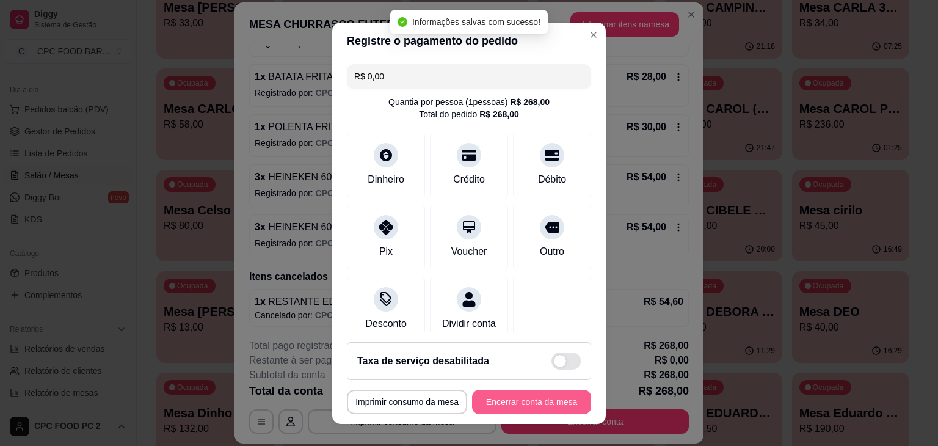
drag, startPoint x: 508, startPoint y: 386, endPoint x: 522, endPoint y: 401, distance: 20.7
click at [522, 401] on footer "**********" at bounding box center [468, 378] width 273 height 92
click at [522, 401] on button "Encerrar conta da mesa" at bounding box center [531, 401] width 119 height 24
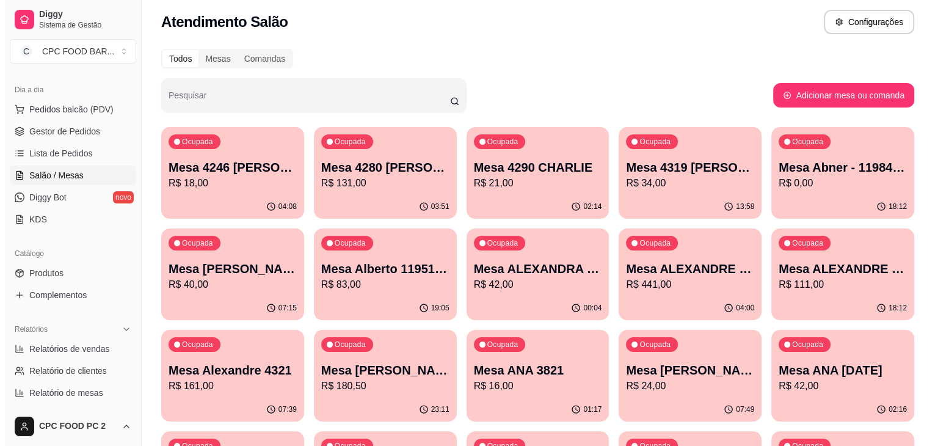
scroll to position [0, 0]
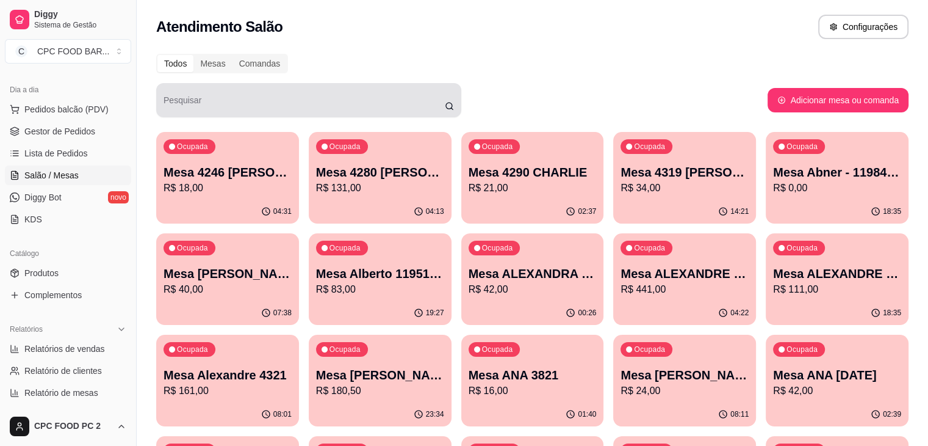
click at [278, 105] on input "Pesquisar" at bounding box center [304, 105] width 281 height 12
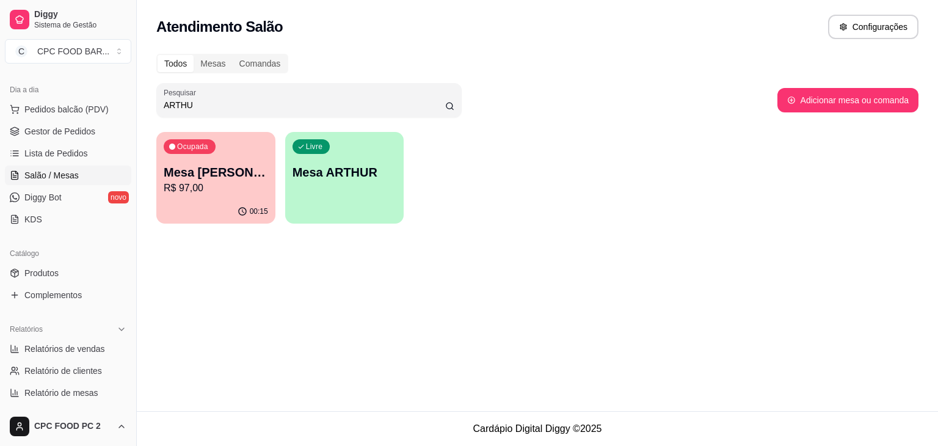
type input "ARTHU"
click at [232, 168] on p "Mesa [PERSON_NAME]" at bounding box center [216, 172] width 104 height 17
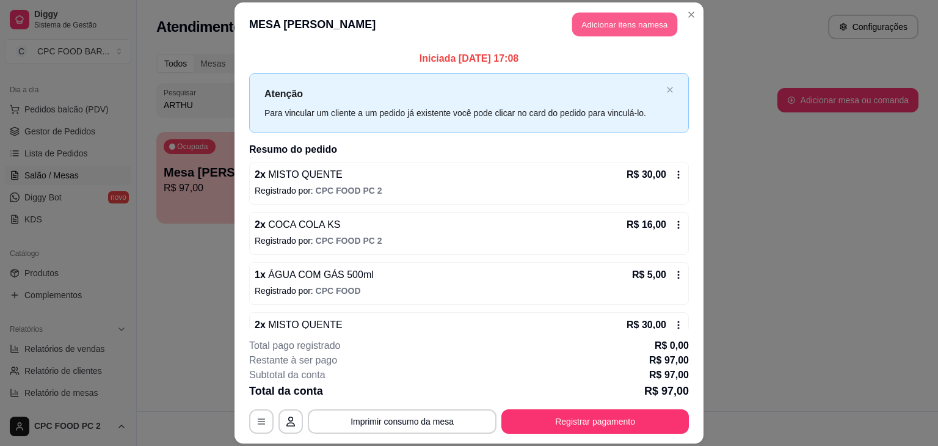
click at [618, 27] on button "Adicionar itens na mesa" at bounding box center [624, 24] width 105 height 24
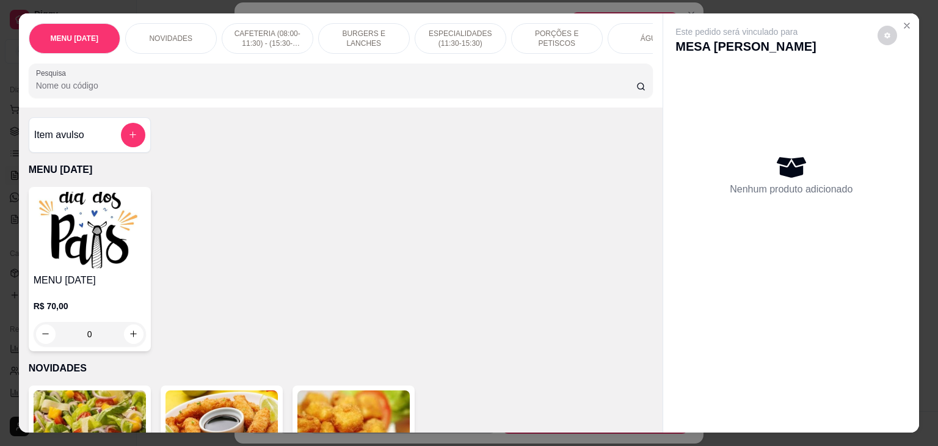
click at [618, 38] on div "ÁGUAS" at bounding box center [653, 38] width 92 height 31
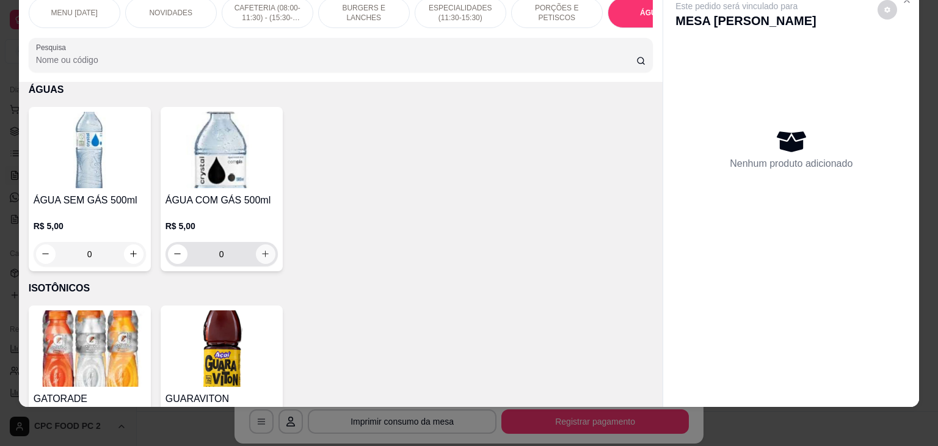
click at [261, 253] on icon "increase-product-quantity" at bounding box center [265, 253] width 9 height 9
type input "1"
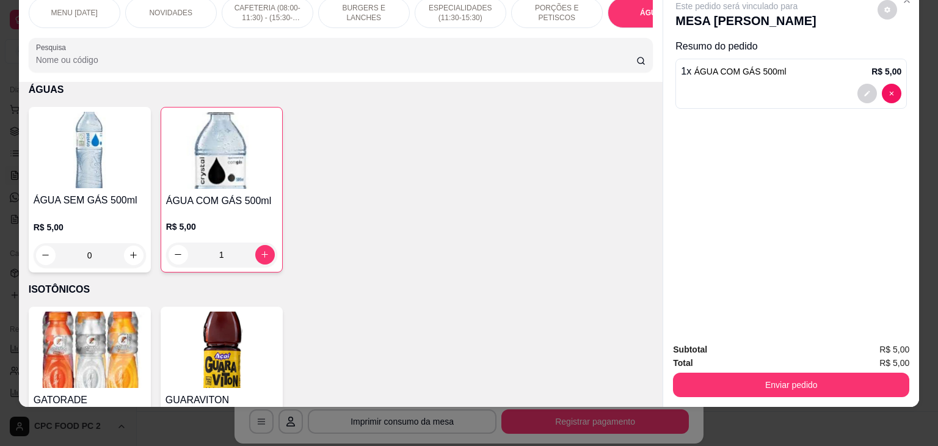
scroll to position [0, 546]
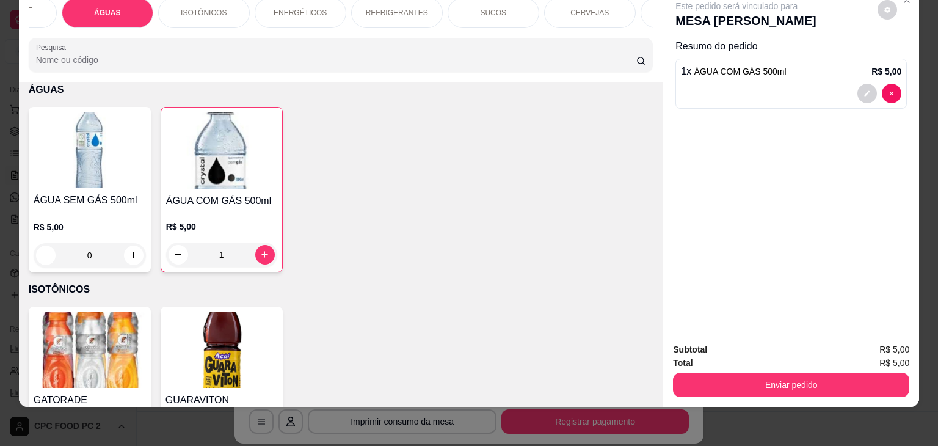
click at [391, 10] on div "REFRIGERANTES" at bounding box center [397, 13] width 92 height 31
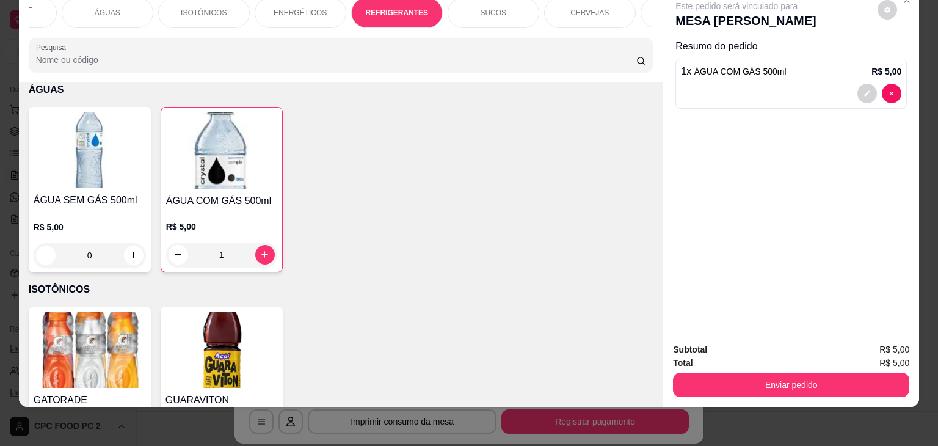
scroll to position [2958, 0]
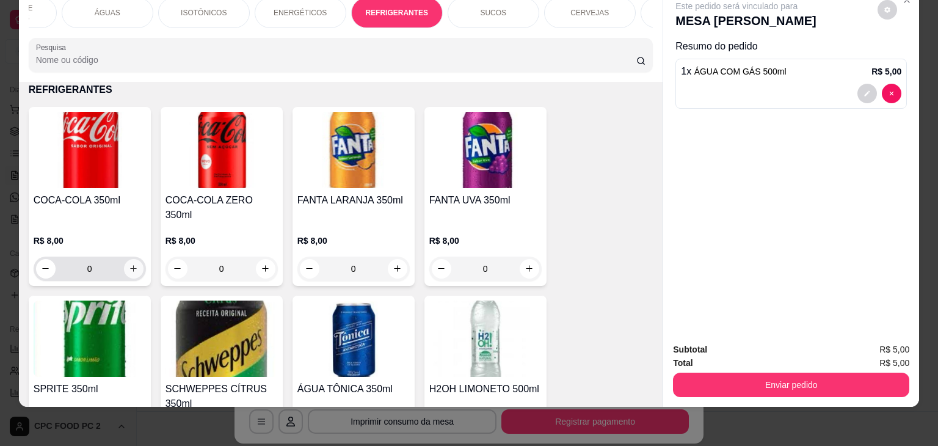
click at [131, 264] on icon "increase-product-quantity" at bounding box center [133, 268] width 9 height 9
type input "1"
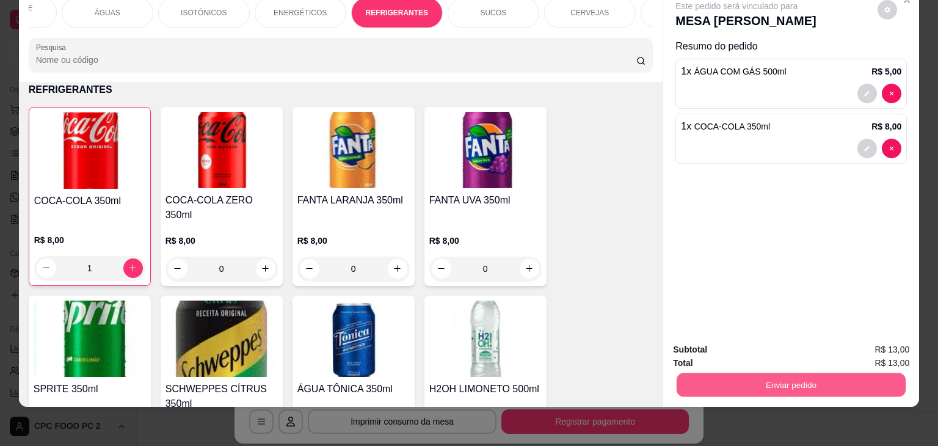
click at [703, 373] on button "Enviar pedido" at bounding box center [790, 385] width 229 height 24
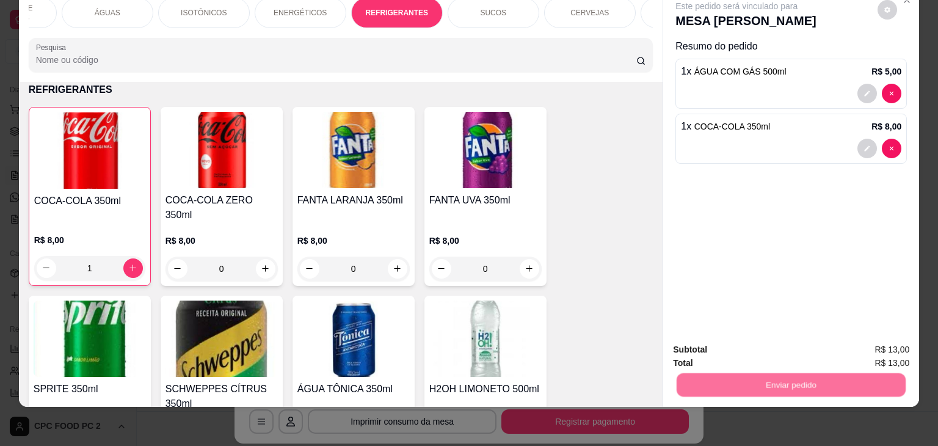
click at [708, 336] on button "Não registrar e enviar pedido" at bounding box center [750, 345] width 127 height 23
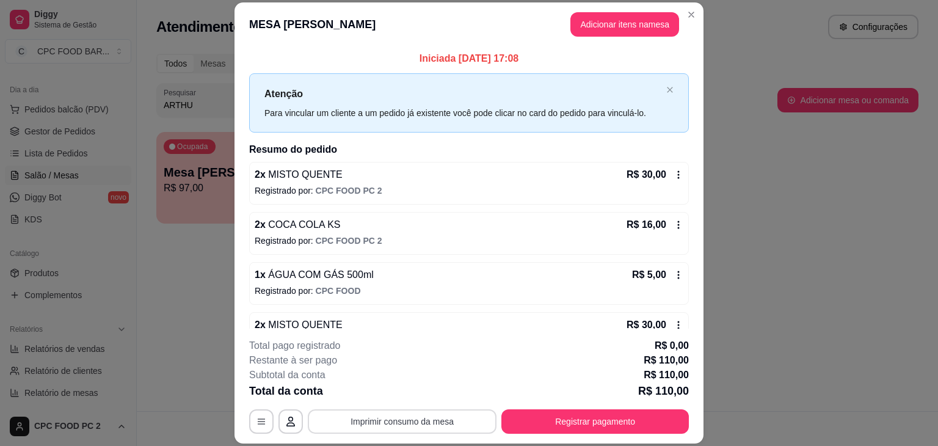
click at [396, 416] on button "Imprimir consumo da mesa" at bounding box center [402, 421] width 189 height 24
click at [587, 431] on button "Registrar pagamento" at bounding box center [594, 421] width 187 height 24
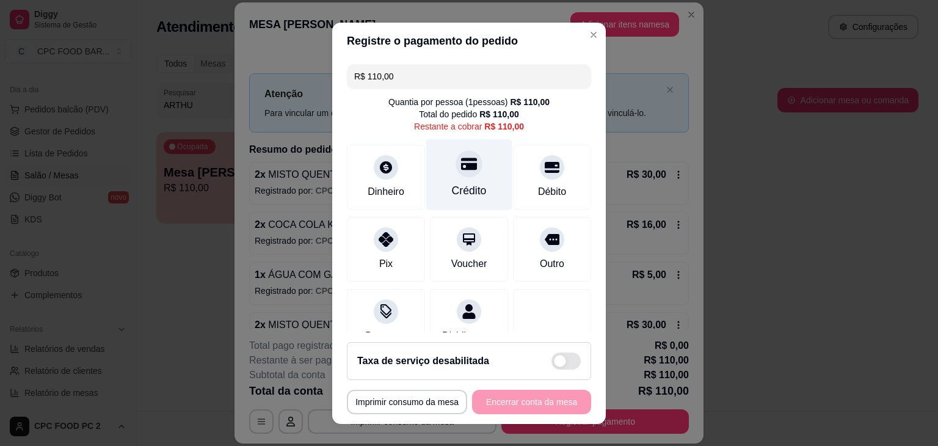
click at [494, 172] on div "Crédito" at bounding box center [469, 174] width 86 height 71
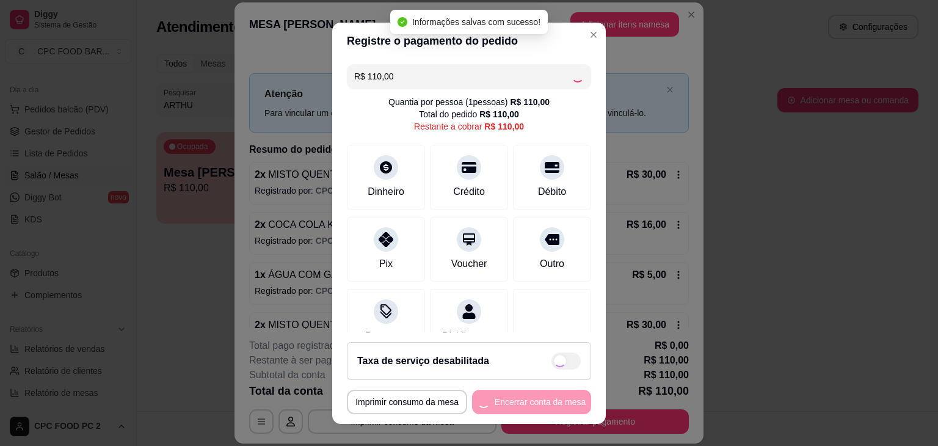
type input "R$ 0,00"
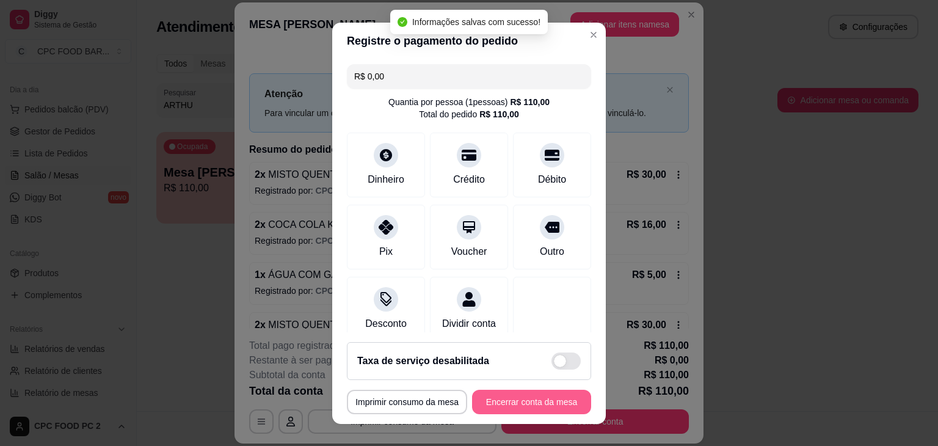
click at [524, 403] on button "Encerrar conta da mesa" at bounding box center [531, 401] width 119 height 24
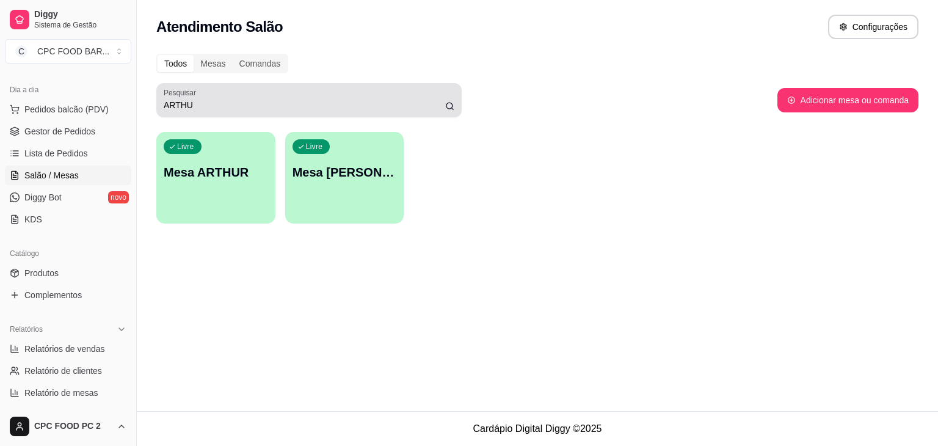
drag, startPoint x: 291, startPoint y: 115, endPoint x: 309, endPoint y: 439, distance: 324.0
click at [307, 115] on div "Pesquisar ARTHU" at bounding box center [308, 100] width 305 height 34
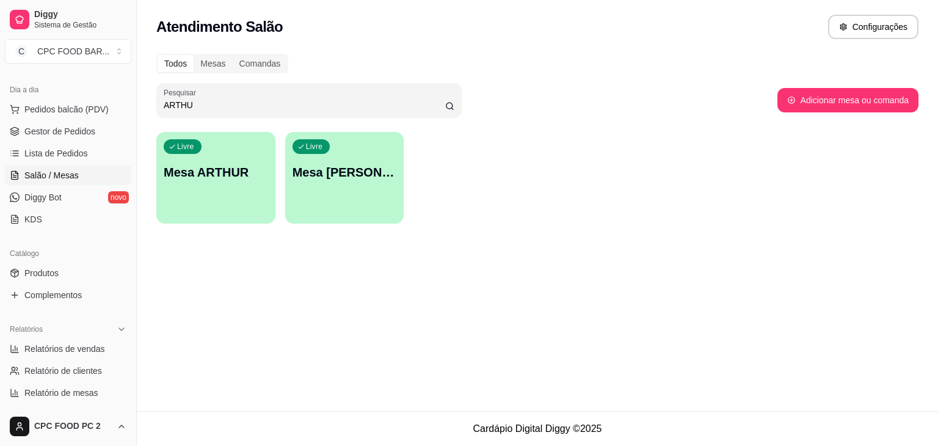
click at [413, 106] on input "ARTHU" at bounding box center [304, 105] width 281 height 12
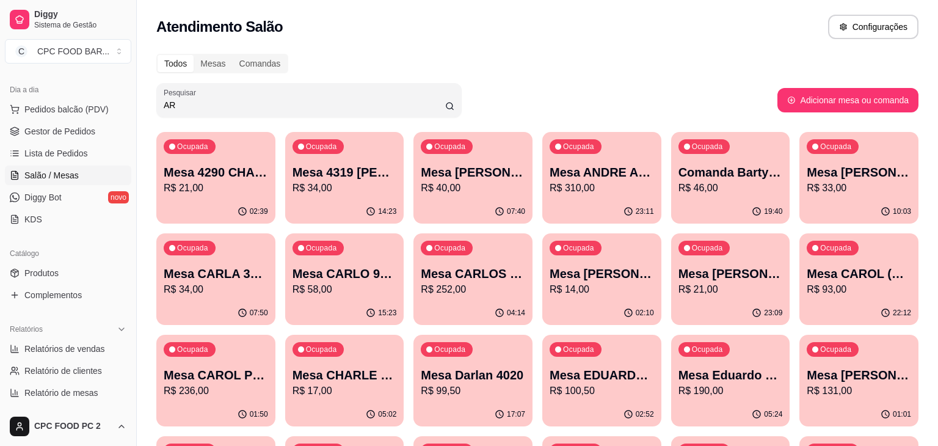
type input "A"
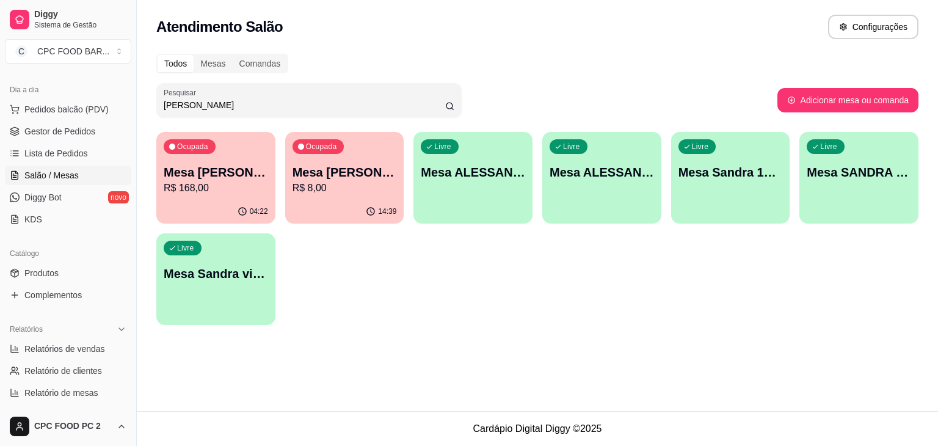
type input "[PERSON_NAME]"
click at [212, 186] on p "R$ 168,00" at bounding box center [215, 188] width 101 height 14
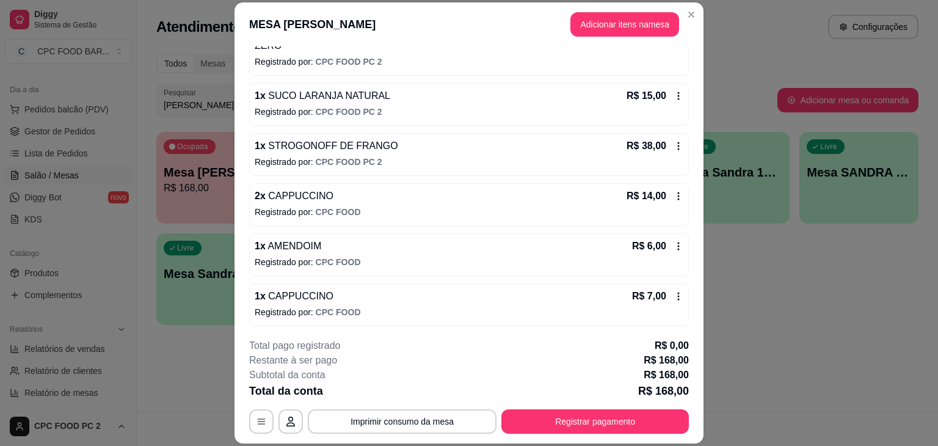
scroll to position [37, 0]
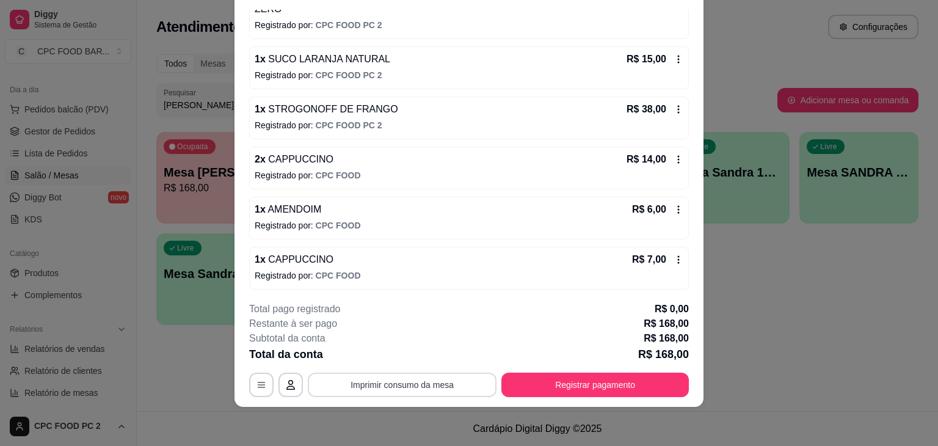
click at [398, 389] on button "Imprimir consumo da mesa" at bounding box center [402, 384] width 189 height 24
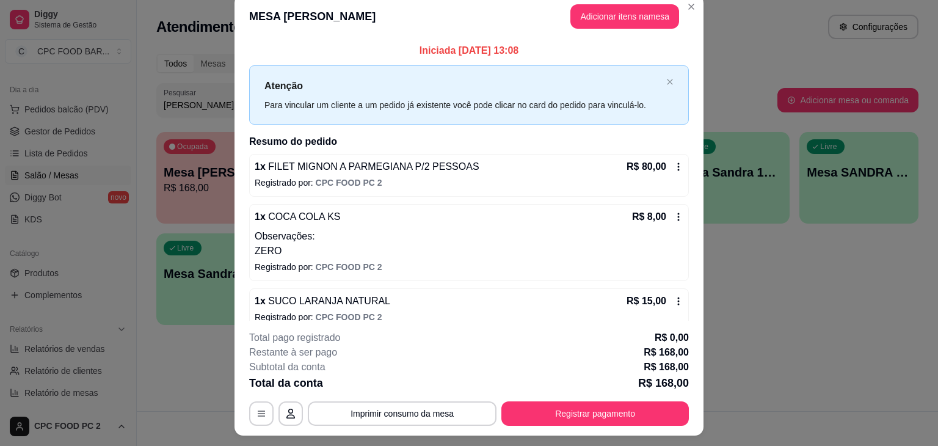
scroll to position [0, 0]
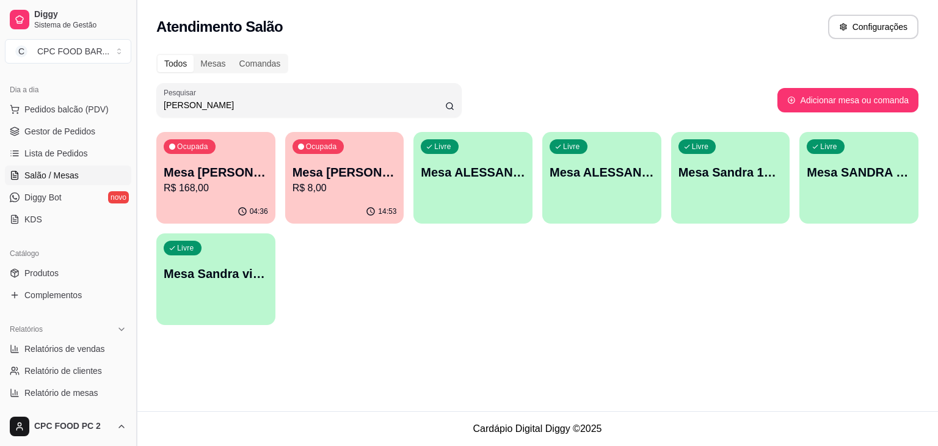
drag, startPoint x: 198, startPoint y: 103, endPoint x: 140, endPoint y: 104, distance: 58.6
click at [140, 104] on div "Diggy Sistema de Gestão C CPC FOOD BAR ... Loja aberta Plano Essencial + Mesas …" at bounding box center [469, 223] width 938 height 446
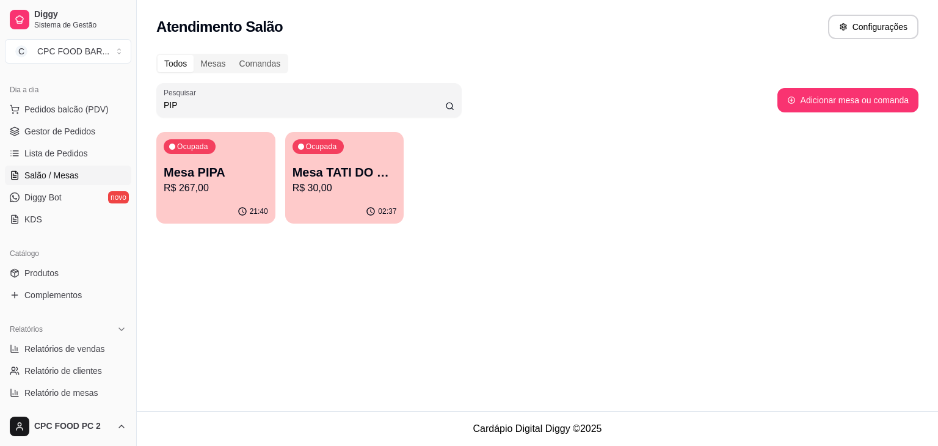
type input "PIP"
click at [190, 181] on p "R$ 267,00" at bounding box center [215, 188] width 101 height 14
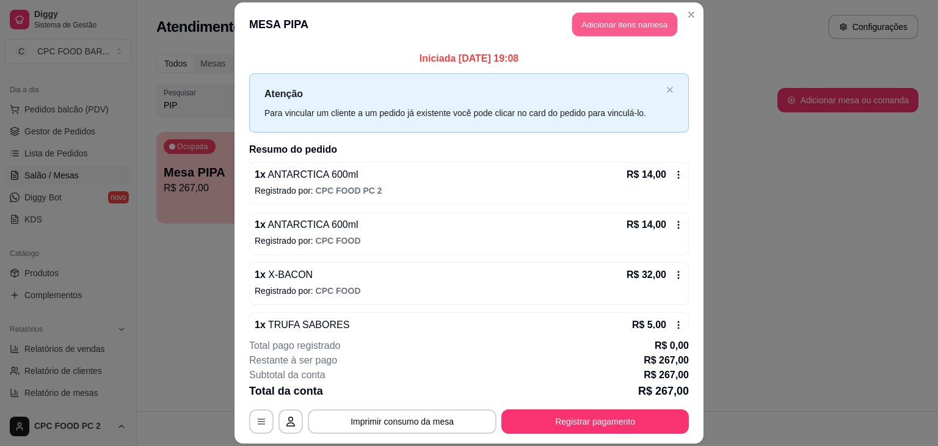
click at [594, 24] on button "Adicionar itens na mesa" at bounding box center [624, 24] width 105 height 24
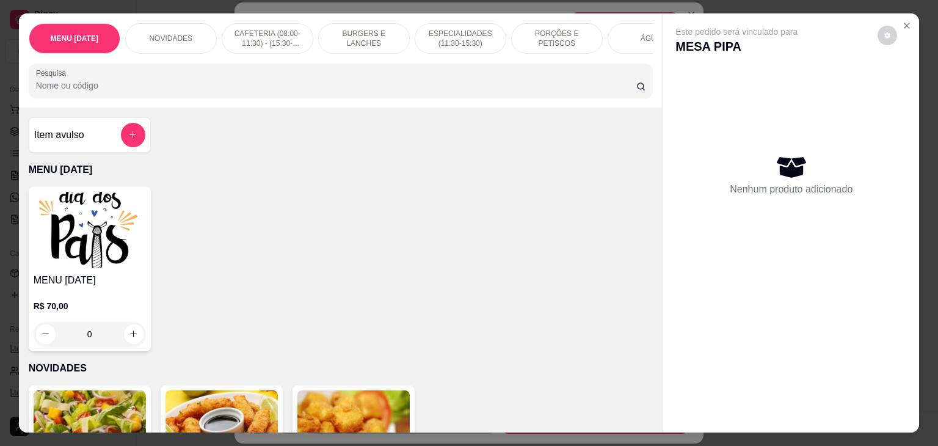
click at [308, 87] on input "Pesquisa" at bounding box center [336, 85] width 600 height 12
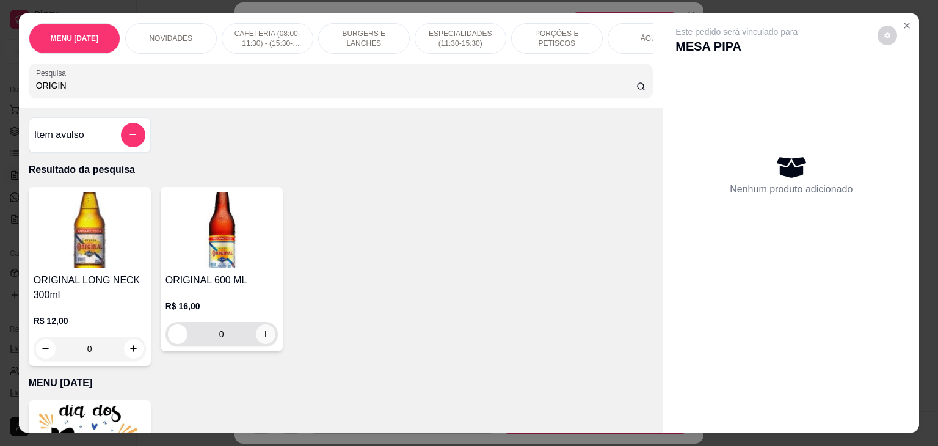
type input "ORIGIN"
click at [258, 343] on button "increase-product-quantity" at bounding box center [265, 333] width 19 height 19
type input "1"
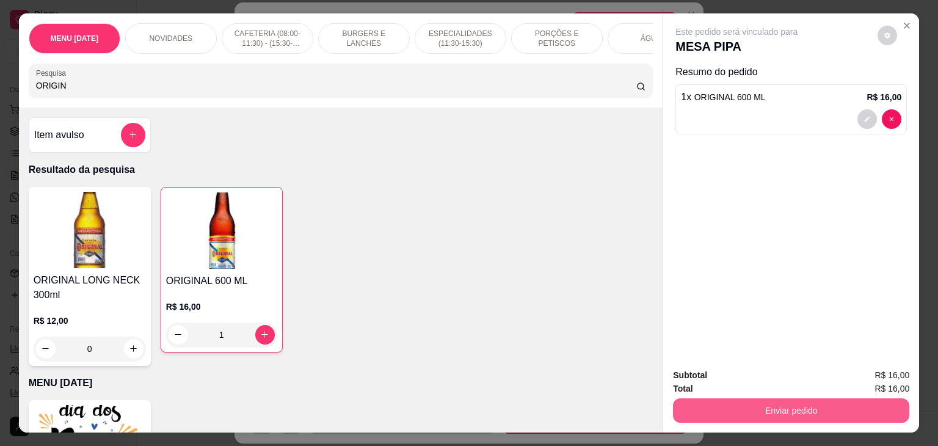
click at [837, 402] on button "Enviar pedido" at bounding box center [791, 410] width 236 height 24
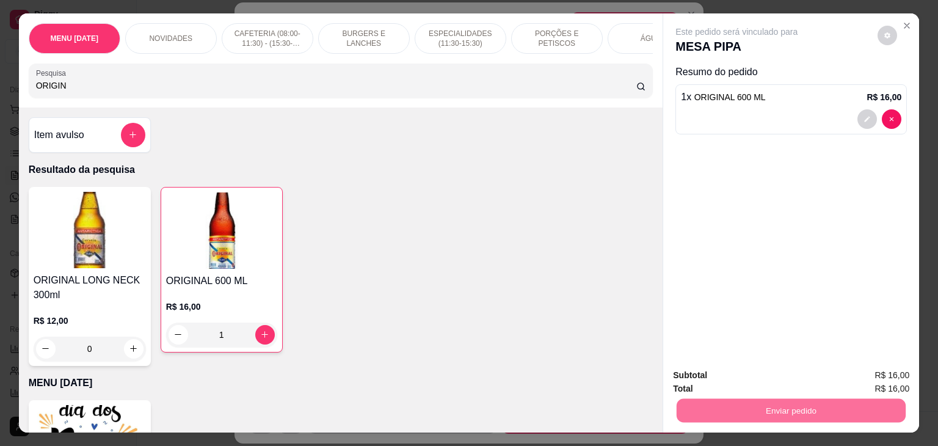
click at [782, 374] on button "Não registrar e enviar pedido" at bounding box center [749, 375] width 123 height 23
